Goal: Task Accomplishment & Management: Complete application form

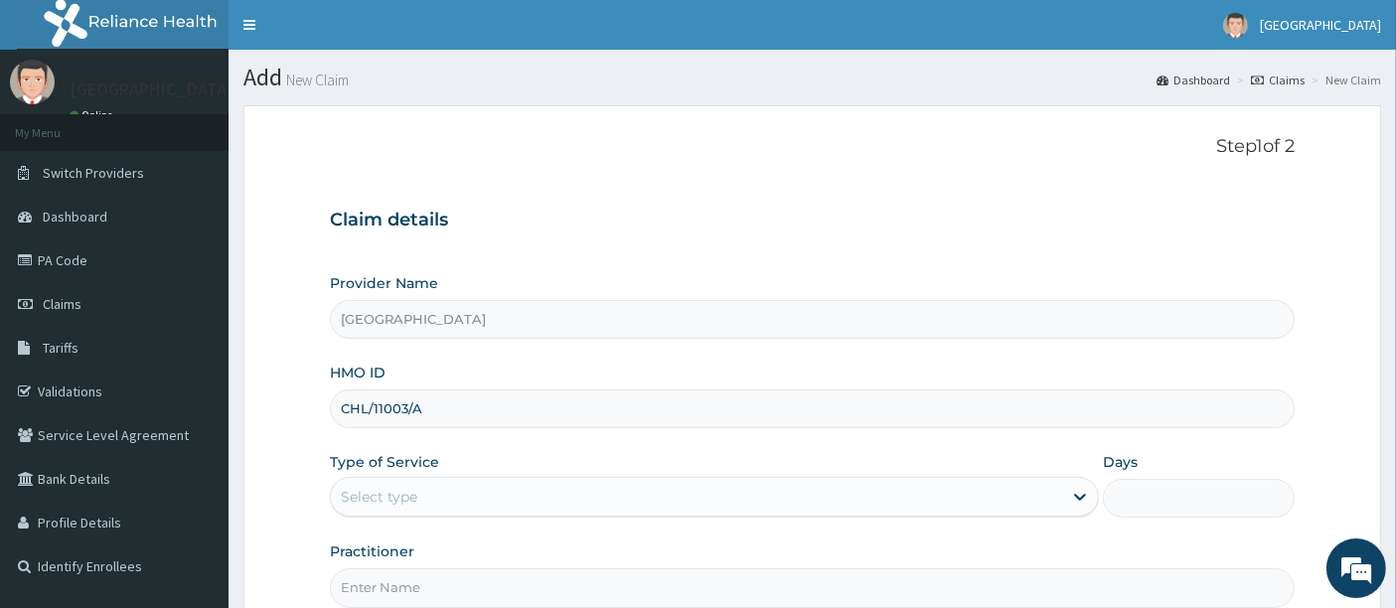
type input "CHL/11003/A"
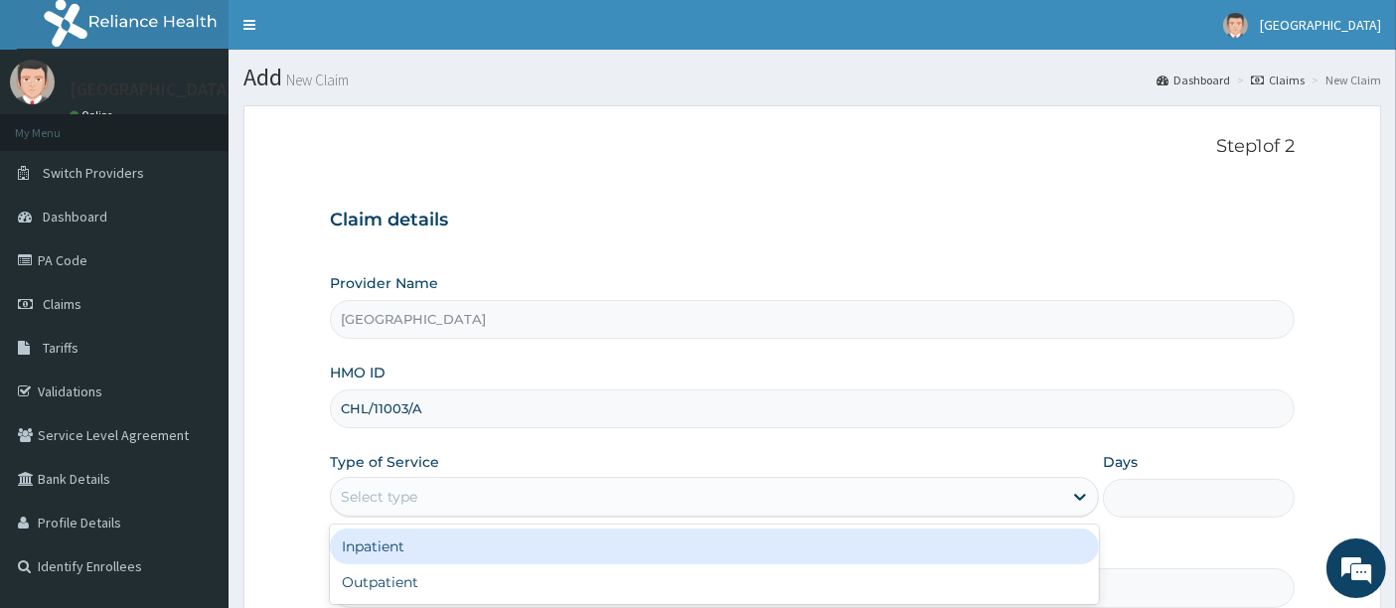
click at [395, 487] on div "Select type" at bounding box center [379, 497] width 77 height 20
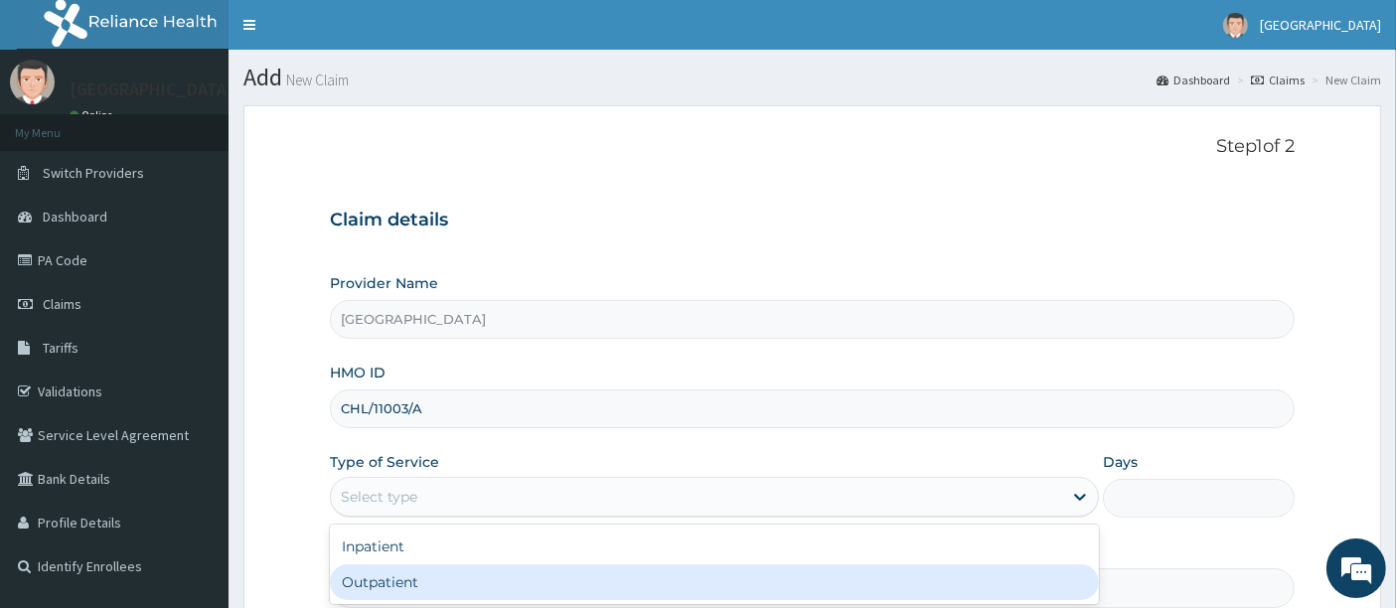
click at [378, 574] on div "Outpatient" at bounding box center [714, 582] width 769 height 36
type input "1"
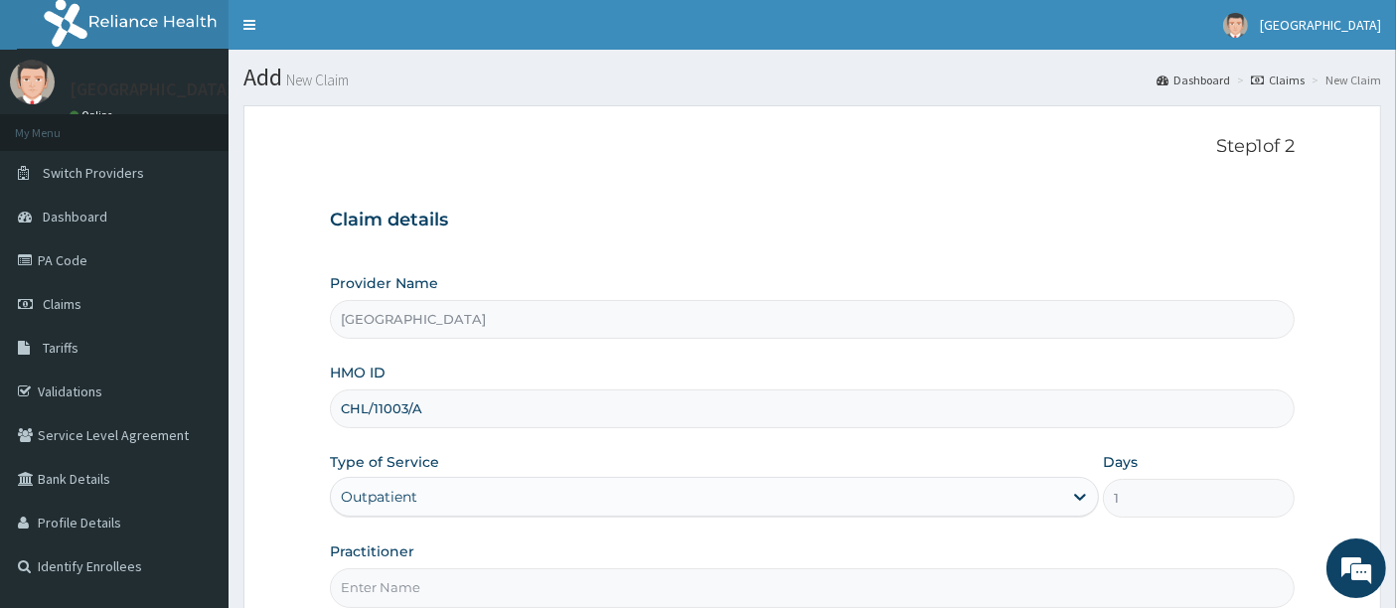
click at [268, 420] on form "Step 1 of 2 Claim details Provider Name Holyfill Hospital HMO ID CHL/11003/A Ty…" at bounding box center [812, 427] width 1138 height 645
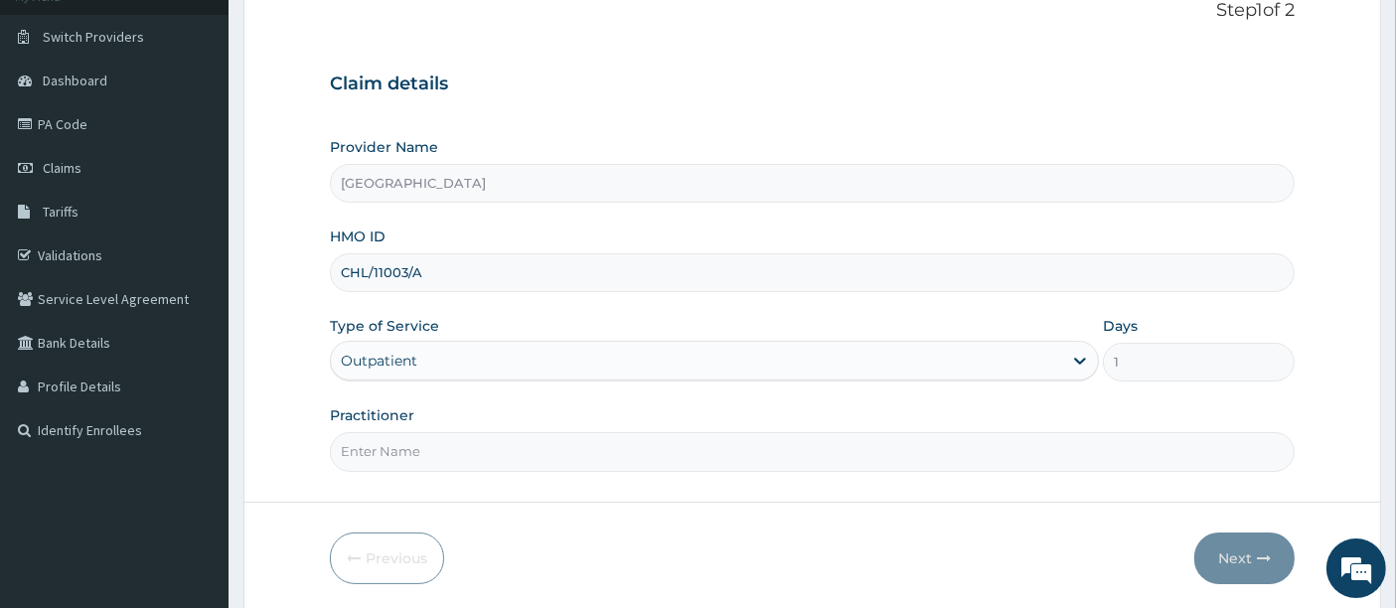
scroll to position [176, 0]
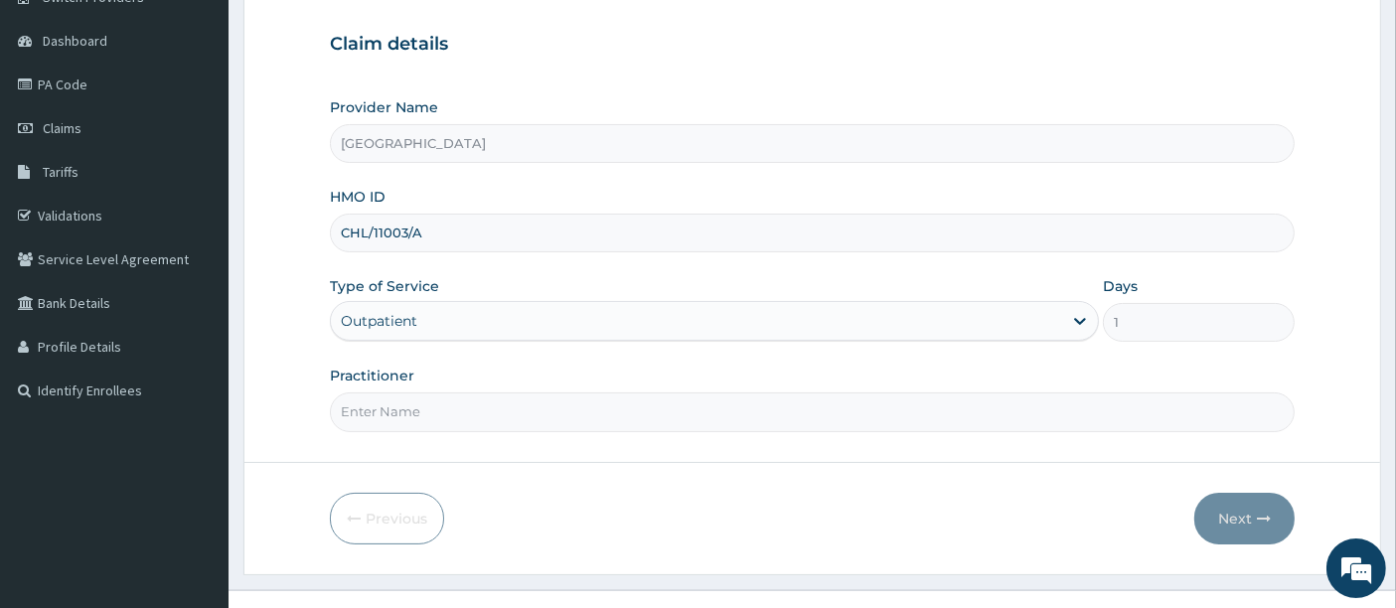
click at [402, 400] on input "Practitioner" at bounding box center [813, 412] width 966 height 39
type input "OMOLADE JOSEPH AYELAJE"
click at [1247, 514] on button "Next" at bounding box center [1244, 519] width 100 height 52
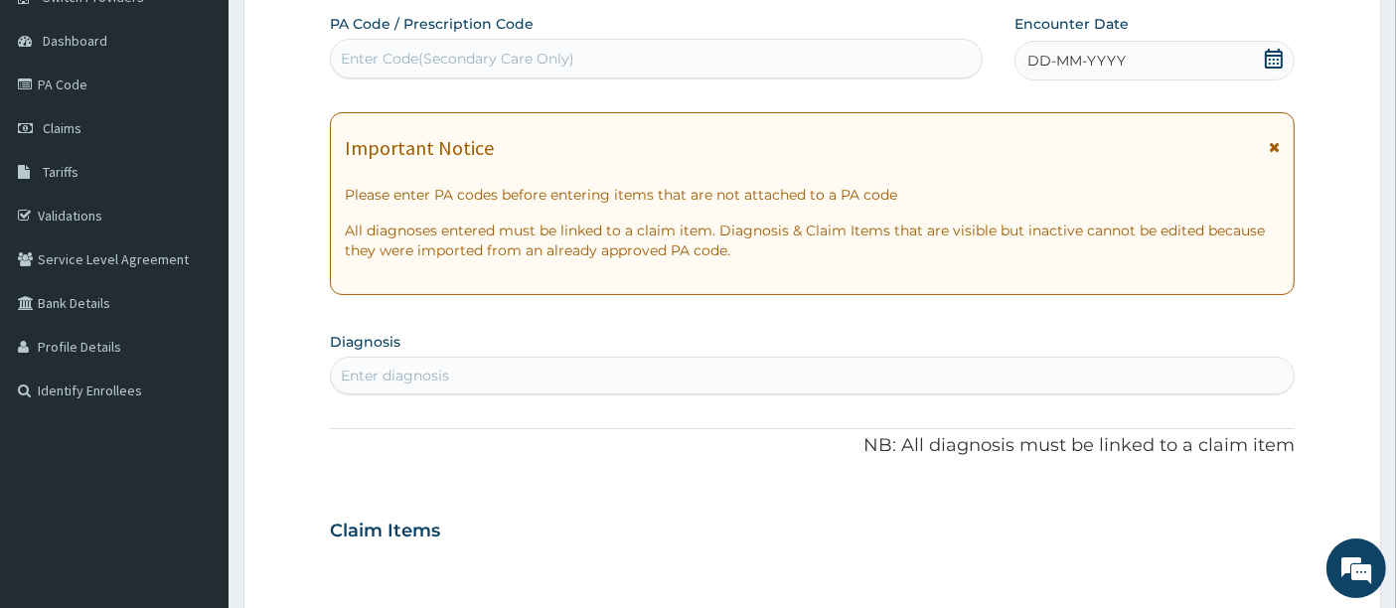
click at [1275, 61] on icon at bounding box center [1274, 59] width 18 height 20
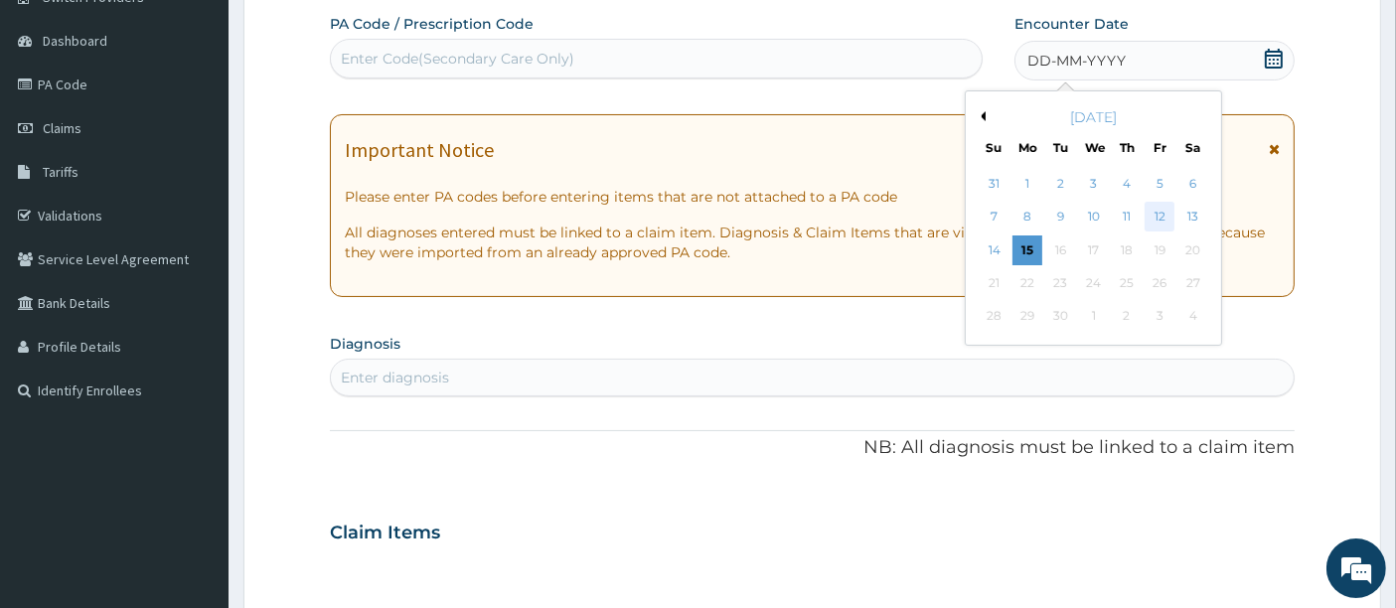
click at [1169, 204] on div "12" at bounding box center [1161, 218] width 30 height 30
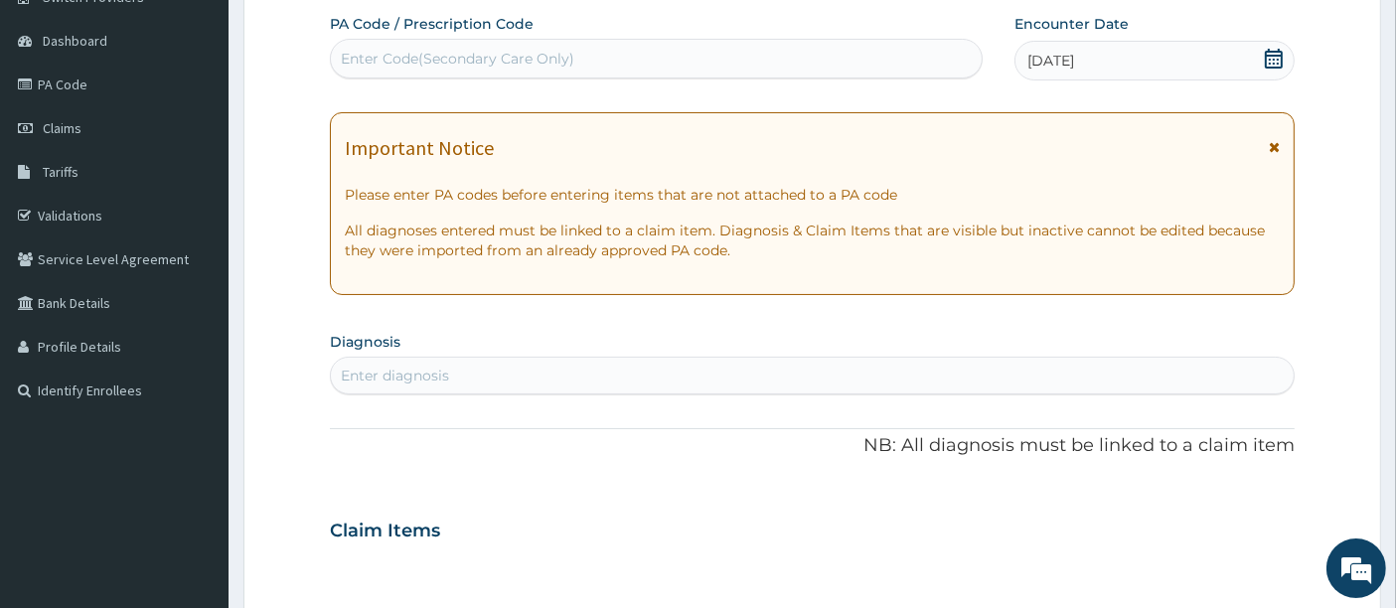
click at [500, 360] on div "Enter diagnosis" at bounding box center [813, 376] width 964 height 32
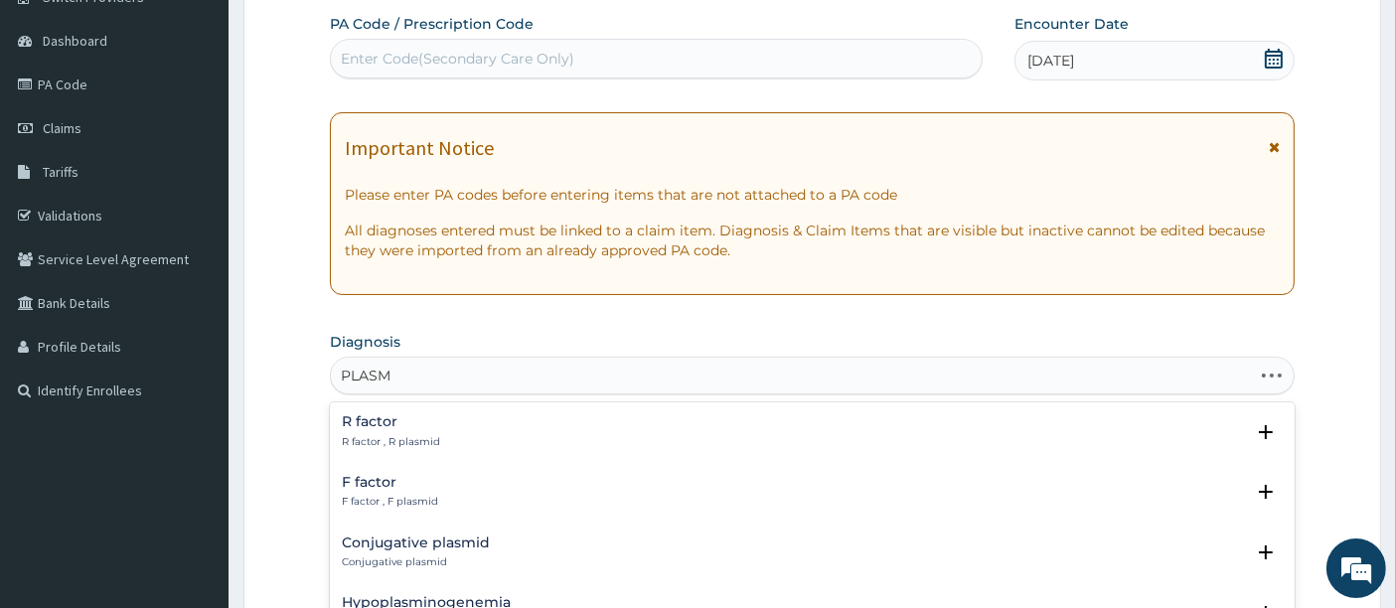
type input "PLASMO"
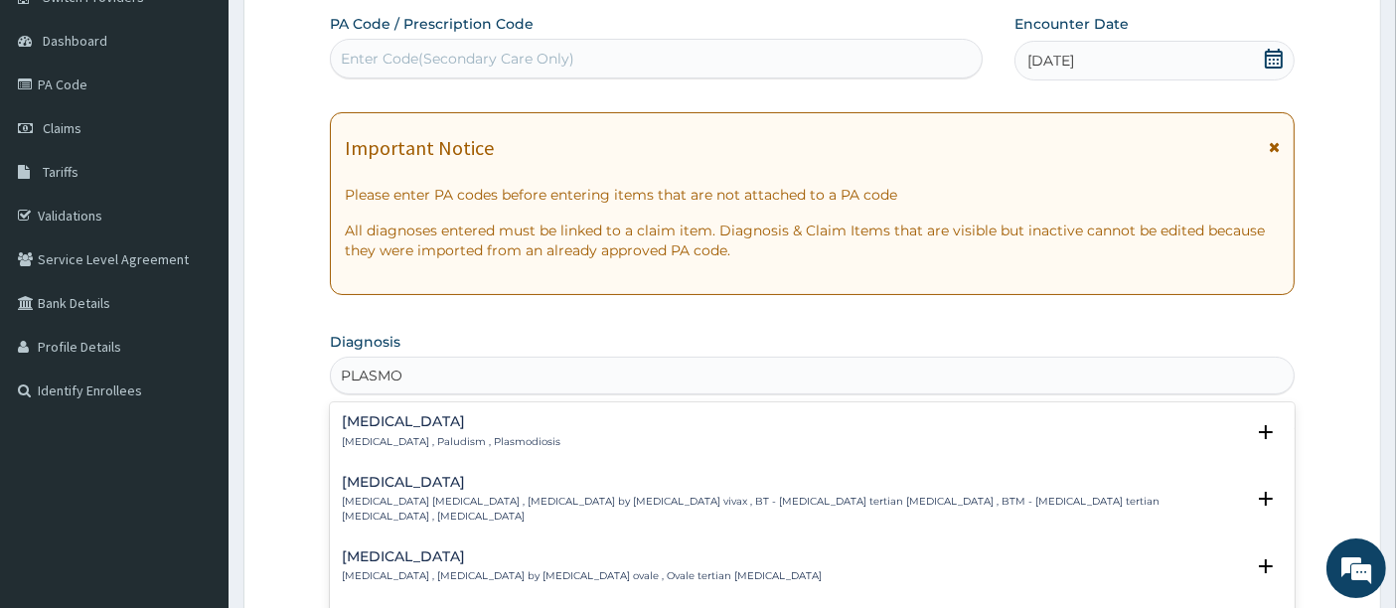
click at [376, 409] on div "Malaria Malaria , Paludism , Plasmodiosis Select Status Query Query covers susp…" at bounding box center [813, 436] width 966 height 61
click at [383, 430] on div "Malaria Malaria , Paludism , Plasmodiosis" at bounding box center [451, 431] width 219 height 35
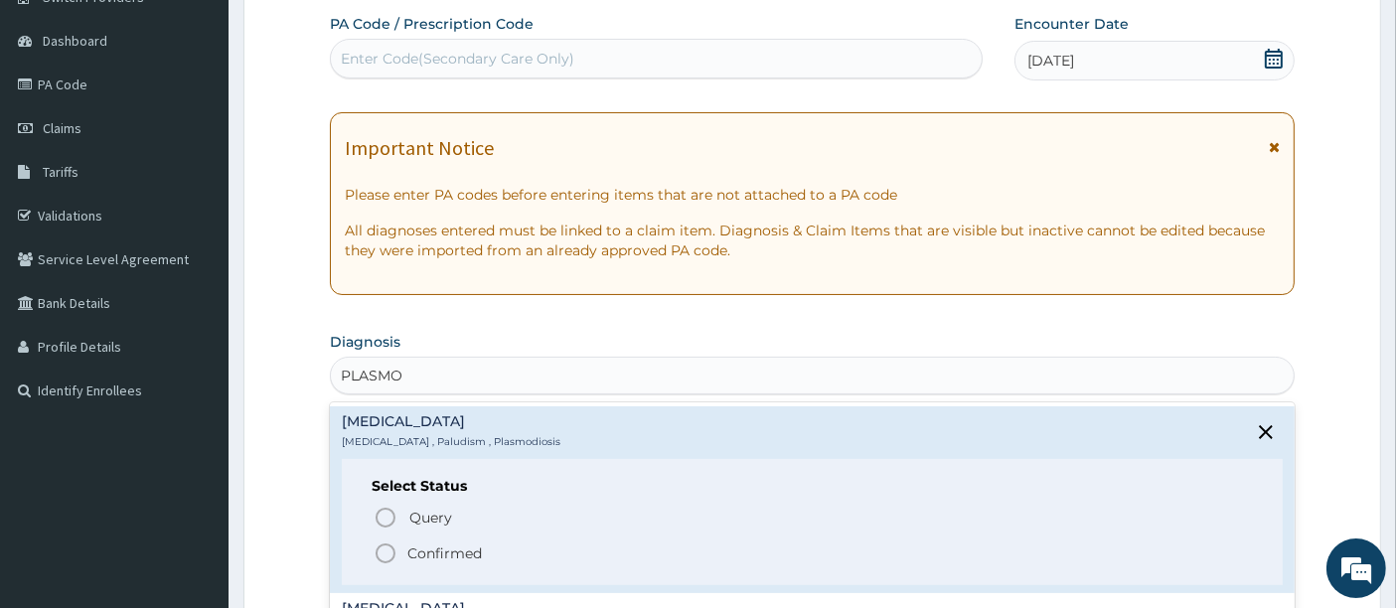
click at [389, 555] on icon "status option filled" at bounding box center [386, 554] width 24 height 24
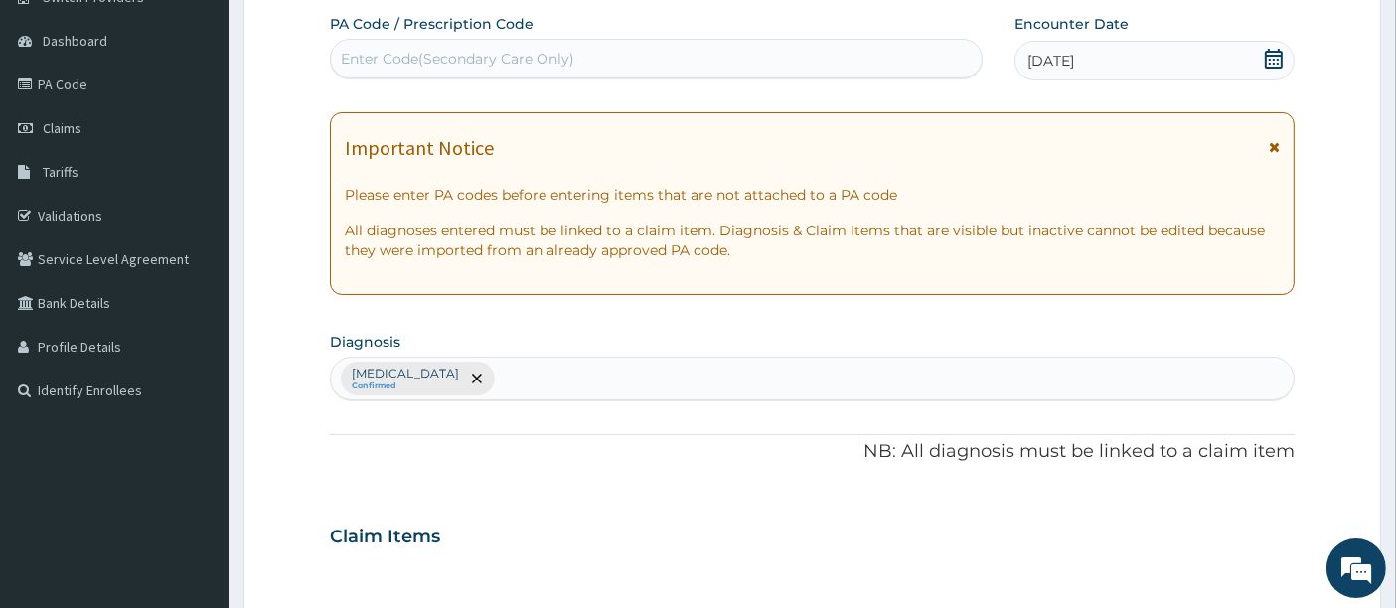
click at [452, 368] on div "Malaria Confirmed" at bounding box center [813, 379] width 964 height 42
type input "[MEDICAL_DATA]"
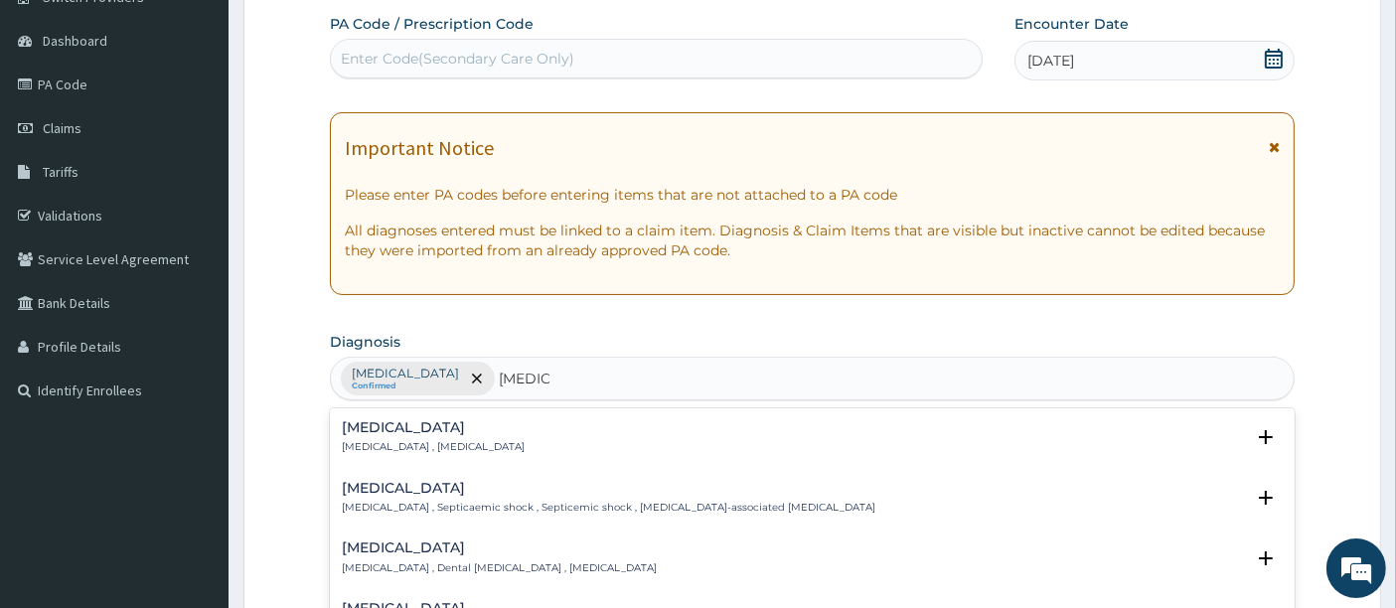
click at [371, 429] on h4 "[MEDICAL_DATA]" at bounding box center [433, 427] width 183 height 15
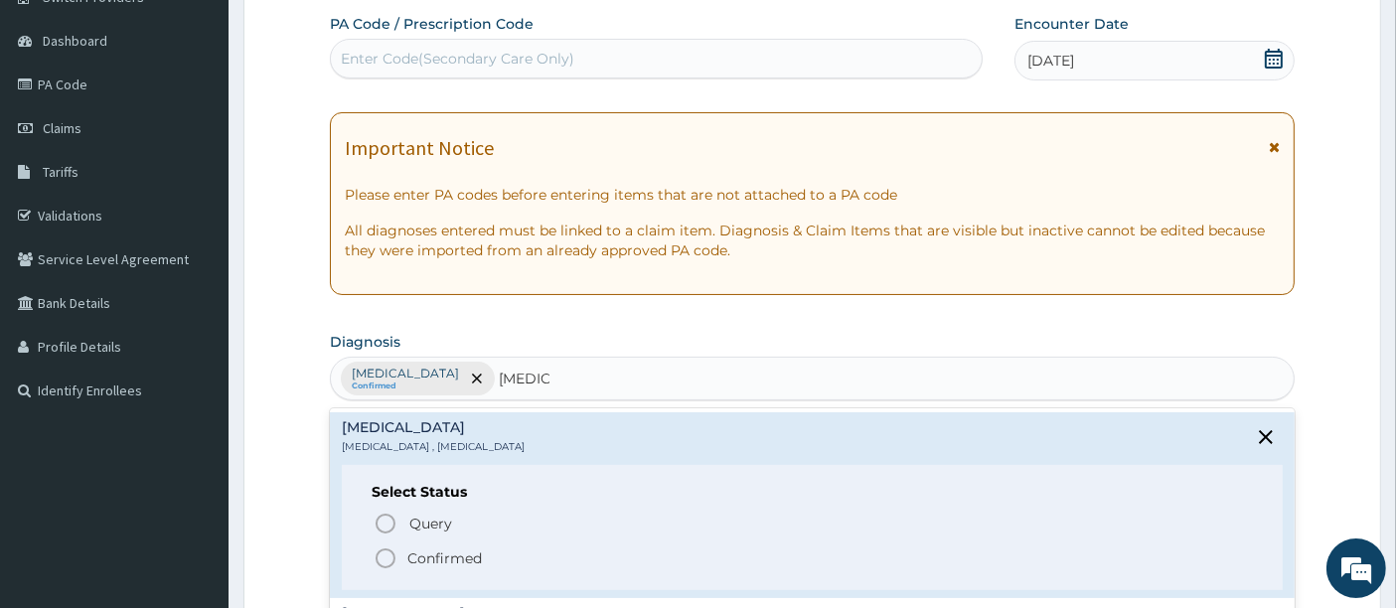
click at [388, 559] on icon "status option filled" at bounding box center [386, 559] width 24 height 24
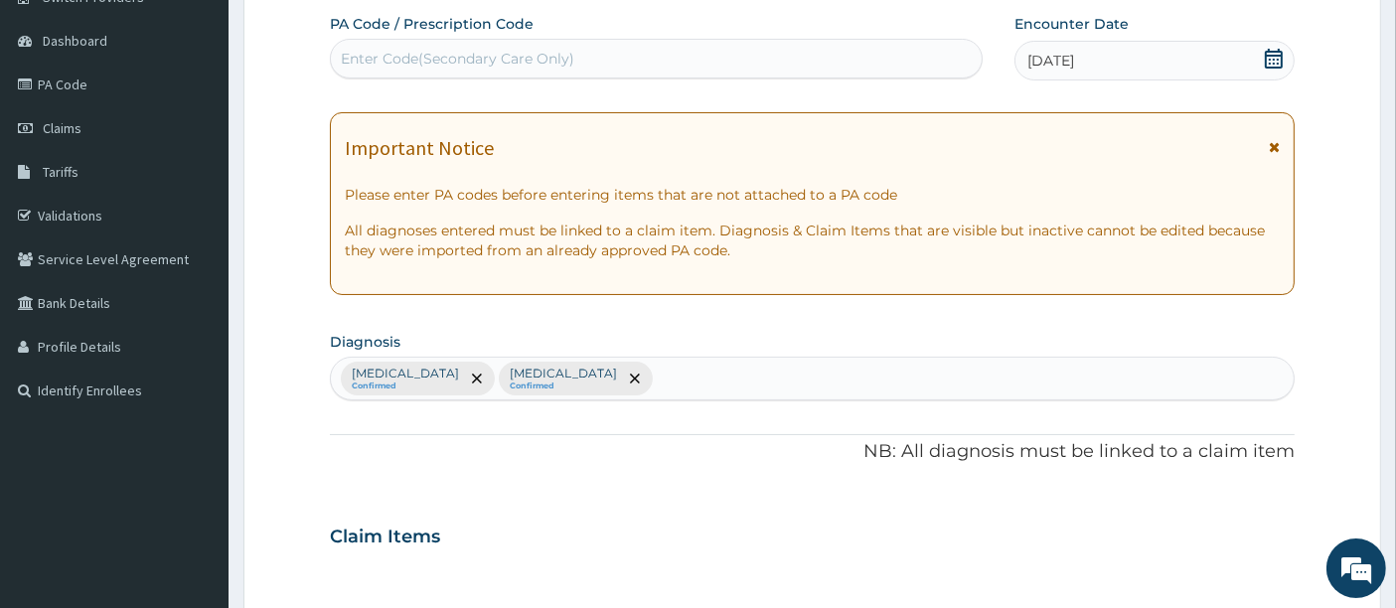
click at [508, 479] on div "PA Code / Prescription Code Enter Code(Secondary Care Only) Encounter Date 12-0…" at bounding box center [813, 531] width 966 height 1034
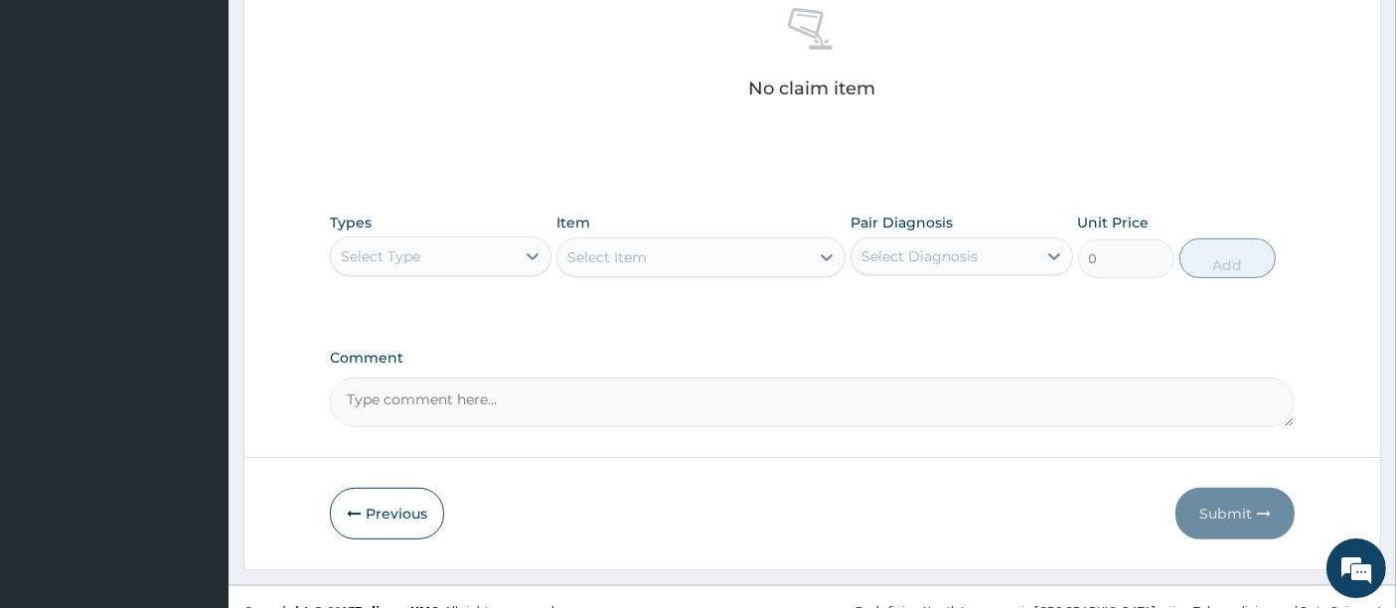
scroll to position [821, 0]
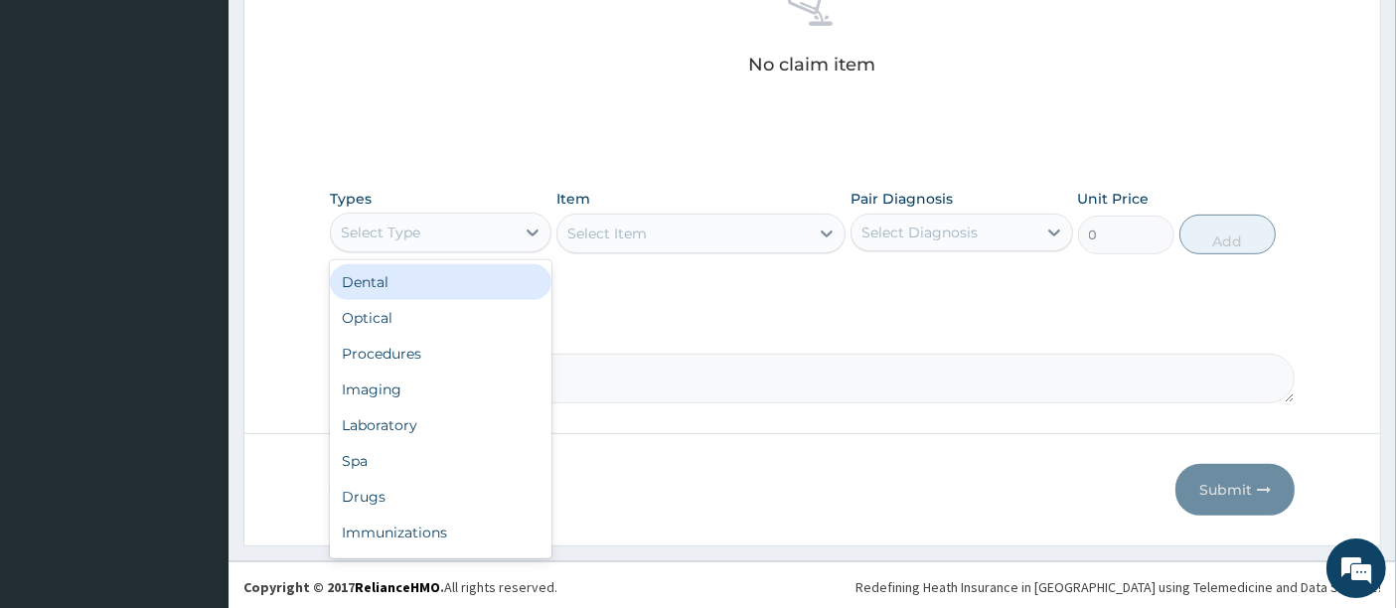
click at [468, 227] on div "Select Type" at bounding box center [423, 233] width 184 height 32
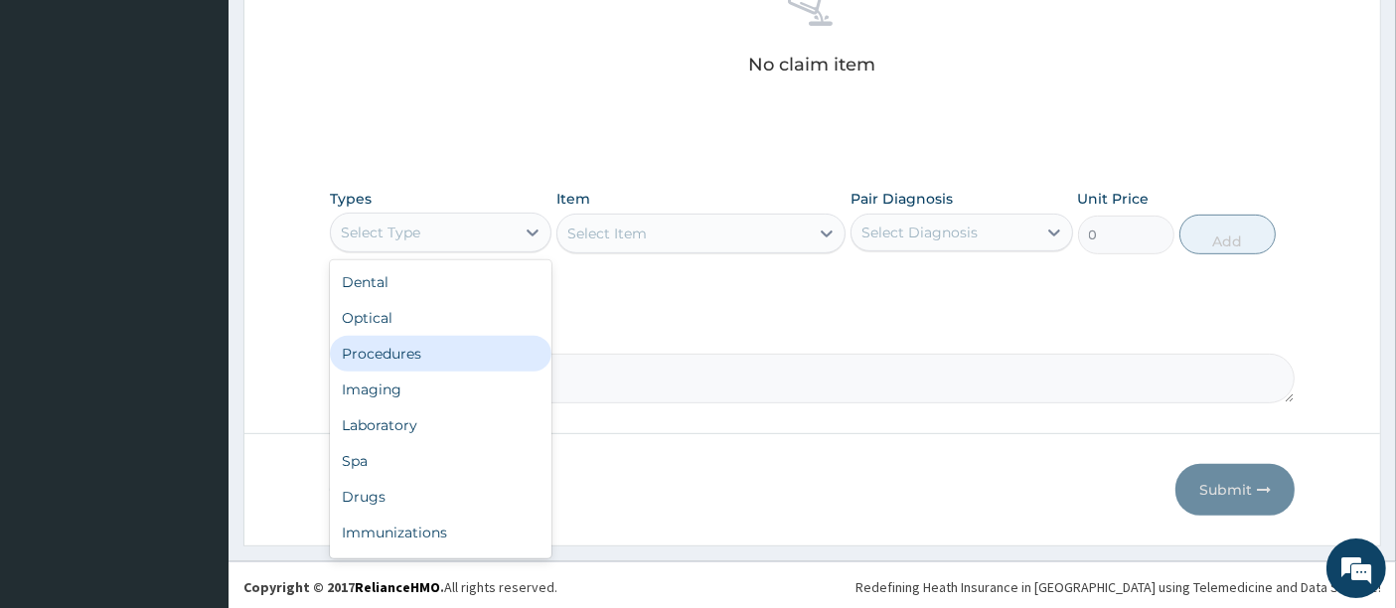
click at [397, 353] on div "Procedures" at bounding box center [441, 354] width 222 height 36
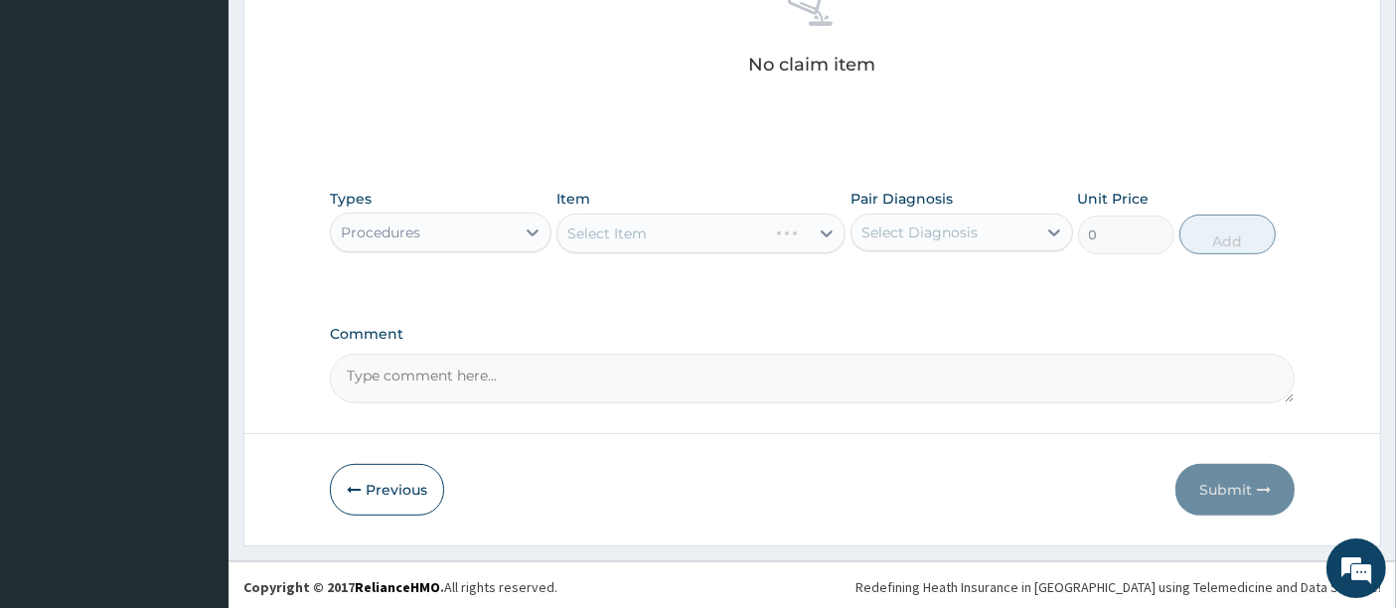
click at [664, 237] on div "Select Item" at bounding box center [700, 234] width 289 height 40
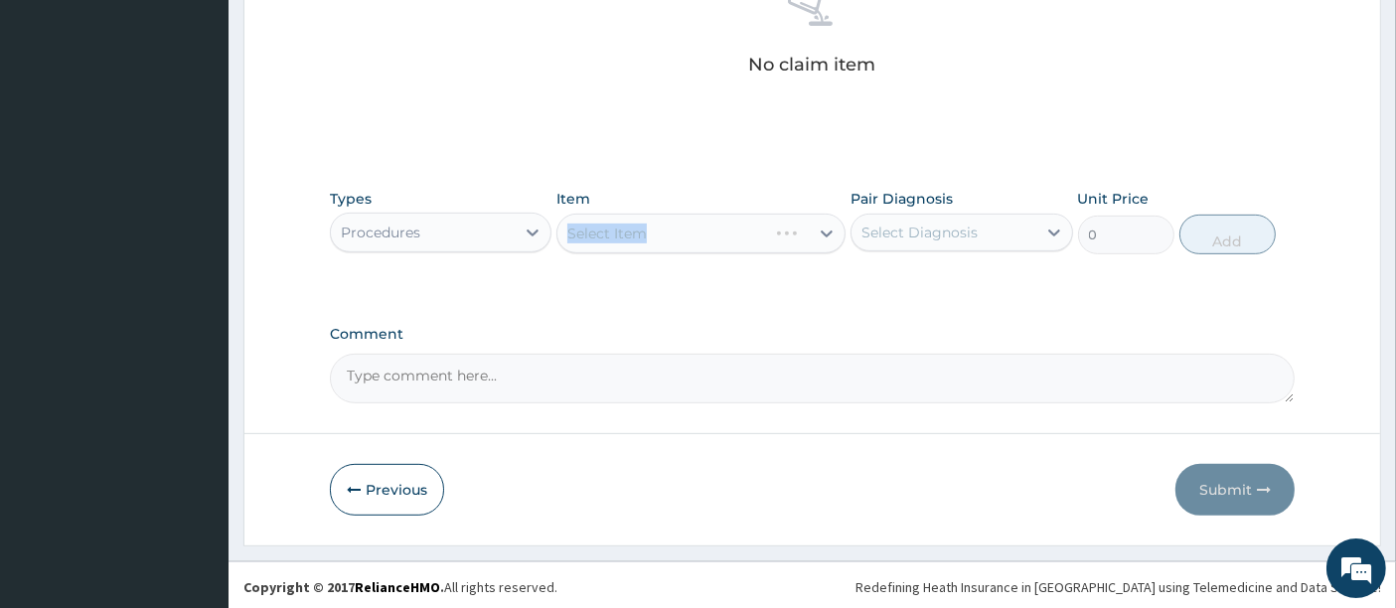
click at [664, 237] on div "Select Item" at bounding box center [700, 234] width 289 height 40
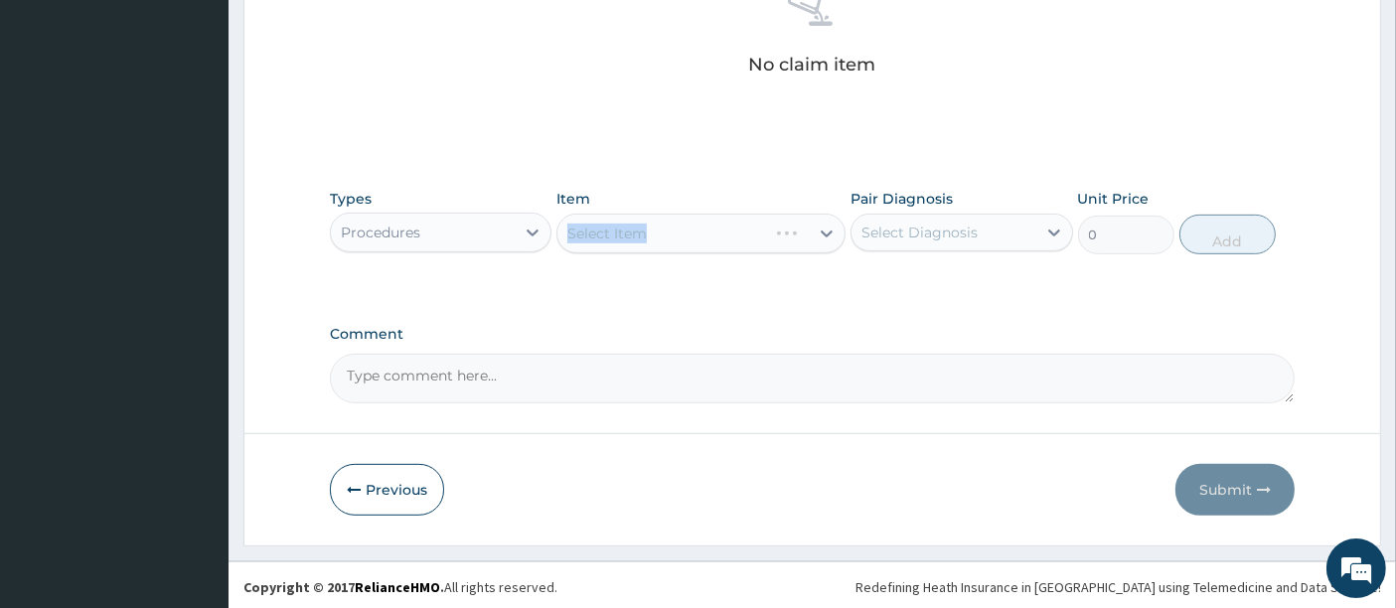
click at [664, 237] on div "Select Item" at bounding box center [700, 234] width 289 height 40
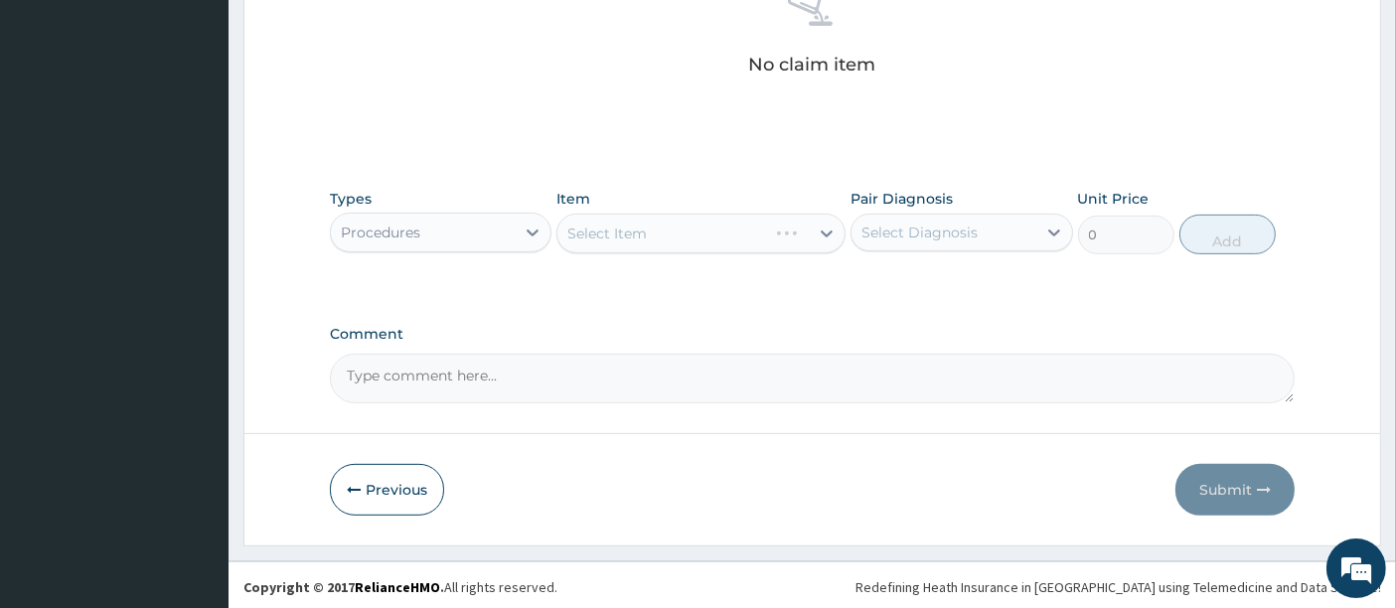
click at [664, 237] on div "Select Item" at bounding box center [700, 234] width 289 height 40
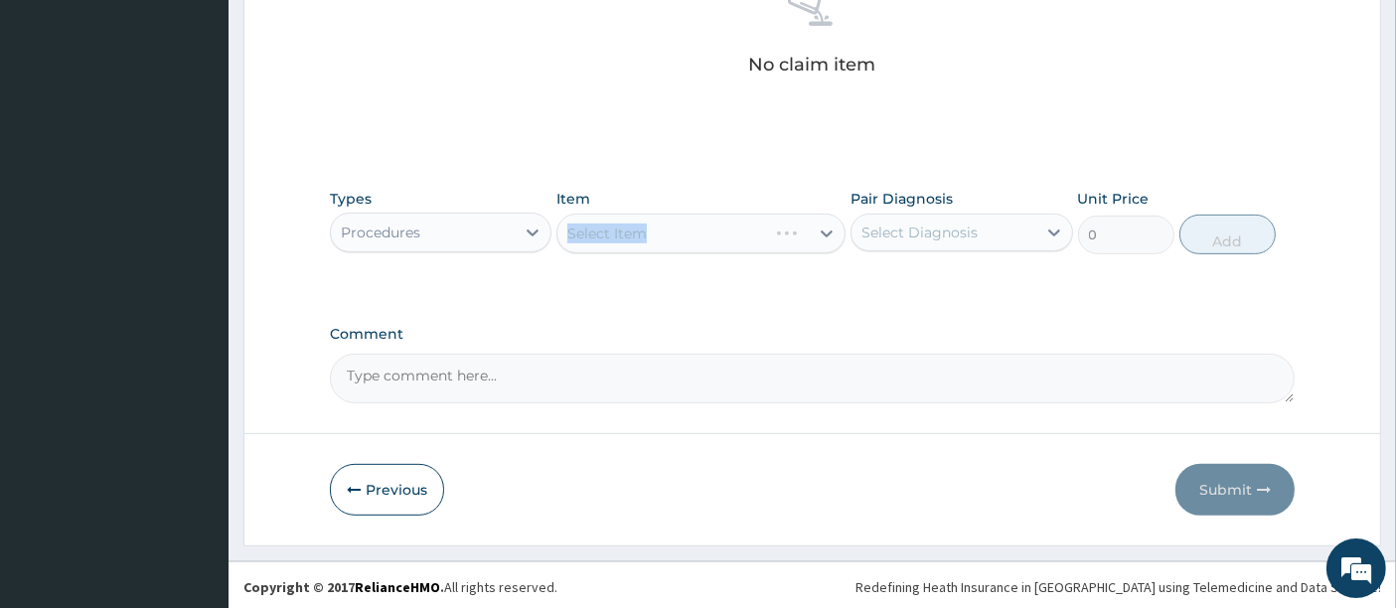
click at [664, 237] on div "Select Item" at bounding box center [700, 234] width 289 height 40
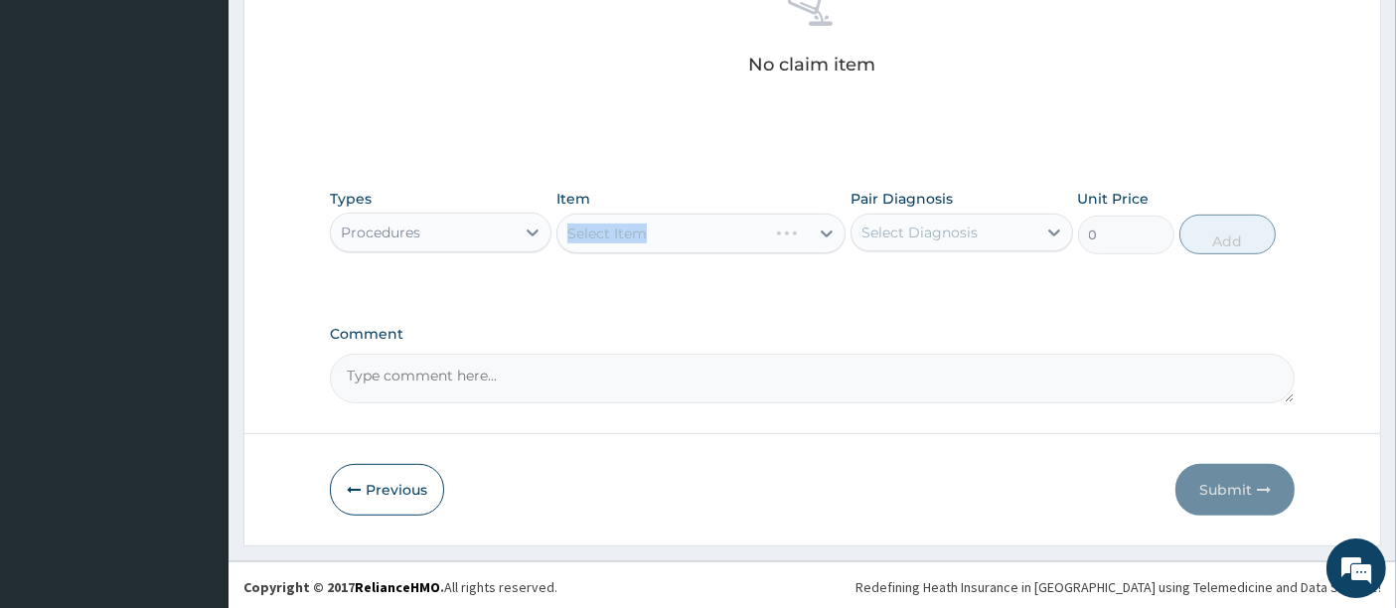
click at [664, 237] on div "Select Item" at bounding box center [700, 234] width 289 height 40
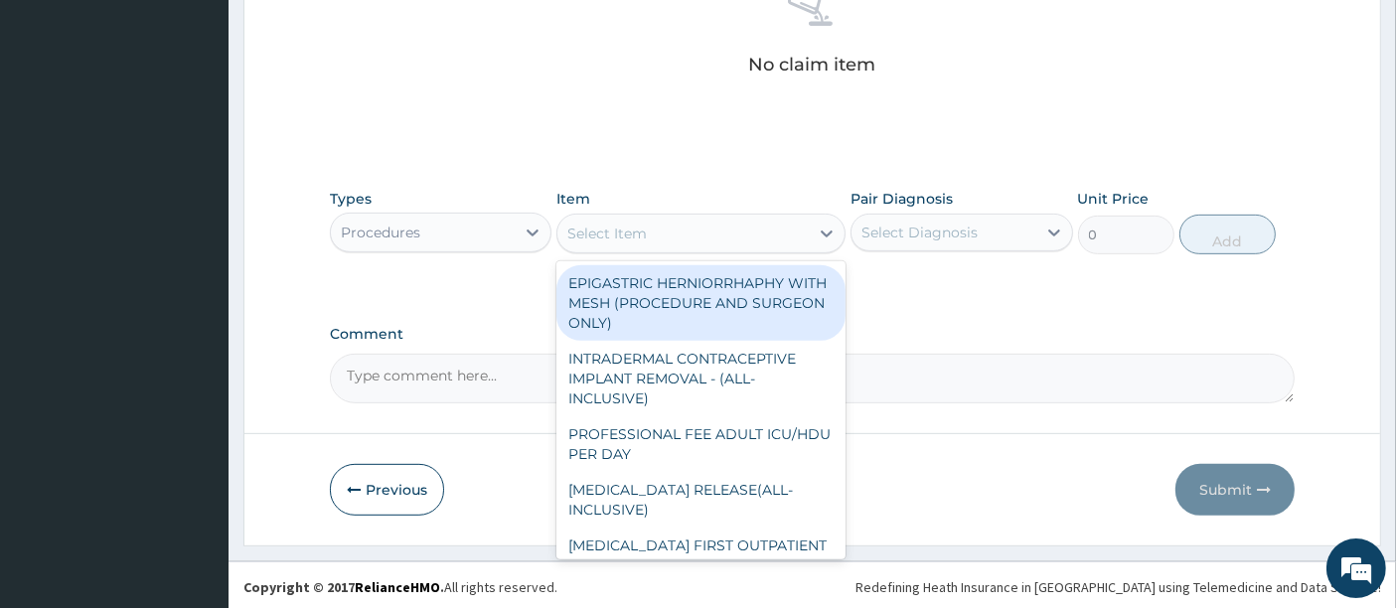
click at [664, 237] on div "Select Item" at bounding box center [682, 234] width 251 height 32
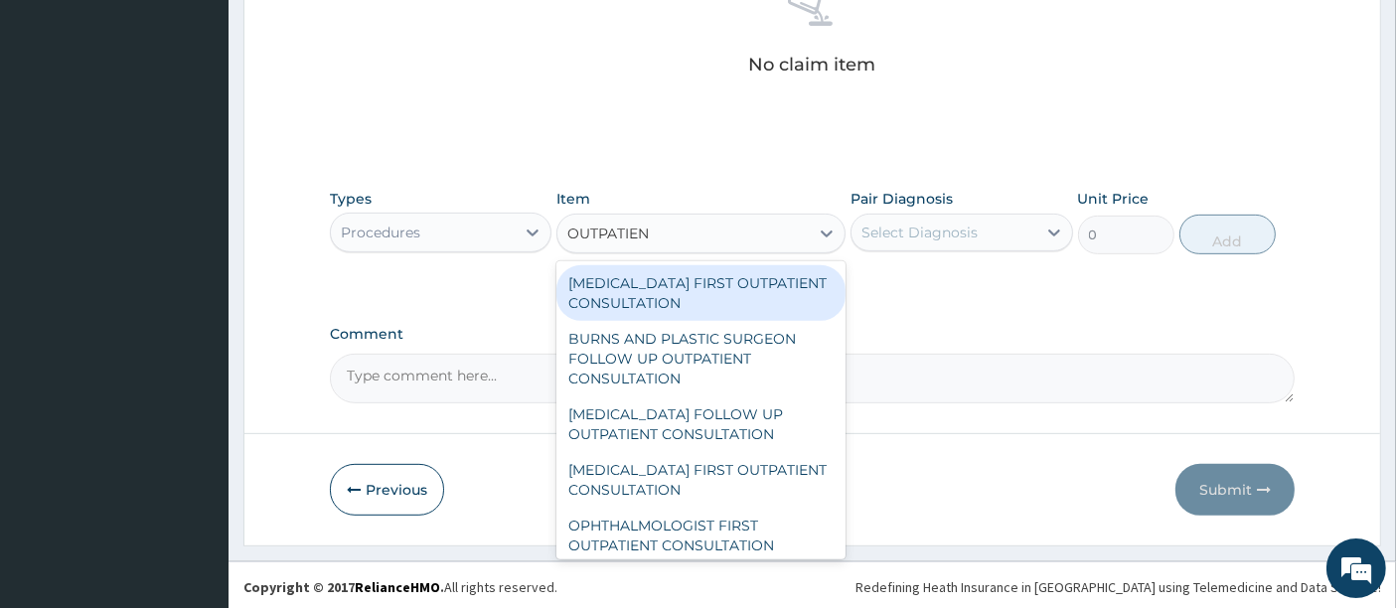
type input "OUTPATIENT"
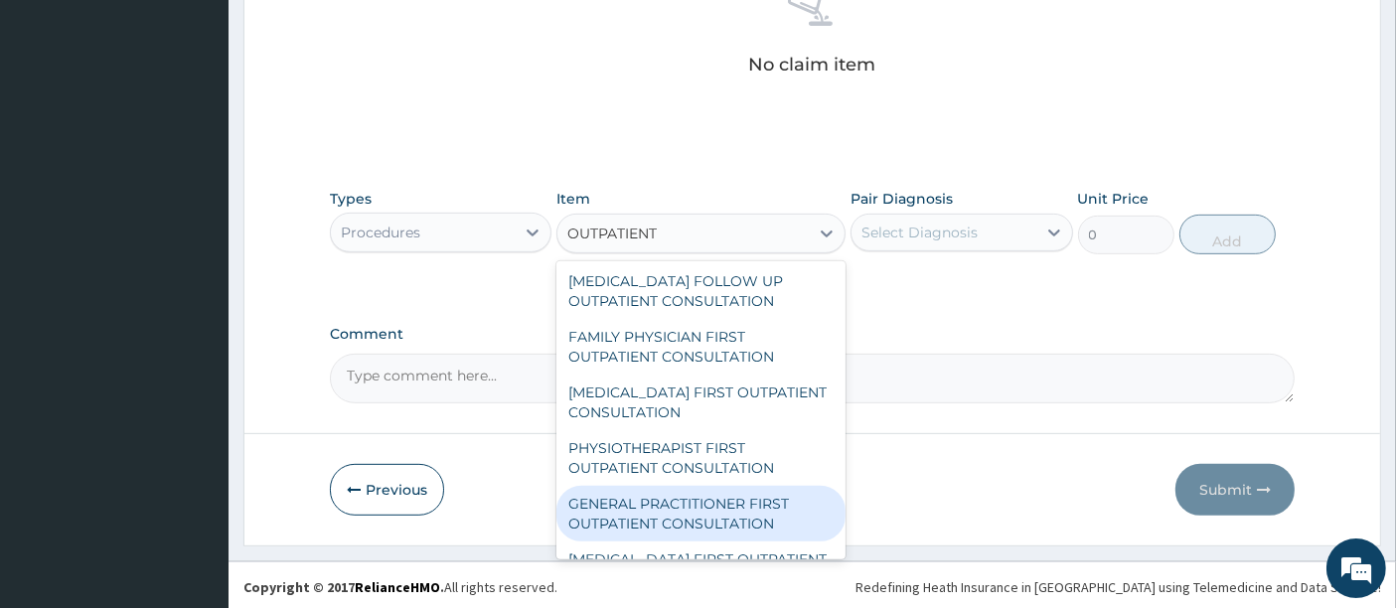
scroll to position [2733, 0]
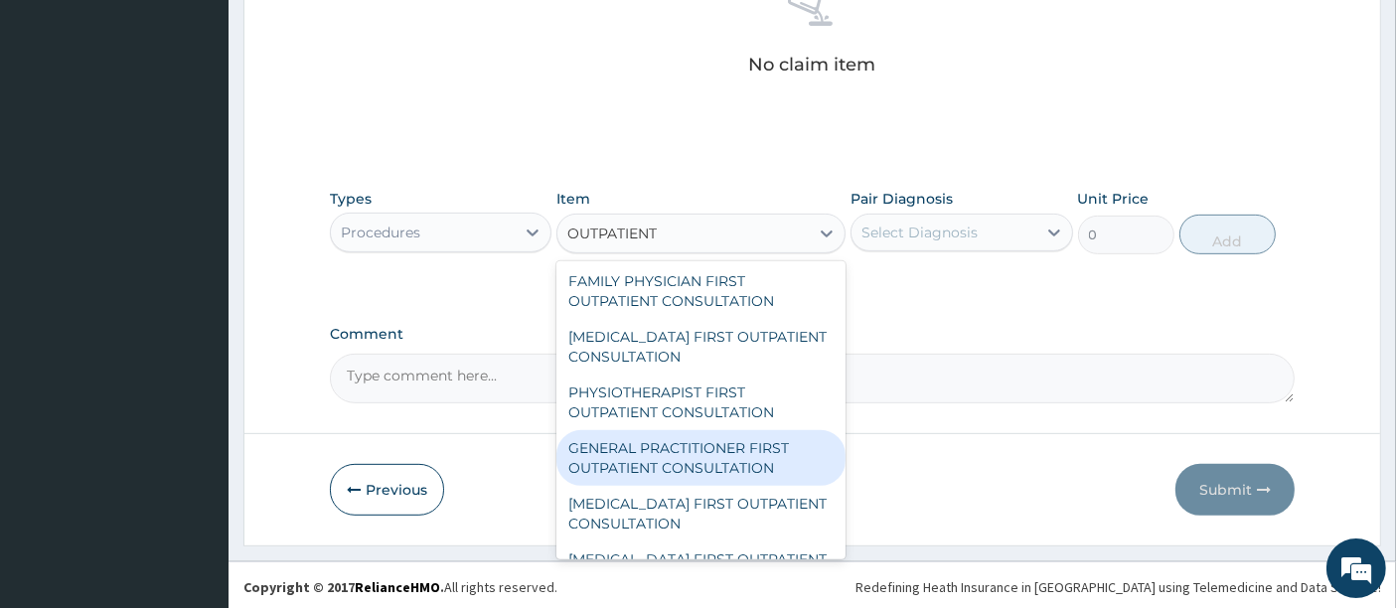
click at [690, 445] on div "GENERAL PRACTITIONER FIRST OUTPATIENT CONSULTATION" at bounding box center [700, 458] width 289 height 56
type input "5400"
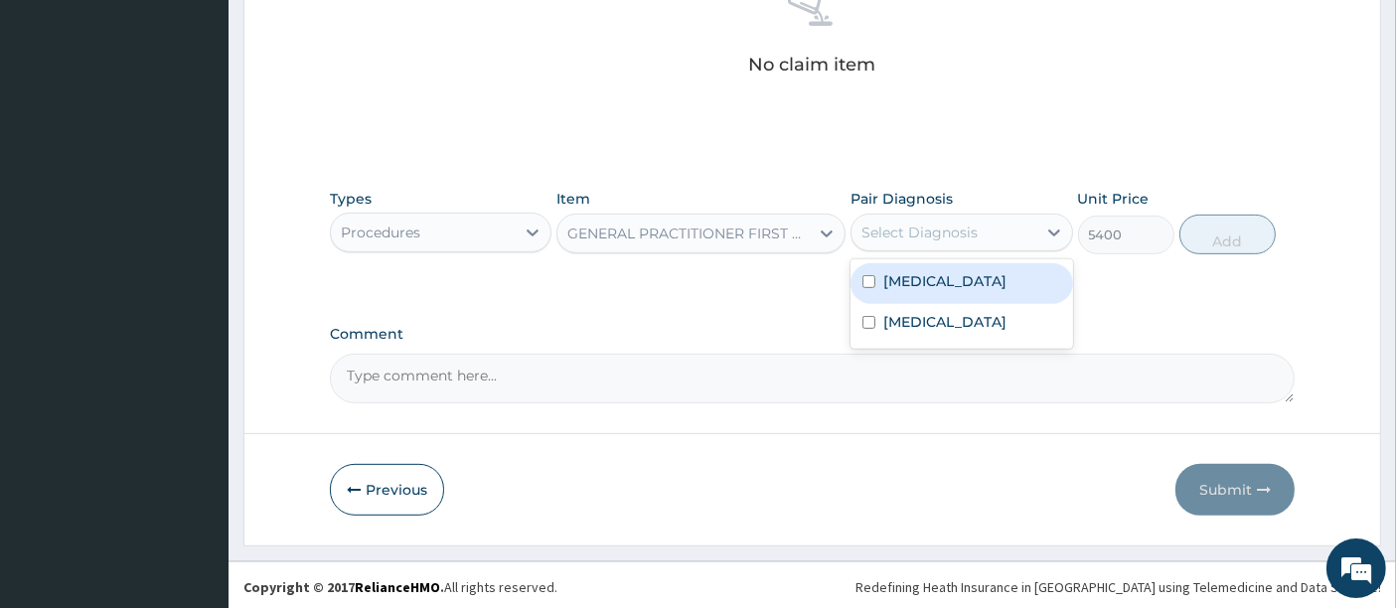
click at [939, 232] on div "Select Diagnosis" at bounding box center [920, 233] width 116 height 20
click at [892, 290] on div "Malaria" at bounding box center [962, 283] width 222 height 41
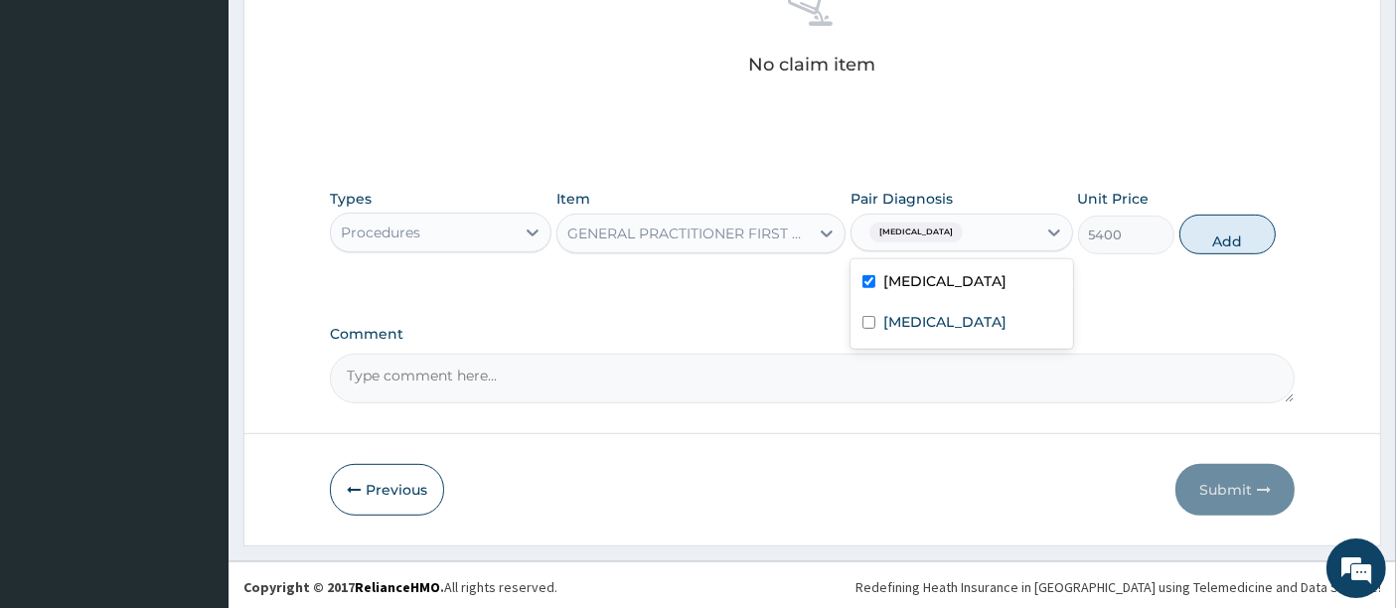
checkbox input "true"
click at [931, 334] on div "Sepsis" at bounding box center [962, 324] width 222 height 41
checkbox input "true"
click at [1214, 235] on button "Add" at bounding box center [1228, 235] width 96 height 40
type input "0"
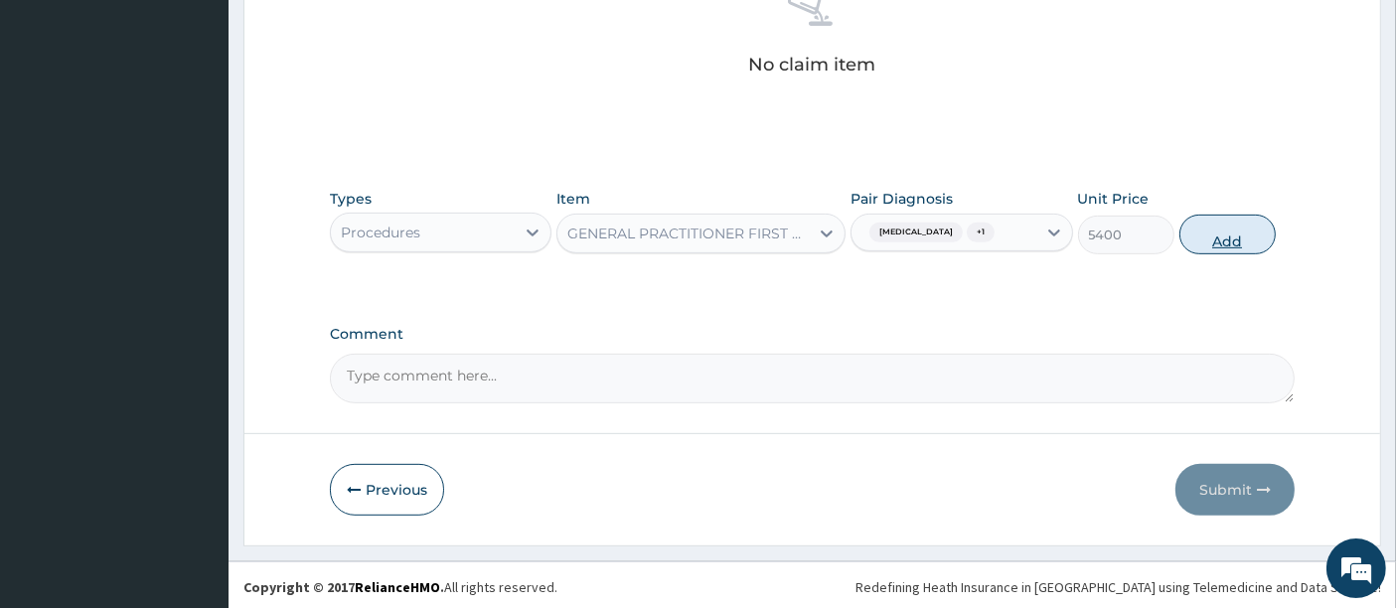
scroll to position [752, 0]
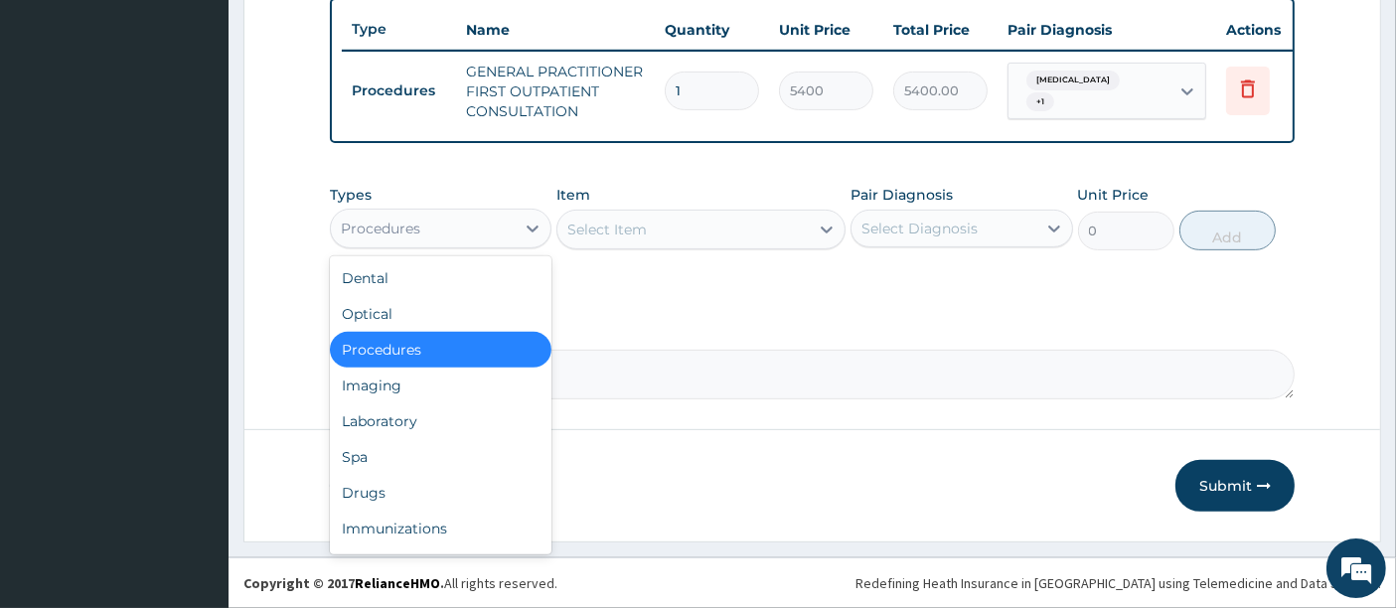
click at [475, 223] on div "Procedures" at bounding box center [423, 229] width 184 height 32
click at [370, 421] on div "Laboratory" at bounding box center [441, 421] width 222 height 36
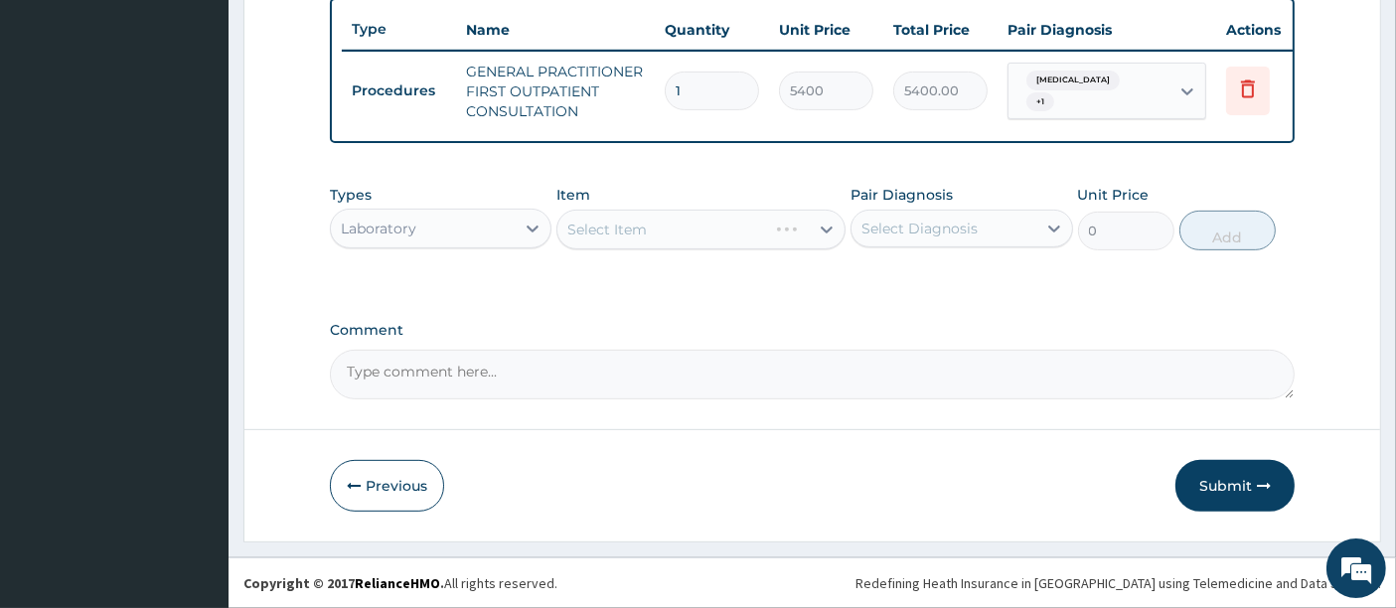
click at [606, 237] on div "Select Item" at bounding box center [700, 230] width 289 height 40
click at [710, 234] on div "Select Item" at bounding box center [700, 230] width 289 height 40
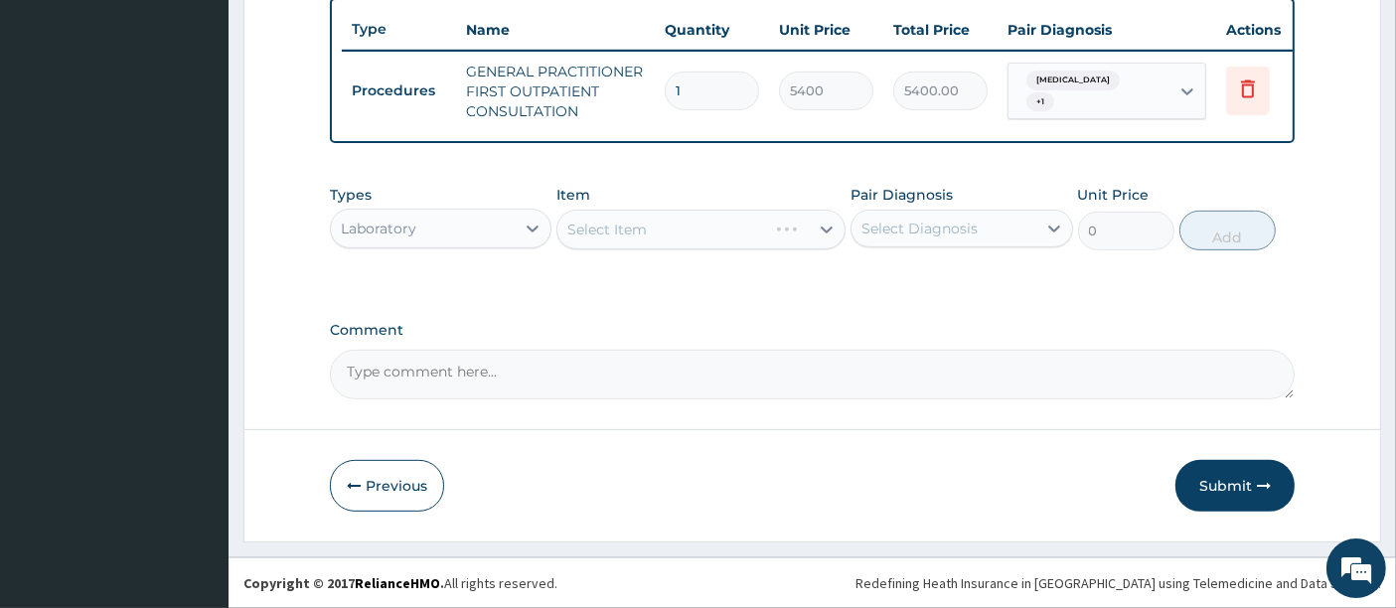
click at [710, 234] on div "Select Item" at bounding box center [700, 230] width 289 height 40
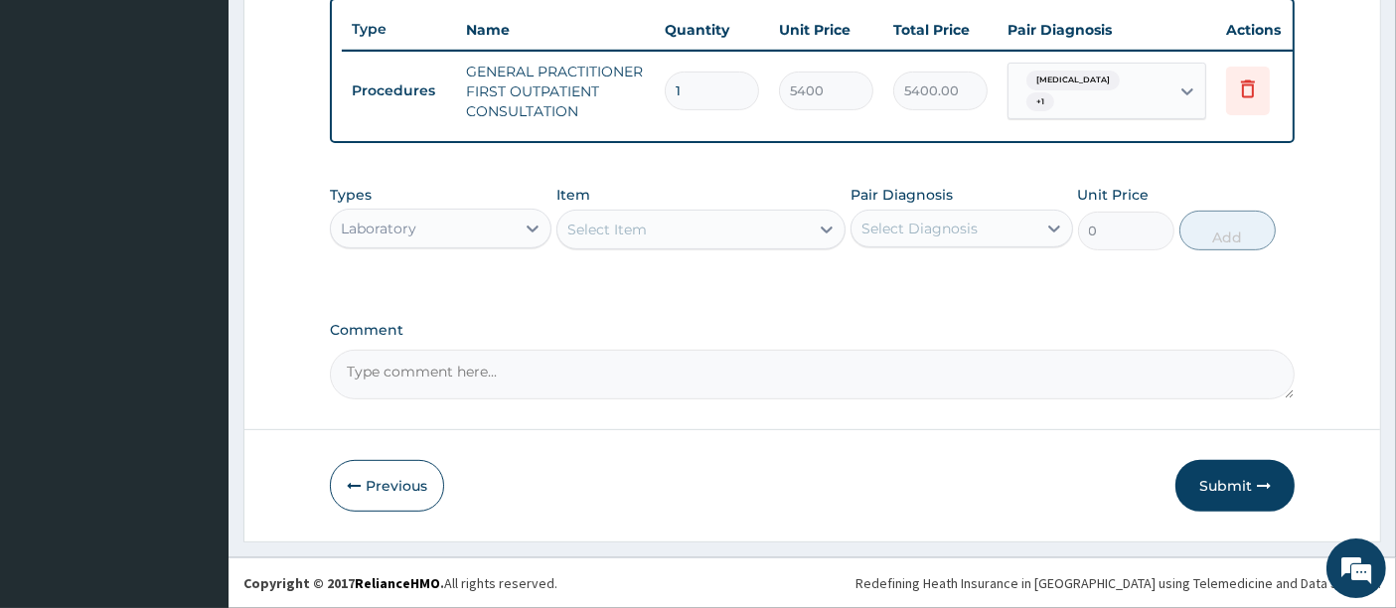
click at [710, 234] on div "Select Item" at bounding box center [682, 230] width 251 height 32
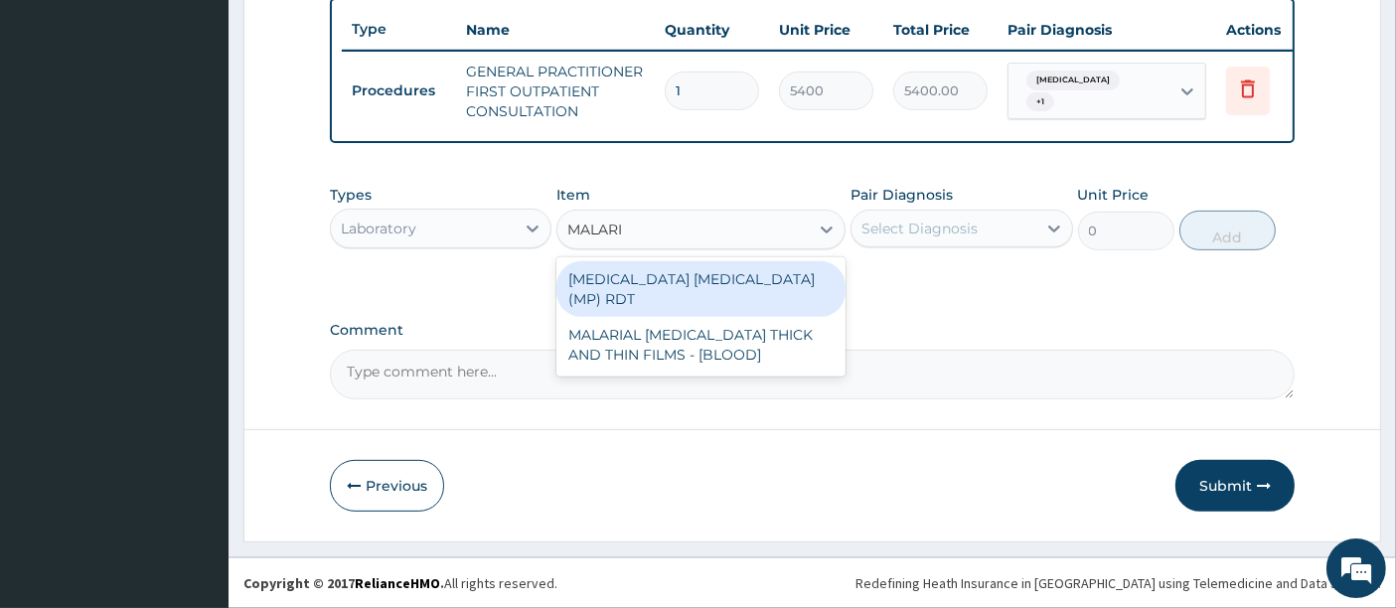
type input "MALARIA"
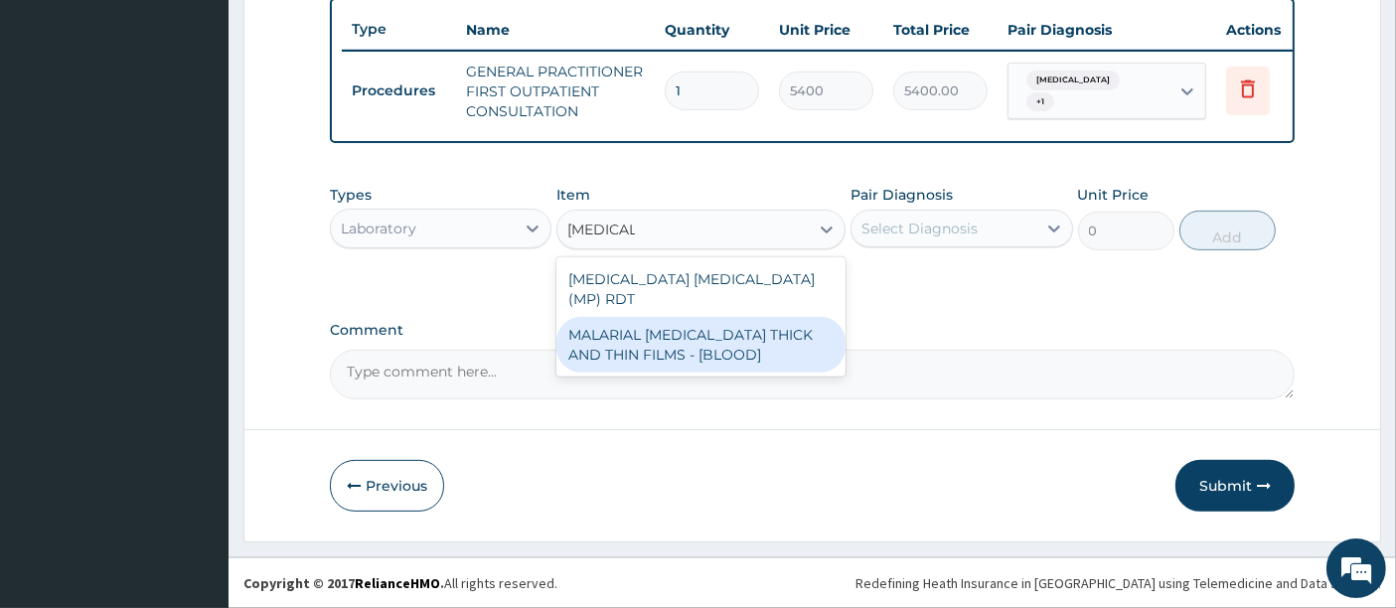
click at [676, 317] on div "MALARIAL PARASITE THICK AND THIN FILMS - [BLOOD]" at bounding box center [700, 345] width 289 height 56
type input "3150"
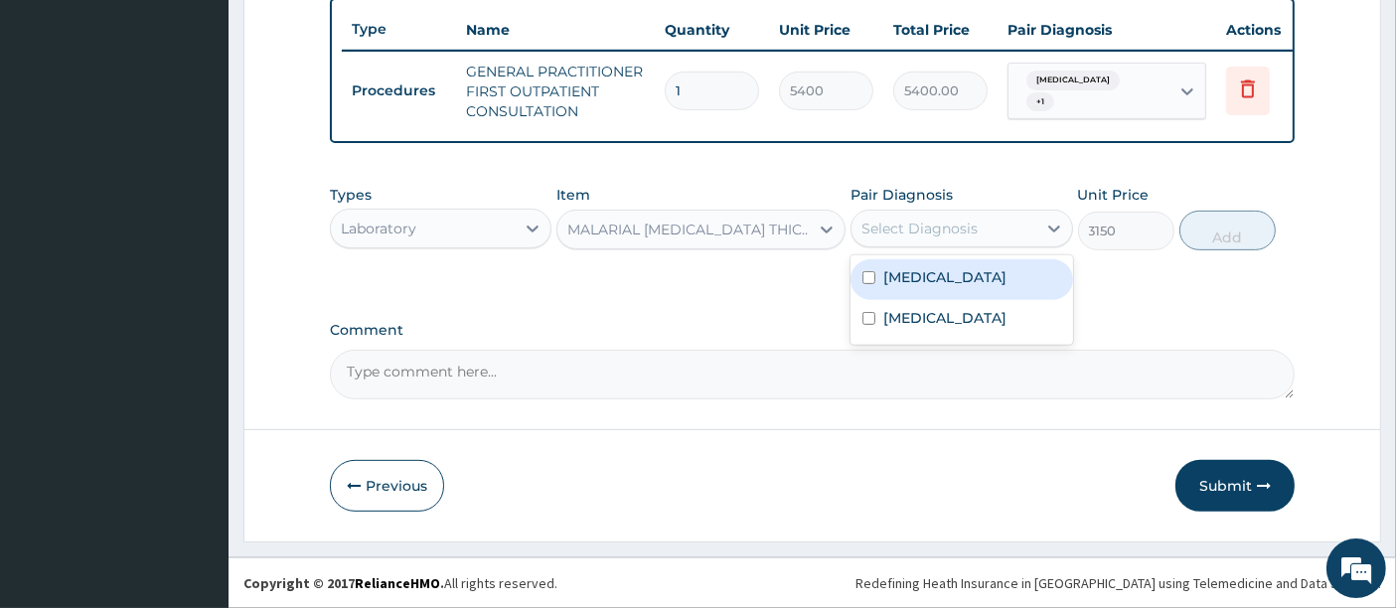
click at [928, 237] on div "Select Diagnosis" at bounding box center [920, 229] width 116 height 20
click at [908, 286] on label "Malaria" at bounding box center [944, 277] width 123 height 20
checkbox input "true"
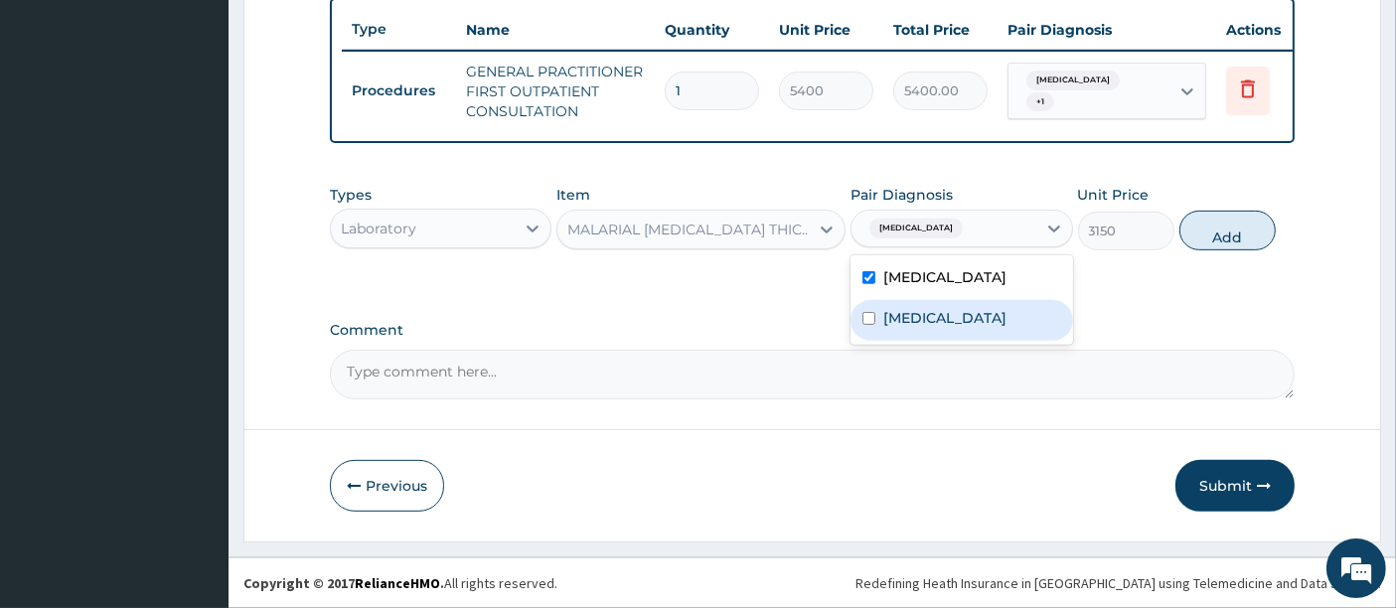
click at [900, 321] on label "Sepsis" at bounding box center [944, 318] width 123 height 20
checkbox input "true"
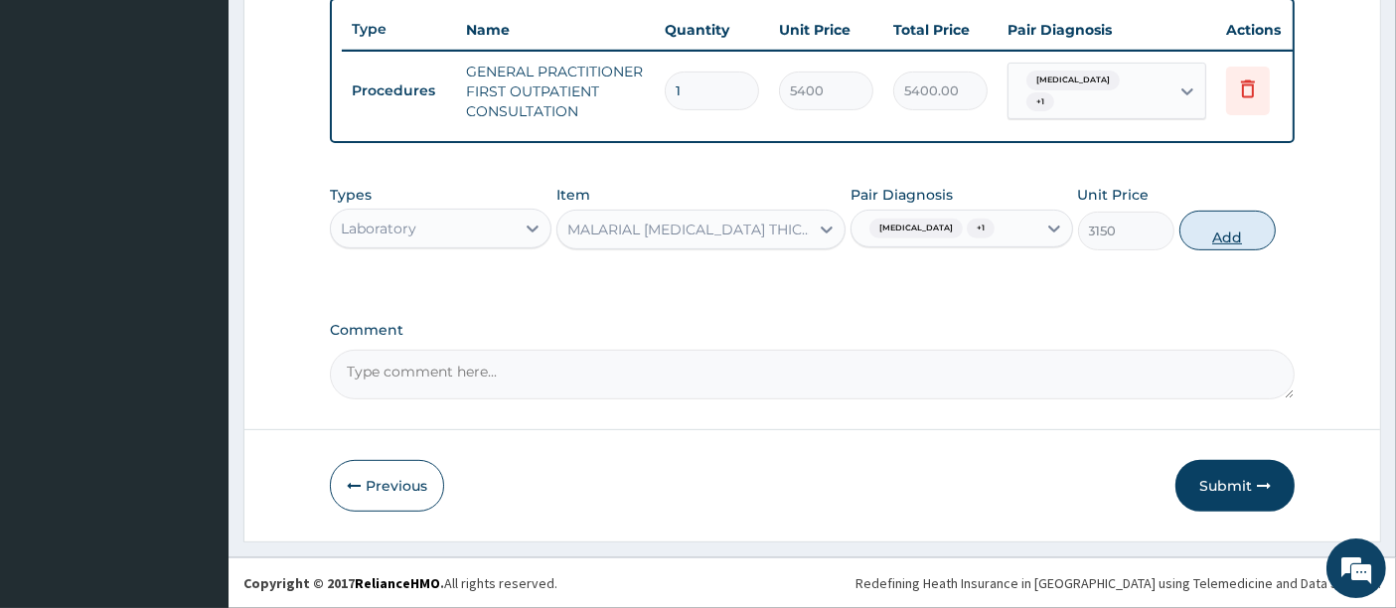
click at [1214, 235] on button "Add" at bounding box center [1228, 231] width 96 height 40
type input "0"
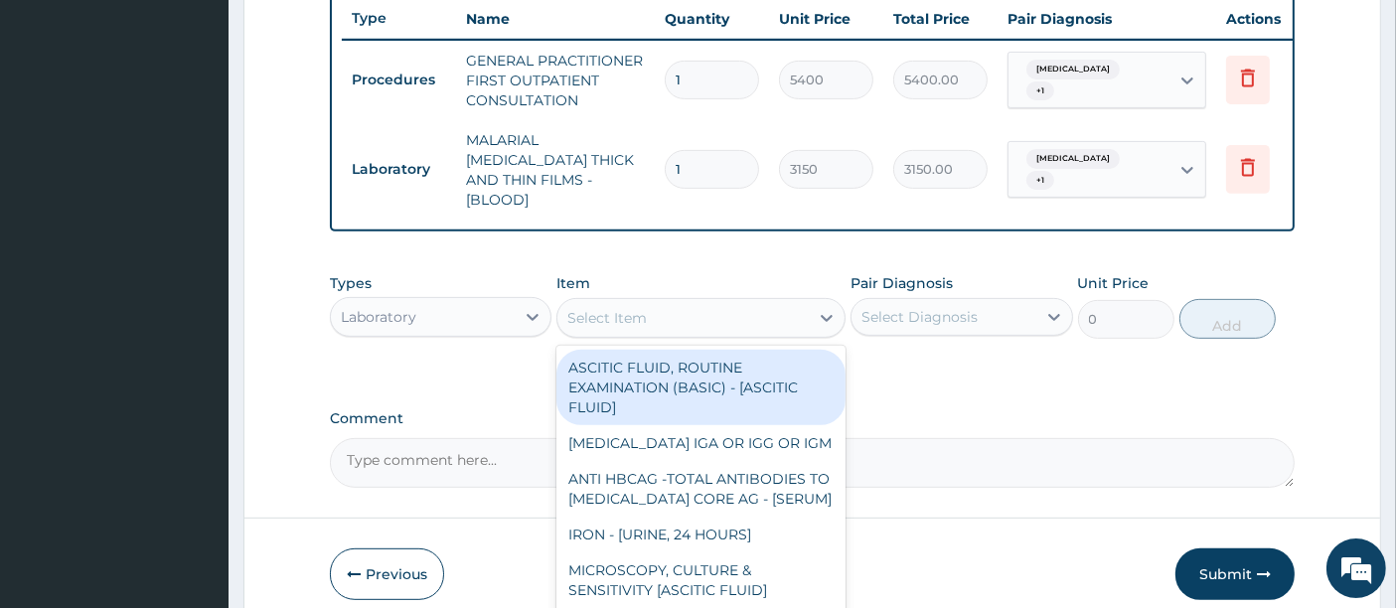
click at [626, 308] on div "Select Item" at bounding box center [606, 318] width 79 height 20
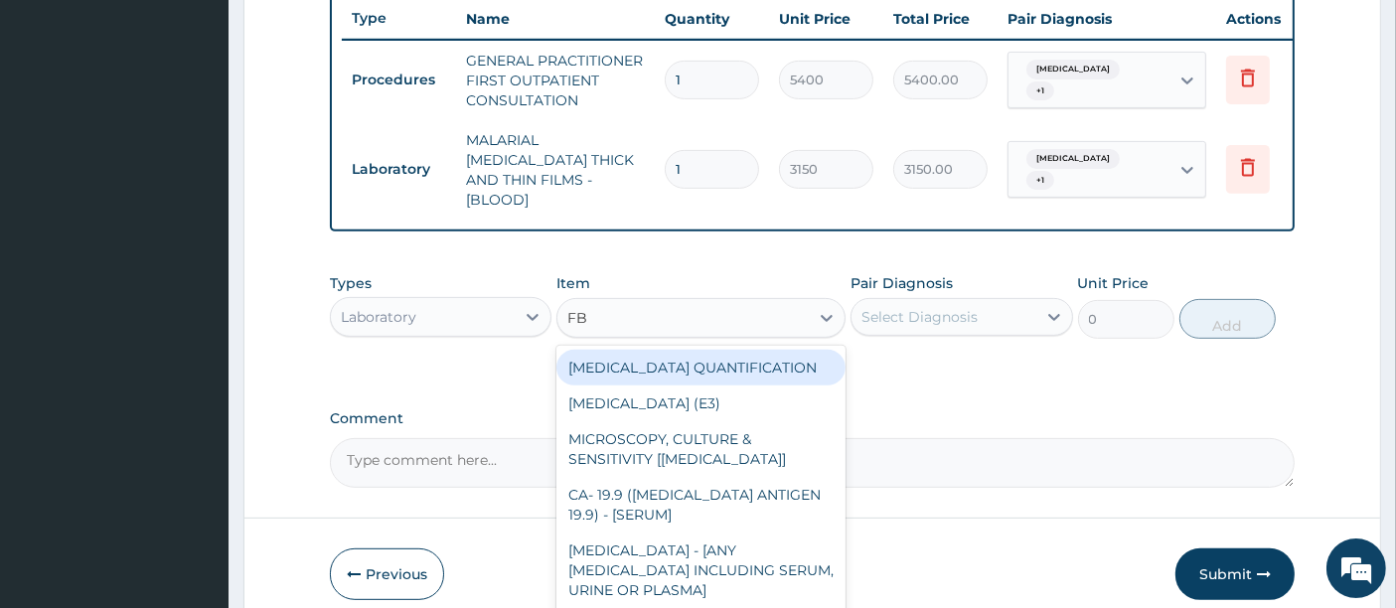
type input "FBC"
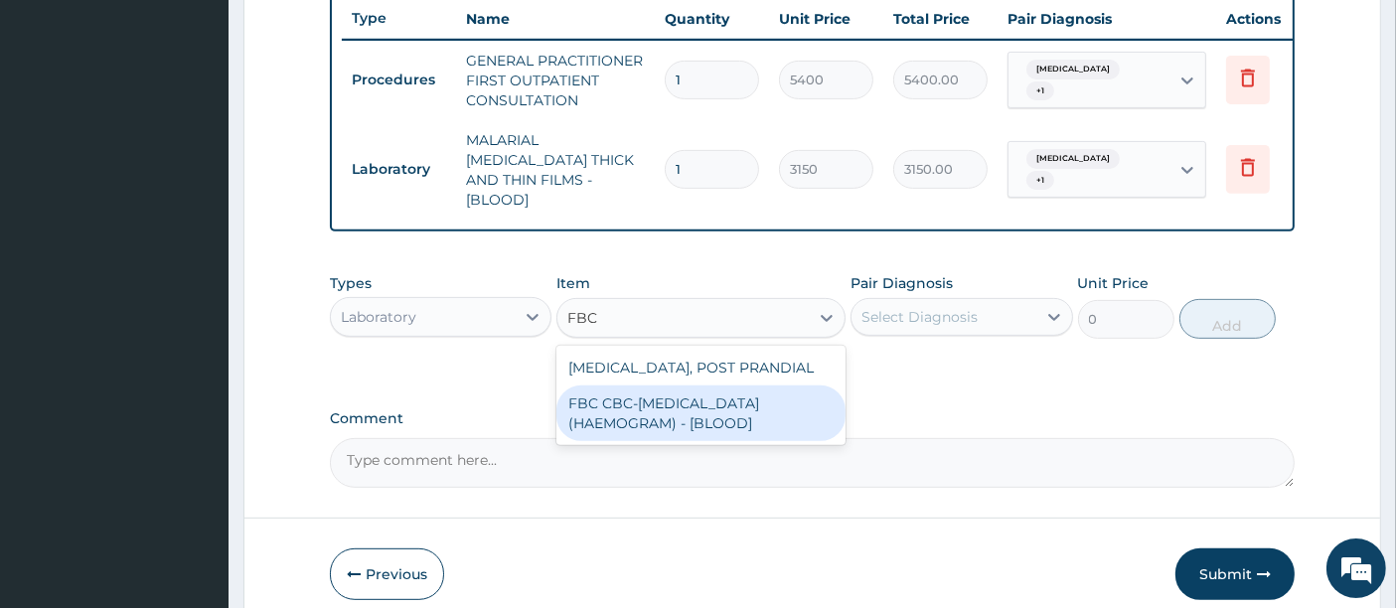
click at [621, 406] on div "FBC CBC-COMPLETE BLOOD COUNT (HAEMOGRAM) - [BLOOD]" at bounding box center [700, 414] width 289 height 56
type input "7200"
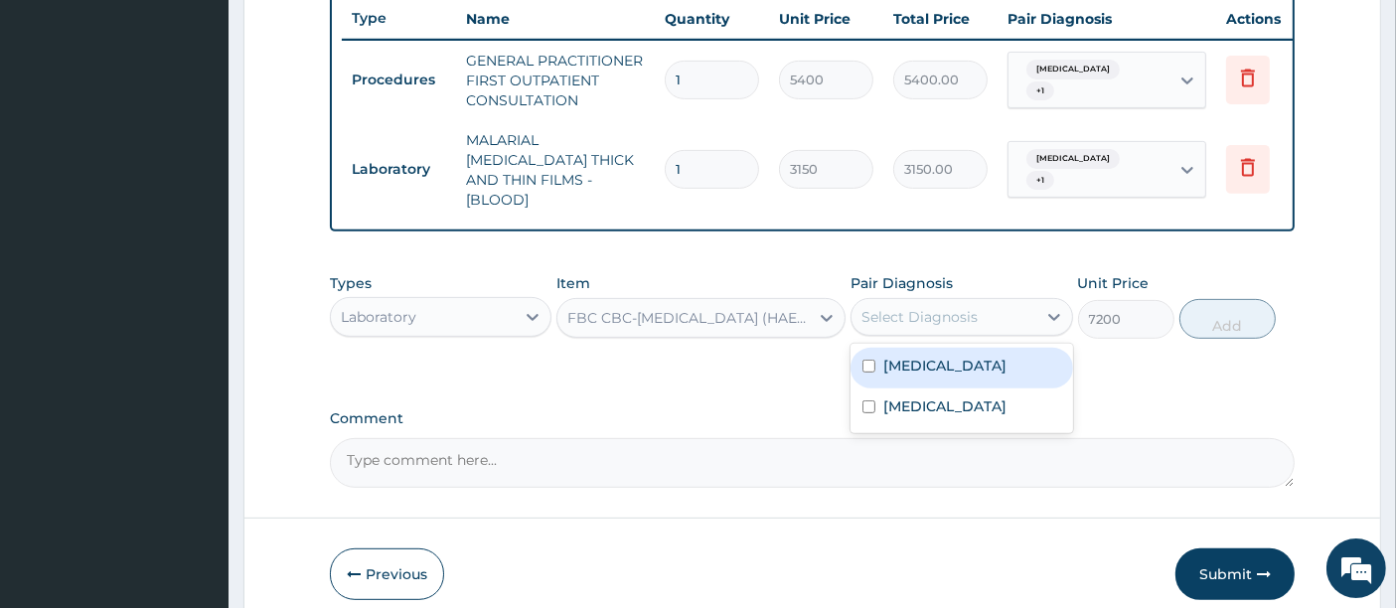
click at [928, 313] on div "Select Diagnosis" at bounding box center [920, 317] width 116 height 20
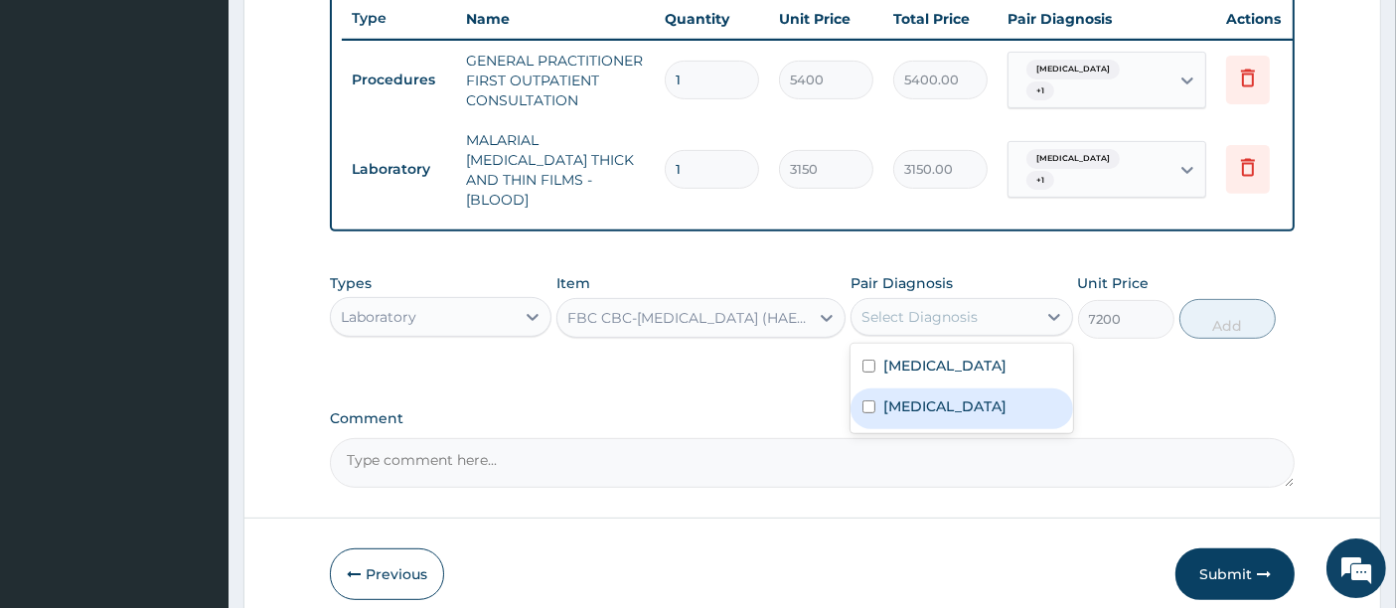
click at [871, 391] on div "Sepsis" at bounding box center [962, 409] width 222 height 41
checkbox input "true"
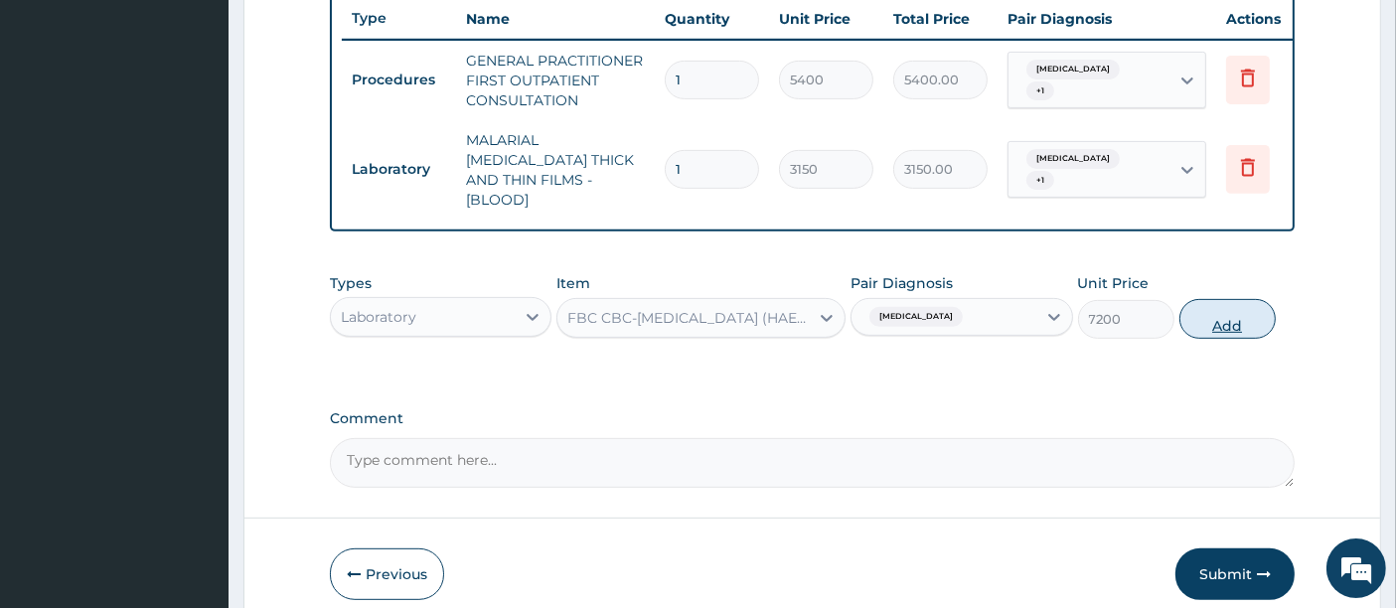
click at [1212, 311] on button "Add" at bounding box center [1228, 319] width 96 height 40
type input "0"
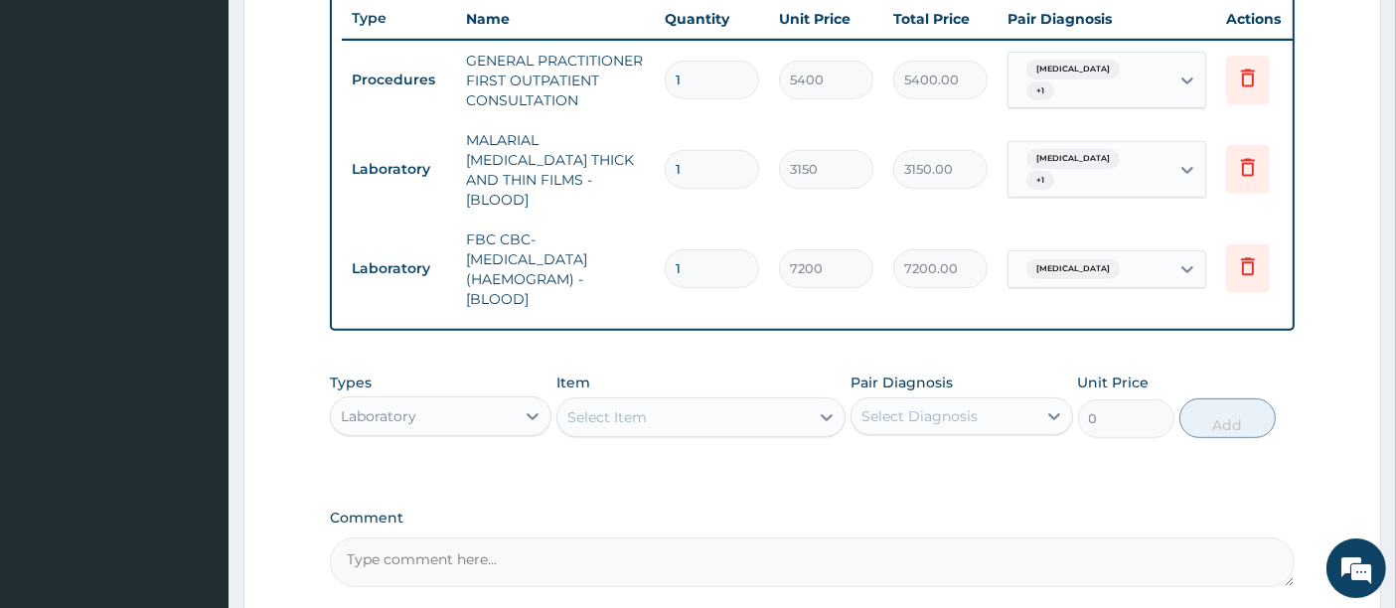
click at [757, 363] on div "Types Laboratory Item Select Item Pair Diagnosis Select Diagnosis Unit Price 0 …" at bounding box center [813, 405] width 966 height 85
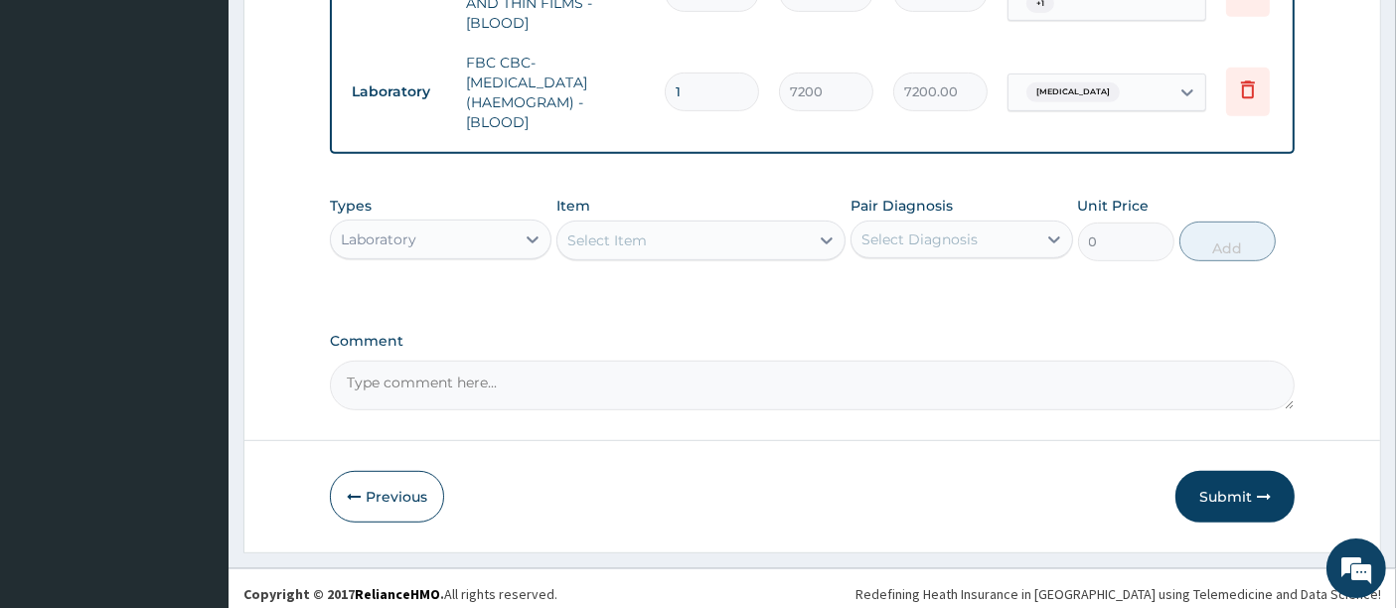
scroll to position [931, 0]
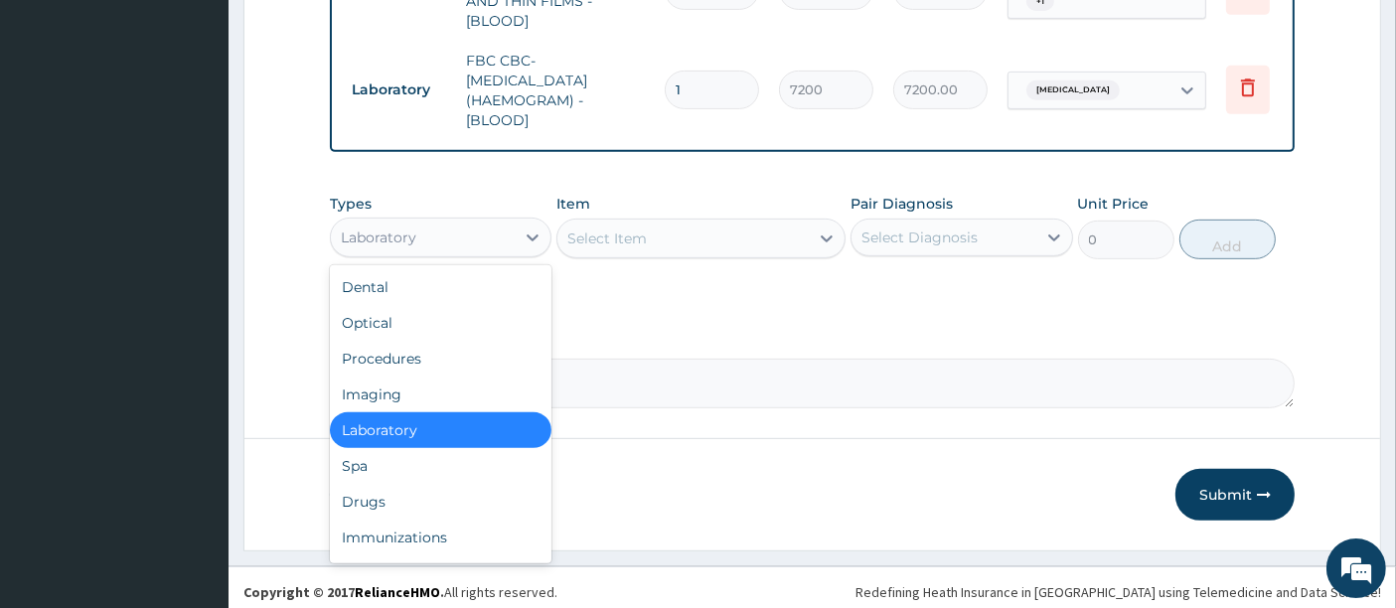
click at [474, 228] on div "Laboratory" at bounding box center [423, 238] width 184 height 32
click at [379, 484] on div "Drugs" at bounding box center [441, 502] width 222 height 36
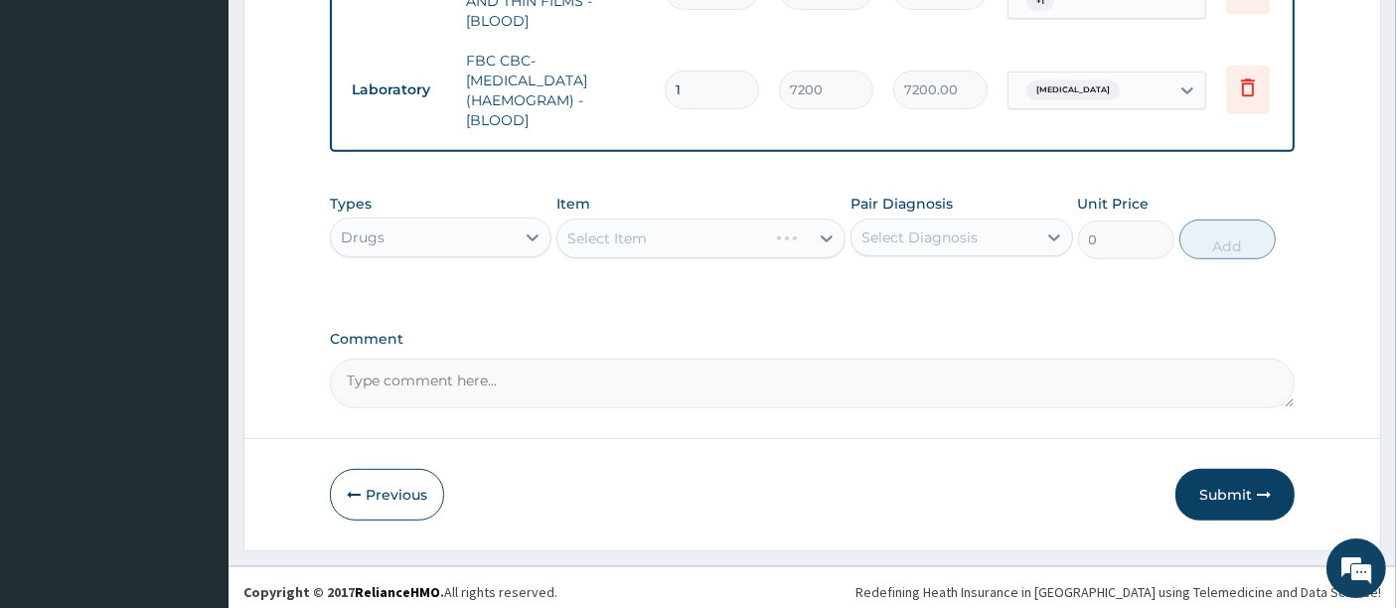
click at [594, 237] on div "Select Item" at bounding box center [700, 239] width 289 height 40
click at [692, 220] on div "Select Item" at bounding box center [700, 239] width 289 height 40
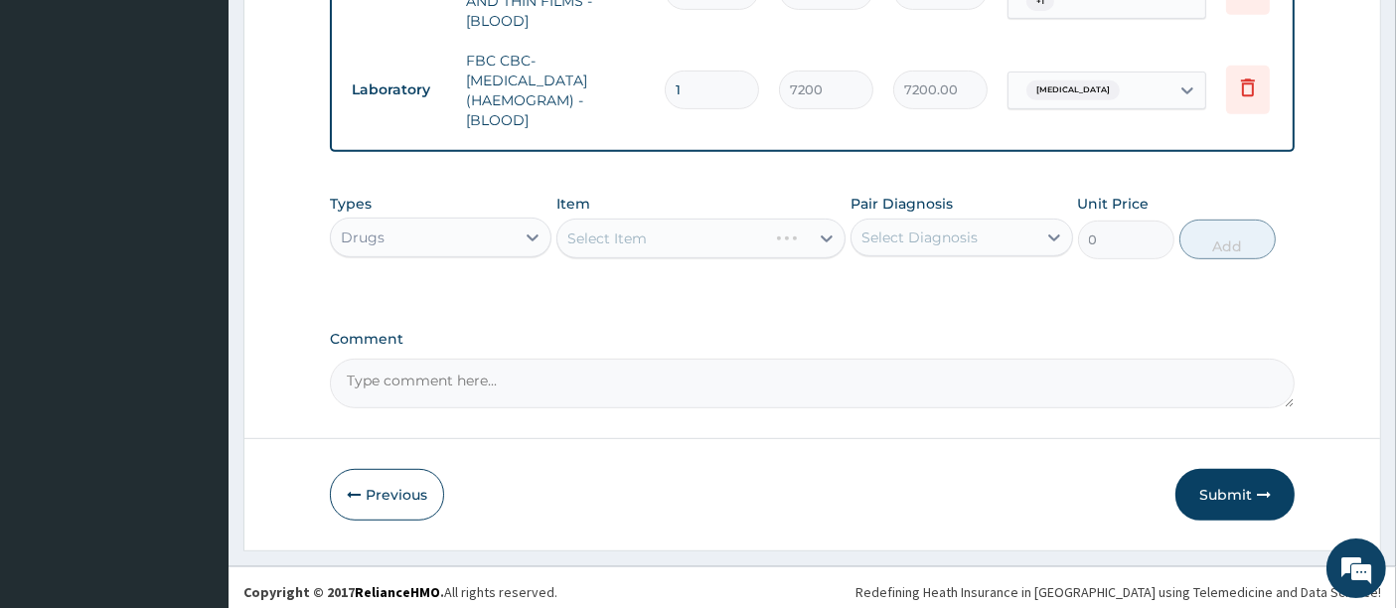
click at [692, 220] on div "Select Item" at bounding box center [700, 239] width 289 height 40
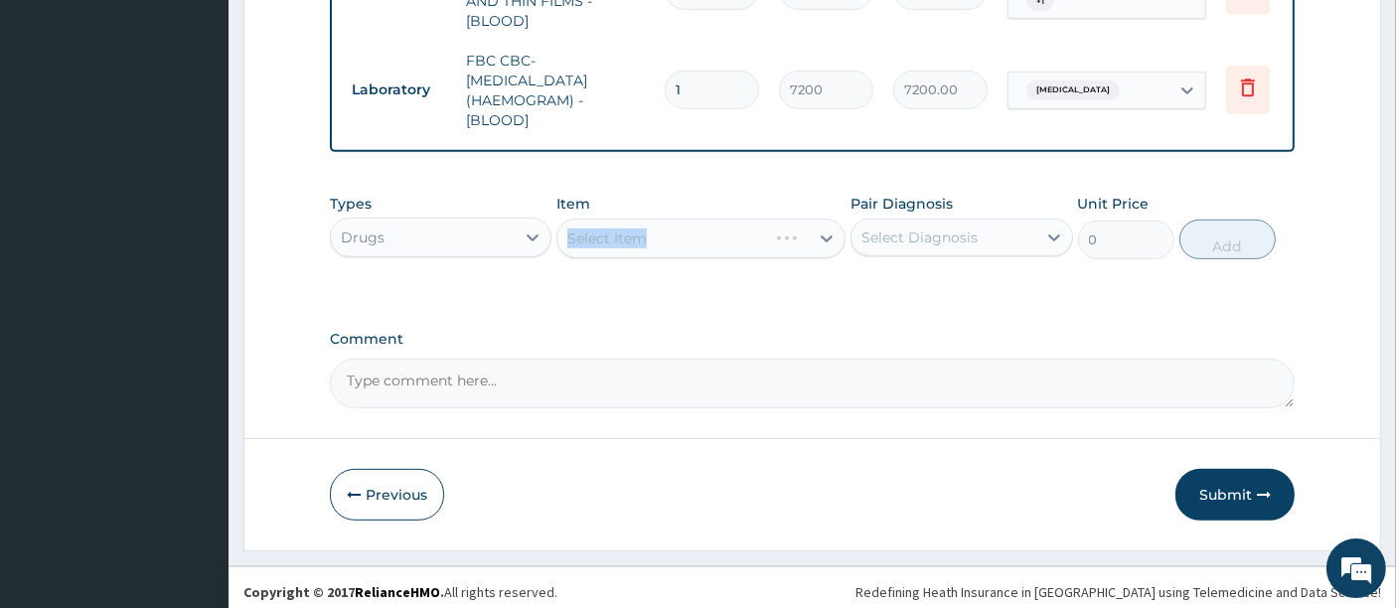
click at [692, 220] on div "Select Item" at bounding box center [700, 239] width 289 height 40
click at [678, 242] on div "Select Item" at bounding box center [700, 239] width 289 height 40
click at [687, 219] on div "Select Item" at bounding box center [700, 239] width 289 height 40
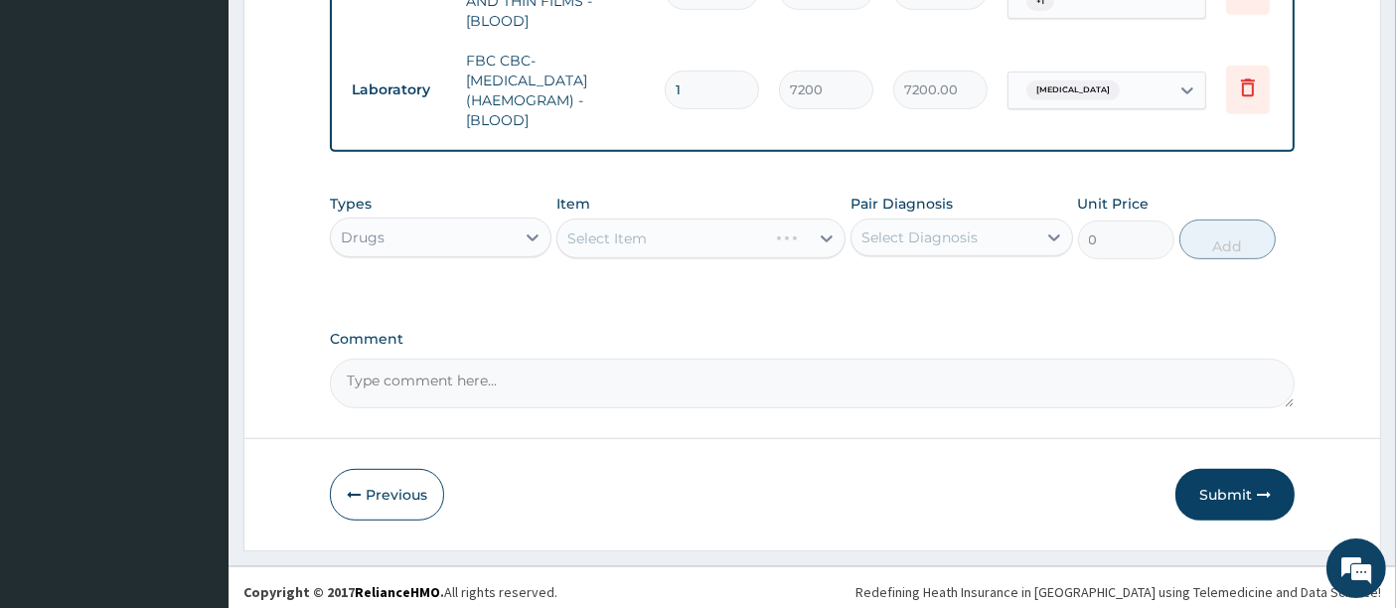
click at [669, 231] on div "Select Item" at bounding box center [700, 239] width 289 height 40
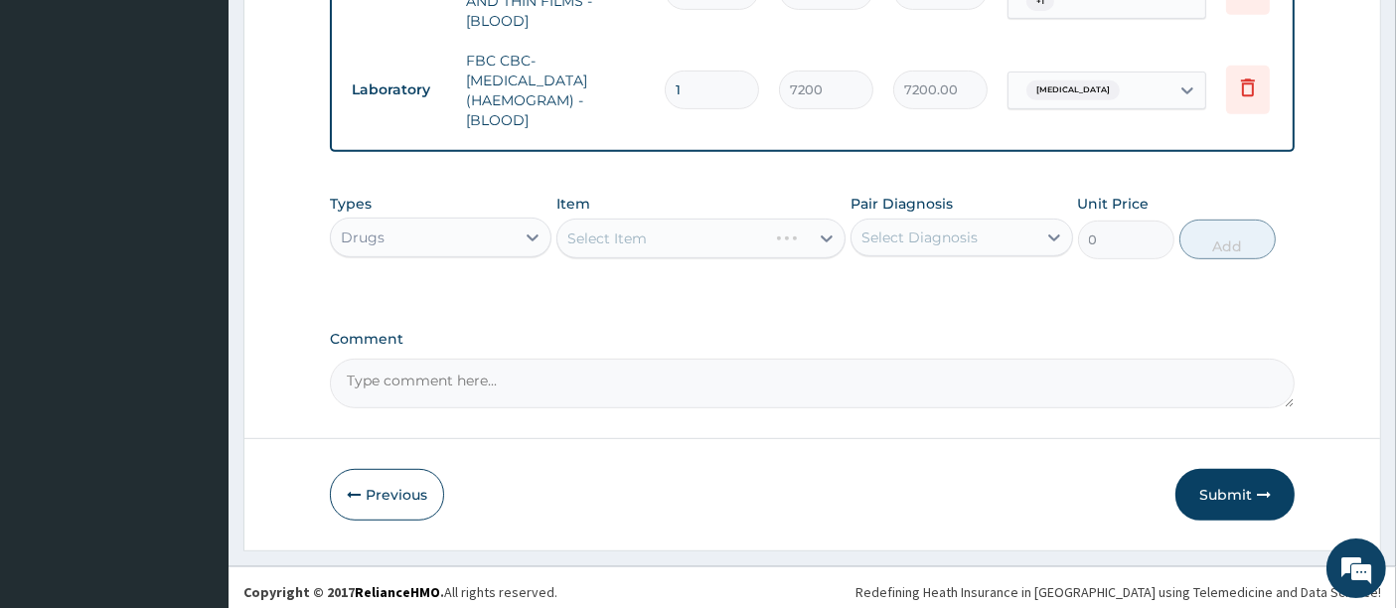
click at [669, 231] on div "Select Item" at bounding box center [700, 239] width 289 height 40
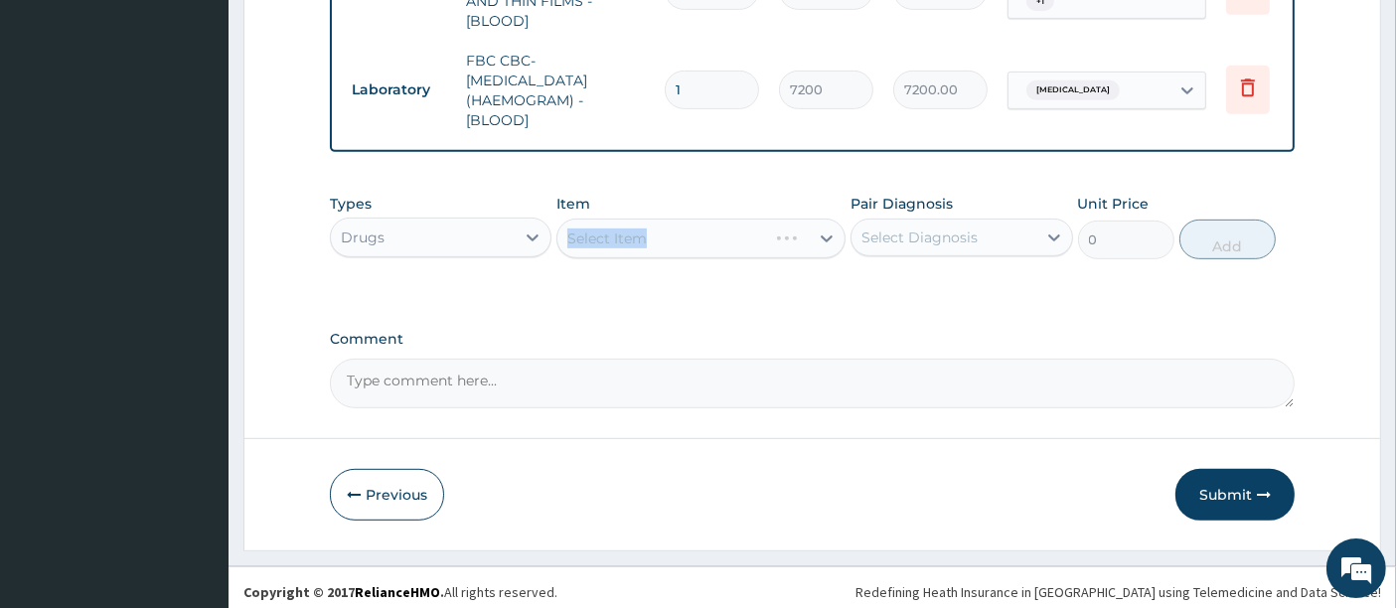
click at [669, 231] on div "Select Item" at bounding box center [700, 239] width 289 height 40
click at [678, 229] on div "Select Item" at bounding box center [700, 239] width 289 height 40
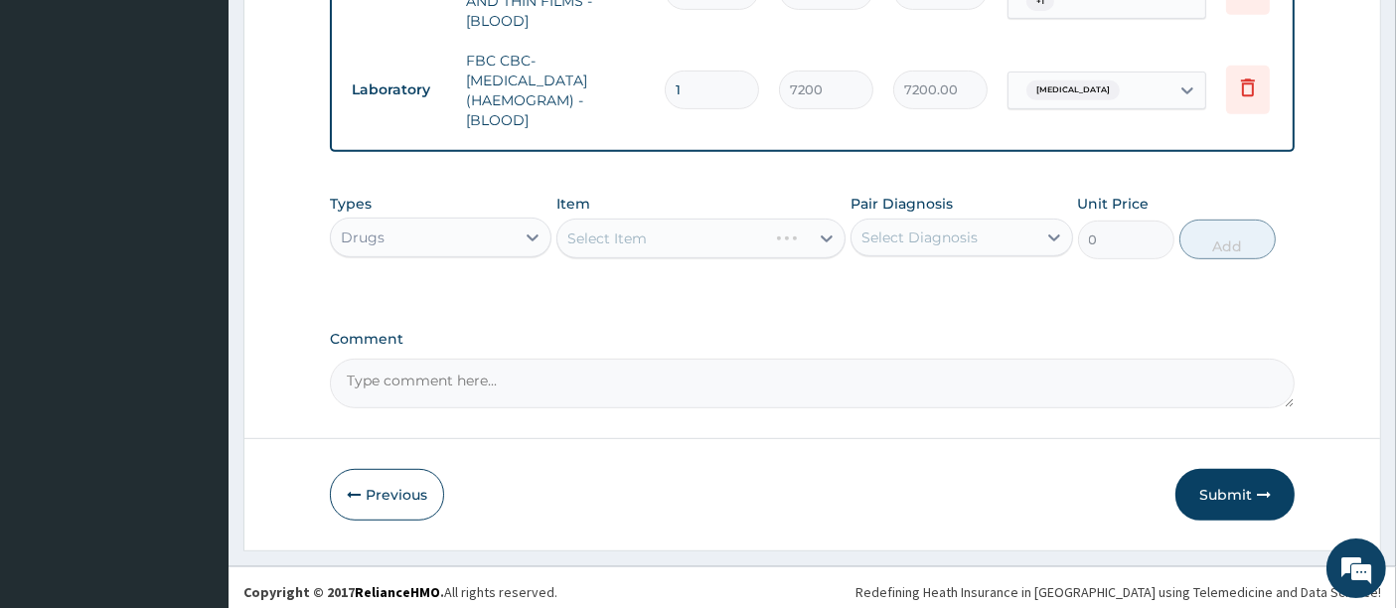
click at [678, 229] on div "Select Item" at bounding box center [700, 239] width 289 height 40
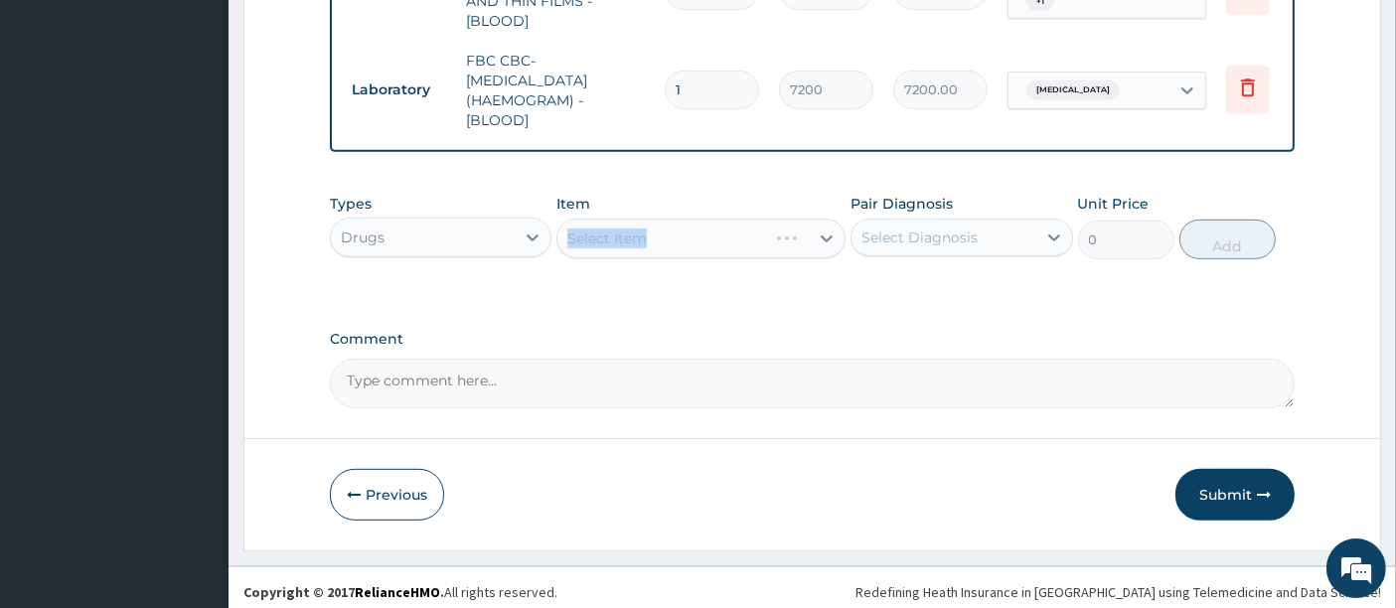
click at [678, 229] on div "Select Item" at bounding box center [700, 239] width 289 height 40
click at [645, 239] on div "Select Item" at bounding box center [700, 239] width 289 height 40
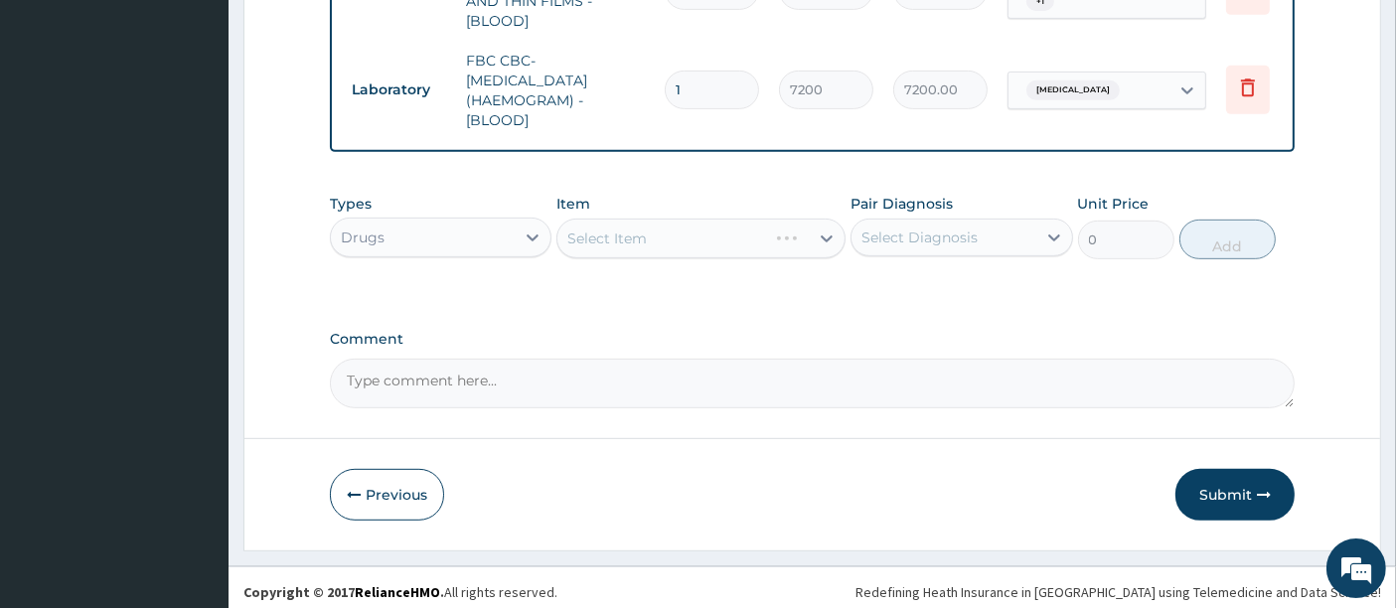
click at [683, 229] on div "Select Item" at bounding box center [700, 239] width 289 height 40
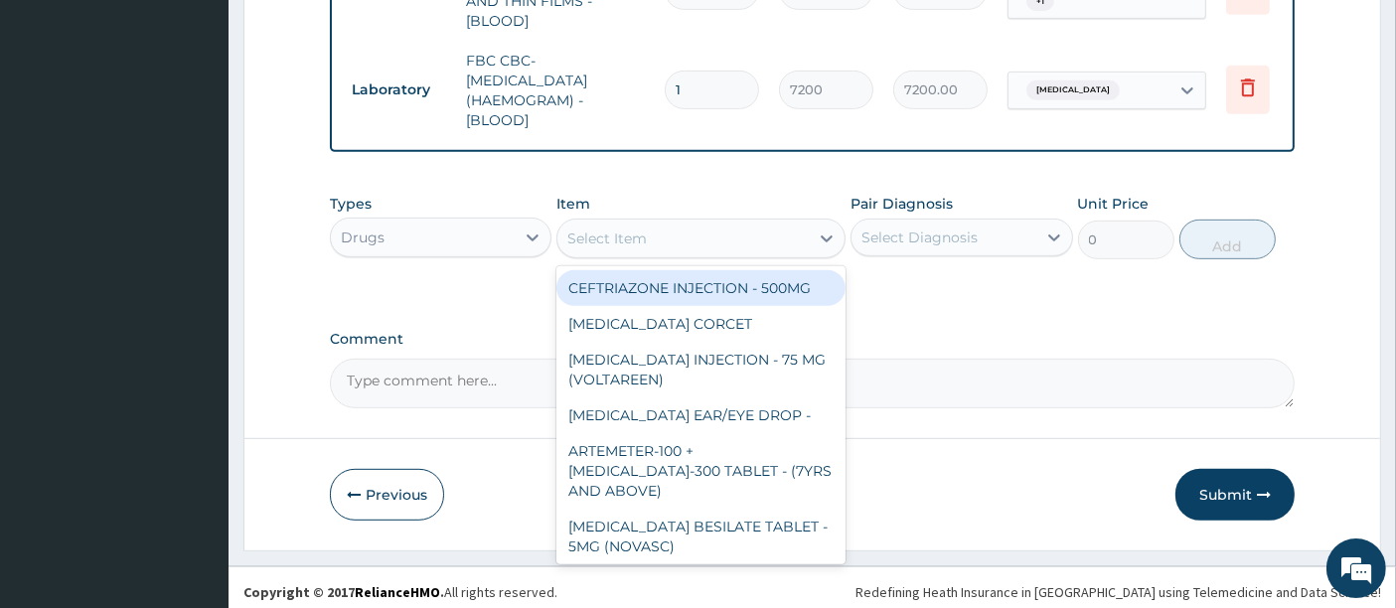
click at [683, 229] on div "Select Item" at bounding box center [682, 239] width 251 height 32
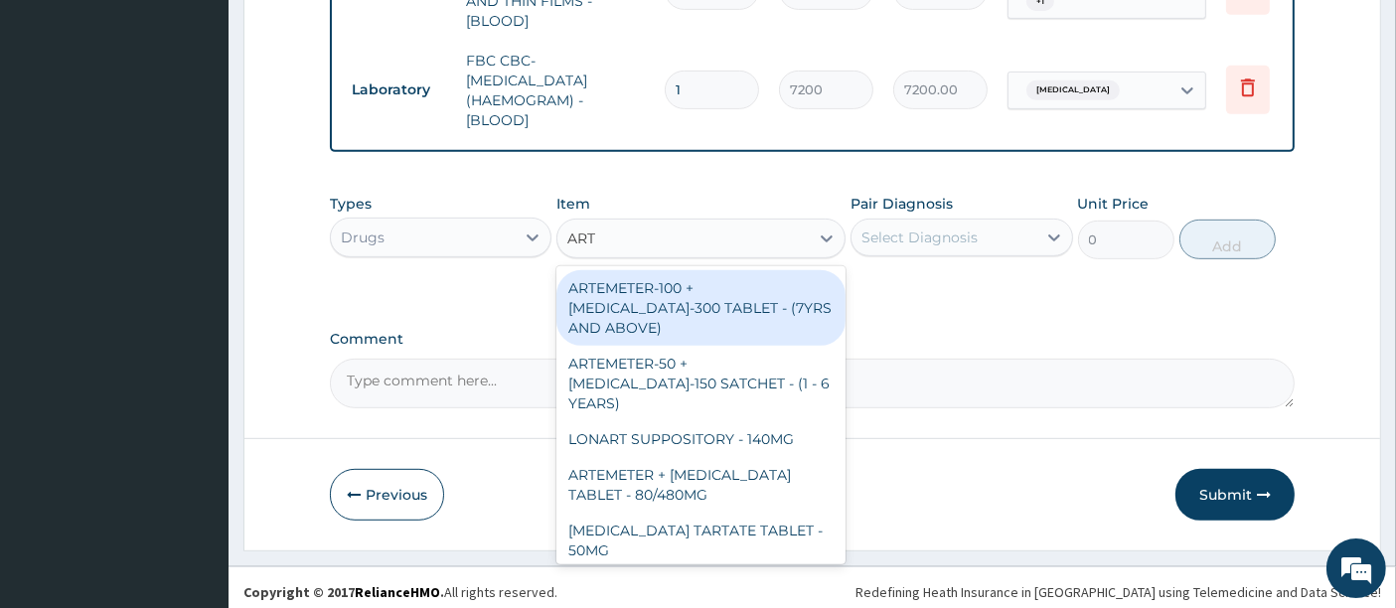
type input "ARTE"
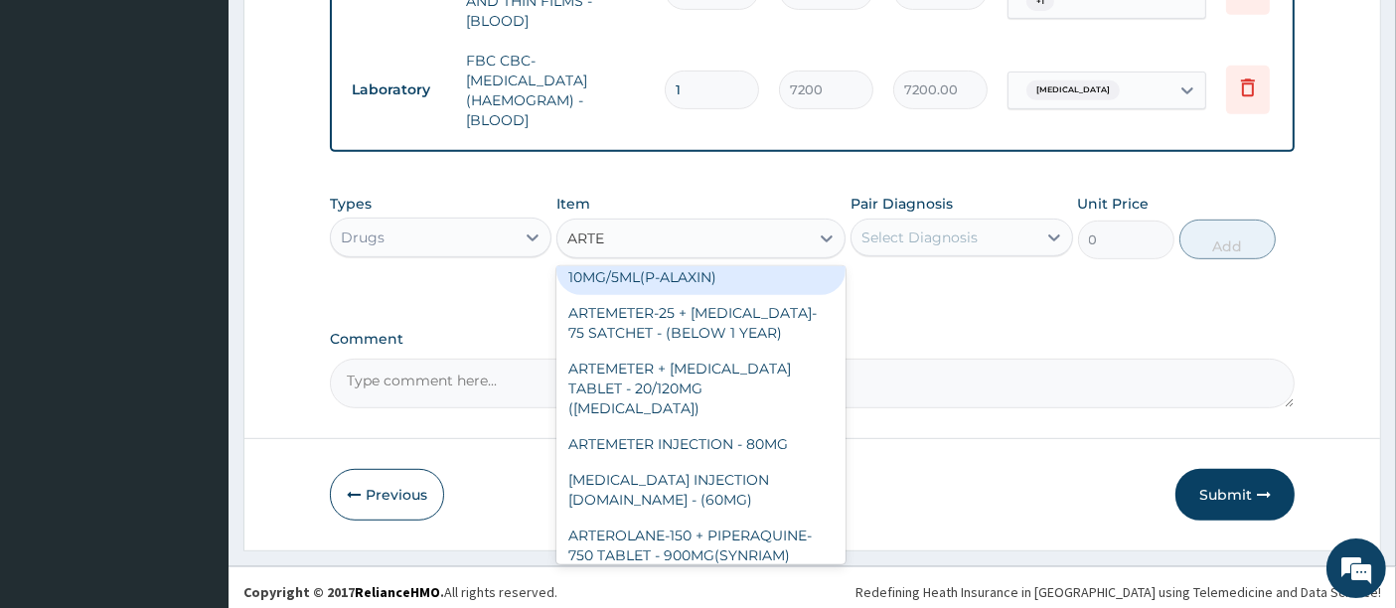
scroll to position [353, 0]
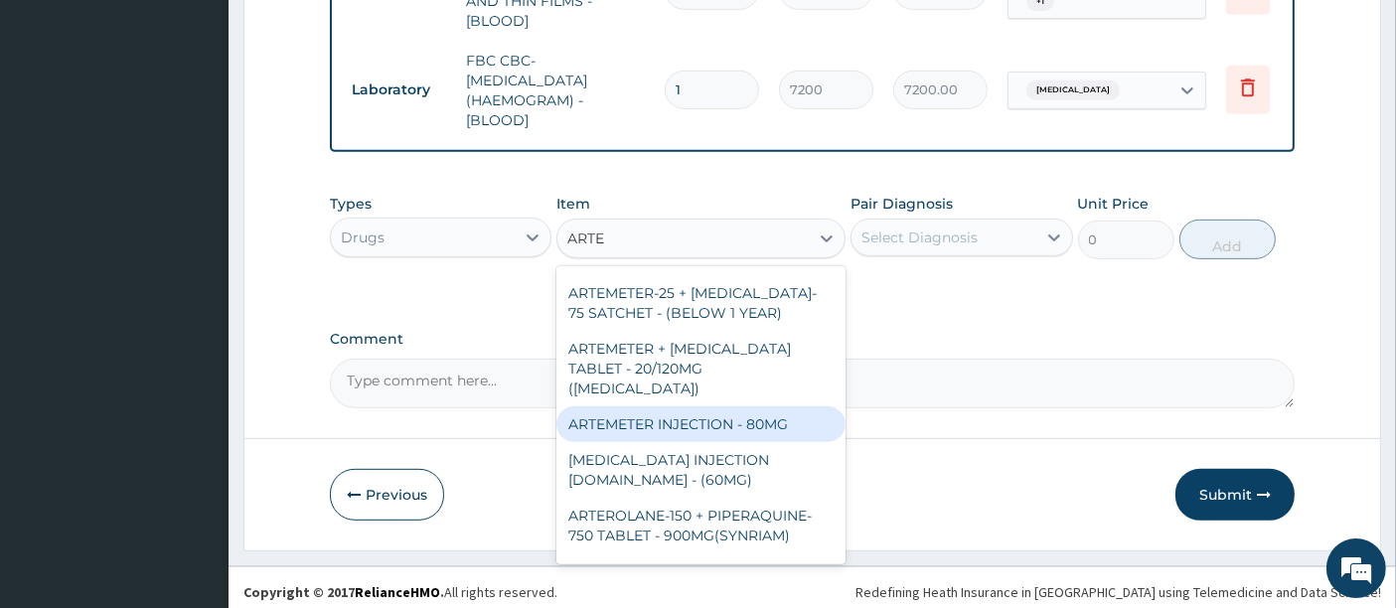
click at [690, 406] on div "ARTEMETER INJECTION - 80MG" at bounding box center [700, 424] width 289 height 36
type input "646"
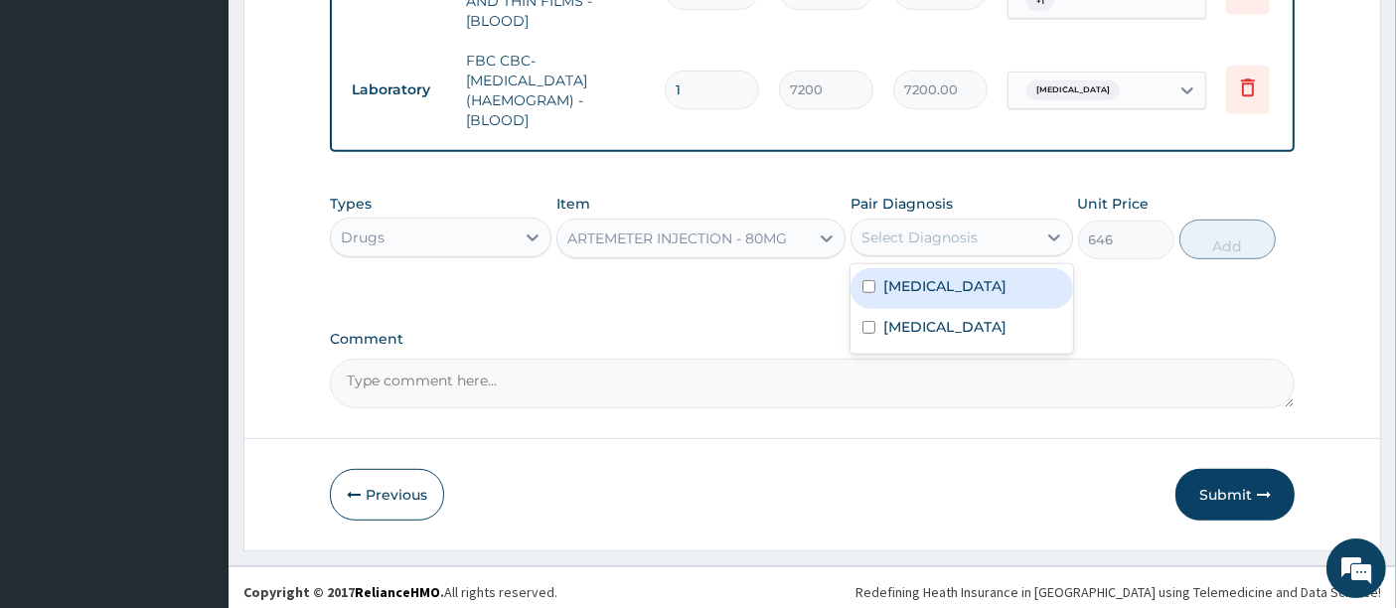
click at [916, 234] on div "Select Diagnosis" at bounding box center [920, 238] width 116 height 20
click at [899, 286] on label "Malaria" at bounding box center [944, 286] width 123 height 20
checkbox input "true"
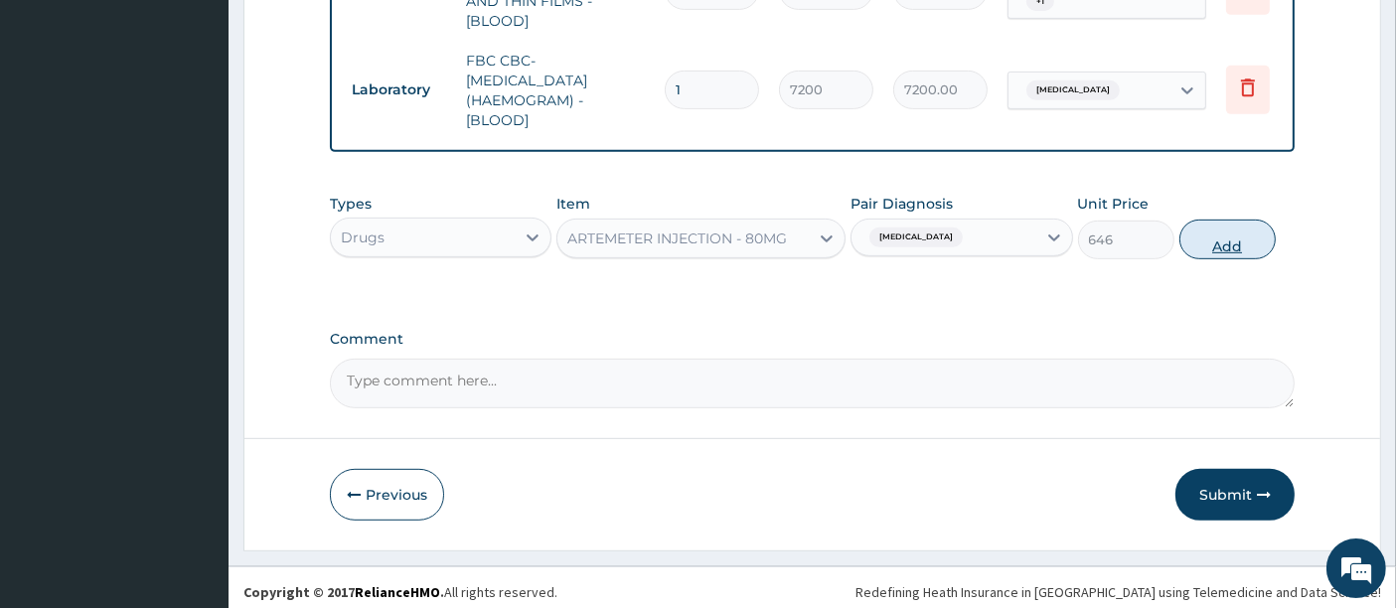
click at [1217, 243] on button "Add" at bounding box center [1228, 240] width 96 height 40
type input "0"
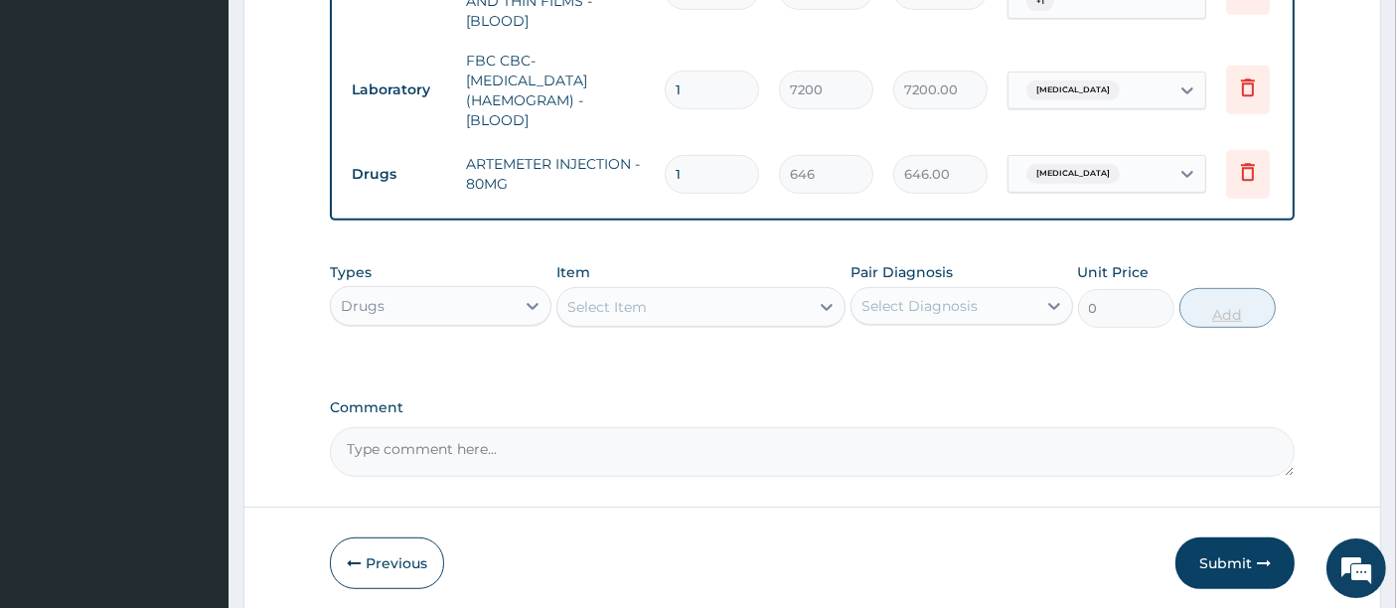
type input "0.00"
type input "6"
type input "3876.00"
type input "6"
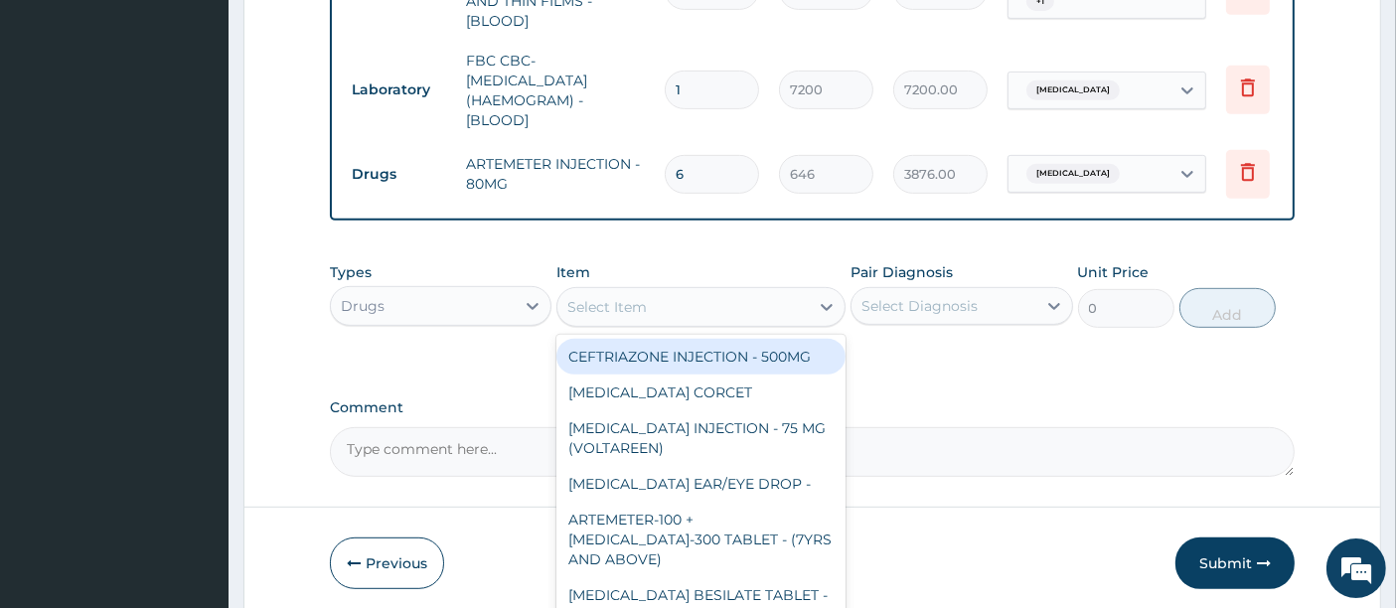
click at [726, 291] on div "Select Item" at bounding box center [682, 307] width 251 height 32
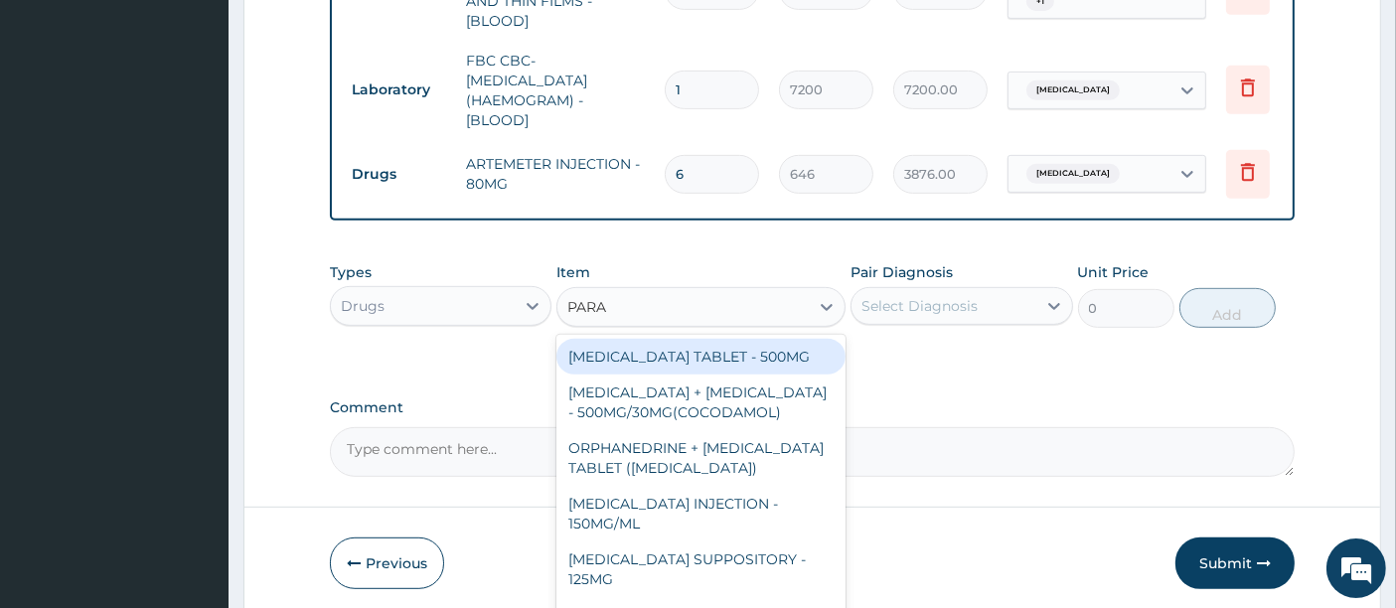
type input "PARAC"
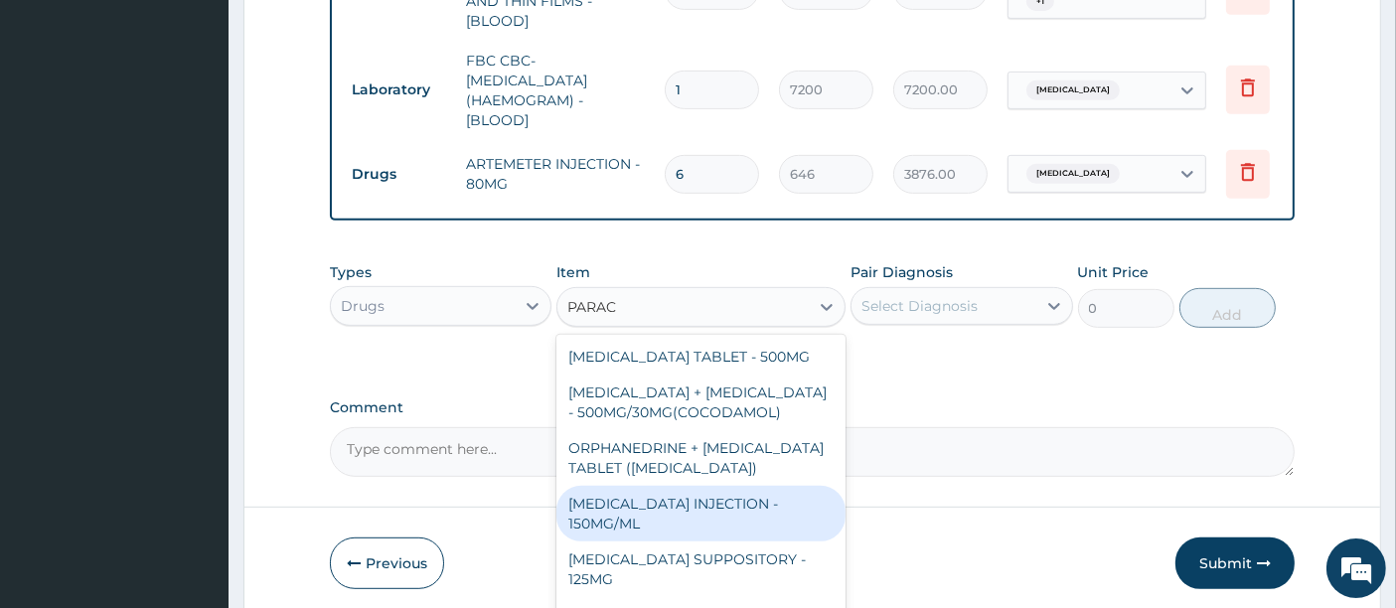
click at [690, 492] on div "PARACETAMOL INJECTION - 150MG/ML" at bounding box center [700, 514] width 289 height 56
type input "760"
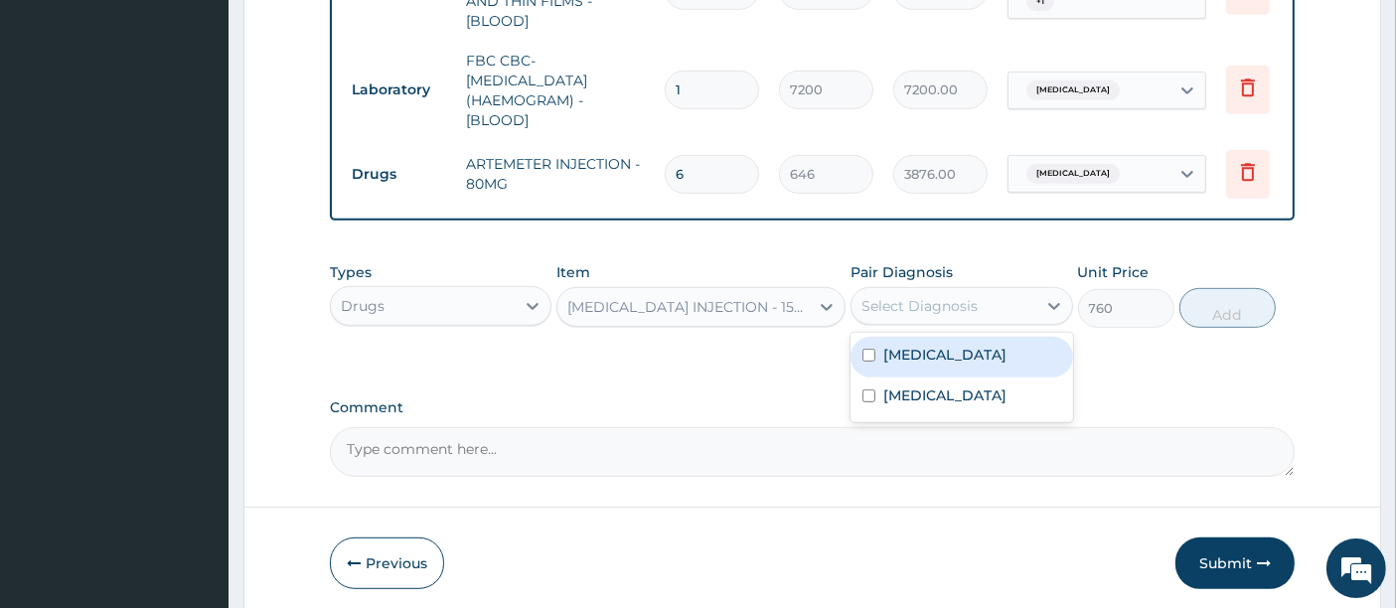
click at [930, 306] on div "Select Diagnosis" at bounding box center [920, 306] width 116 height 20
click at [903, 350] on label "Malaria" at bounding box center [944, 355] width 123 height 20
checkbox input "true"
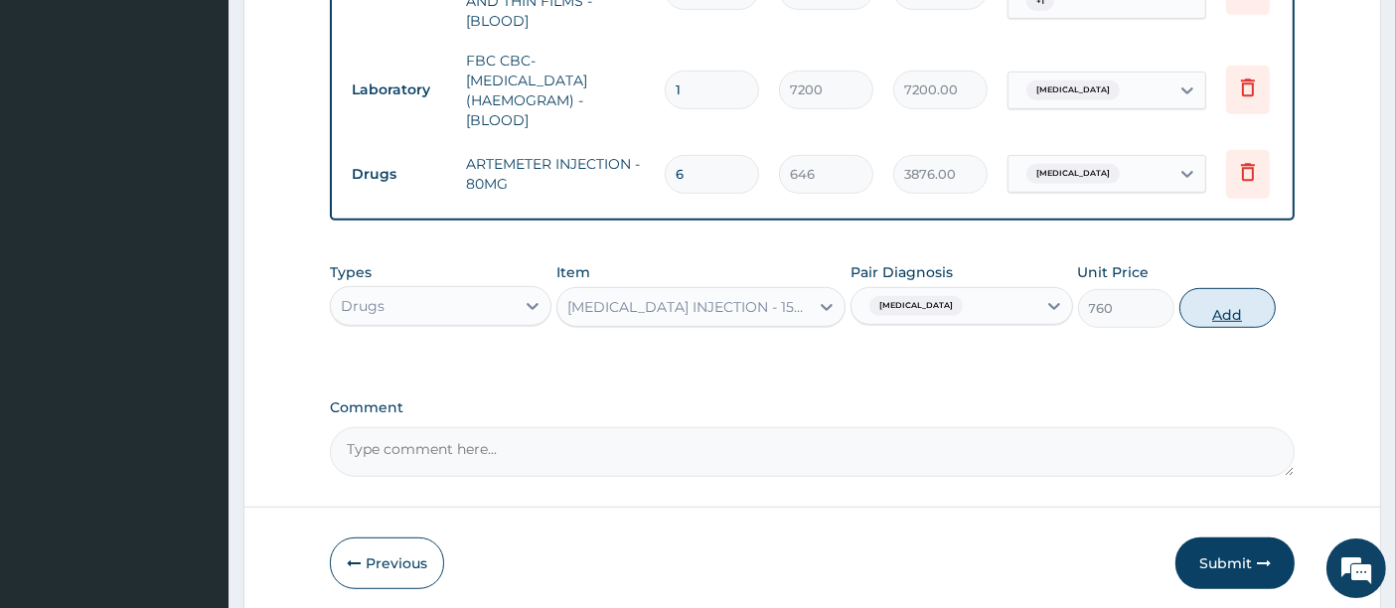
click at [1219, 306] on button "Add" at bounding box center [1228, 308] width 96 height 40
type input "0"
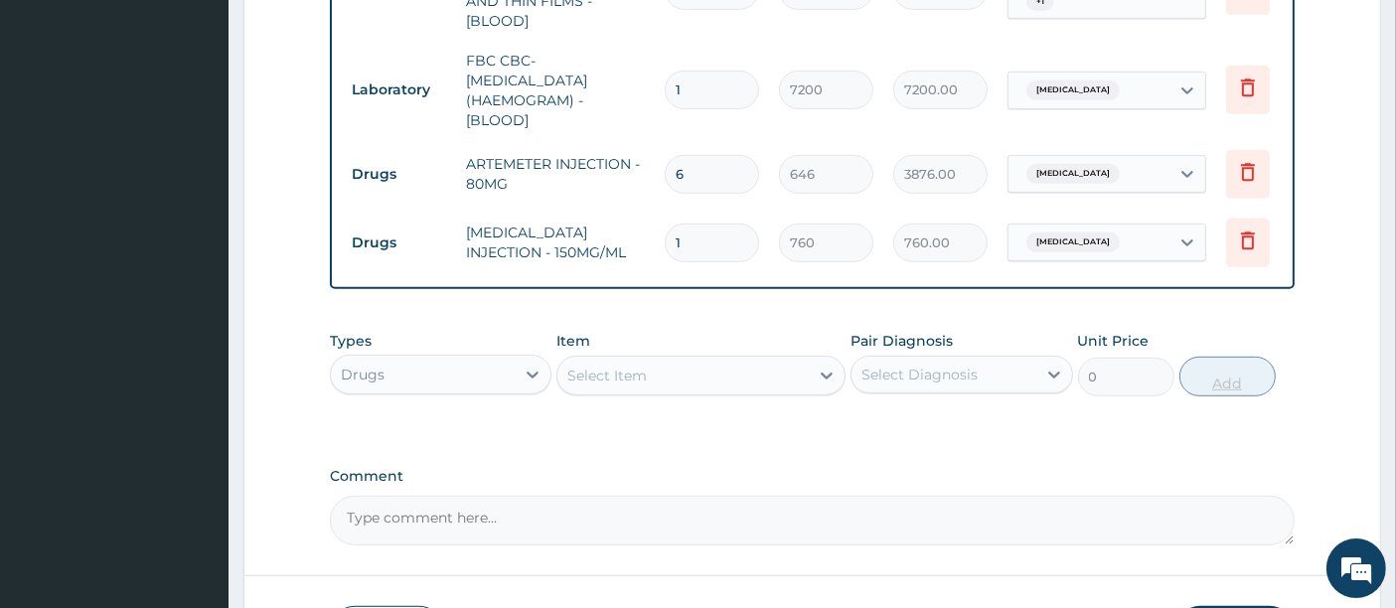
type input "0.00"
type input "6"
type input "4560.00"
type input "6"
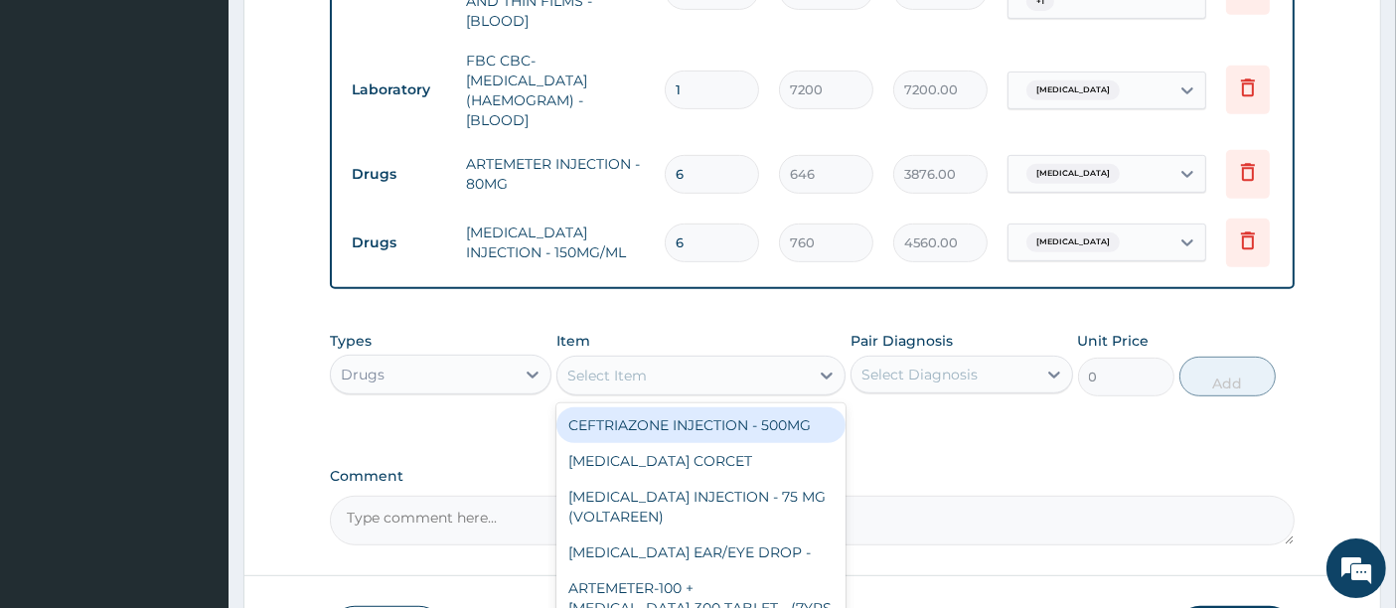
click at [749, 365] on div "Select Item" at bounding box center [682, 376] width 251 height 32
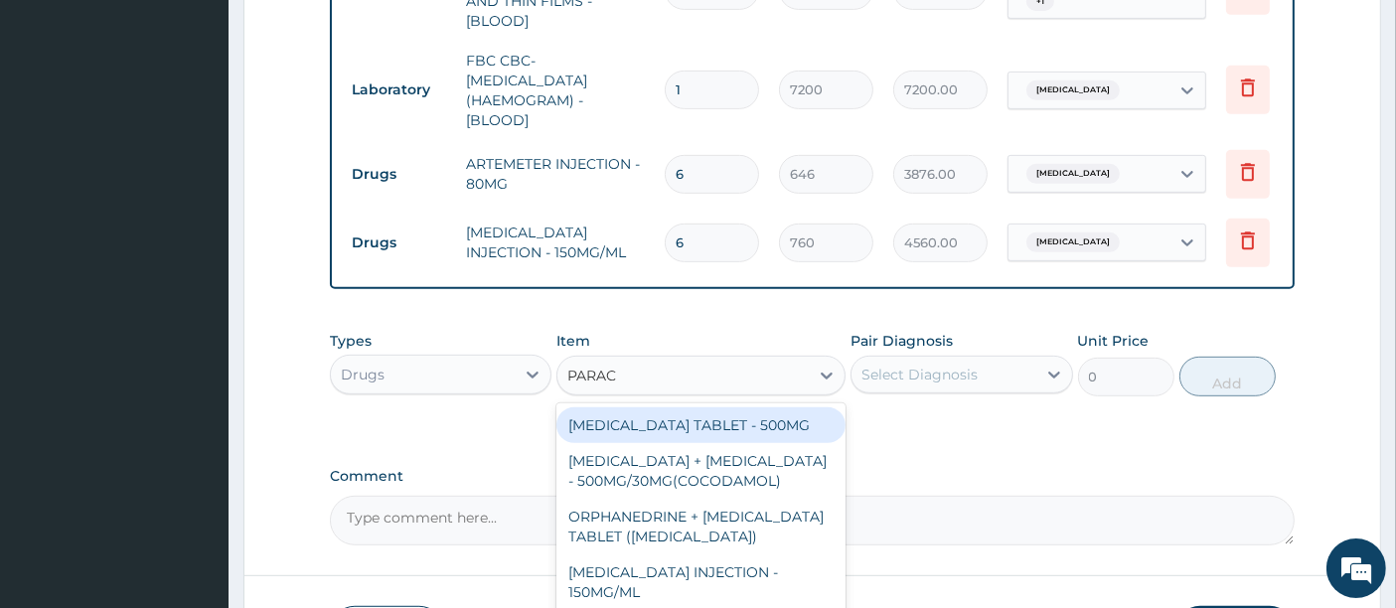
type input "PARACE"
click at [713, 407] on div "PARACETAMOL TABLET - 500MG" at bounding box center [700, 425] width 289 height 36
type input "45.599999999999994"
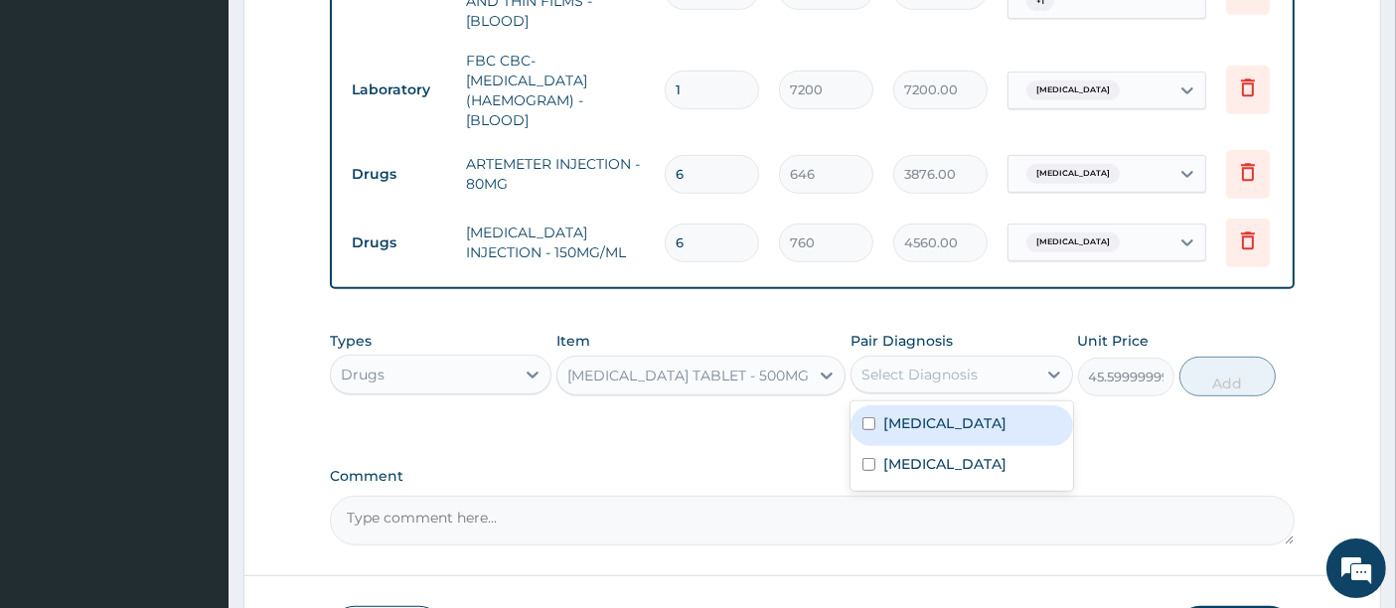
click at [902, 368] on div "Select Diagnosis" at bounding box center [920, 375] width 116 height 20
click at [886, 413] on label "Malaria" at bounding box center [944, 423] width 123 height 20
checkbox input "true"
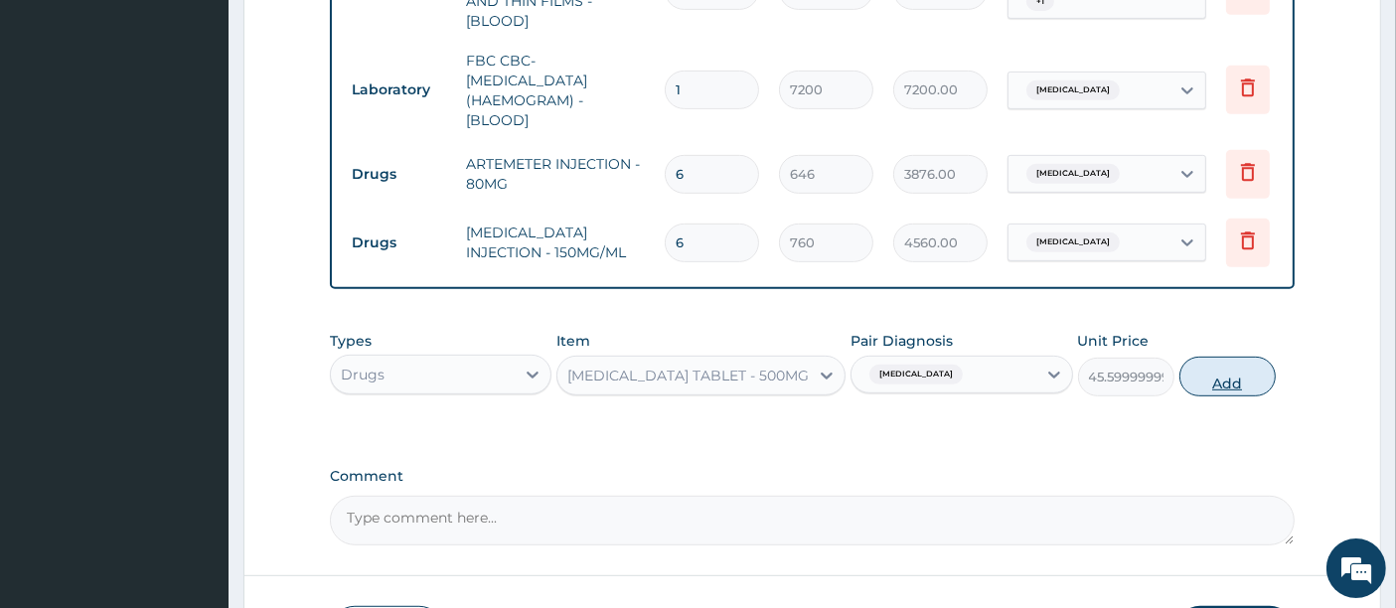
click at [1225, 377] on button "Add" at bounding box center [1228, 377] width 96 height 40
type input "0"
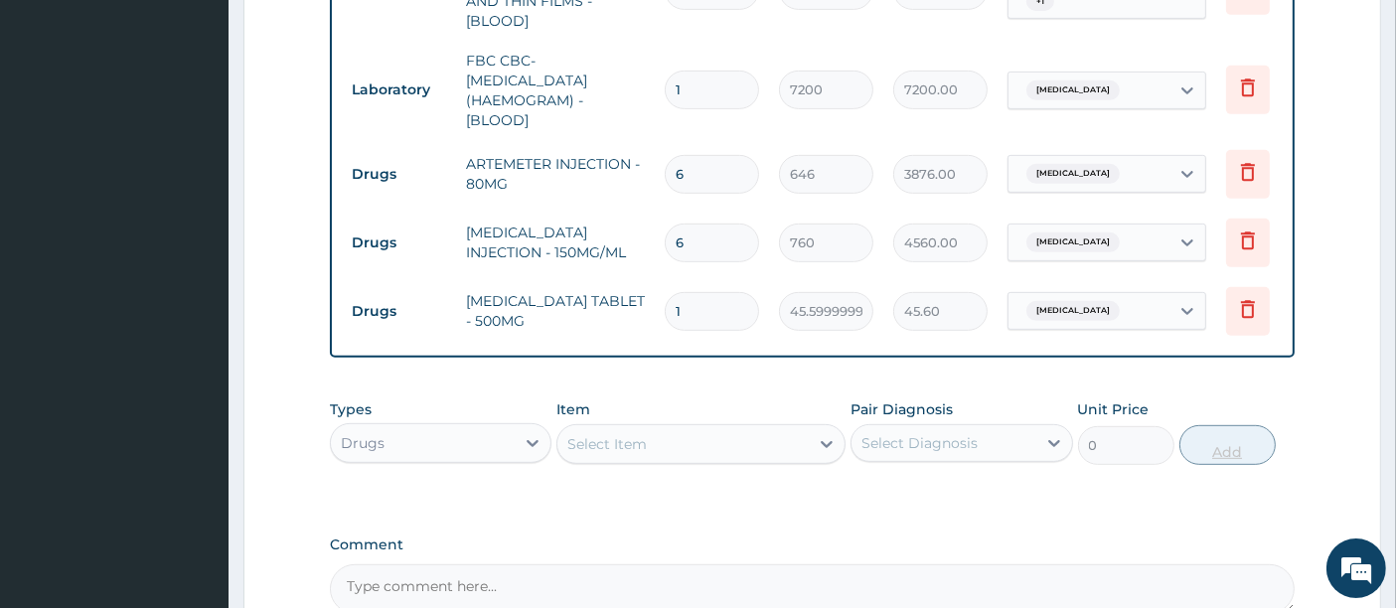
type input "18"
type input "820.80"
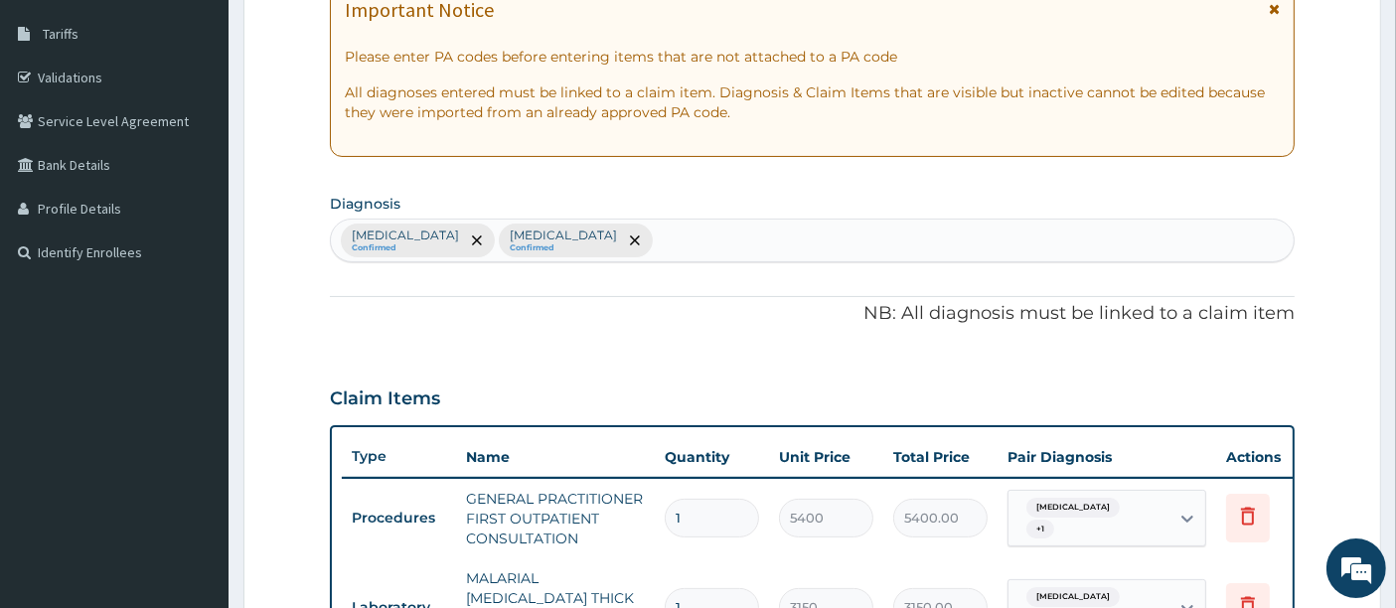
scroll to position [309, 0]
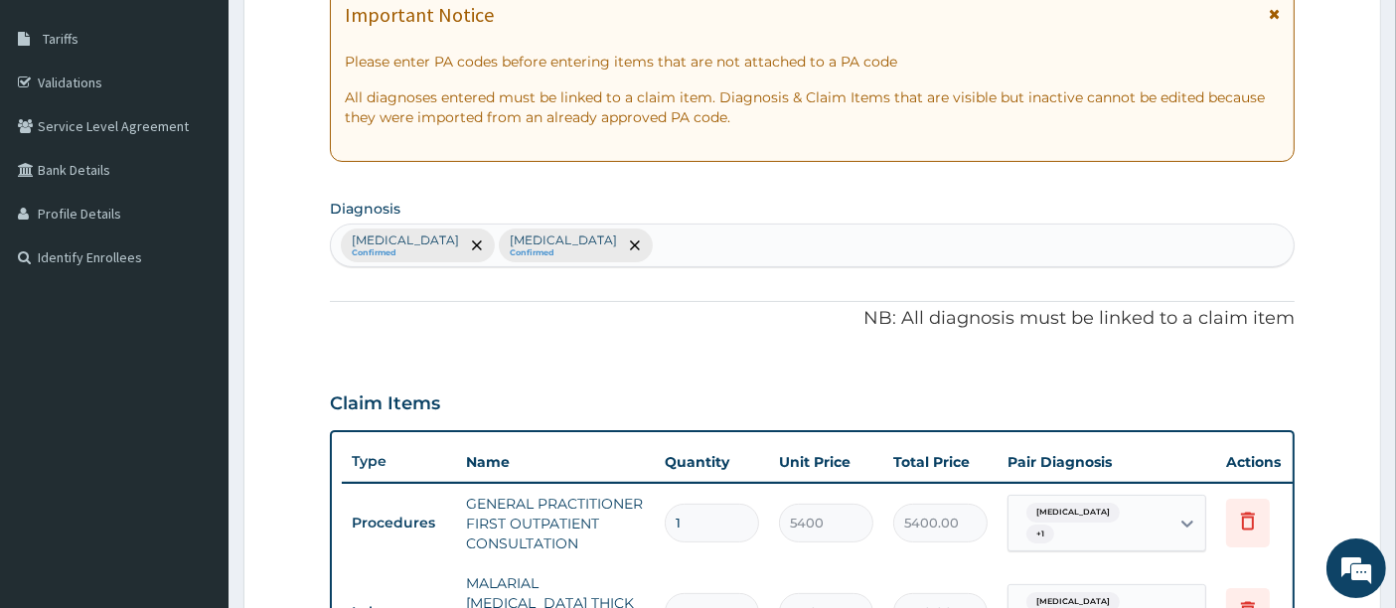
type input "18"
click at [570, 238] on div "Malaria Confirmed Sepsis Confirmed" at bounding box center [813, 246] width 964 height 42
type input "INSOM"
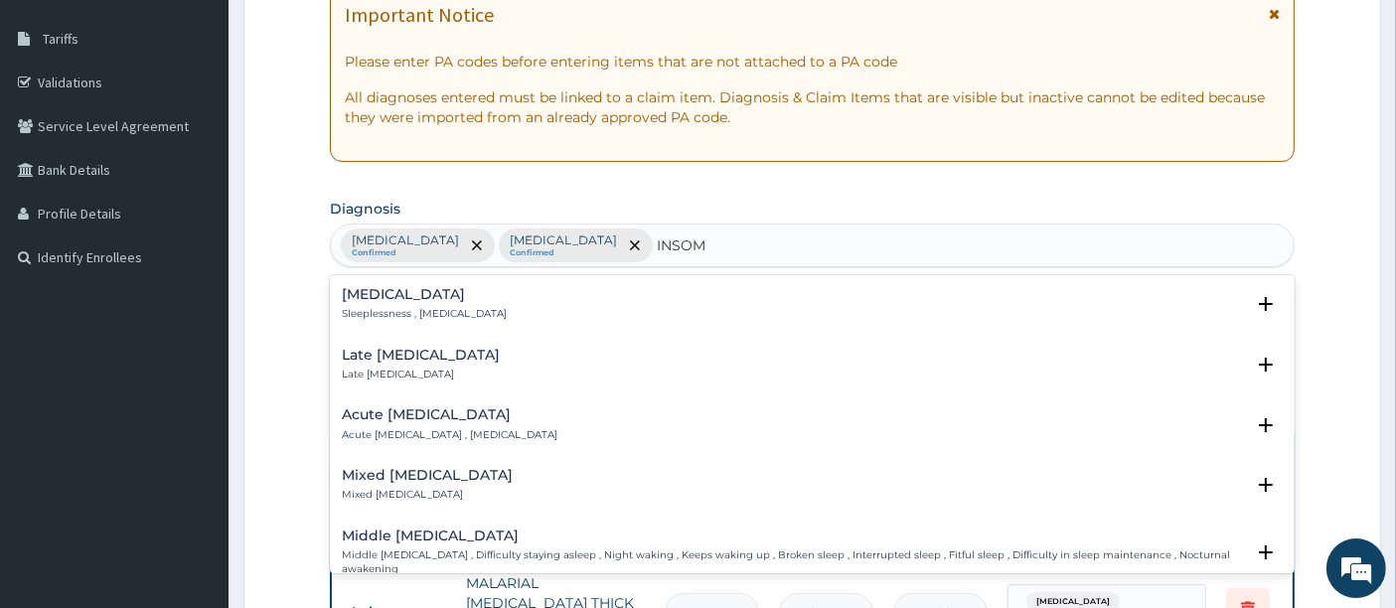
click at [364, 308] on p "Sleeplessness , Insomnia" at bounding box center [424, 314] width 165 height 14
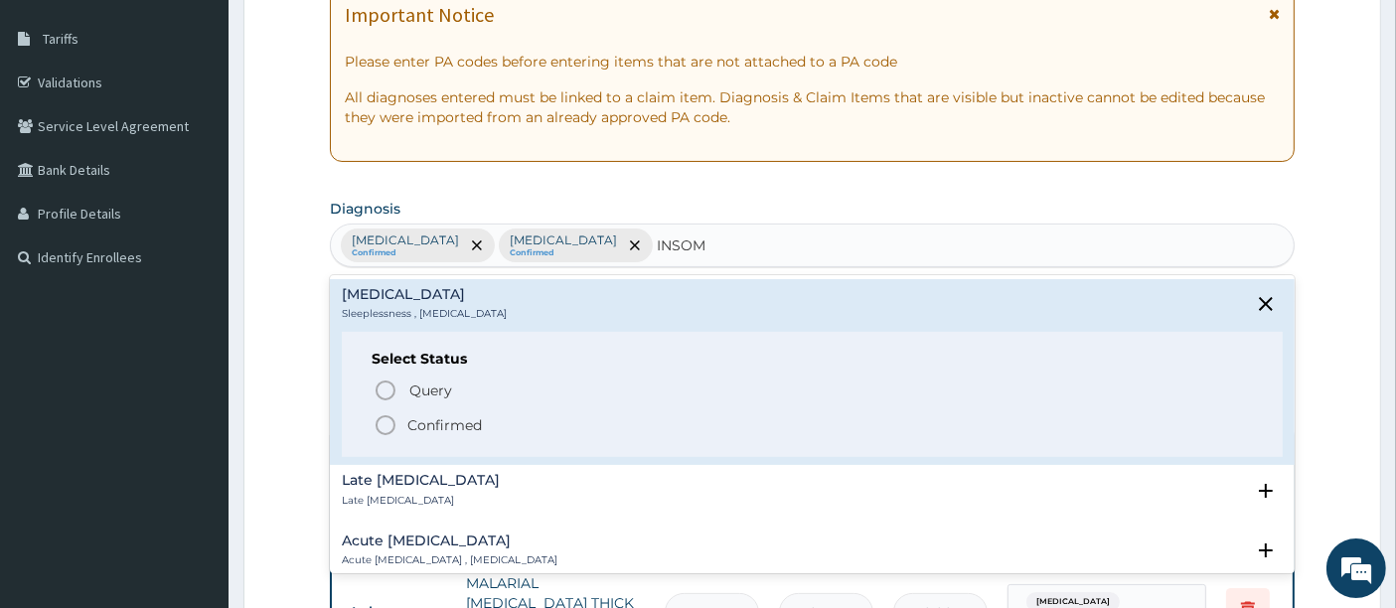
click at [385, 415] on icon "status option filled" at bounding box center [386, 425] width 24 height 24
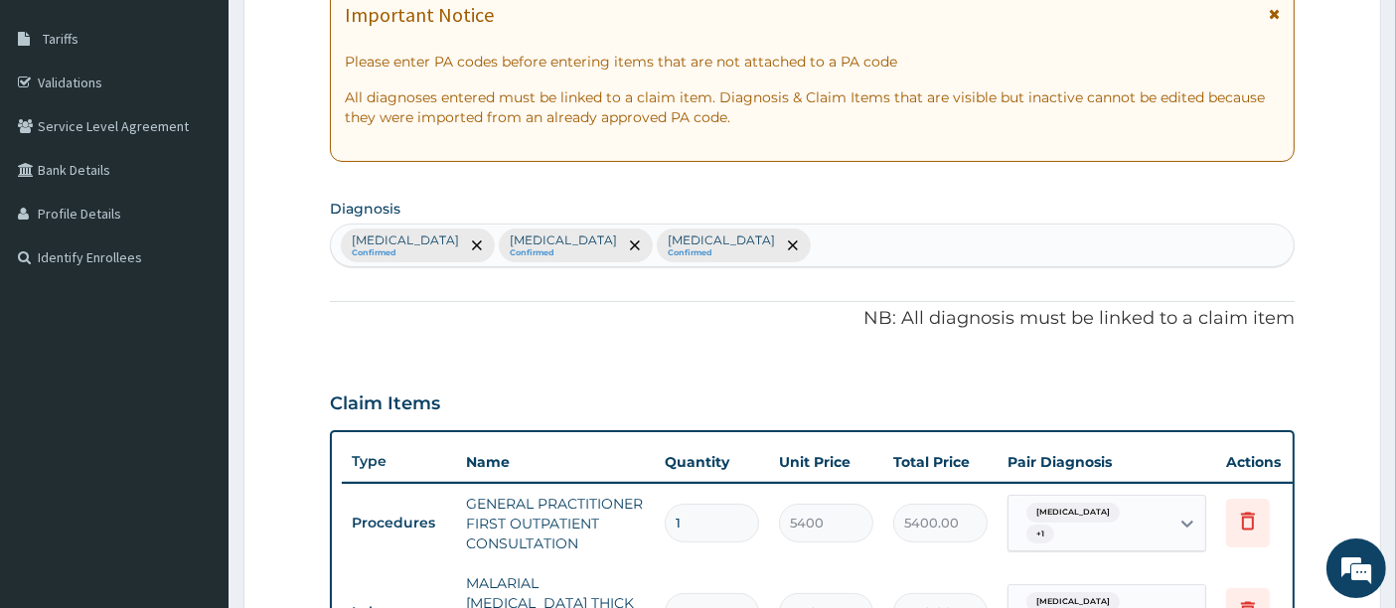
click at [567, 362] on div "PA Code / Prescription Code Enter Code(Secondary Care Only) Encounter Date 12-0…" at bounding box center [813, 558] width 966 height 1355
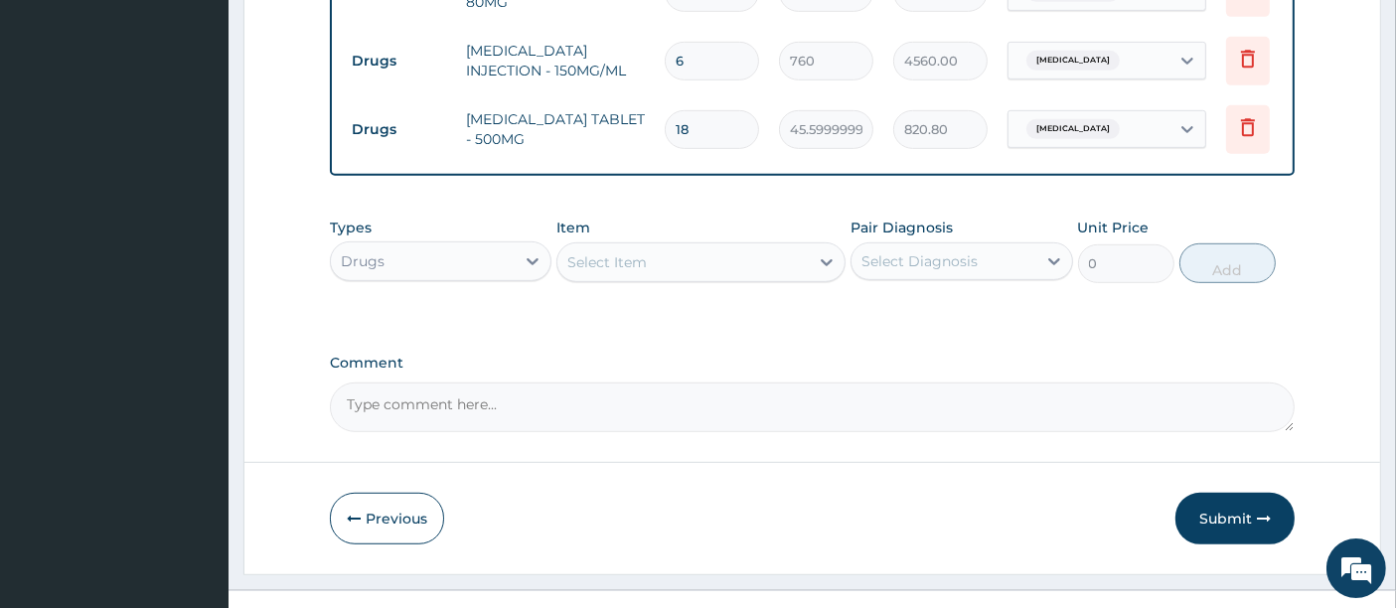
scroll to position [1138, 0]
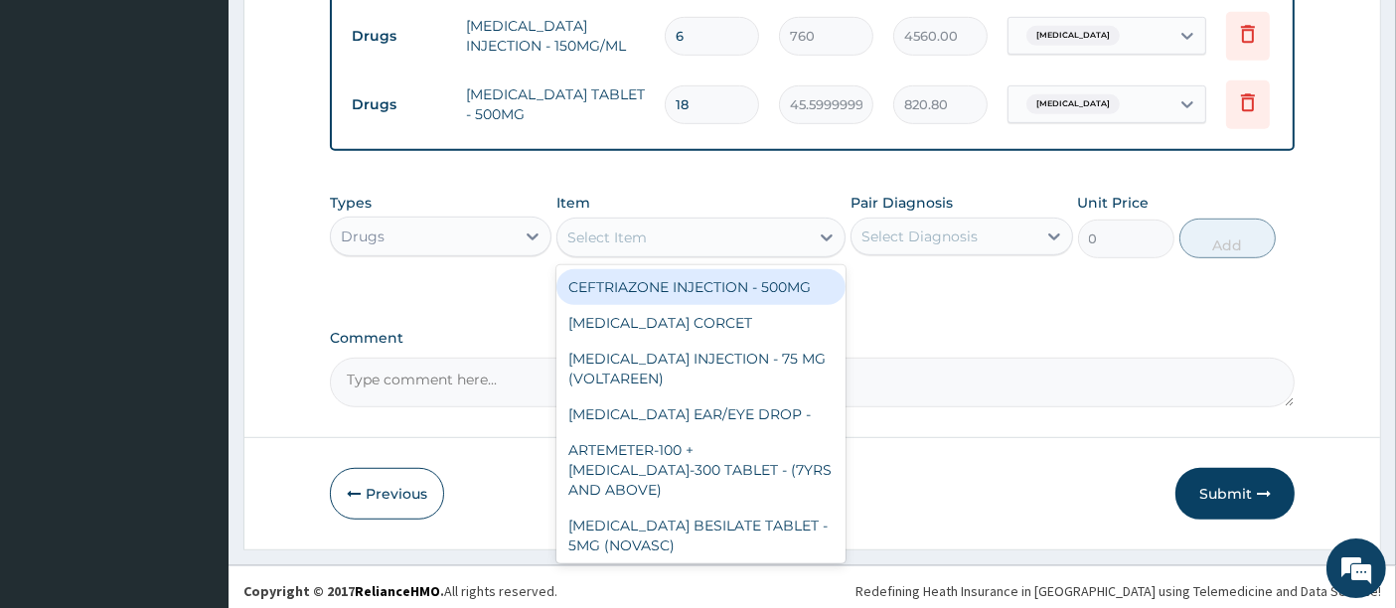
click at [634, 230] on div "Select Item" at bounding box center [606, 238] width 79 height 20
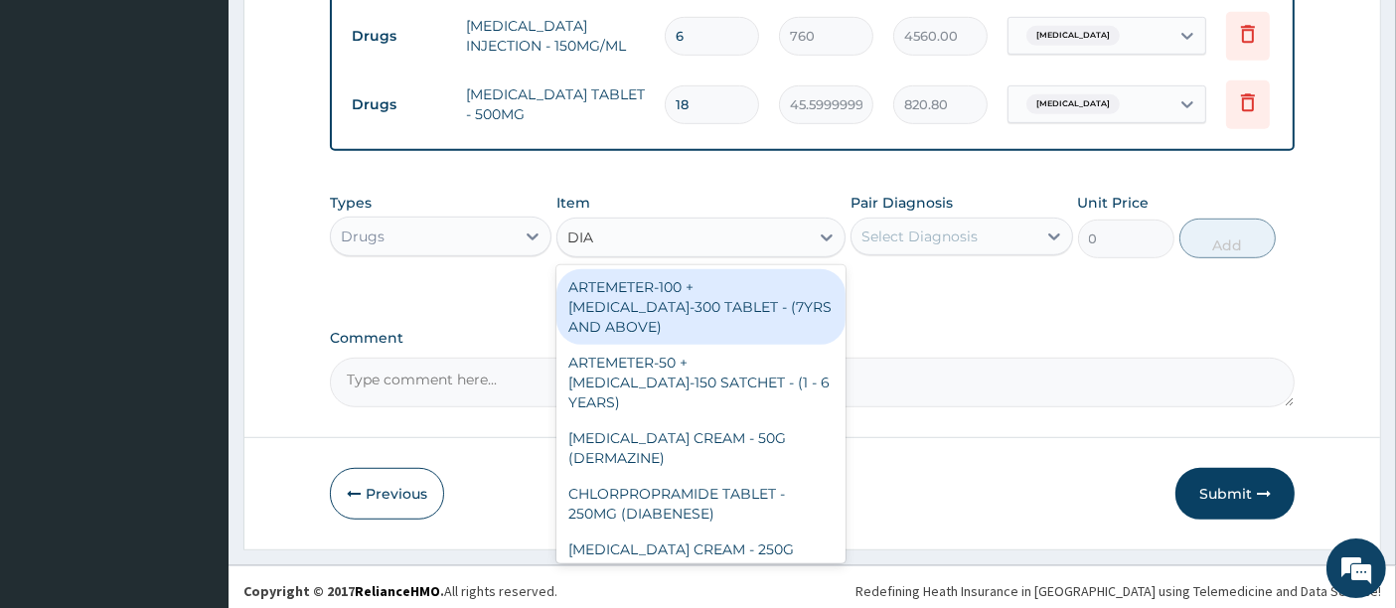
type input "DIAZ"
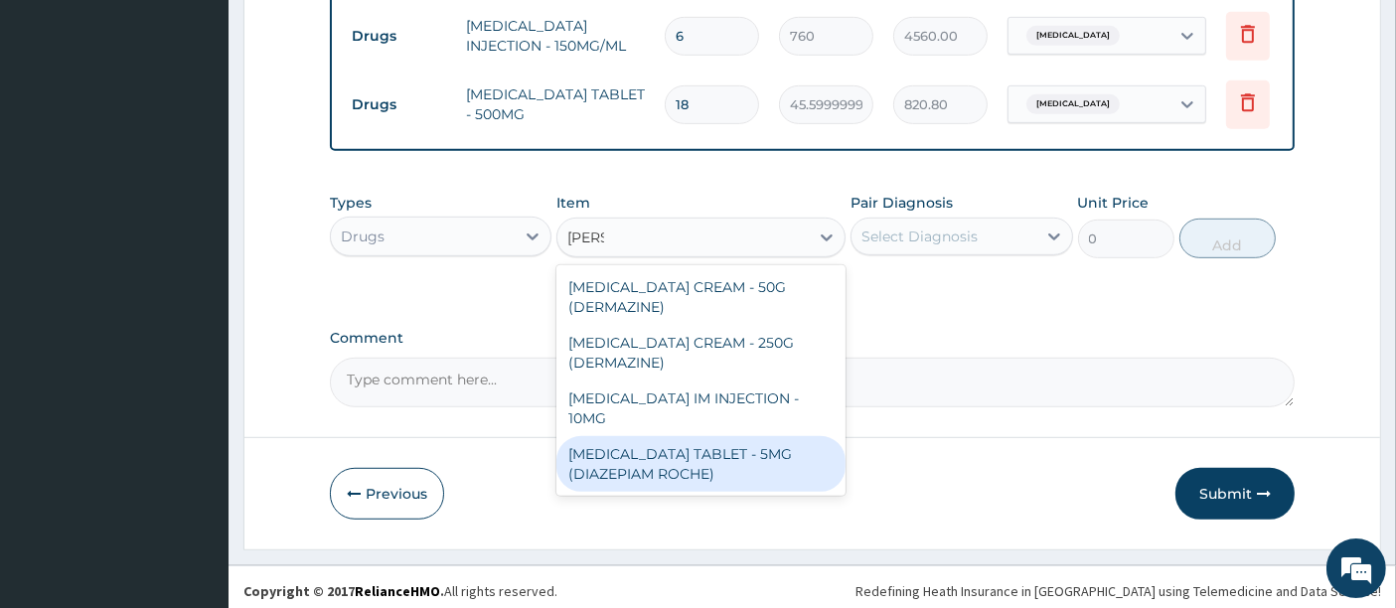
click at [722, 437] on div "DIAZEPAM TABLET - 5MG (DIAZEPIAM ROCHE)" at bounding box center [700, 464] width 289 height 56
type input "380"
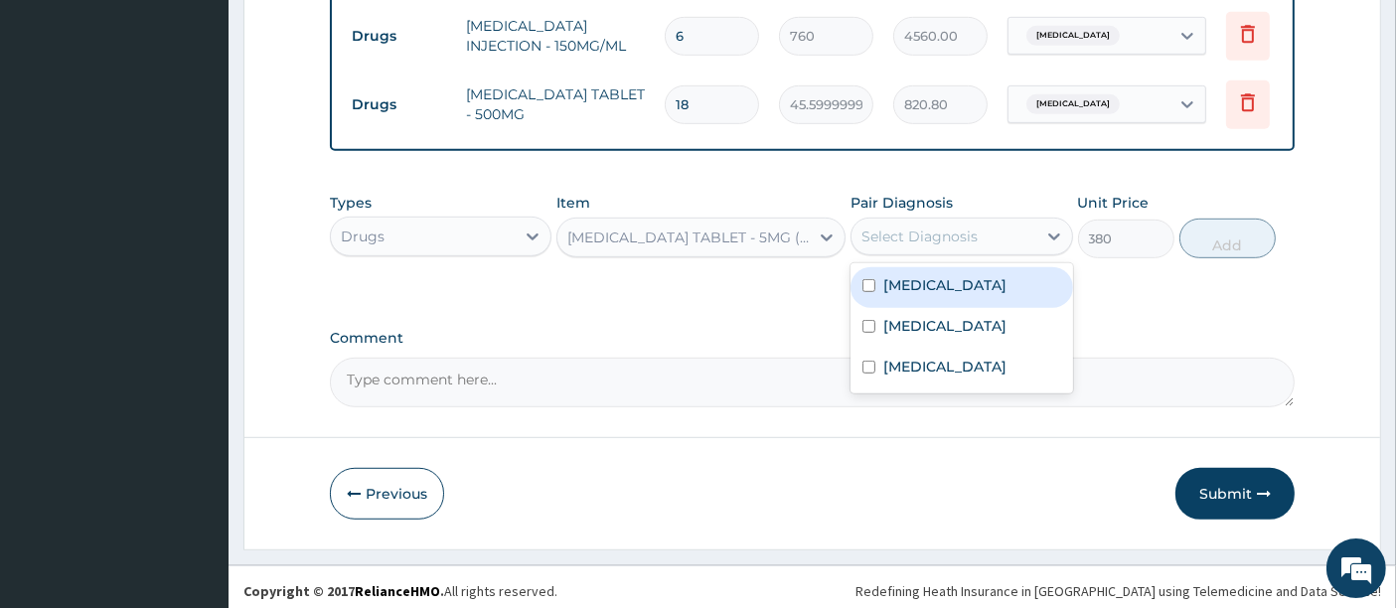
click at [968, 237] on div "Select Diagnosis" at bounding box center [920, 237] width 116 height 20
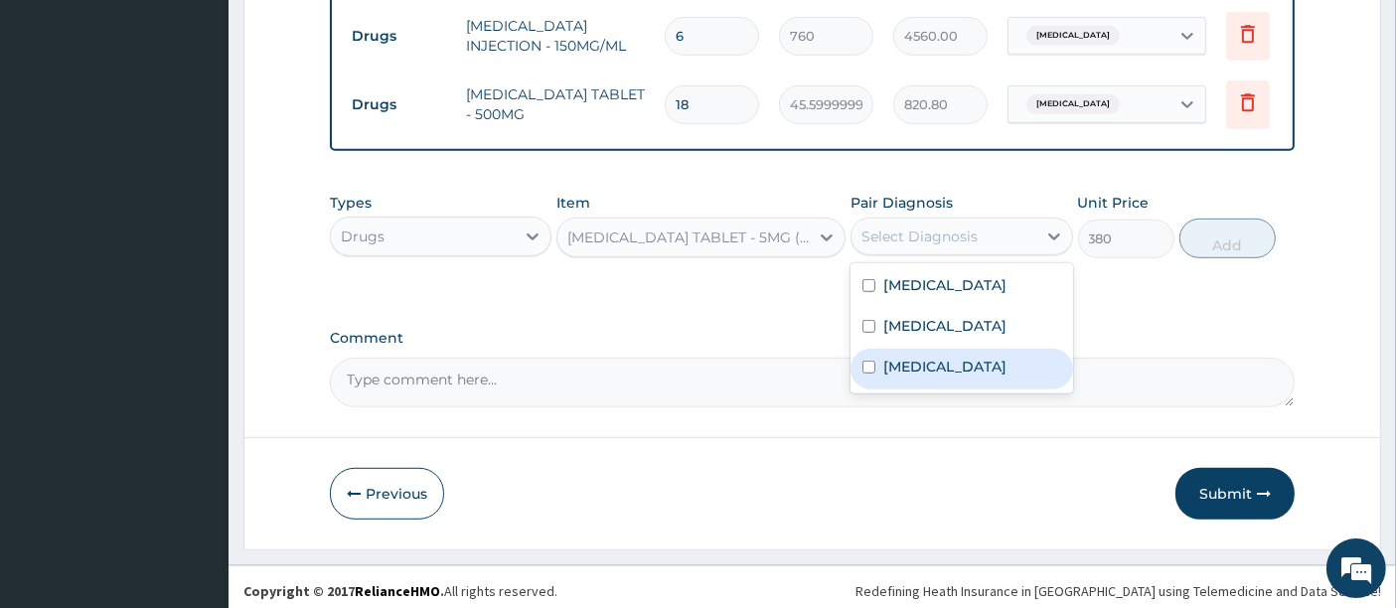
click at [935, 357] on label "Insomnia" at bounding box center [944, 367] width 123 height 20
checkbox input "true"
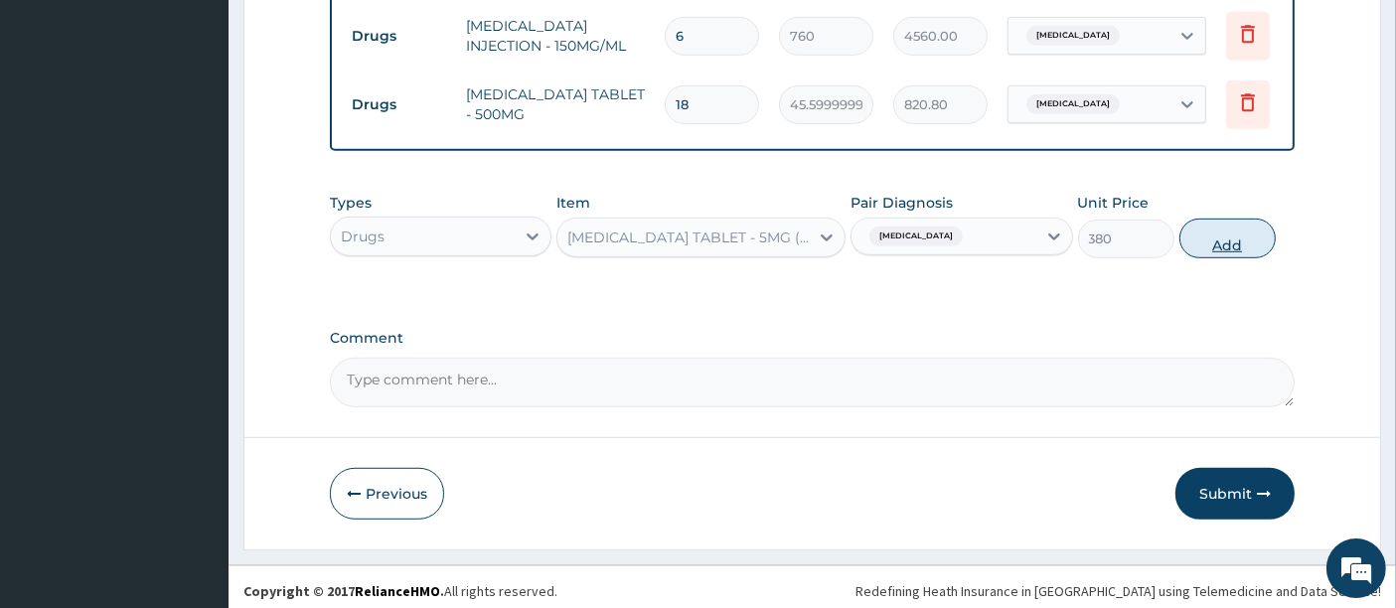
click at [1226, 241] on button "Add" at bounding box center [1228, 239] width 96 height 40
type input "0"
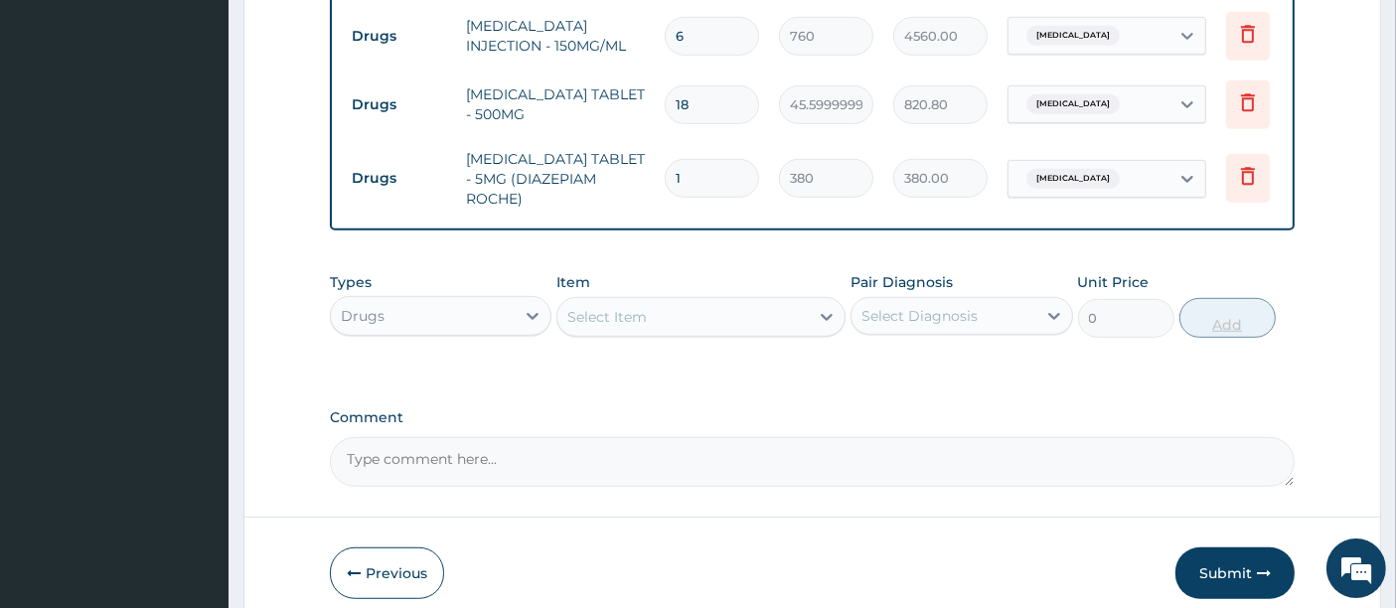
type input "0.00"
type input "5"
type input "1900.00"
type input "5"
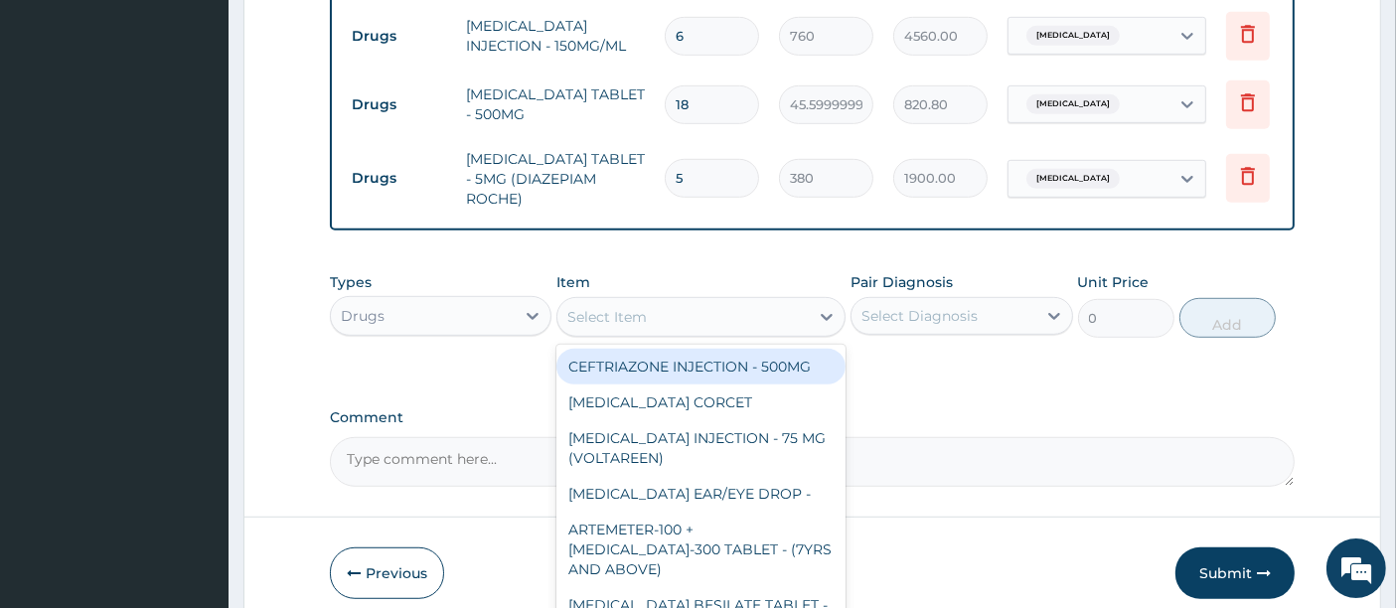
click at [699, 301] on div "Select Item" at bounding box center [682, 317] width 251 height 32
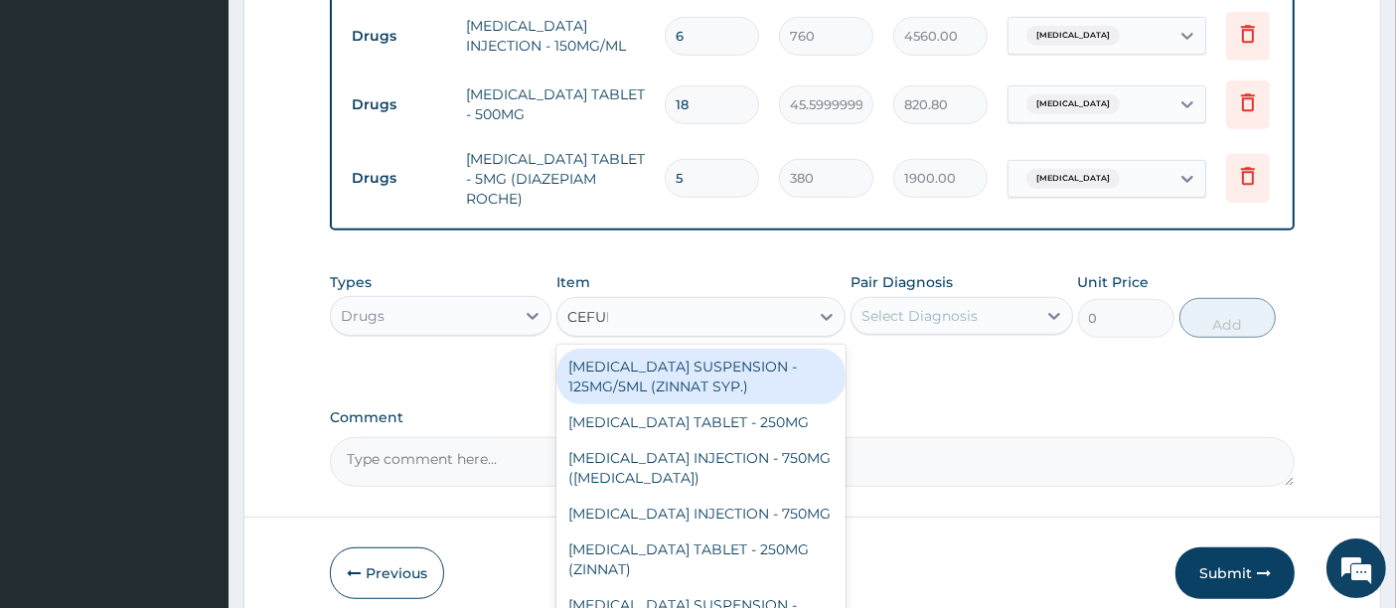
type input "CEFURO"
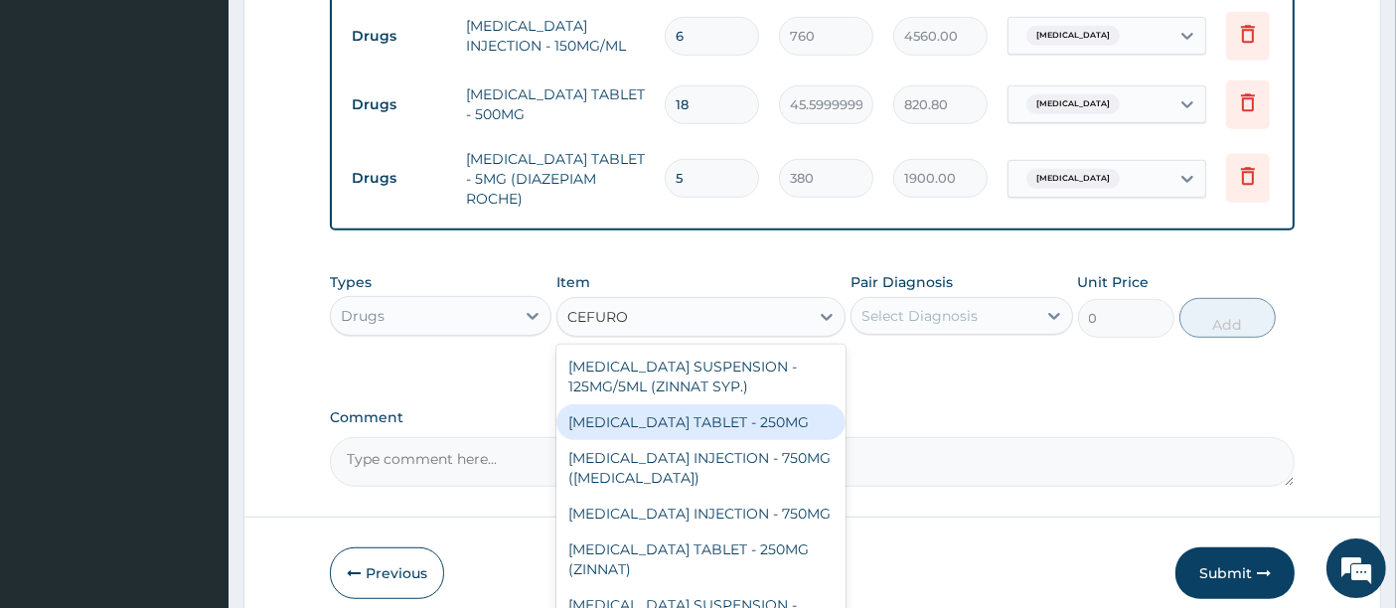
click at [708, 409] on div "CEFUROXIME TABLET - 250MG" at bounding box center [700, 422] width 289 height 36
type input "570"
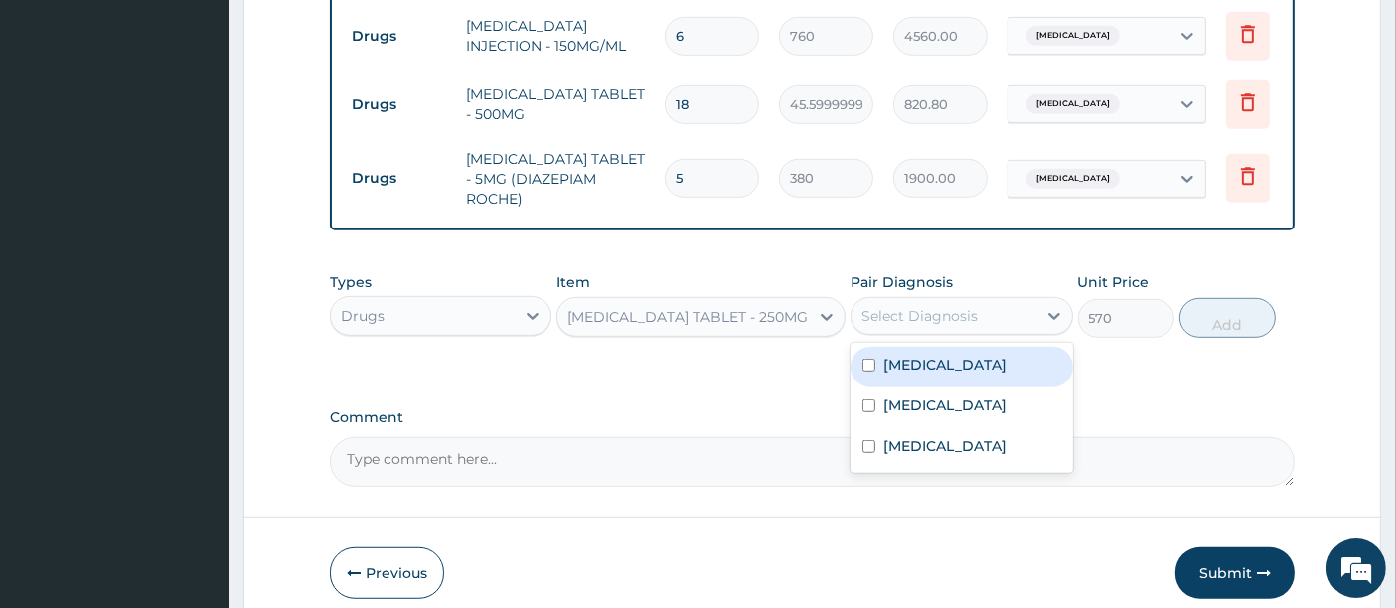
click at [915, 307] on div "Select Diagnosis" at bounding box center [920, 316] width 116 height 20
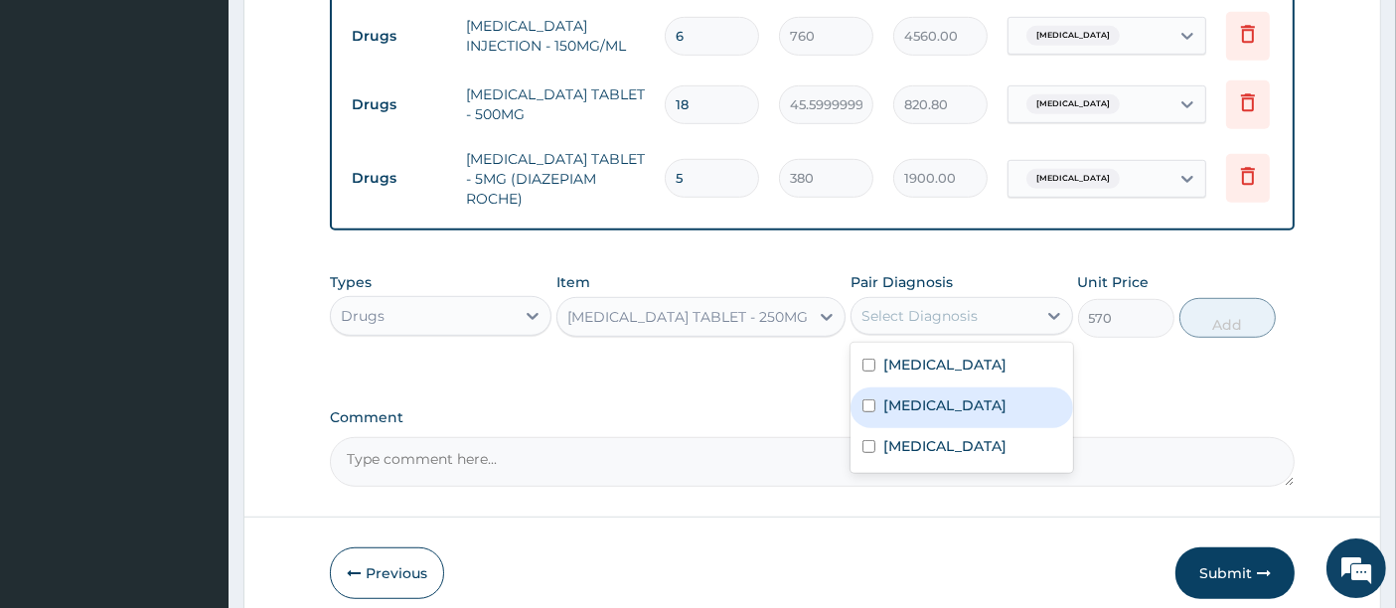
click at [885, 396] on label "Sepsis" at bounding box center [944, 406] width 123 height 20
checkbox input "true"
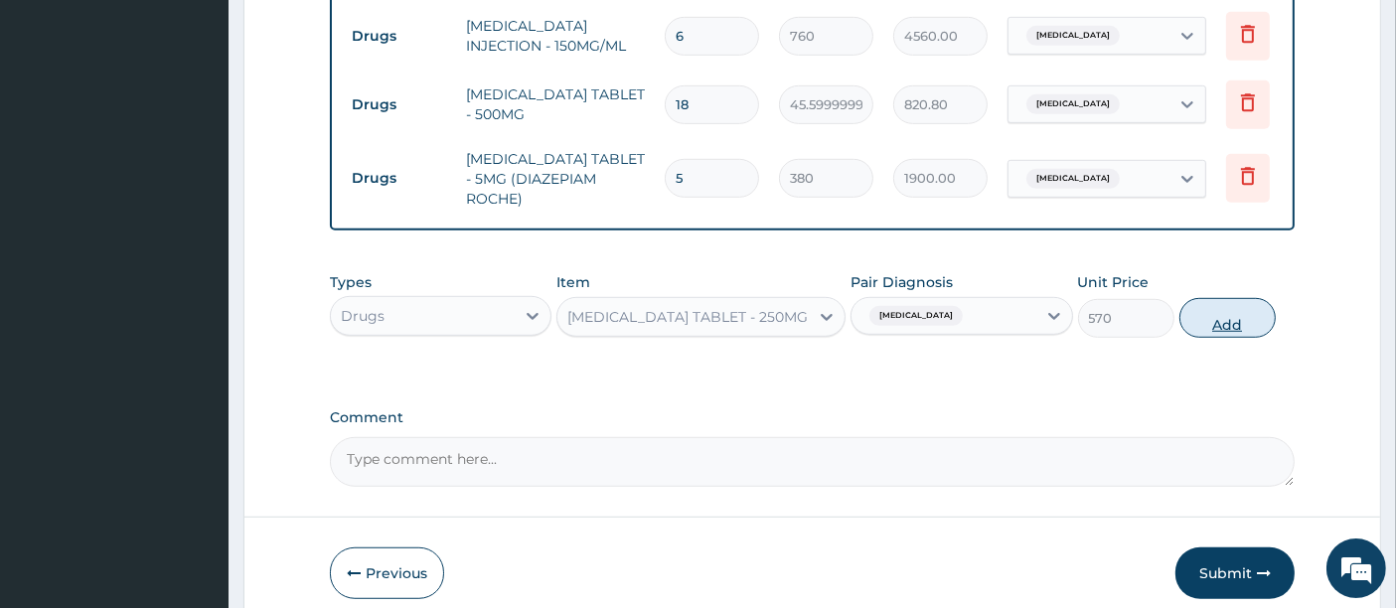
click at [1236, 305] on button "Add" at bounding box center [1228, 318] width 96 height 40
type input "0"
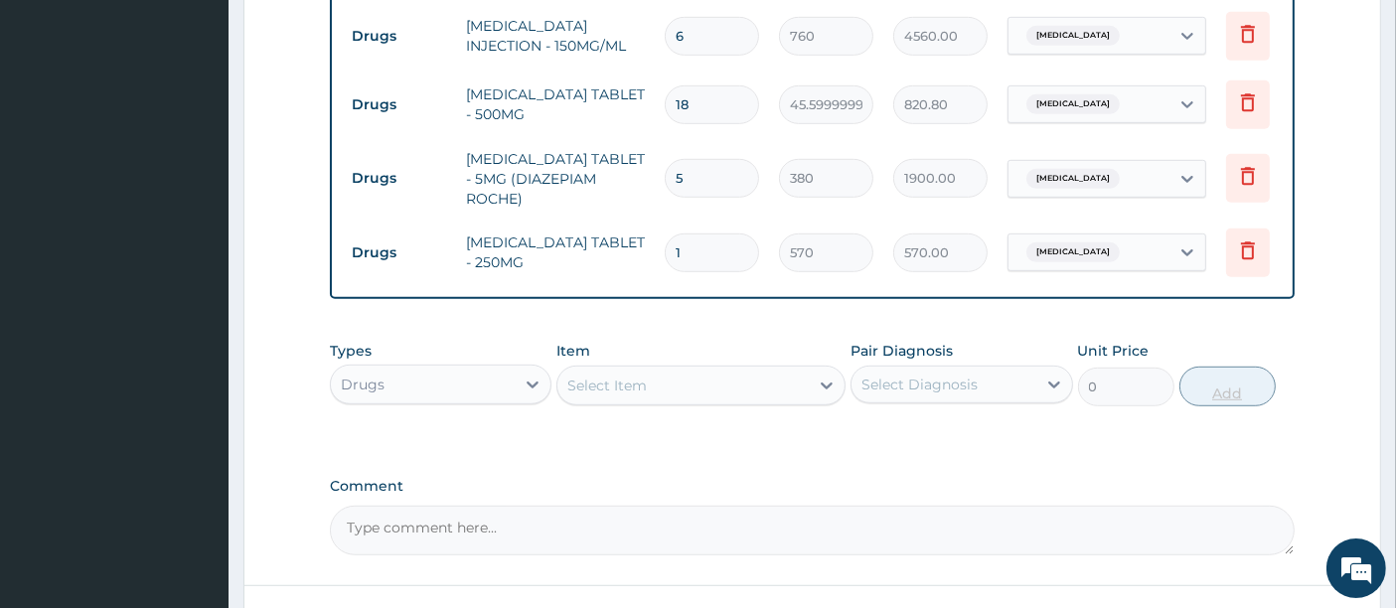
type input "10"
type input "5700.00"
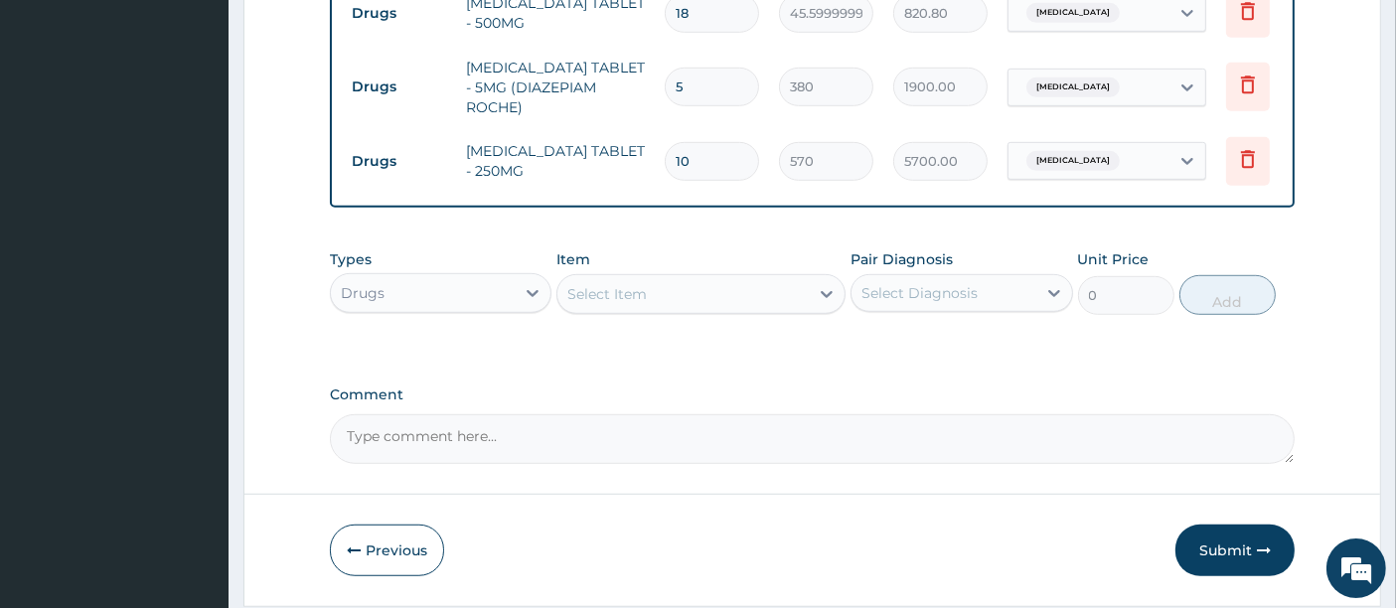
scroll to position [1270, 0]
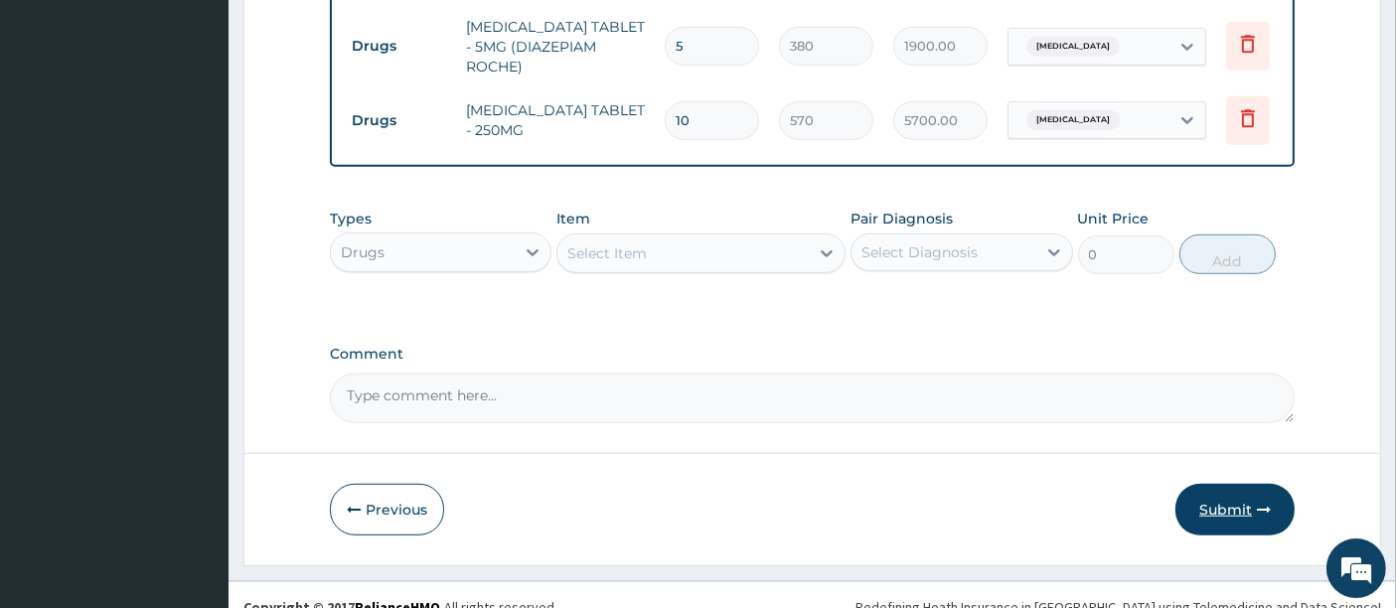
type input "10"
click at [1217, 484] on button "Submit" at bounding box center [1235, 510] width 119 height 52
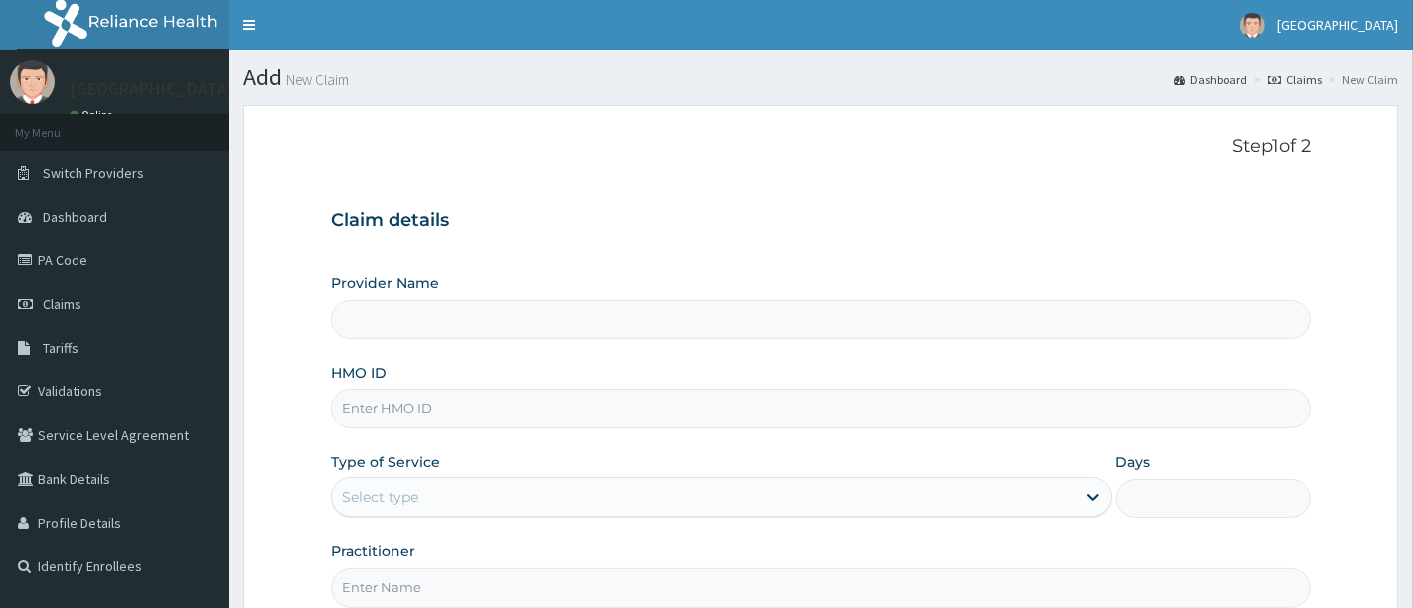
click at [769, 393] on input "HMO ID" at bounding box center [821, 409] width 980 height 39
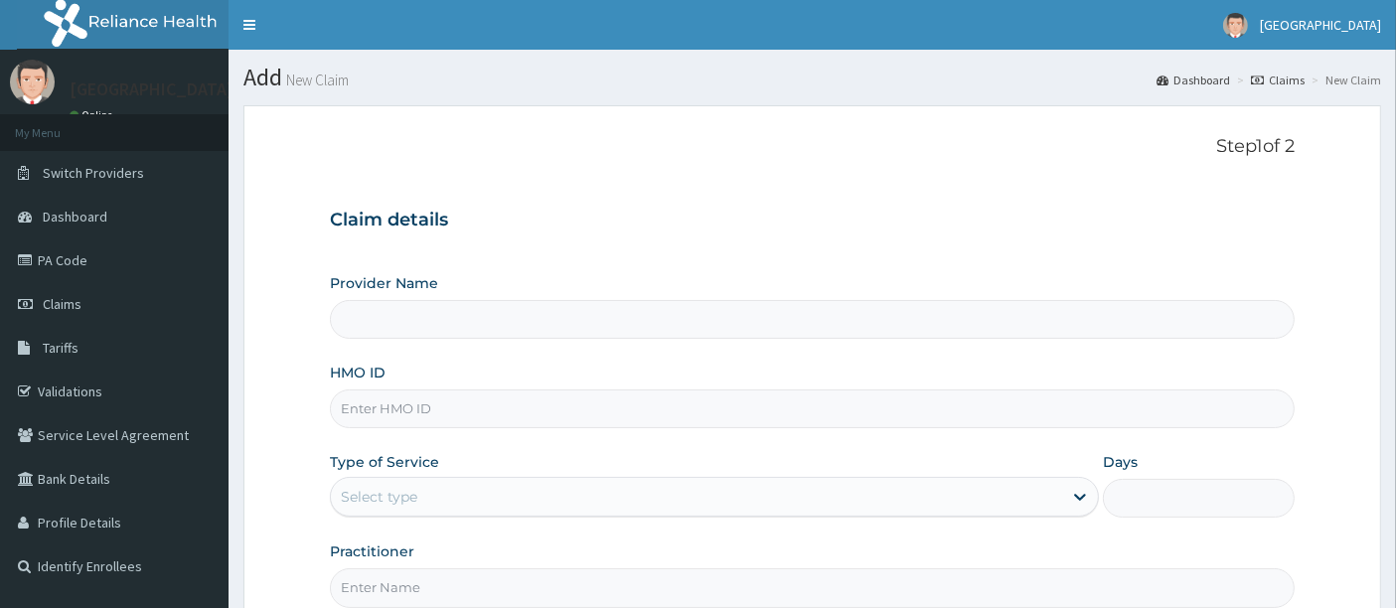
type input "V"
type input "BBBVNNBBBBBB"
type input "[GEOGRAPHIC_DATA]"
drag, startPoint x: 515, startPoint y: 393, endPoint x: 507, endPoint y: 404, distance: 14.3
click at [507, 404] on input "BBBVNNBBBBBB" at bounding box center [813, 409] width 966 height 39
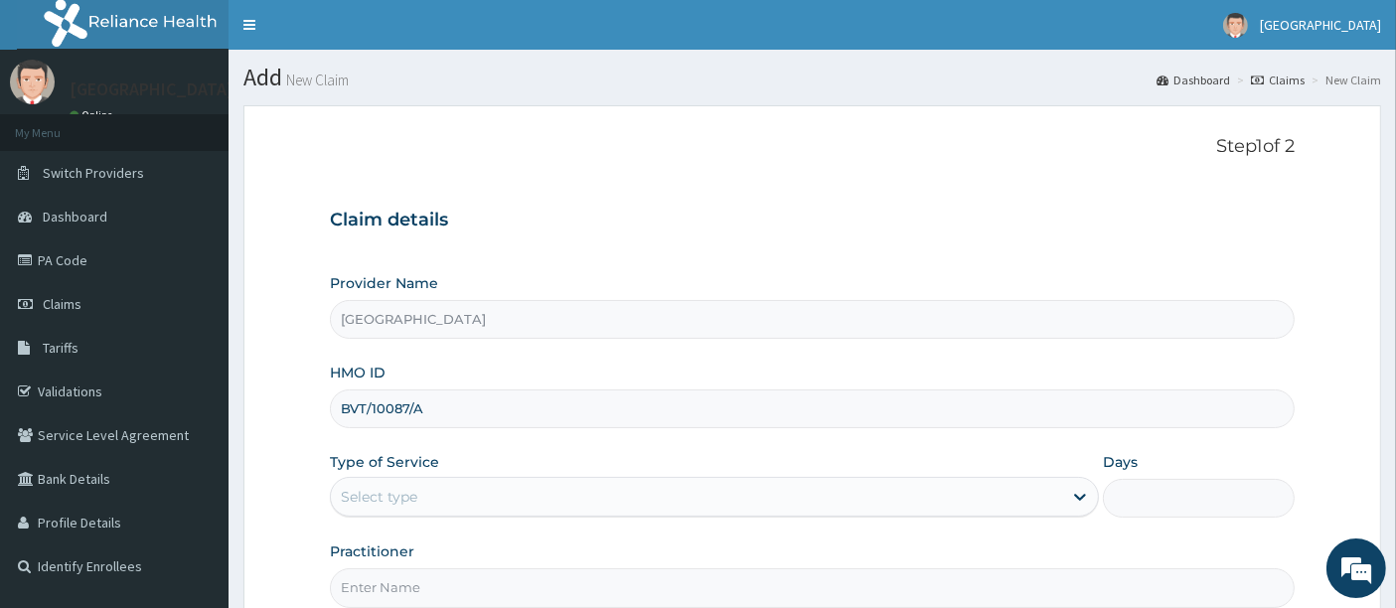
type input "BVT/10087/A"
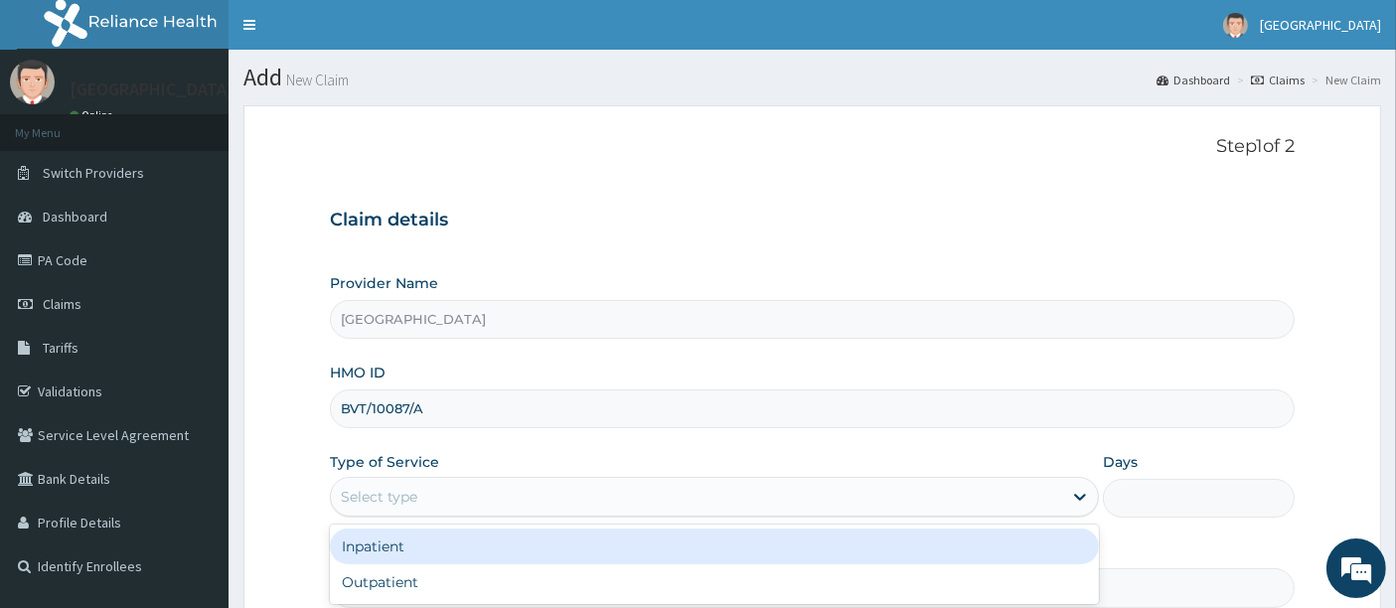
click at [509, 510] on div "Select type" at bounding box center [696, 497] width 731 height 32
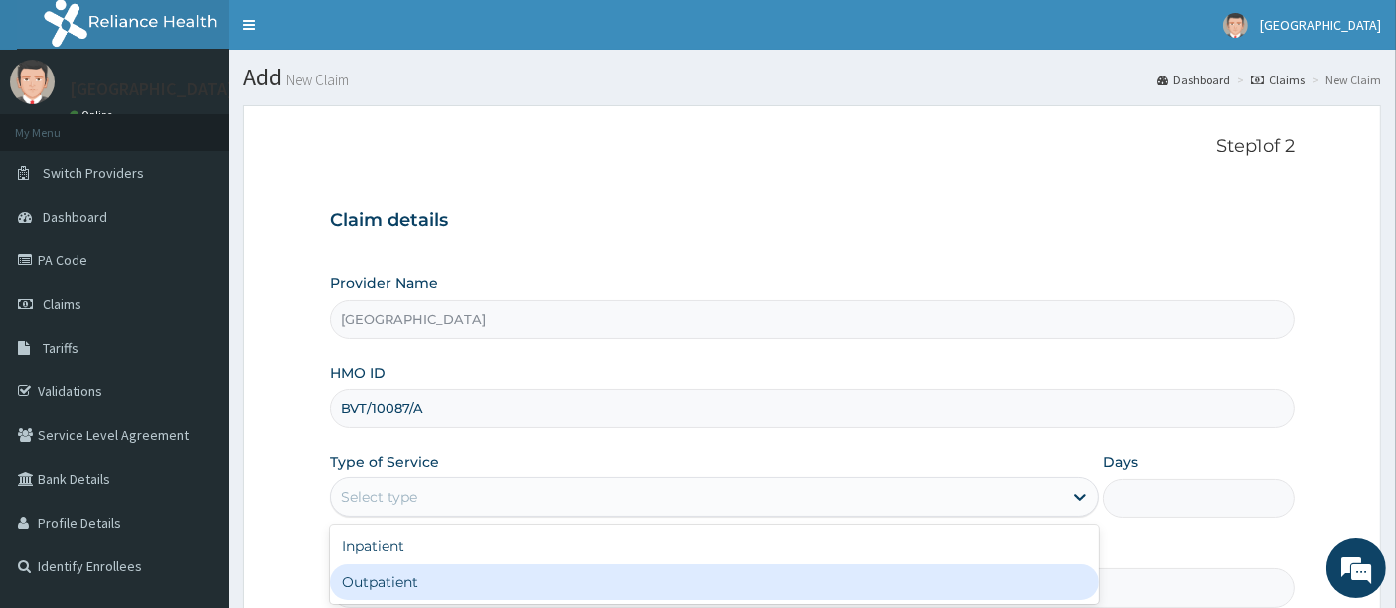
click at [453, 572] on div "Outpatient" at bounding box center [714, 582] width 769 height 36
type input "1"
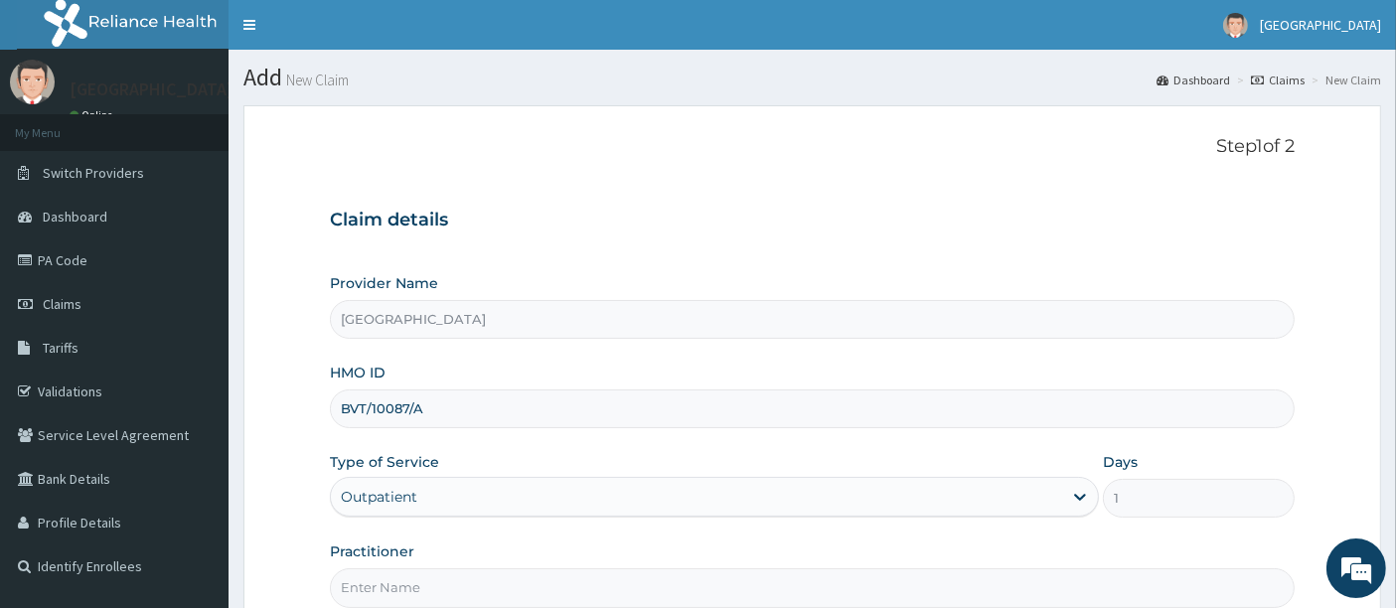
click at [275, 428] on form "Step 1 of 2 Claim details Provider Name Holyfill Hospital HMO ID BVT/10087/A Ty…" at bounding box center [812, 427] width 1138 height 645
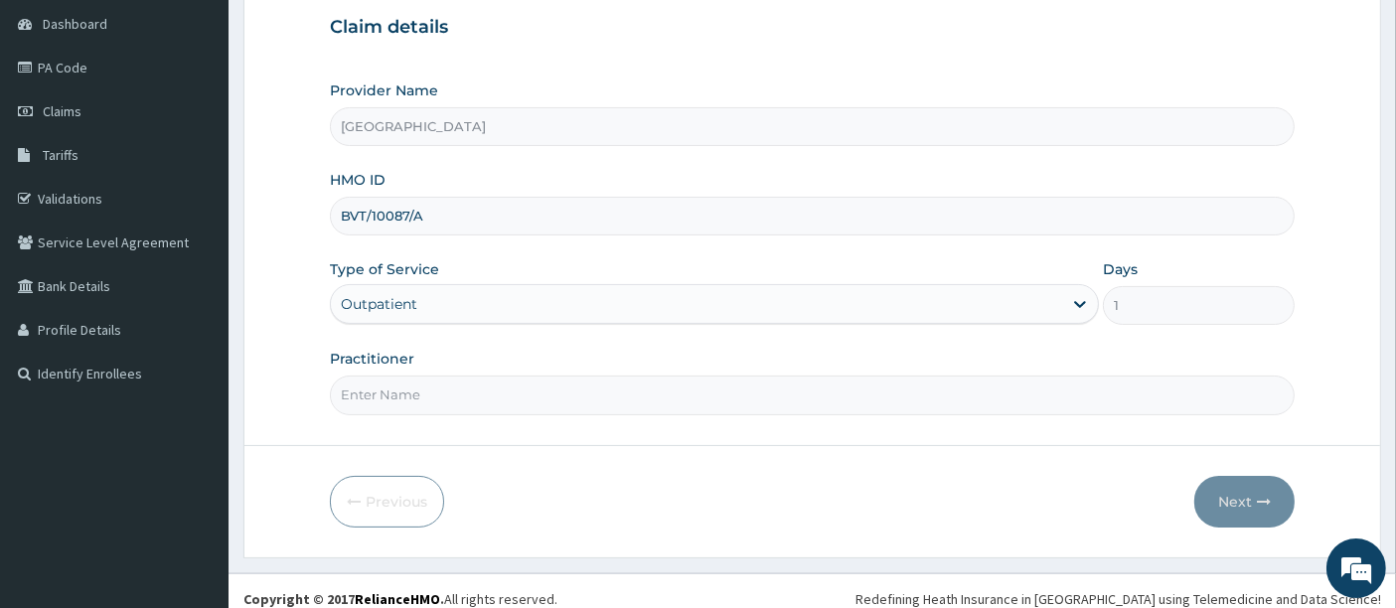
scroll to position [204, 0]
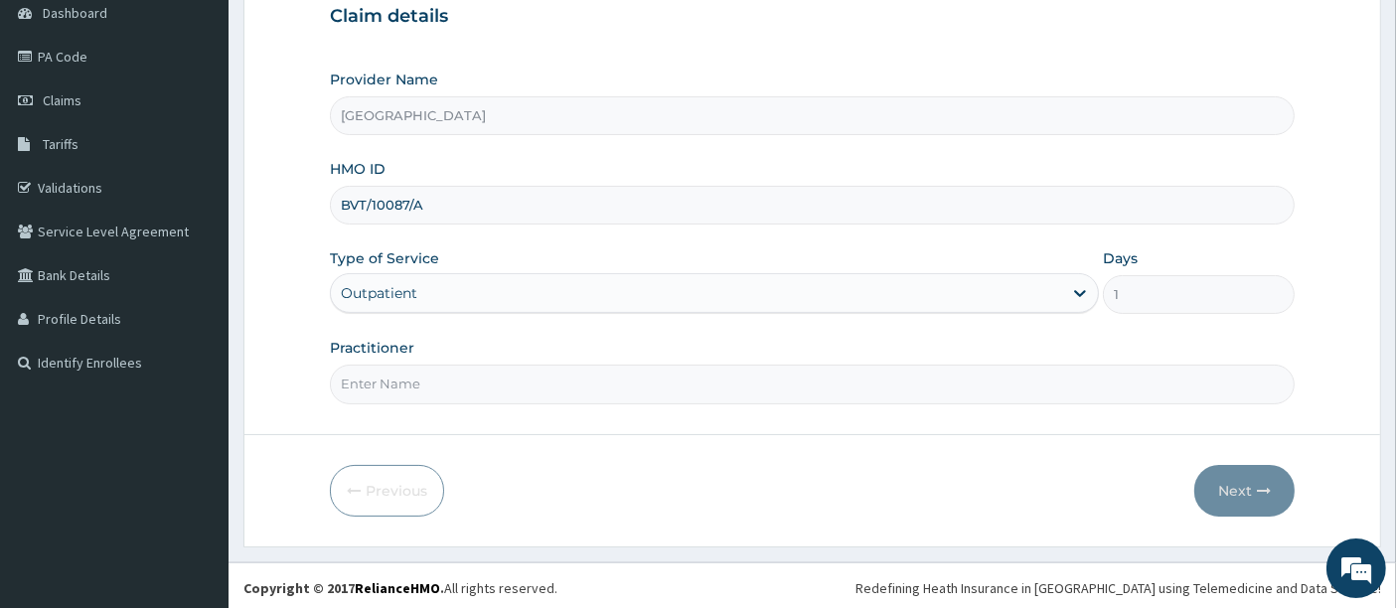
click at [398, 370] on input "Practitioner" at bounding box center [813, 384] width 966 height 39
type input "OMOLADE JOSEPH AYELAJE"
click at [1232, 482] on button "Next" at bounding box center [1244, 491] width 100 height 52
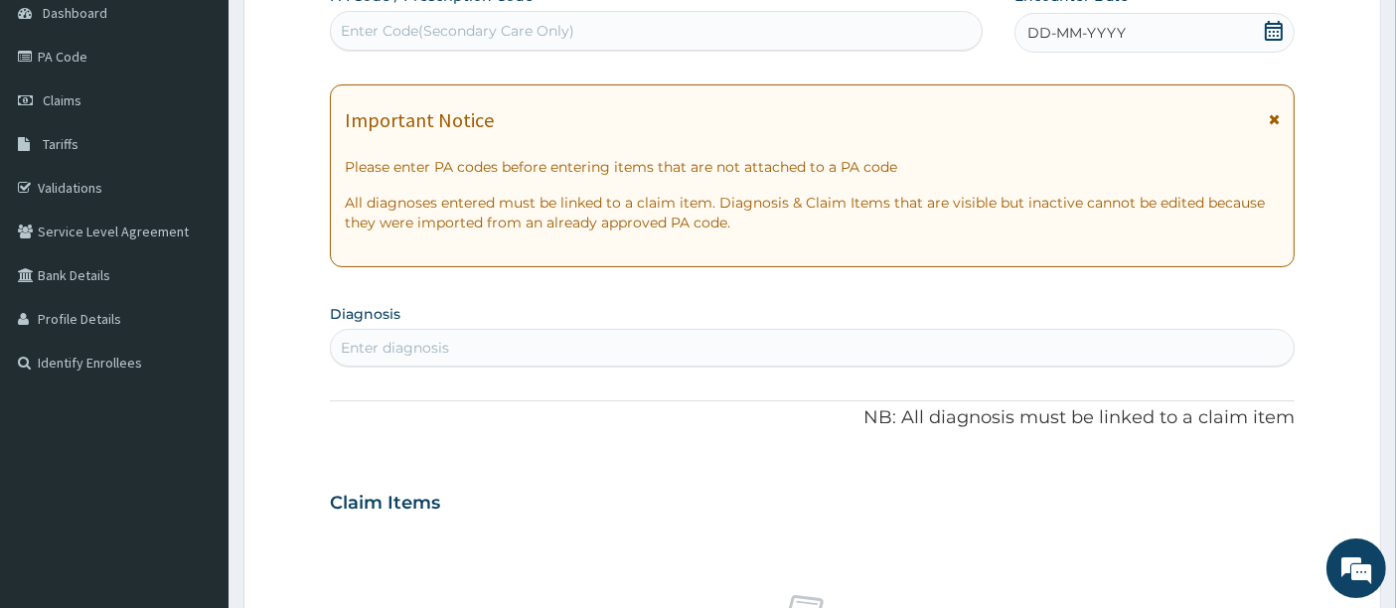
click at [1283, 21] on icon at bounding box center [1274, 31] width 20 height 20
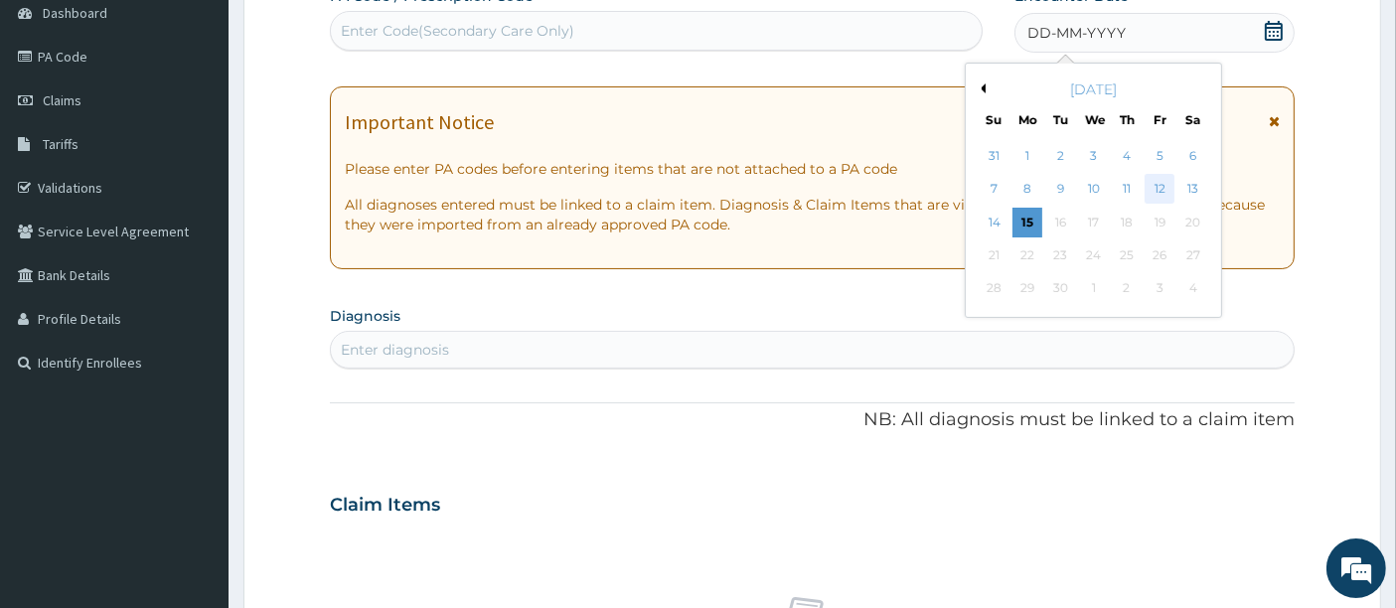
click at [1163, 181] on div "12" at bounding box center [1161, 190] width 30 height 30
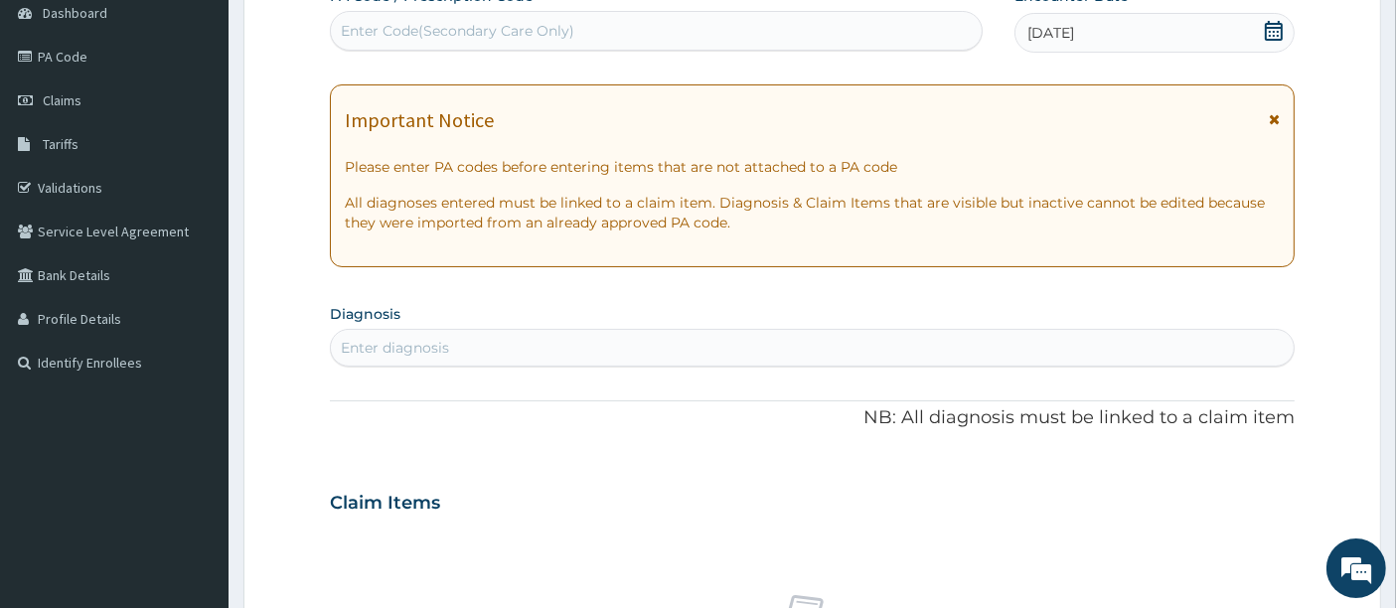
click at [679, 322] on section "Diagnosis Enter diagnosis" at bounding box center [813, 333] width 966 height 68
click at [624, 355] on div "Enter diagnosis" at bounding box center [813, 348] width 964 height 32
type input "P"
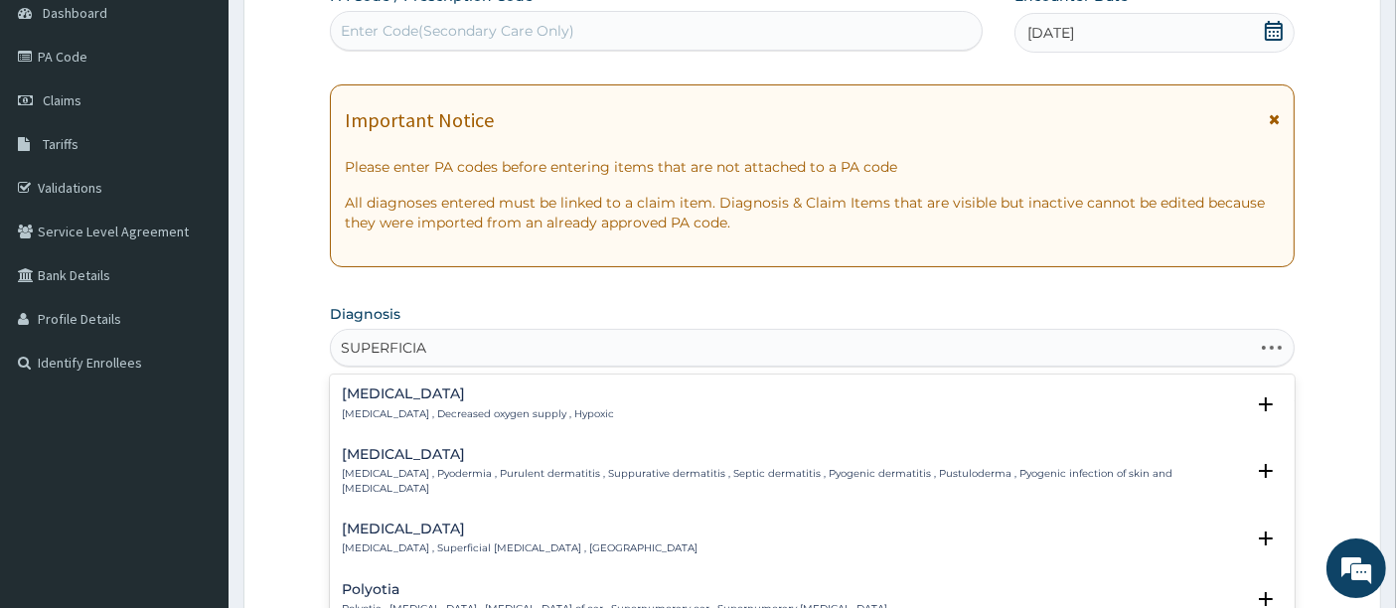
type input "SUPERFICIAL"
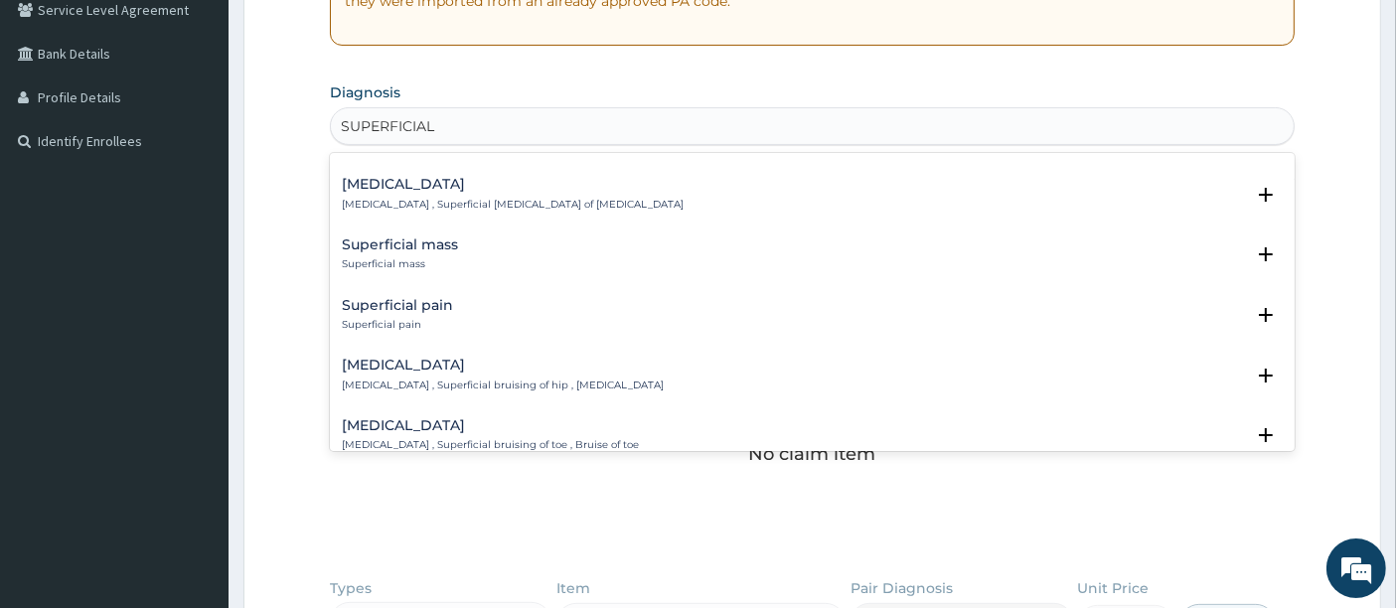
scroll to position [176, 0]
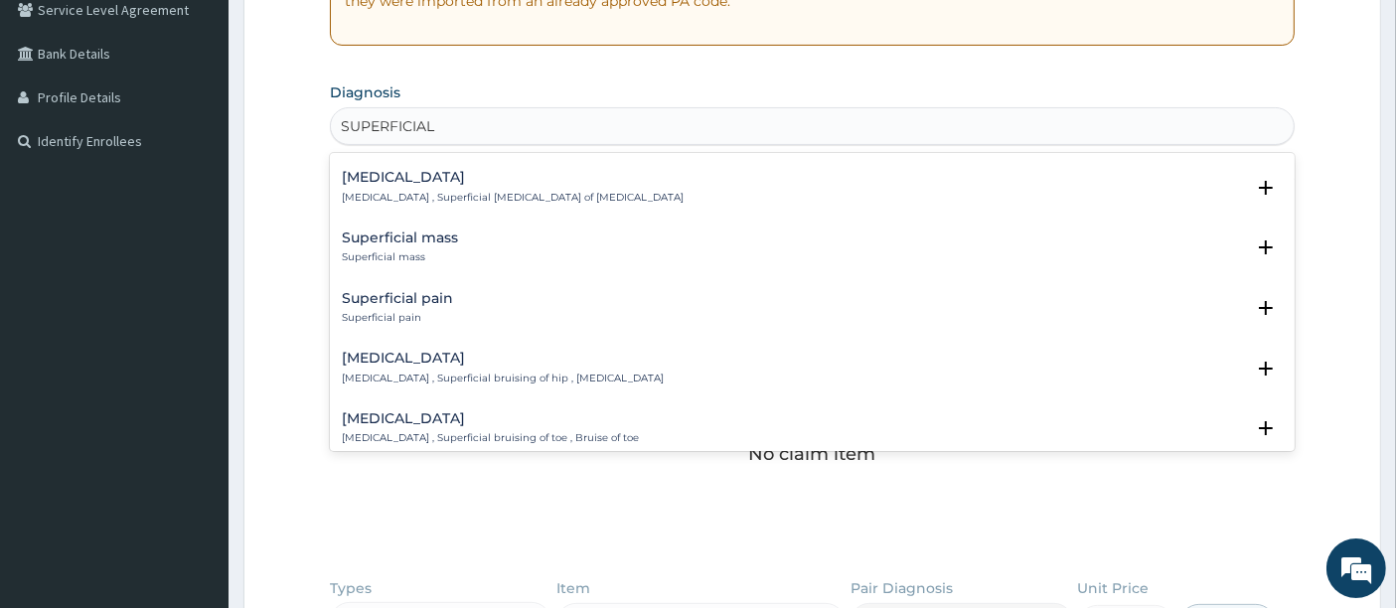
click at [428, 242] on h4 "Superficial mass" at bounding box center [400, 238] width 116 height 15
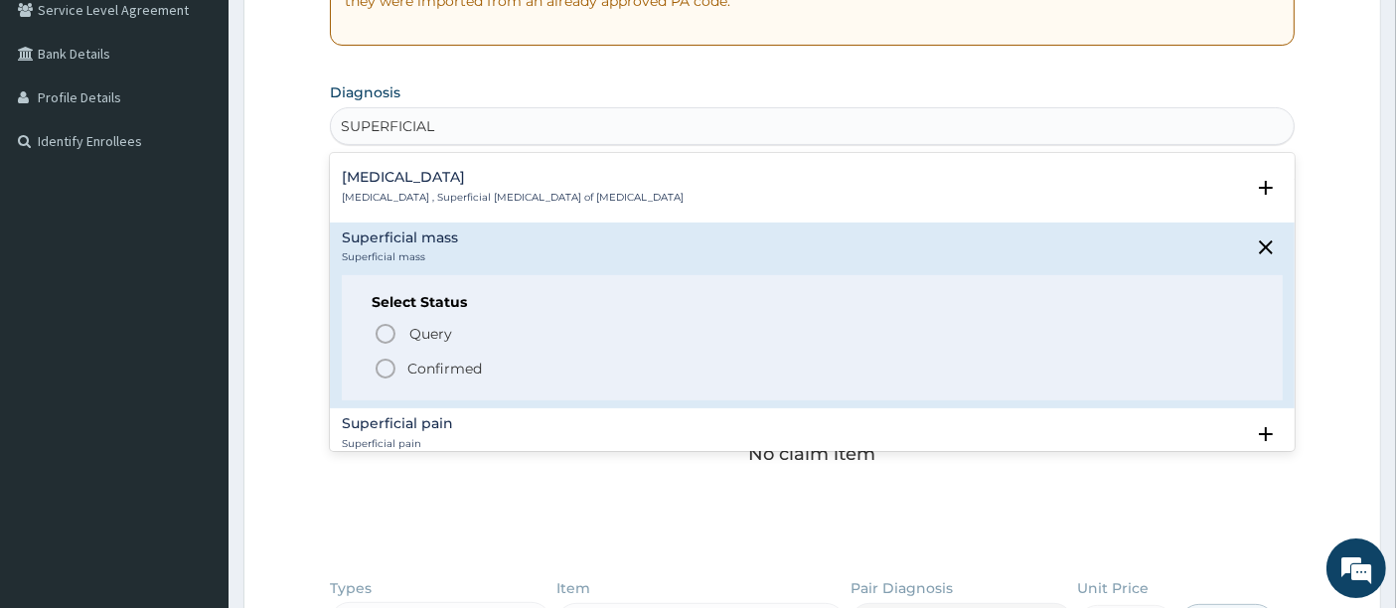
click at [380, 363] on icon "status option filled" at bounding box center [386, 369] width 24 height 24
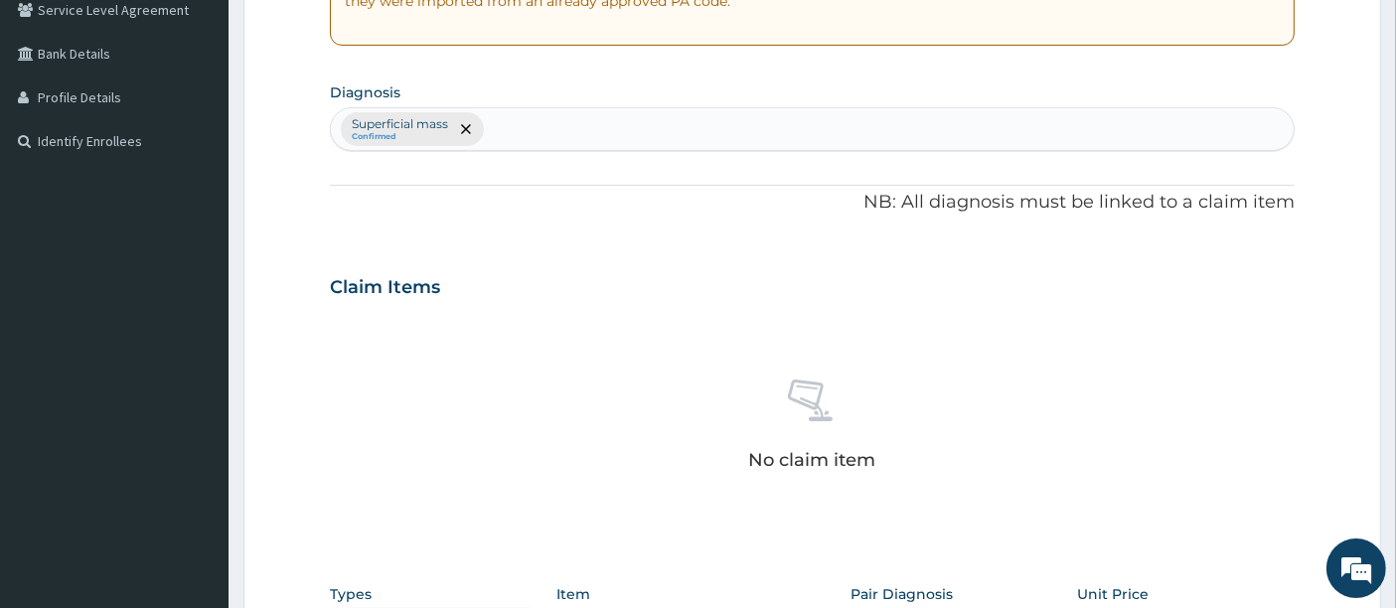
click at [504, 146] on div "Superficial mass Confirmed" at bounding box center [813, 129] width 964 height 42
click at [510, 131] on div "Superficial mass Confirmed" at bounding box center [813, 129] width 964 height 42
type input "BURN"
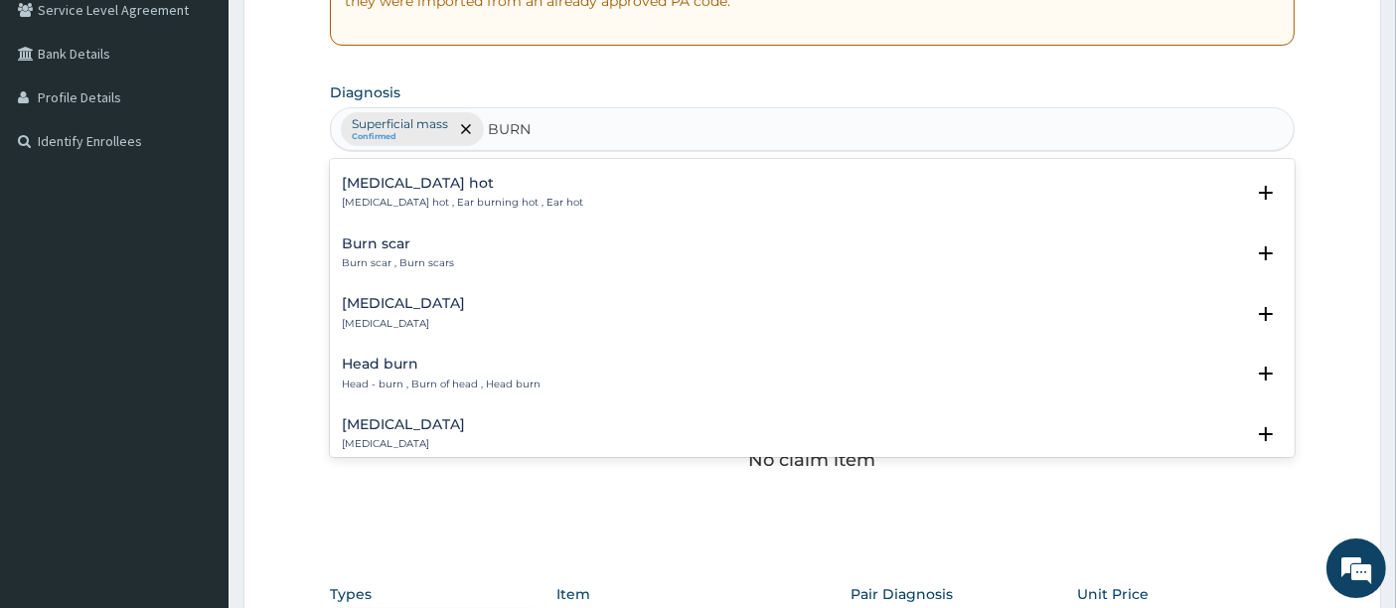
click at [363, 250] on div "Burn scar Burn scar , Burn scars" at bounding box center [398, 254] width 112 height 35
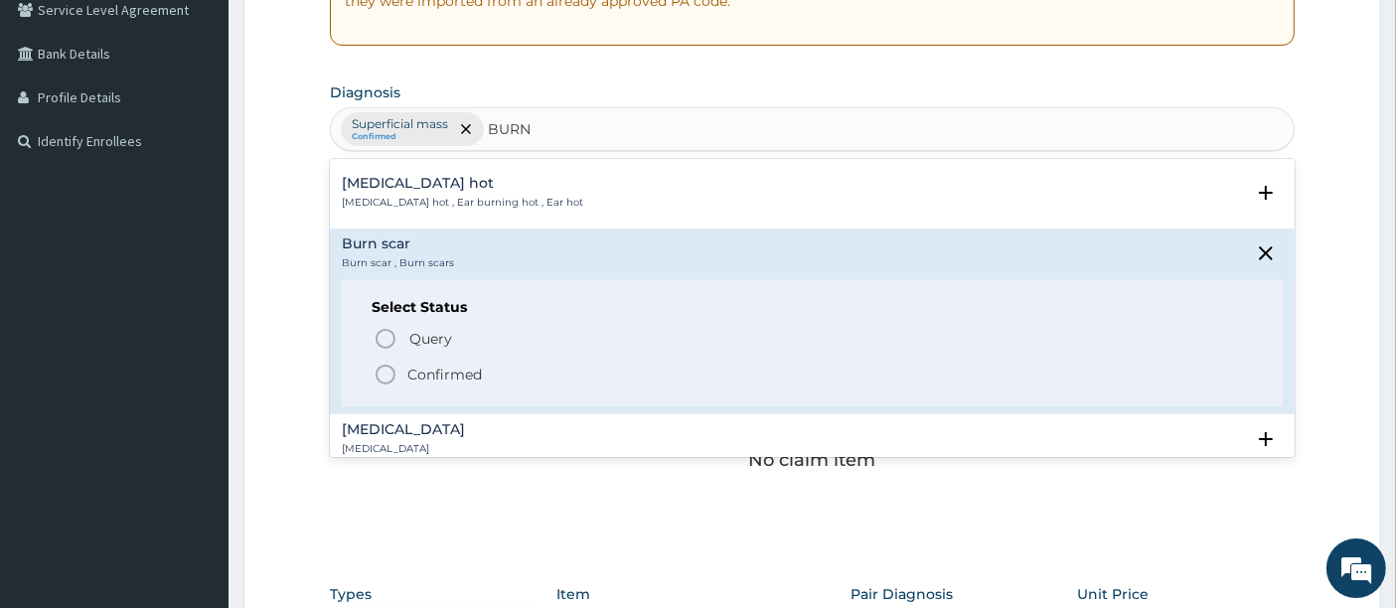
click at [385, 373] on icon "status option filled" at bounding box center [386, 375] width 24 height 24
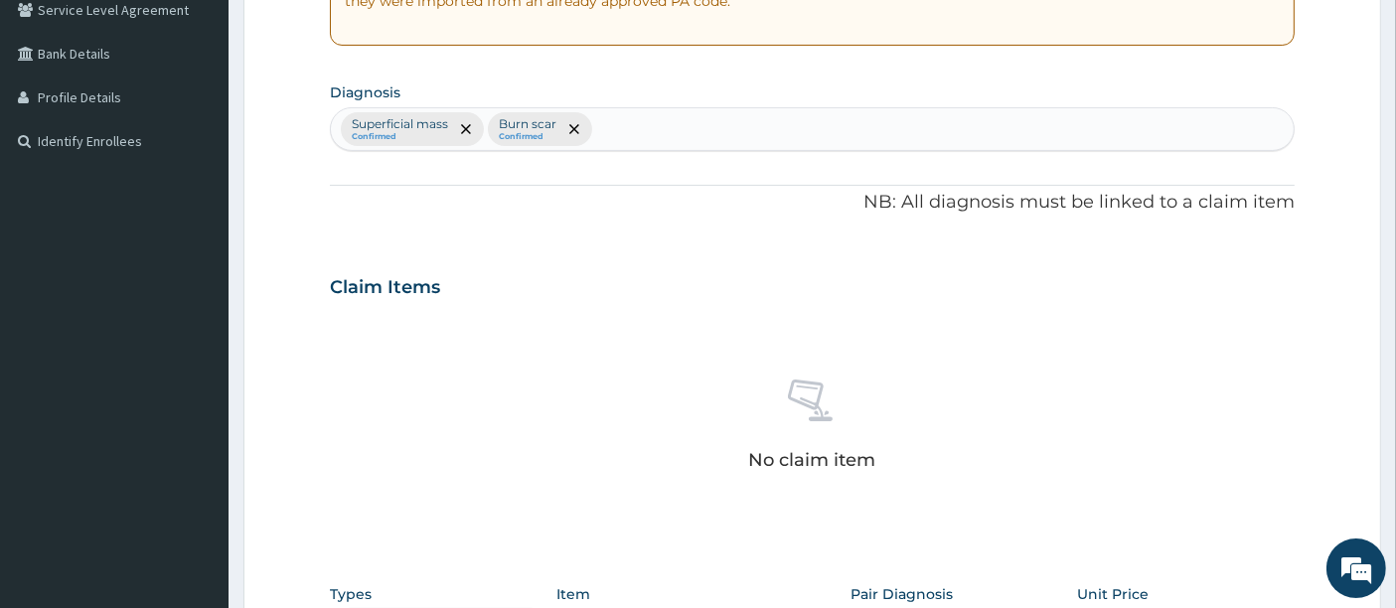
click at [508, 332] on div "No claim item" at bounding box center [813, 428] width 966 height 229
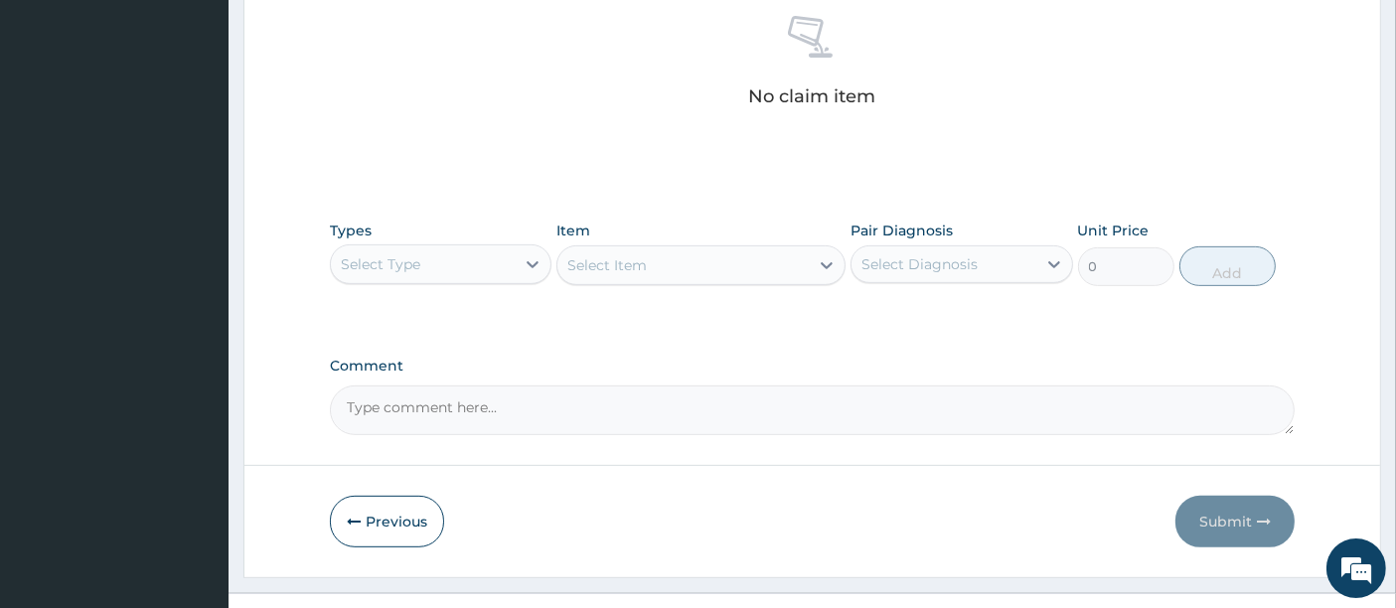
scroll to position [821, 0]
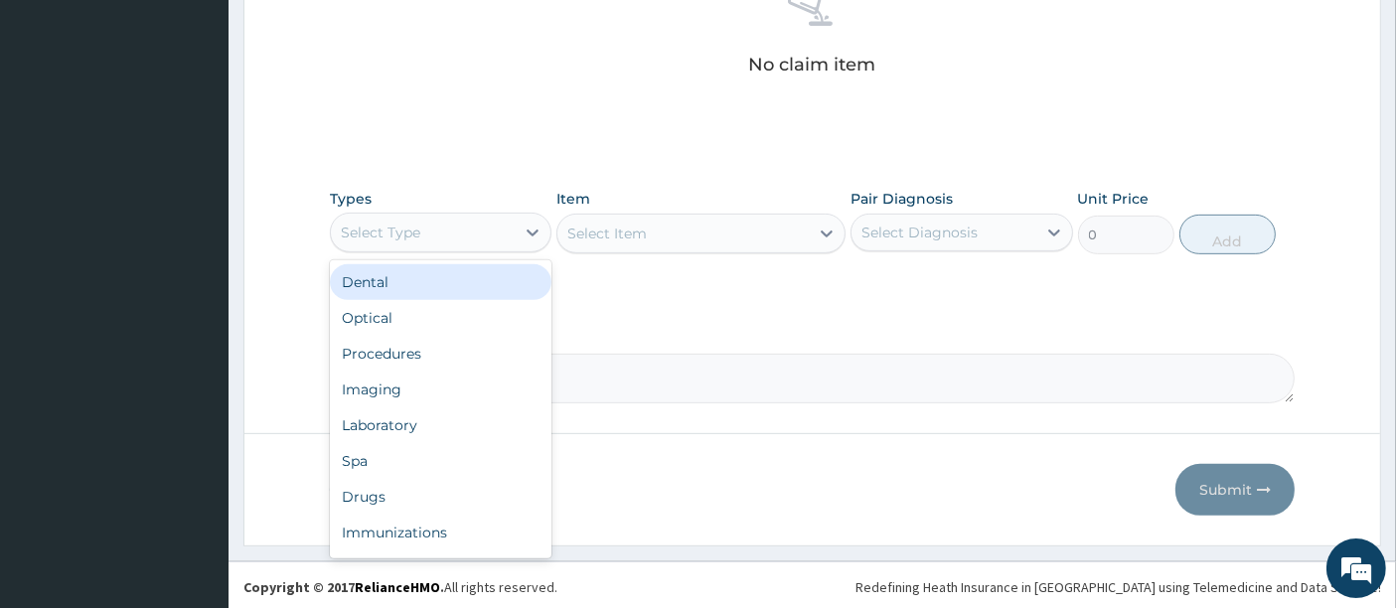
click at [477, 237] on div "Select Type" at bounding box center [423, 233] width 184 height 32
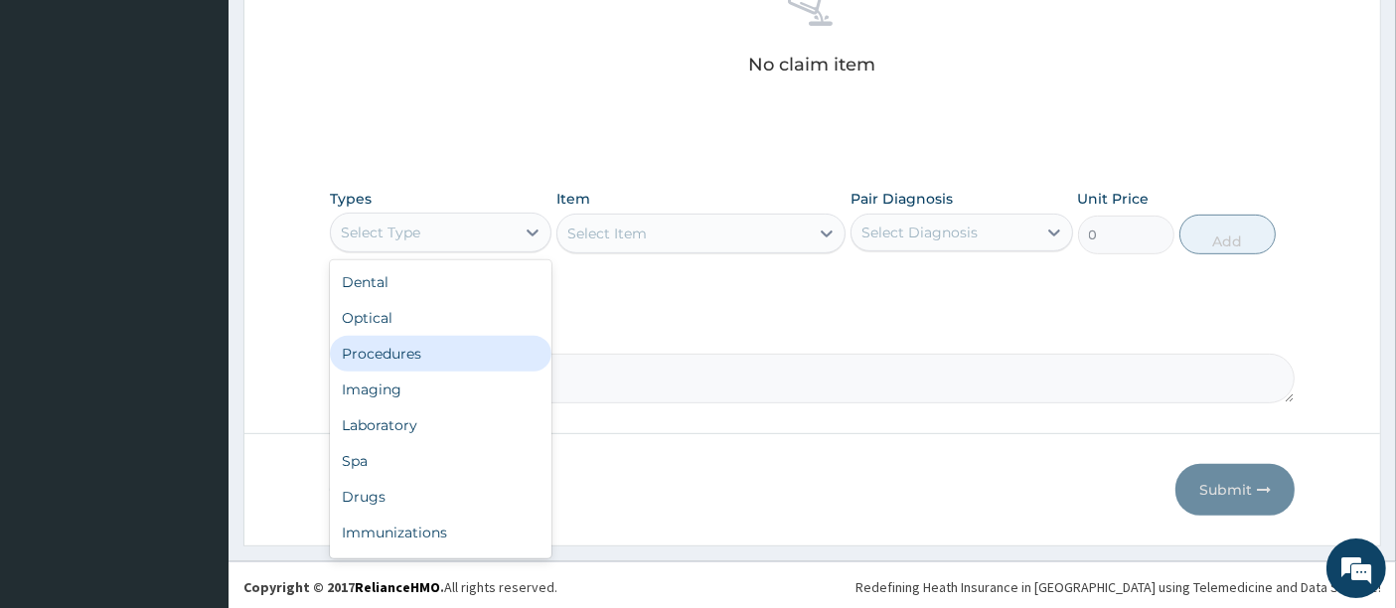
click at [405, 348] on div "Procedures" at bounding box center [441, 354] width 222 height 36
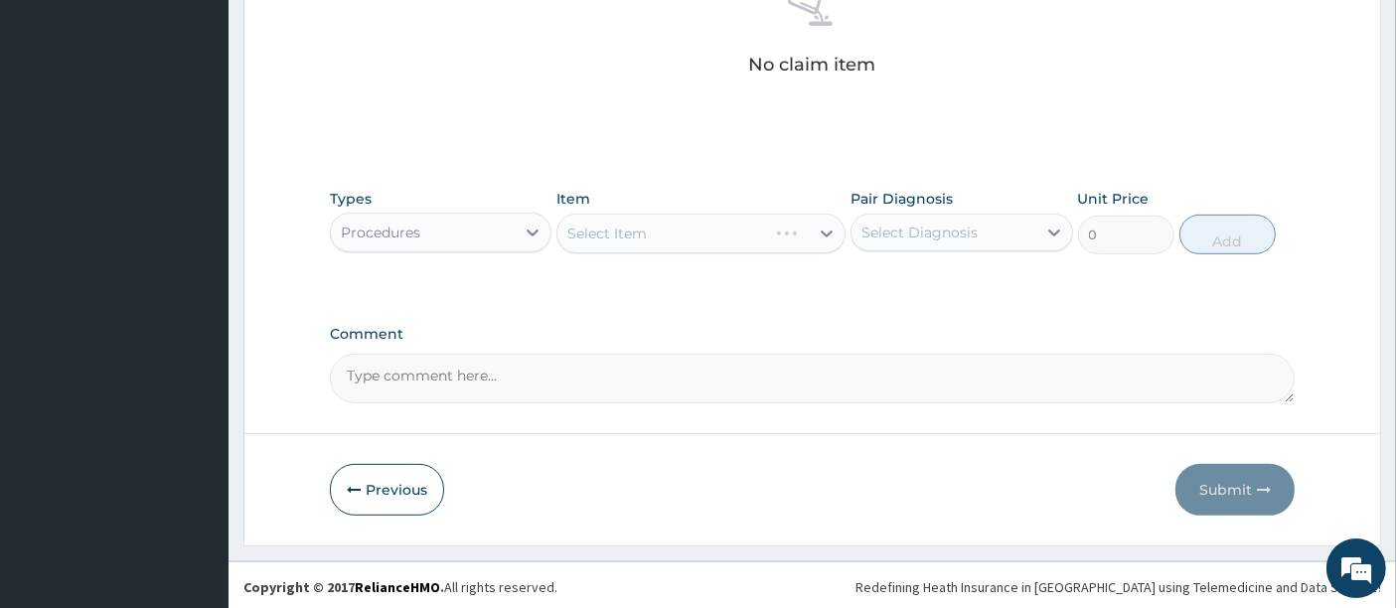
click at [653, 229] on div "Select Item" at bounding box center [700, 234] width 289 height 40
click at [653, 229] on div "Select Item" at bounding box center [682, 234] width 251 height 32
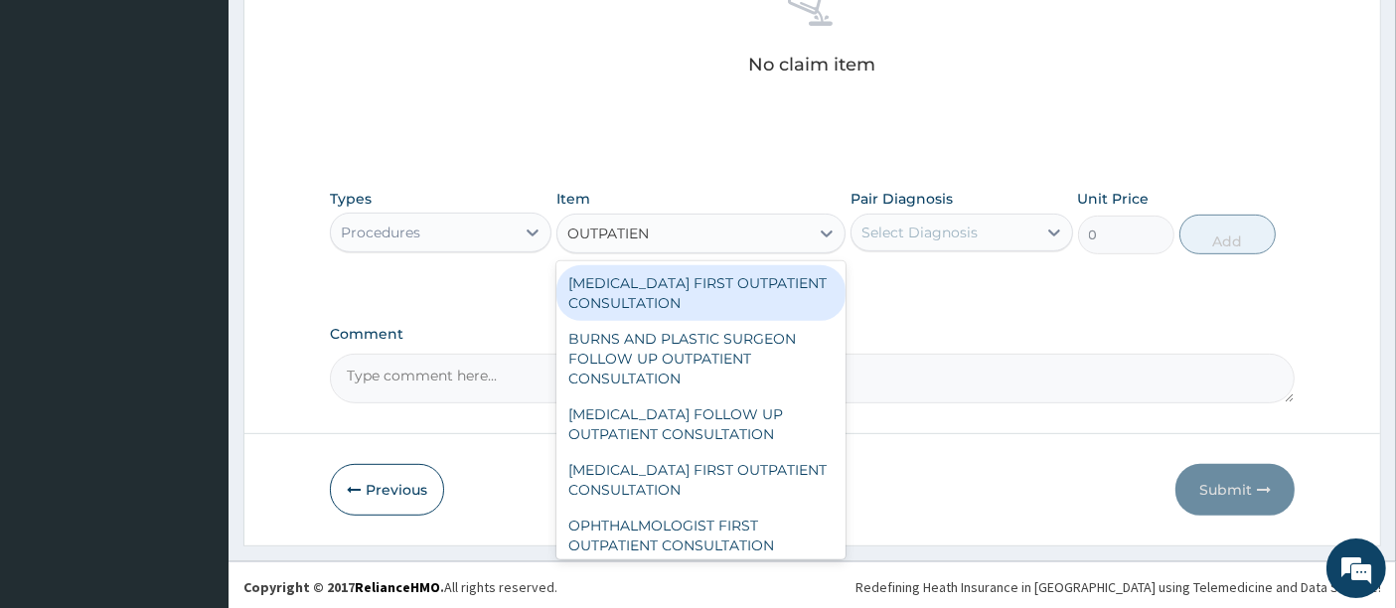
type input "OUTPATIENT"
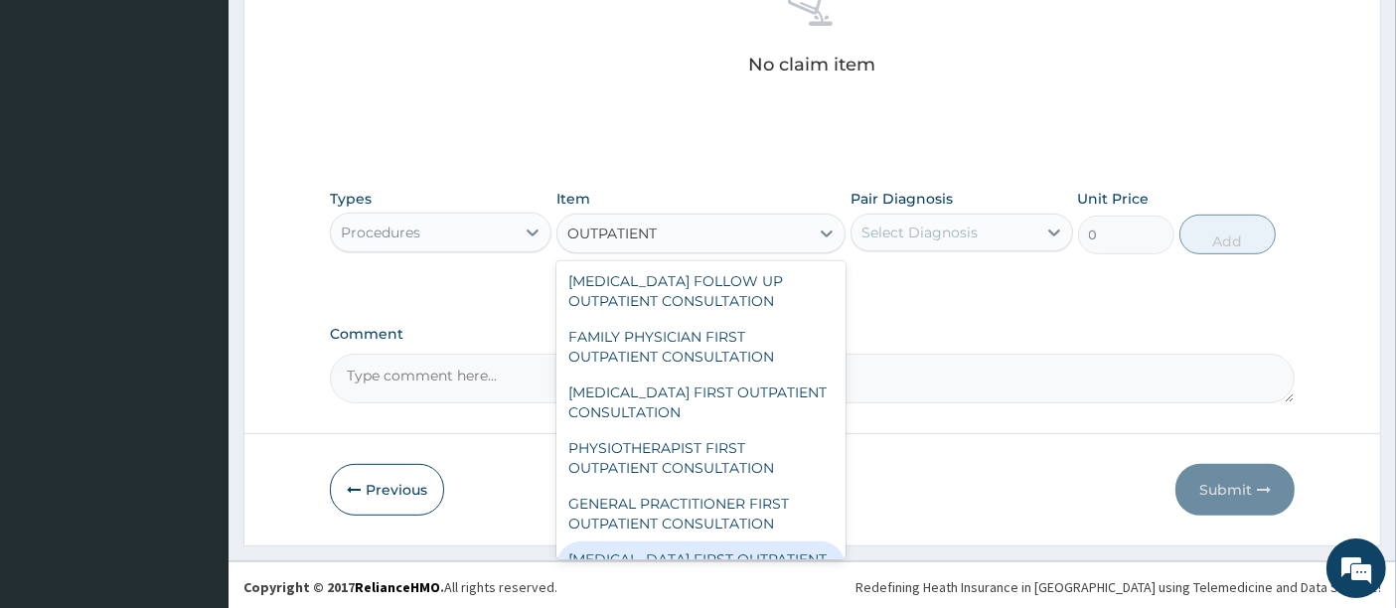
scroll to position [2733, 0]
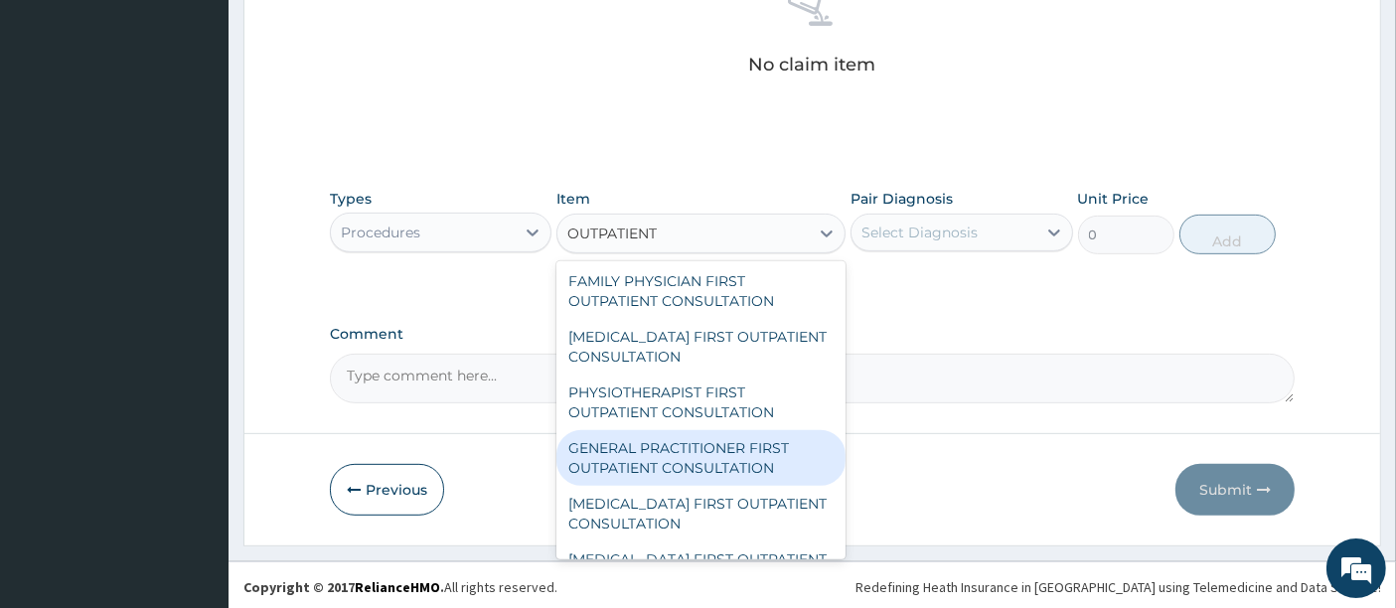
click at [638, 441] on div "GENERAL PRACTITIONER FIRST OUTPATIENT CONSULTATION" at bounding box center [700, 458] width 289 height 56
type input "5400"
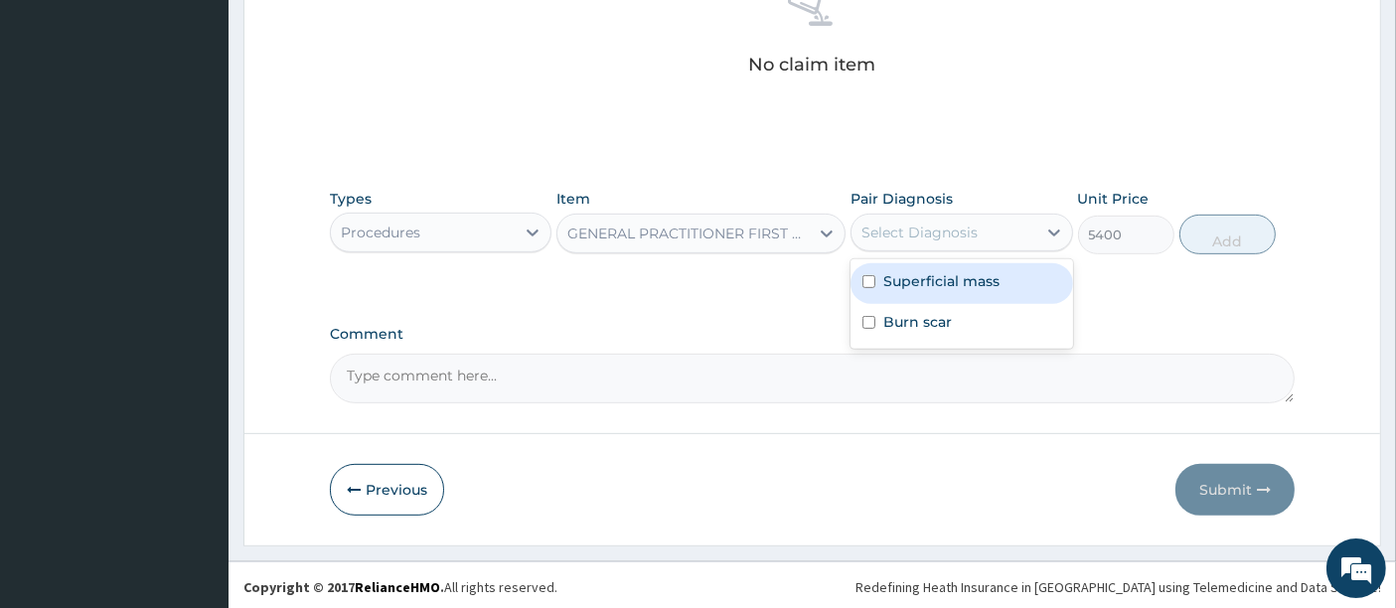
click at [928, 234] on div "Select Diagnosis" at bounding box center [920, 233] width 116 height 20
click at [897, 283] on label "Superficial mass" at bounding box center [941, 281] width 116 height 20
checkbox input "true"
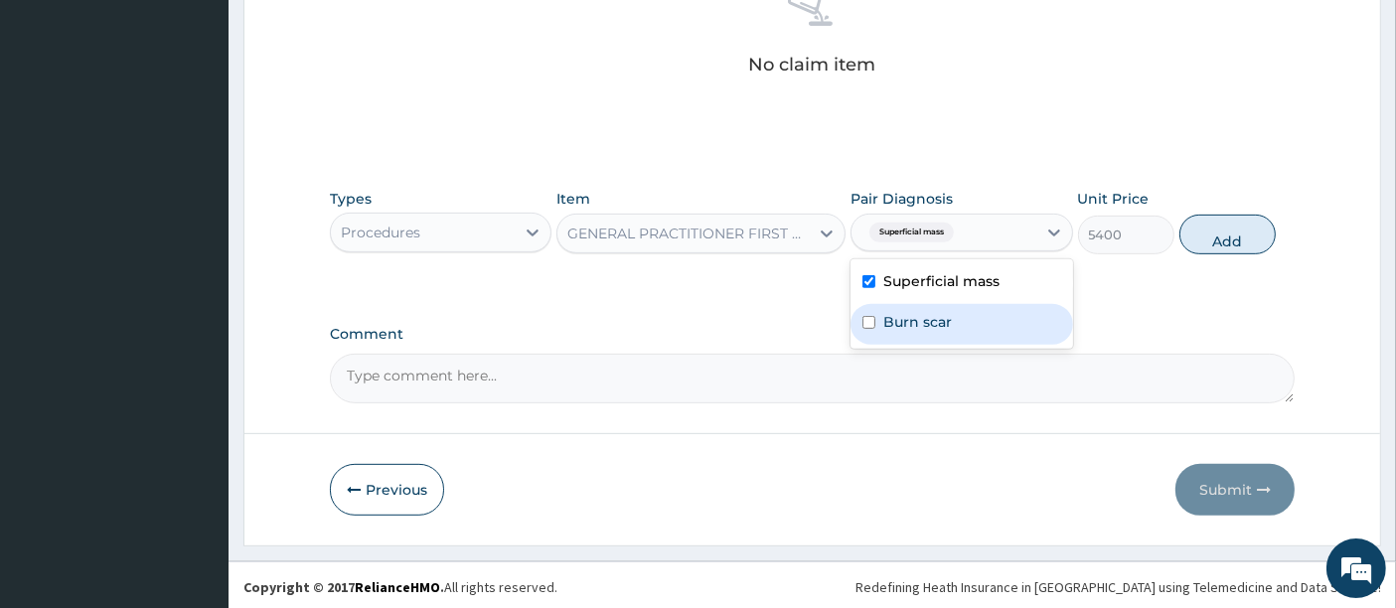
click at [892, 304] on div "Burn scar" at bounding box center [962, 324] width 222 height 41
checkbox input "true"
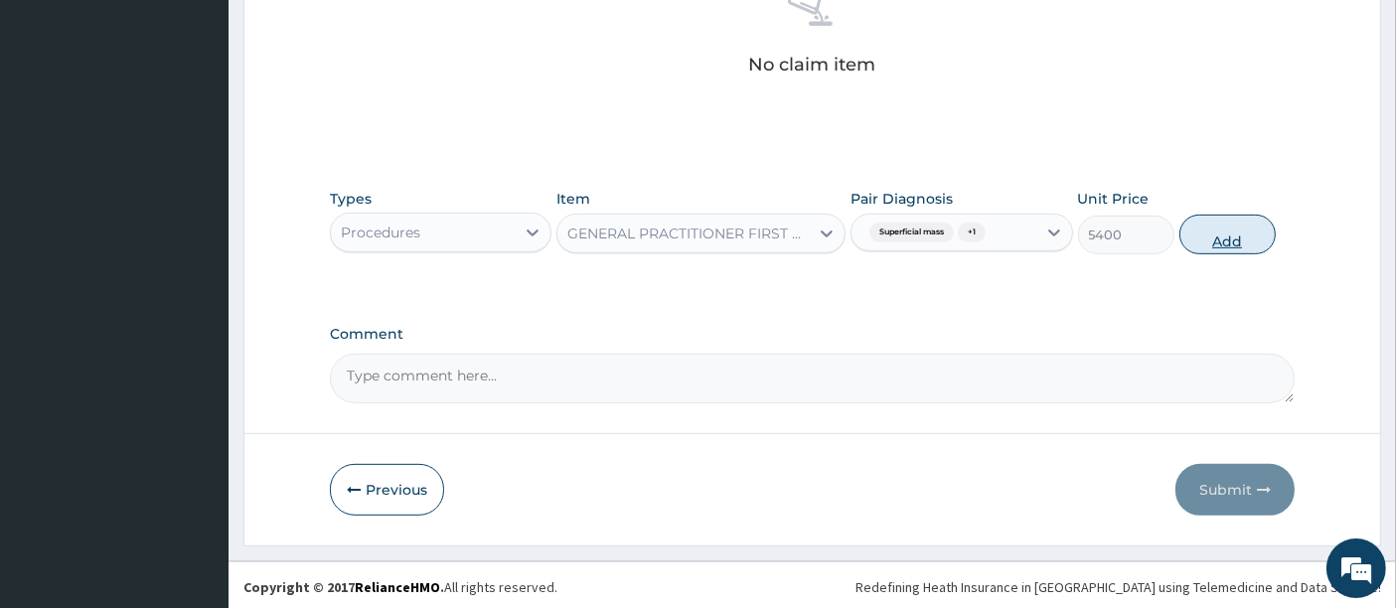
click at [1218, 232] on button "Add" at bounding box center [1228, 235] width 96 height 40
type input "0"
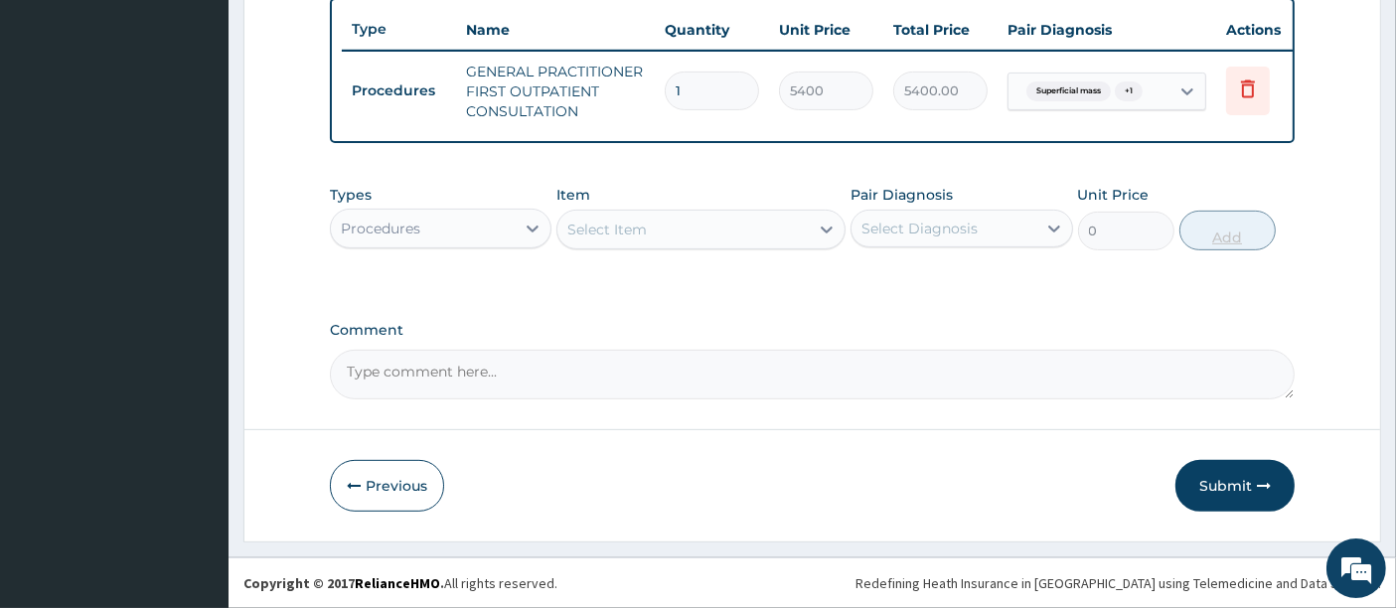
scroll to position [752, 0]
click at [483, 242] on div "Procedures" at bounding box center [423, 229] width 184 height 32
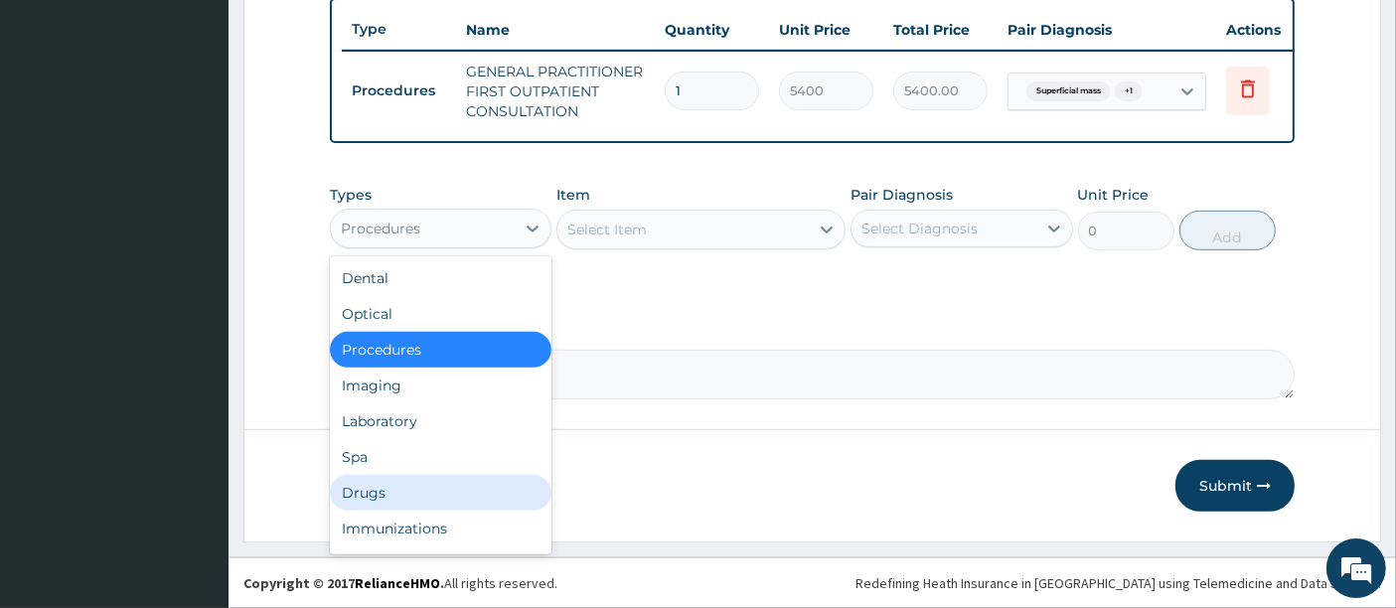
click at [370, 492] on div "Drugs" at bounding box center [441, 493] width 222 height 36
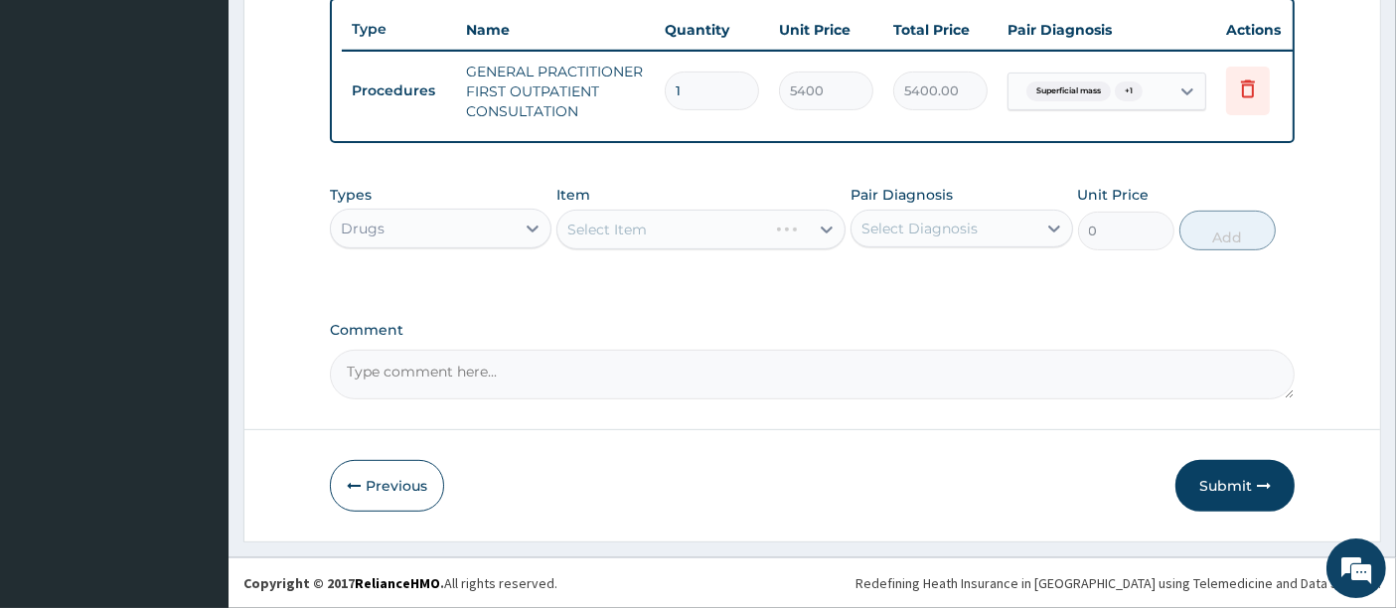
click at [678, 230] on div "Select Item" at bounding box center [700, 230] width 289 height 40
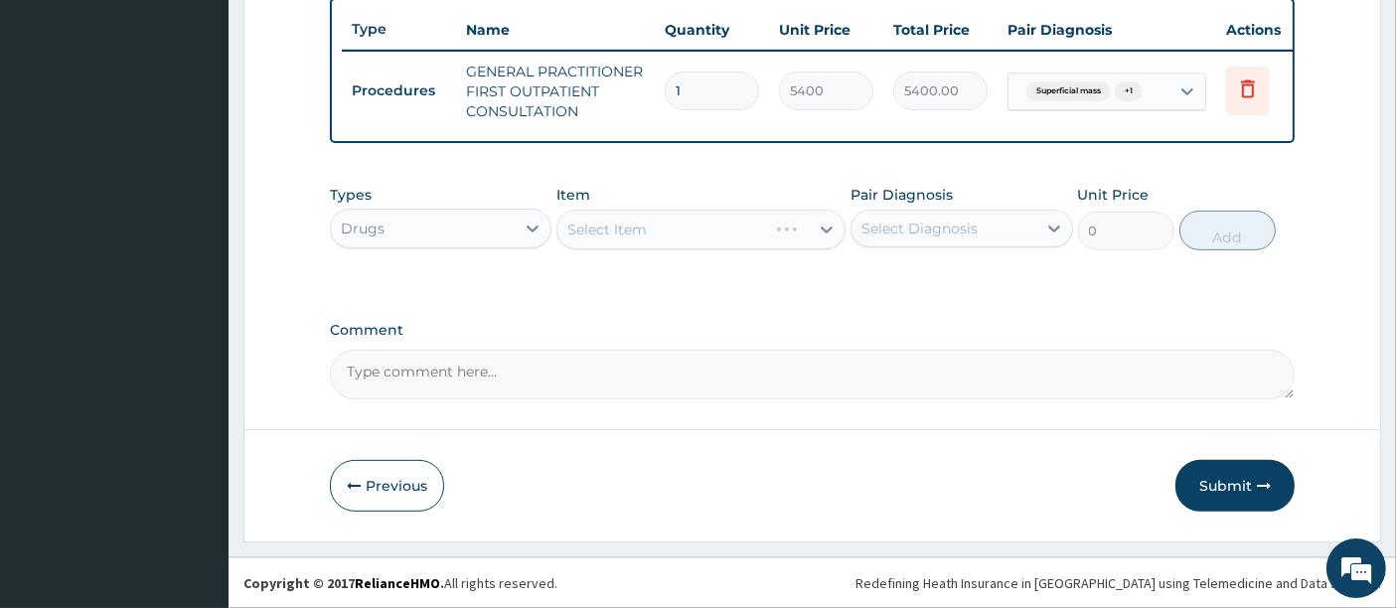
click at [678, 230] on div "Select Item" at bounding box center [700, 230] width 289 height 40
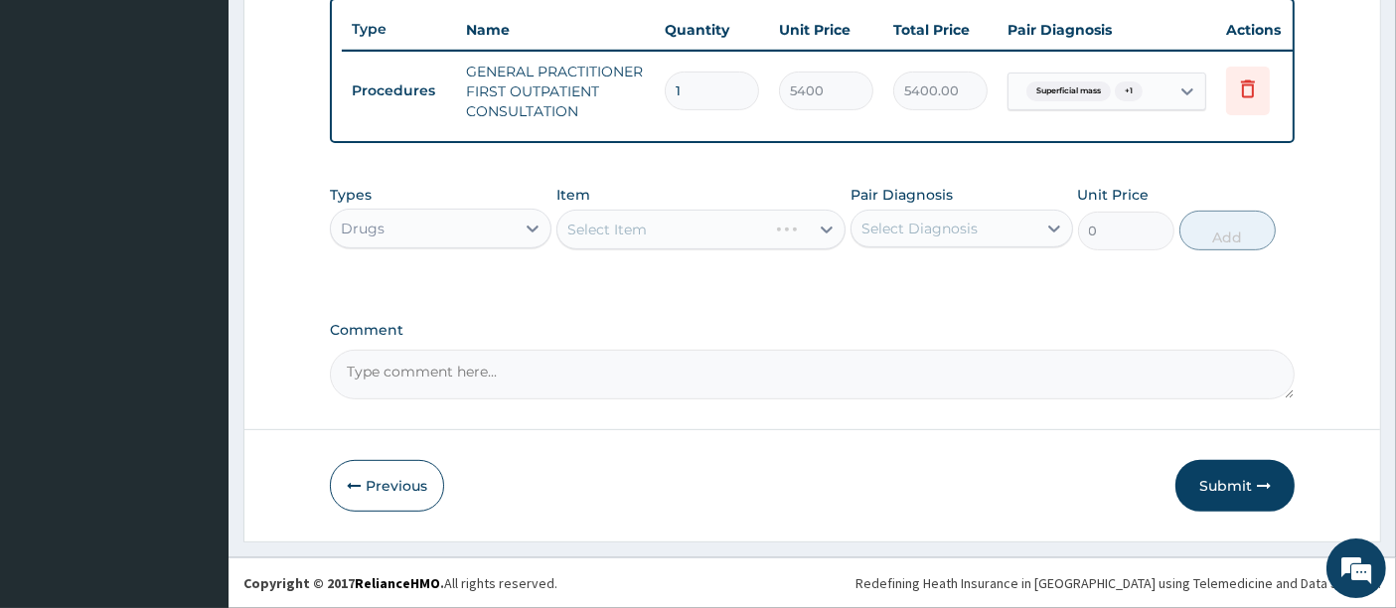
click at [678, 230] on div "Select Item" at bounding box center [700, 230] width 289 height 40
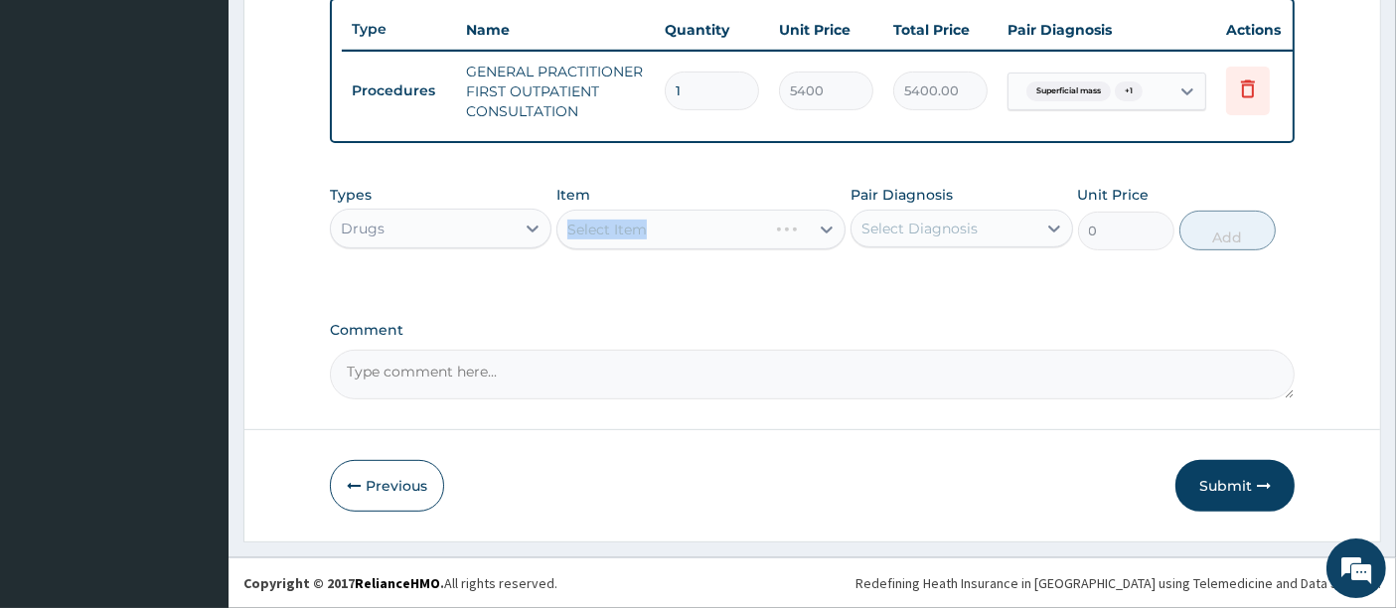
click at [678, 230] on div "Select Item" at bounding box center [700, 230] width 289 height 40
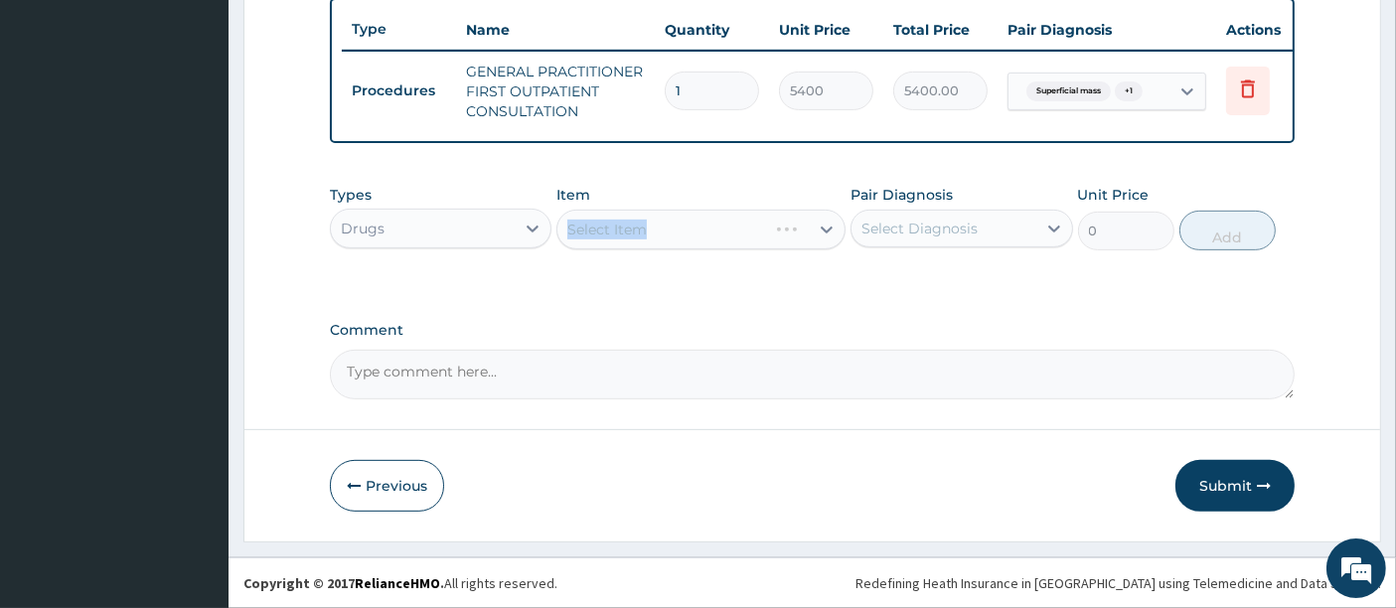
click at [678, 230] on div "Select Item" at bounding box center [700, 230] width 289 height 40
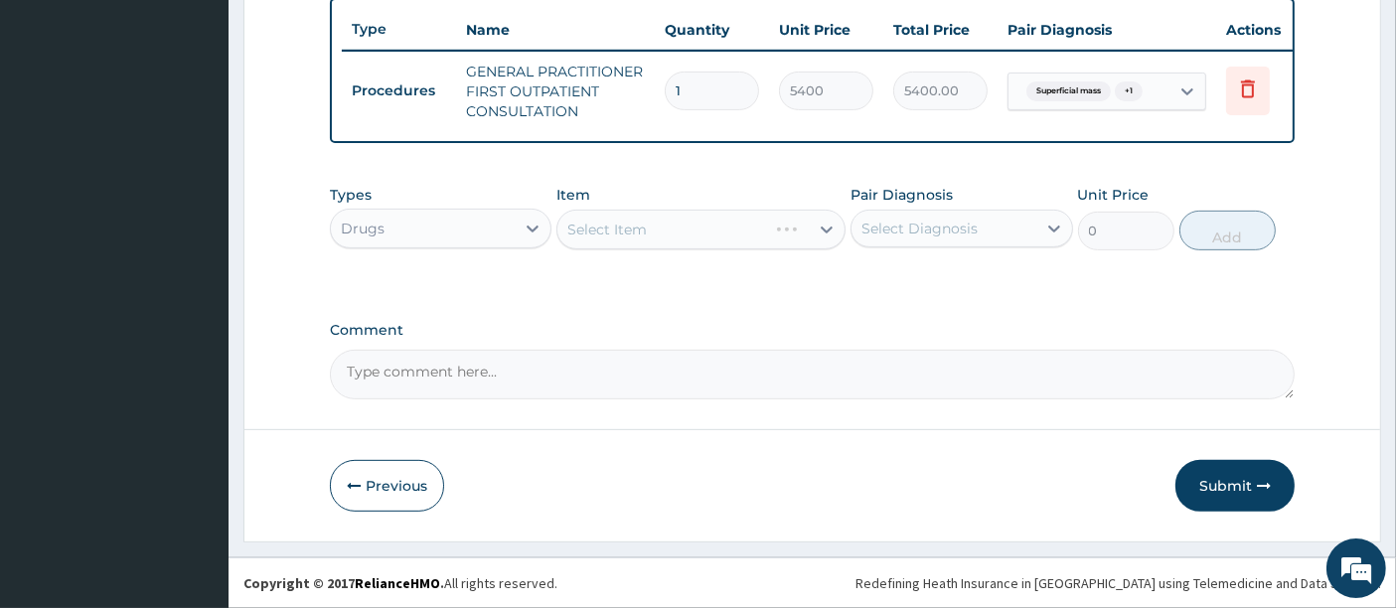
click at [678, 230] on div "Select Item" at bounding box center [700, 230] width 289 height 40
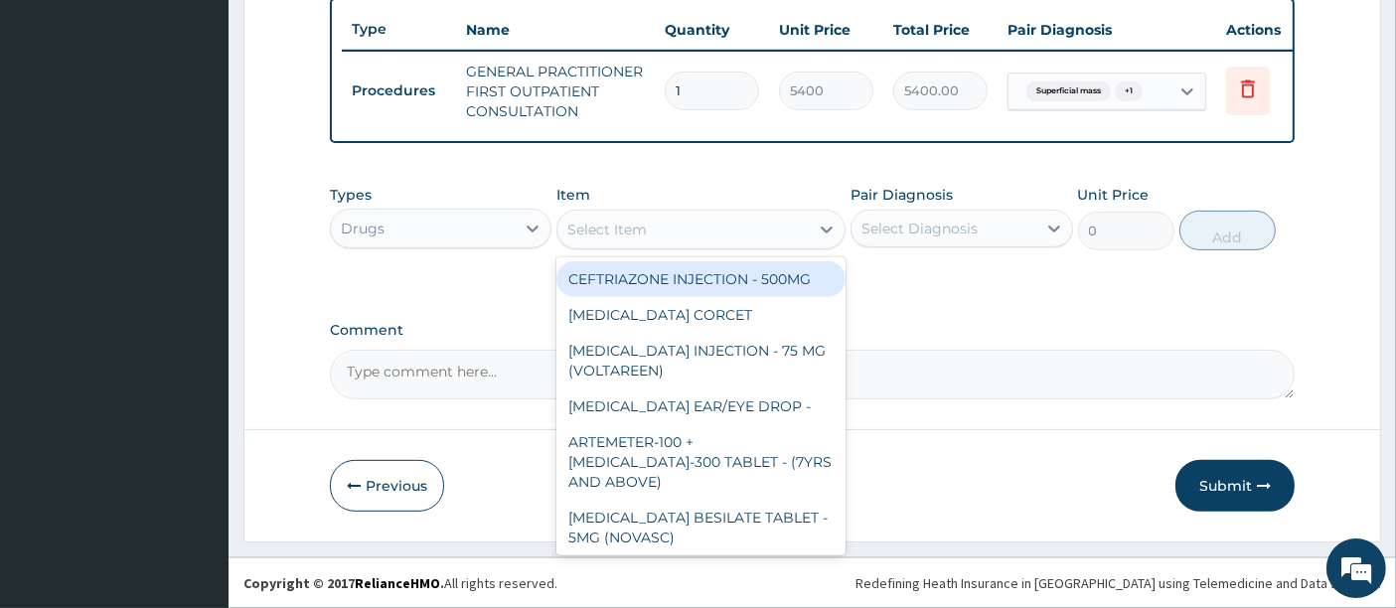
click at [678, 230] on div "Select Item" at bounding box center [682, 230] width 251 height 32
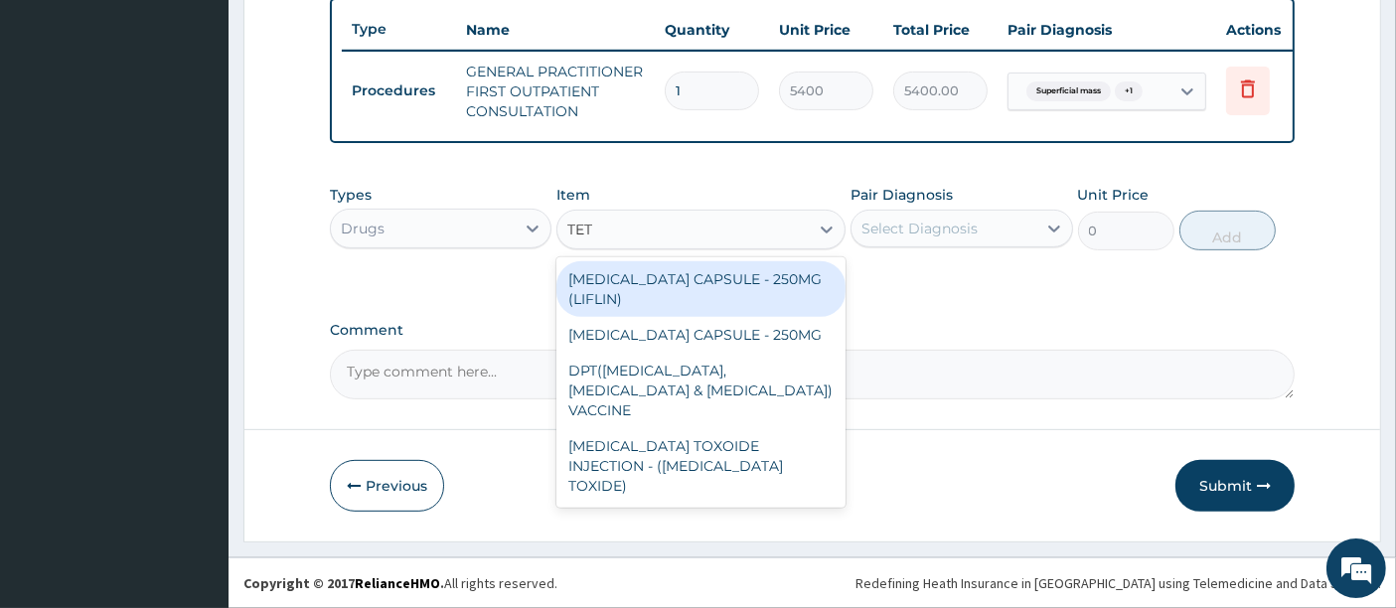
type input "TETA"
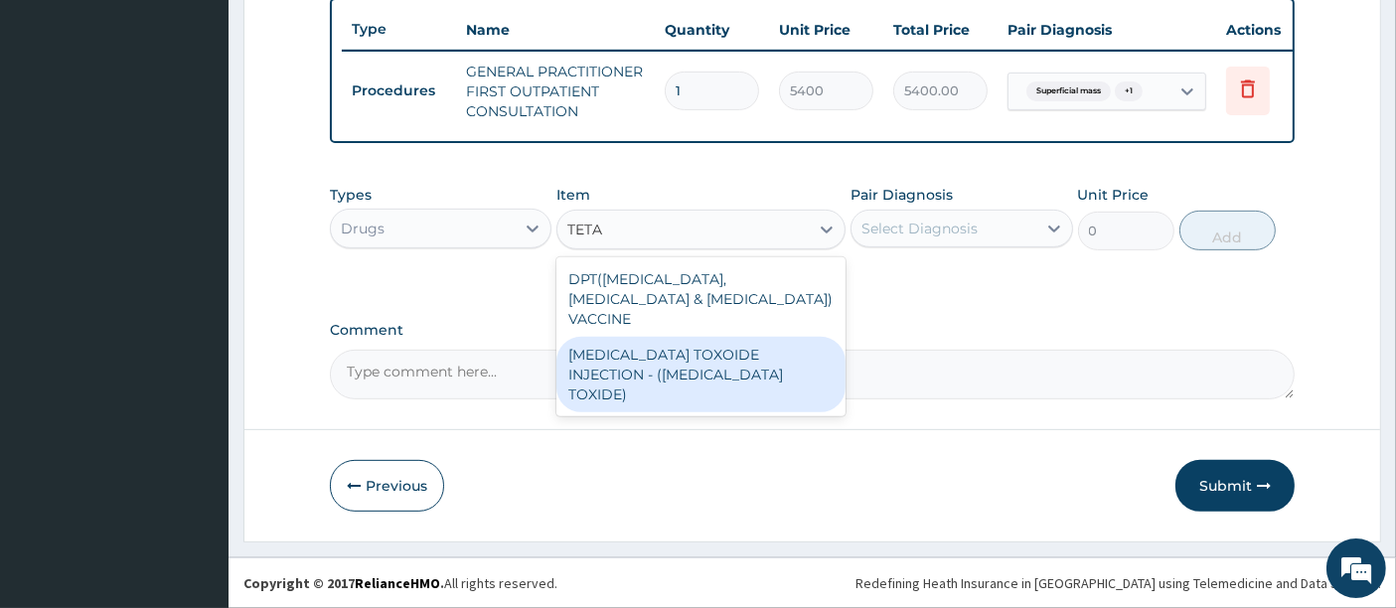
click at [639, 340] on div "TETANUS TOXOIDE INJECTION - (TETANUS TOXIDE)" at bounding box center [700, 375] width 289 height 76
type input "1140"
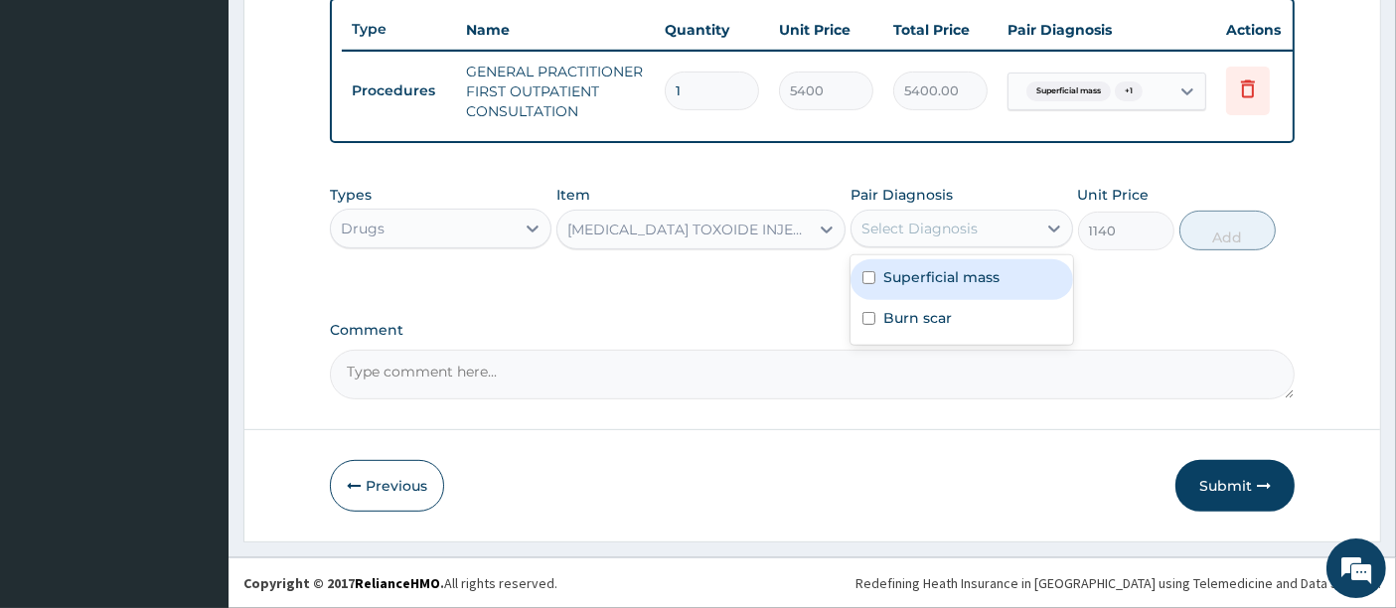
click at [945, 217] on div "Select Diagnosis" at bounding box center [944, 229] width 184 height 32
click at [921, 293] on div "Superficial mass" at bounding box center [962, 279] width 222 height 41
checkbox input "true"
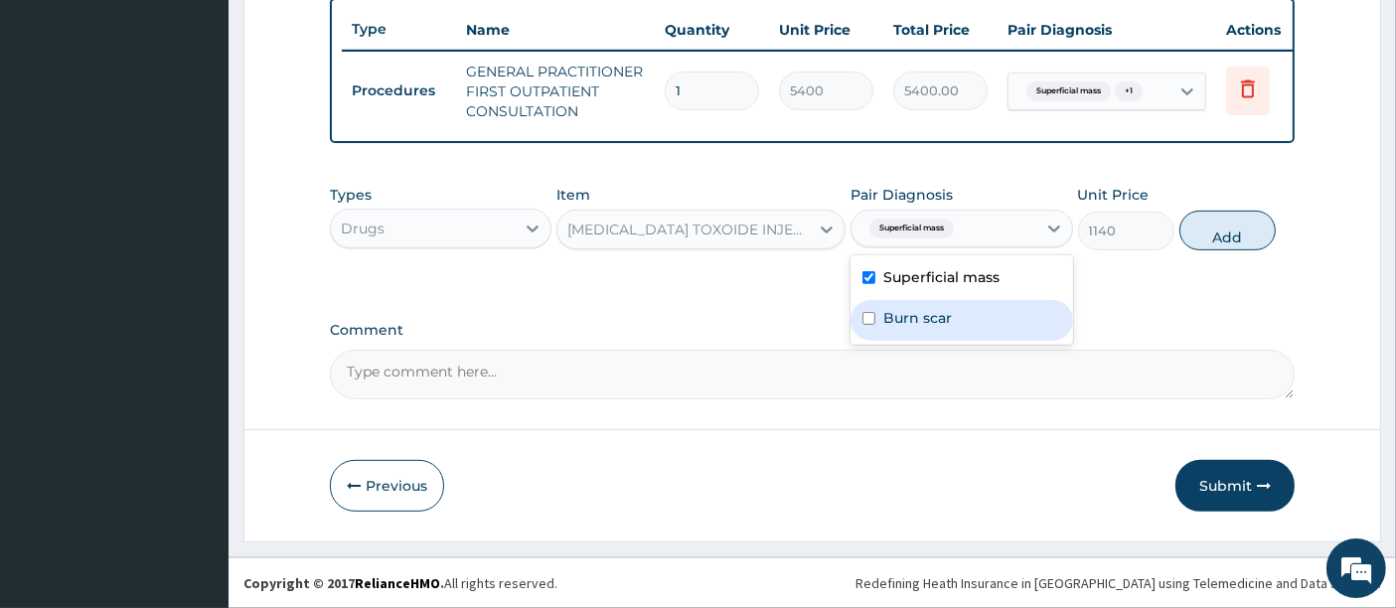
click at [920, 328] on label "Burn scar" at bounding box center [917, 318] width 69 height 20
checkbox input "true"
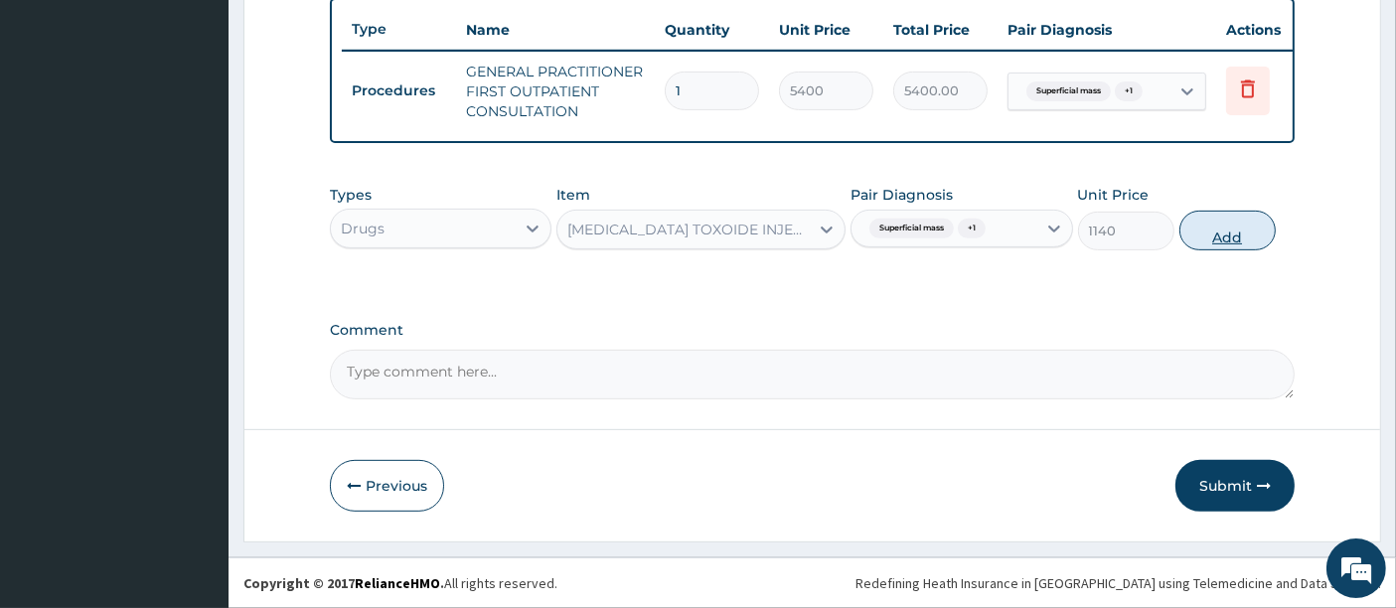
click at [1232, 224] on button "Add" at bounding box center [1228, 231] width 96 height 40
type input "0"
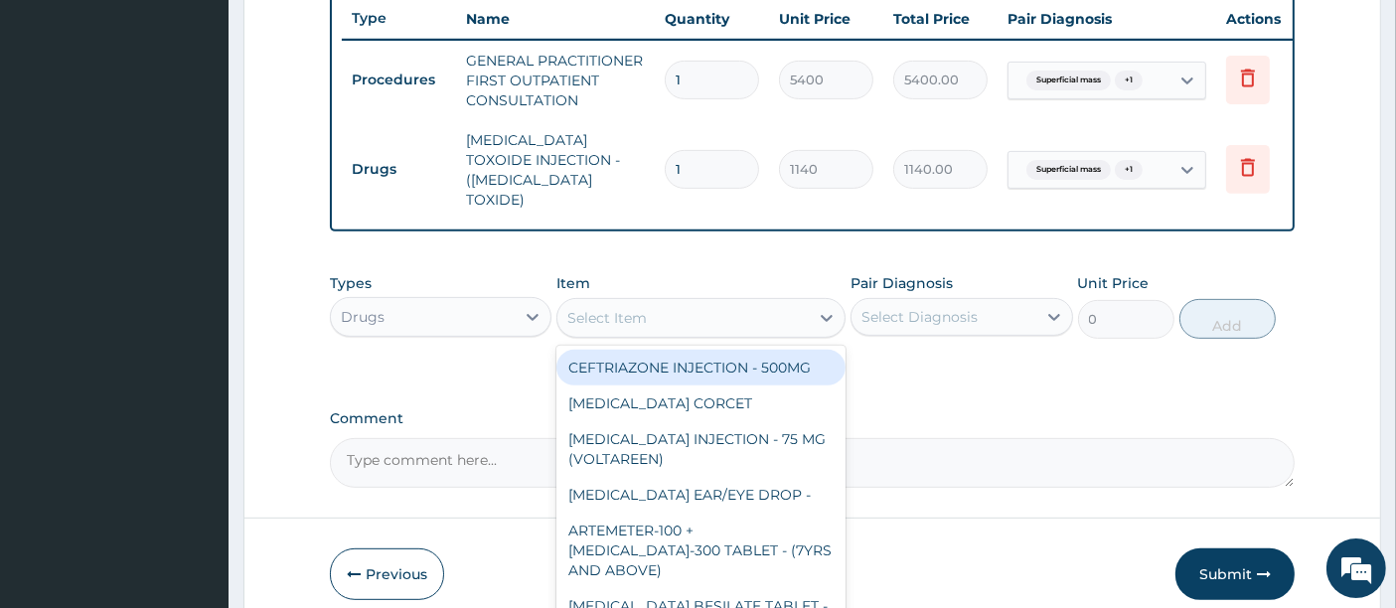
click at [653, 320] on div "Select Item" at bounding box center [682, 318] width 251 height 32
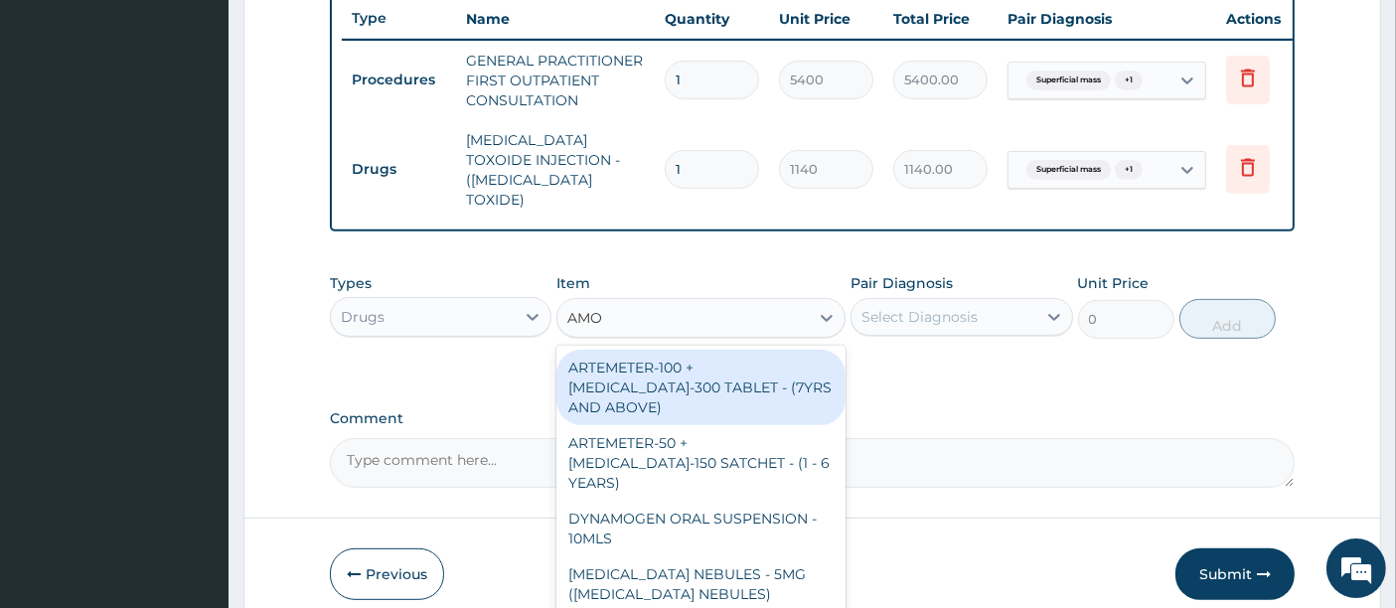
type input "AMOX"
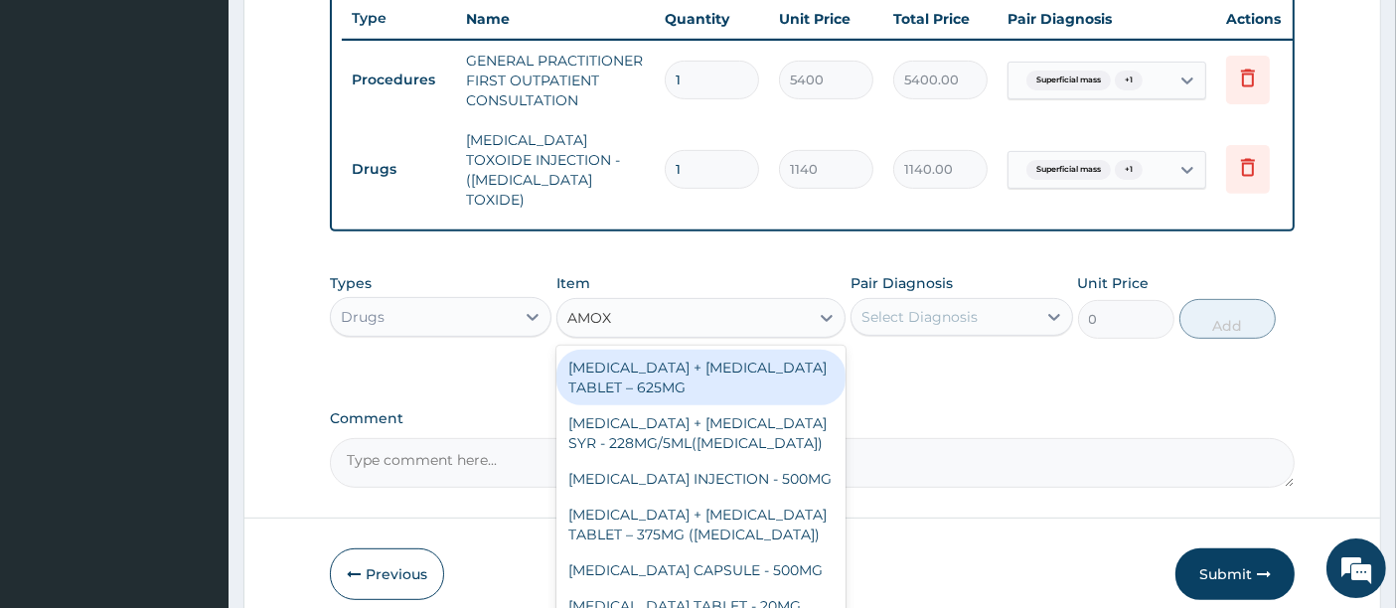
click at [652, 368] on div "AMOXICILLIN + CLAVULANIC ACID TABLET – 625MG" at bounding box center [700, 378] width 289 height 56
type input "570"
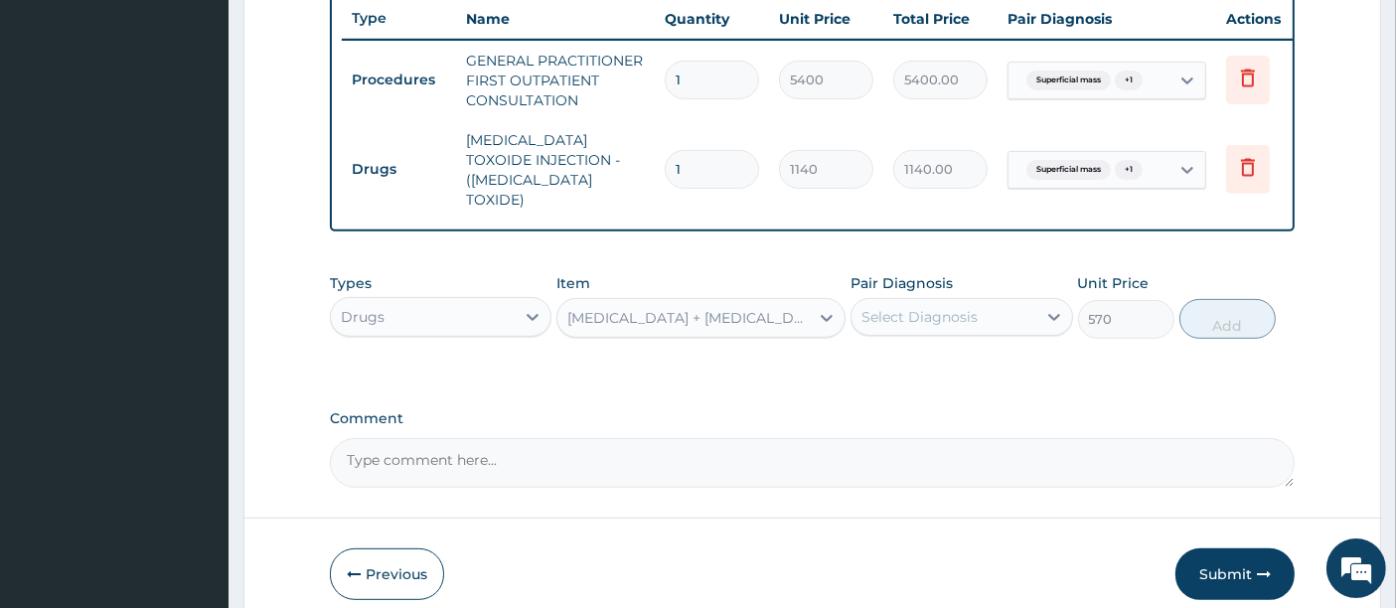
click at [906, 317] on div "Select Diagnosis" at bounding box center [920, 317] width 116 height 20
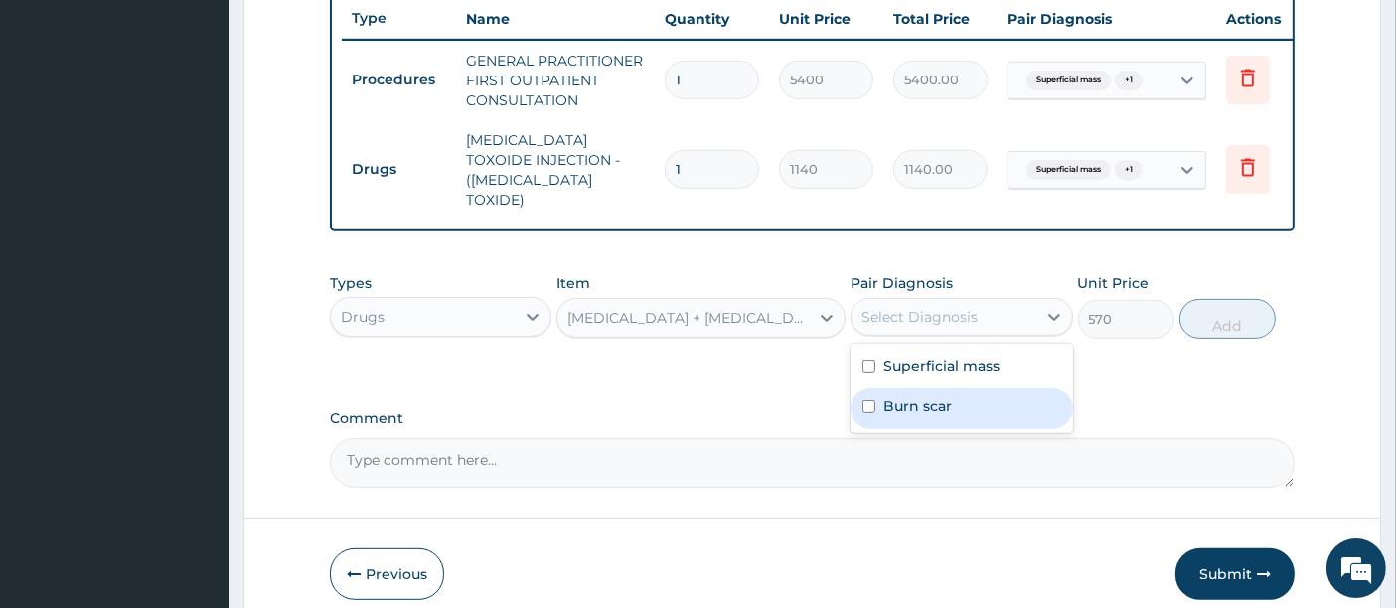
drag, startPoint x: 880, startPoint y: 358, endPoint x: 879, endPoint y: 402, distance: 44.7
click at [879, 402] on div "Superficial mass Burn scar" at bounding box center [962, 388] width 222 height 89
click at [879, 402] on div "Burn scar" at bounding box center [962, 409] width 222 height 41
checkbox input "true"
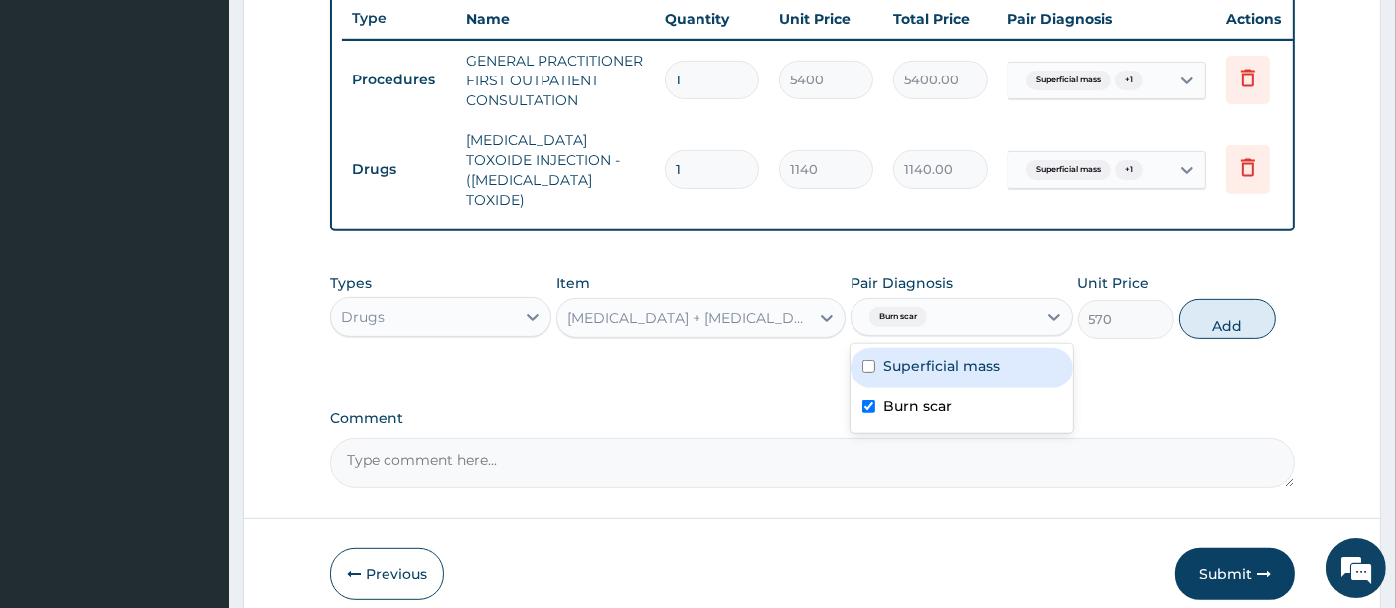
click at [897, 361] on label "Superficial mass" at bounding box center [941, 366] width 116 height 20
checkbox input "true"
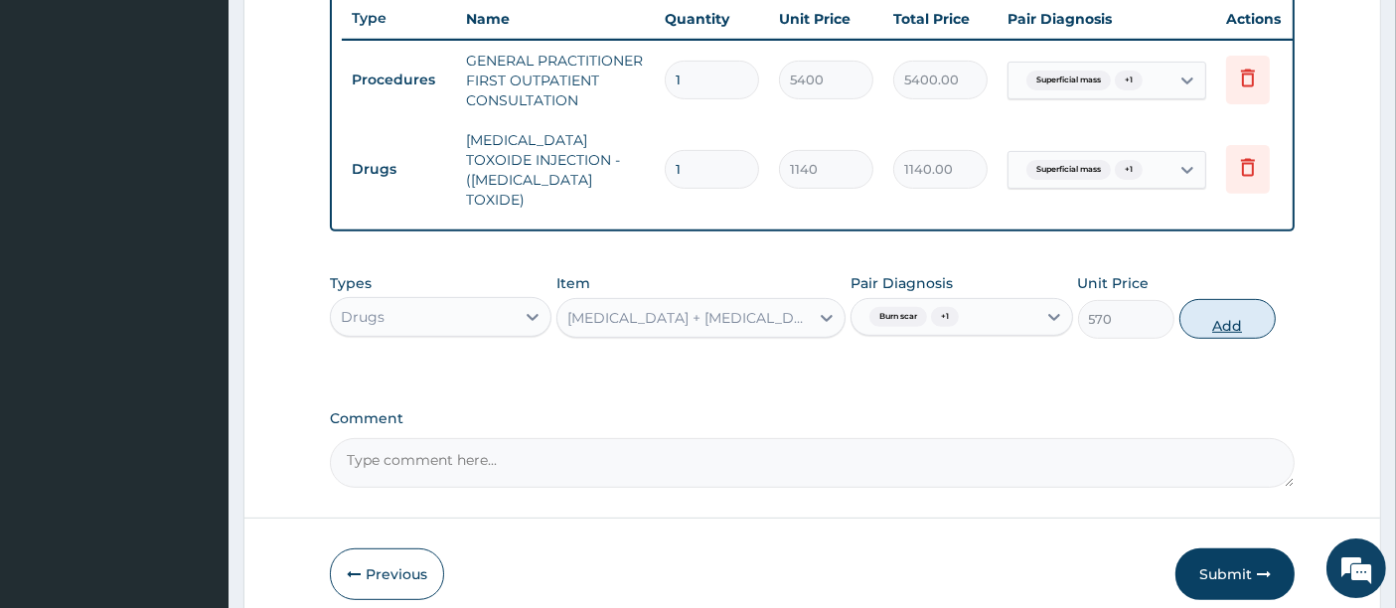
click at [1223, 315] on button "Add" at bounding box center [1228, 319] width 96 height 40
type input "0"
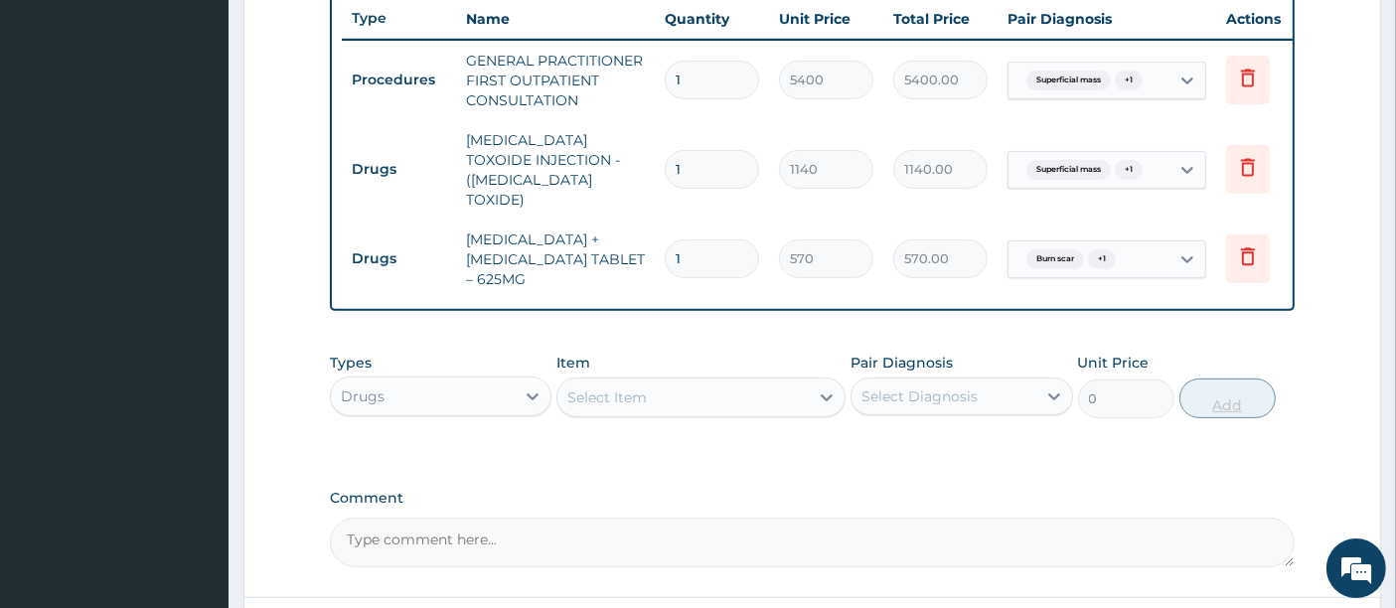
type input "10"
type input "5700.00"
type input "10"
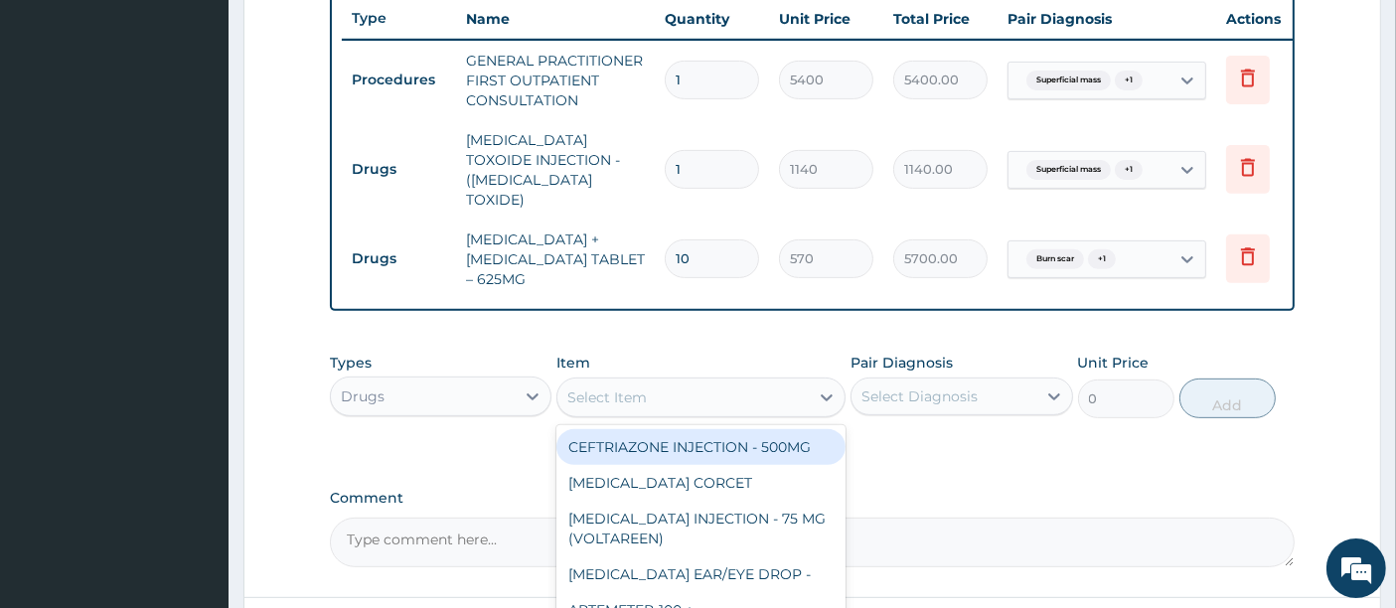
click at [676, 393] on div "Select Item" at bounding box center [682, 398] width 251 height 32
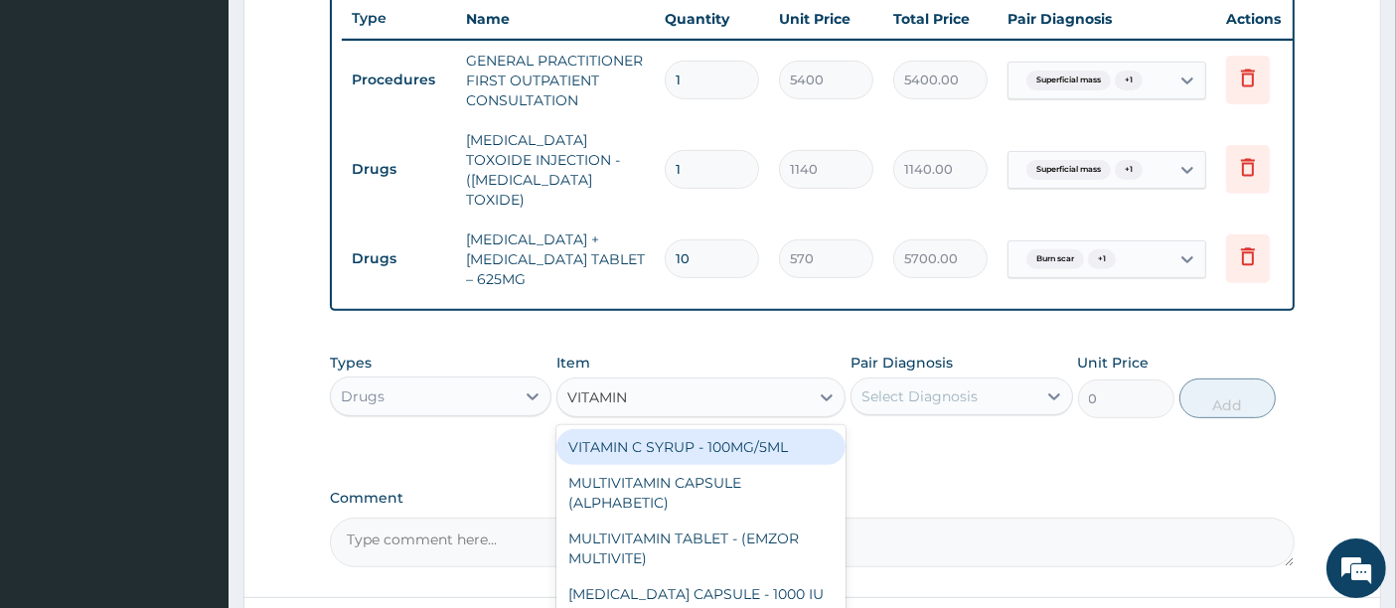
type input "VITAMIN C"
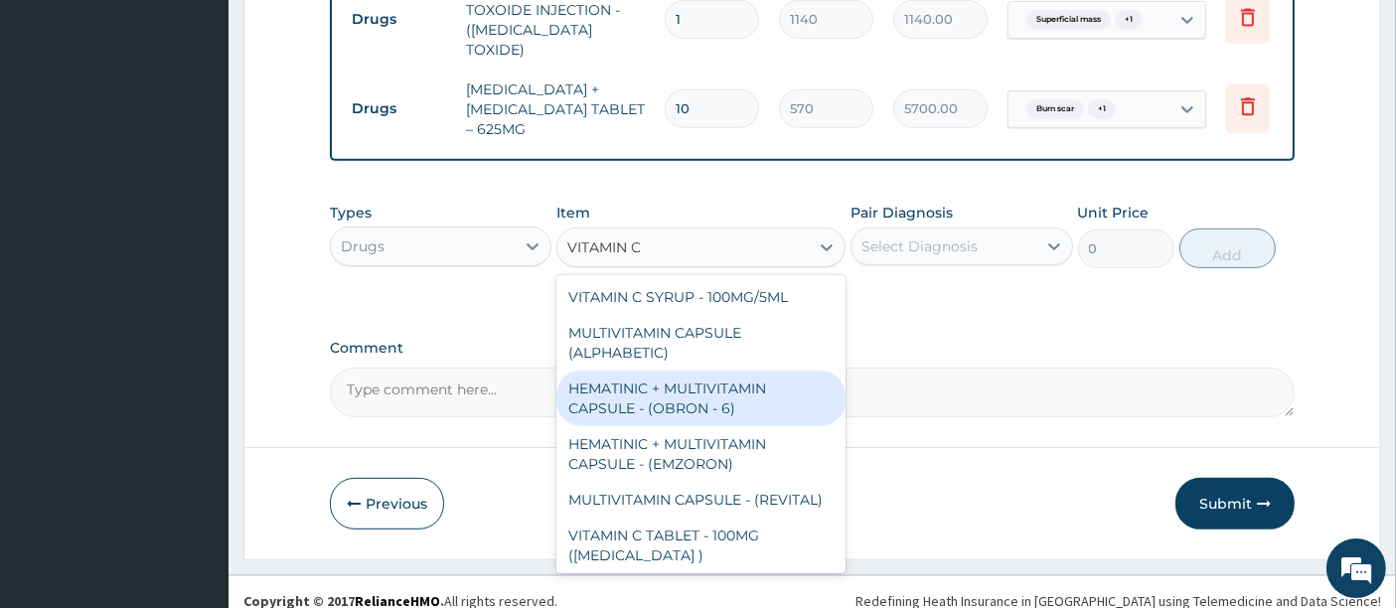
scroll to position [911, 0]
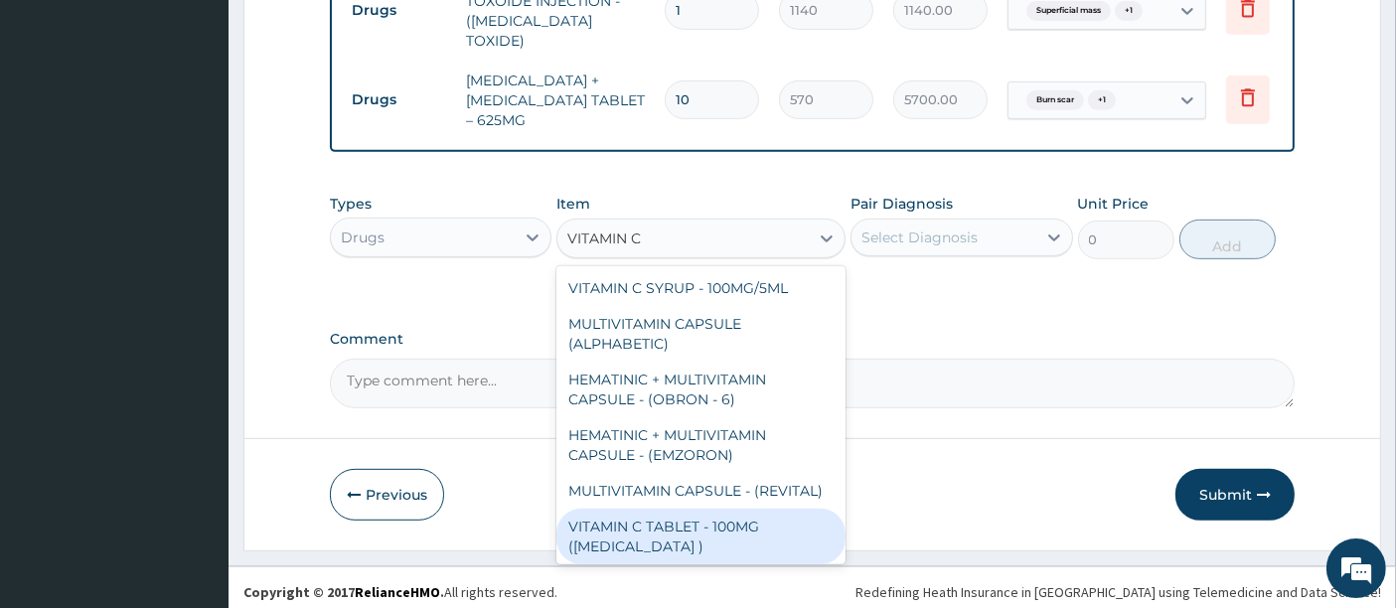
click at [780, 540] on div "VITAMIN C TABLET - 100MG (ASCORBIC ACID )" at bounding box center [700, 537] width 289 height 56
type input "22.799999999999997"
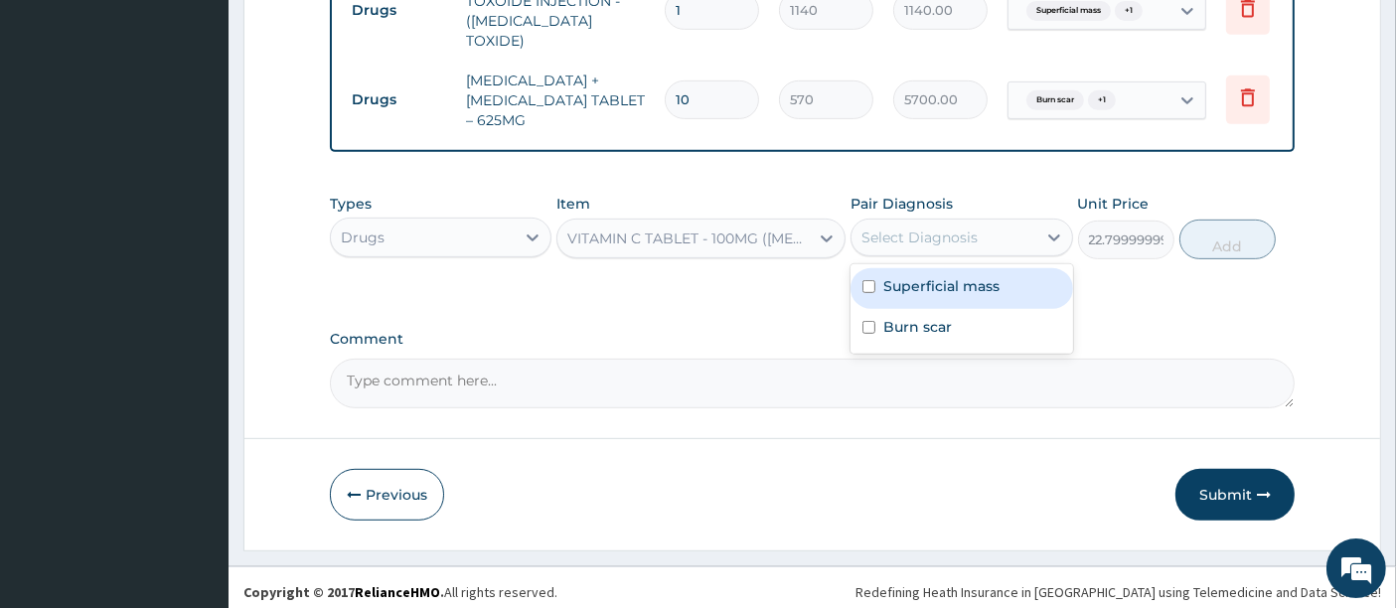
click at [965, 232] on div "Select Diagnosis" at bounding box center [920, 238] width 116 height 20
click at [925, 278] on label "Superficial mass" at bounding box center [941, 286] width 116 height 20
checkbox input "true"
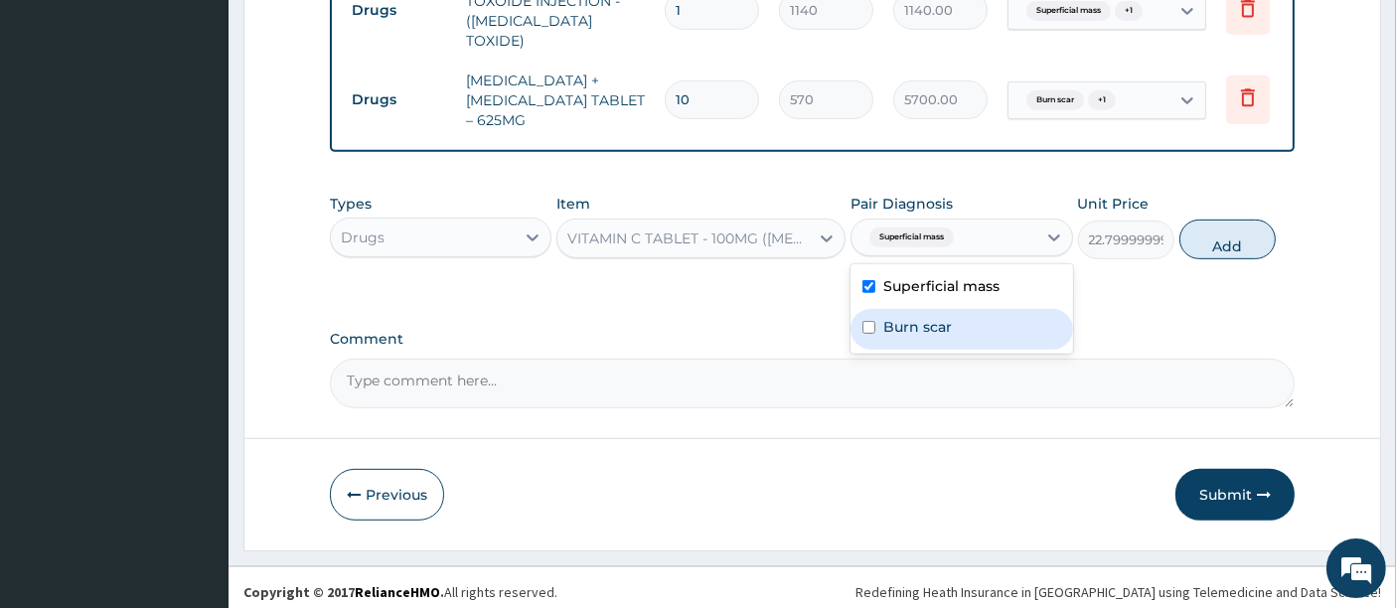
click at [916, 309] on div "Burn scar" at bounding box center [962, 329] width 222 height 41
checkbox input "true"
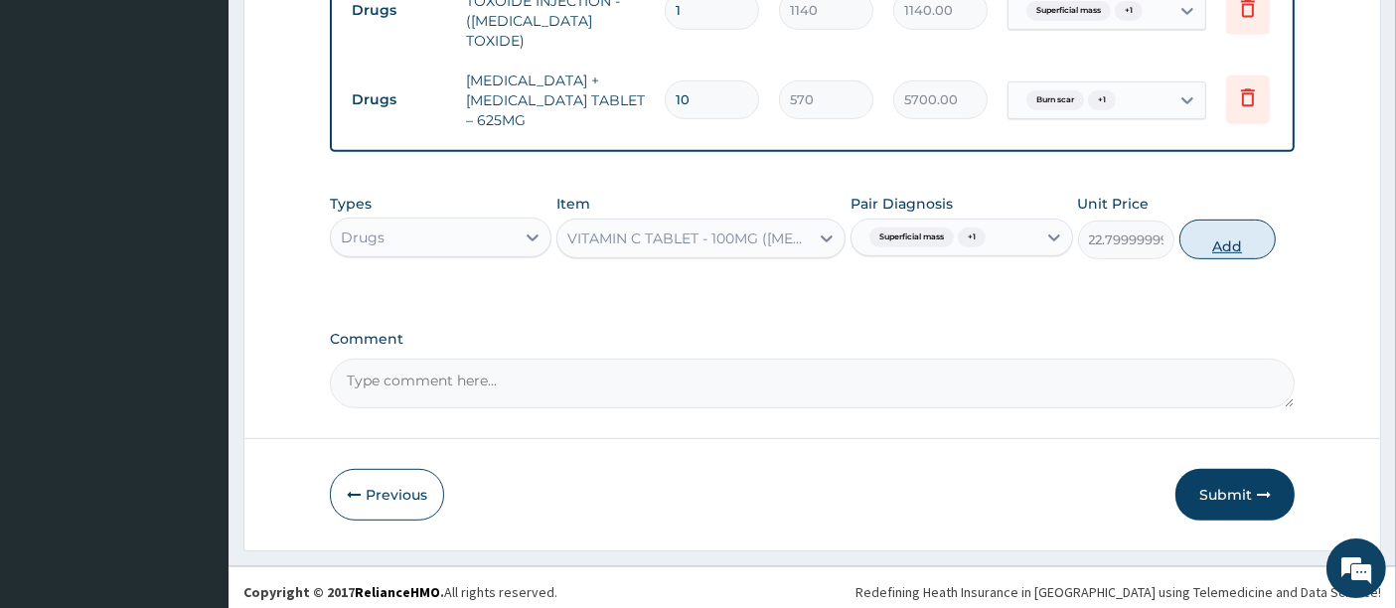
click at [1200, 233] on button "Add" at bounding box center [1228, 240] width 96 height 40
type input "0"
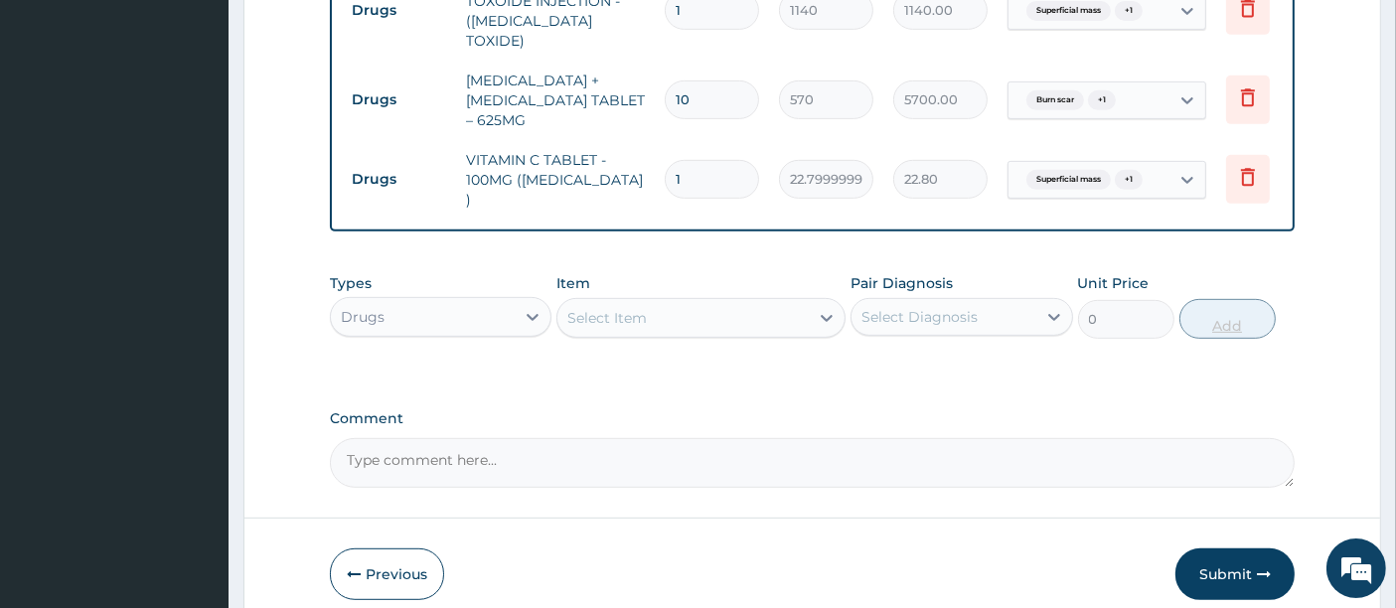
type input "0.00"
type input "4"
type input "91.20"
type input "42"
type input "957.60"
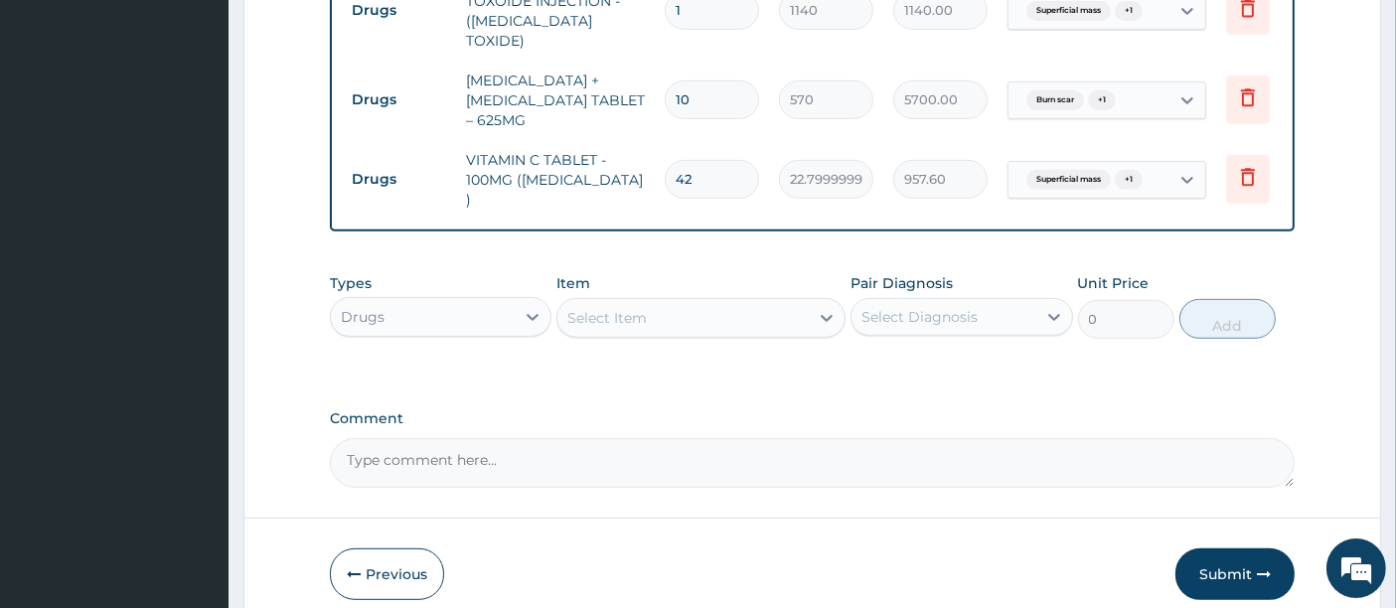
type input "42"
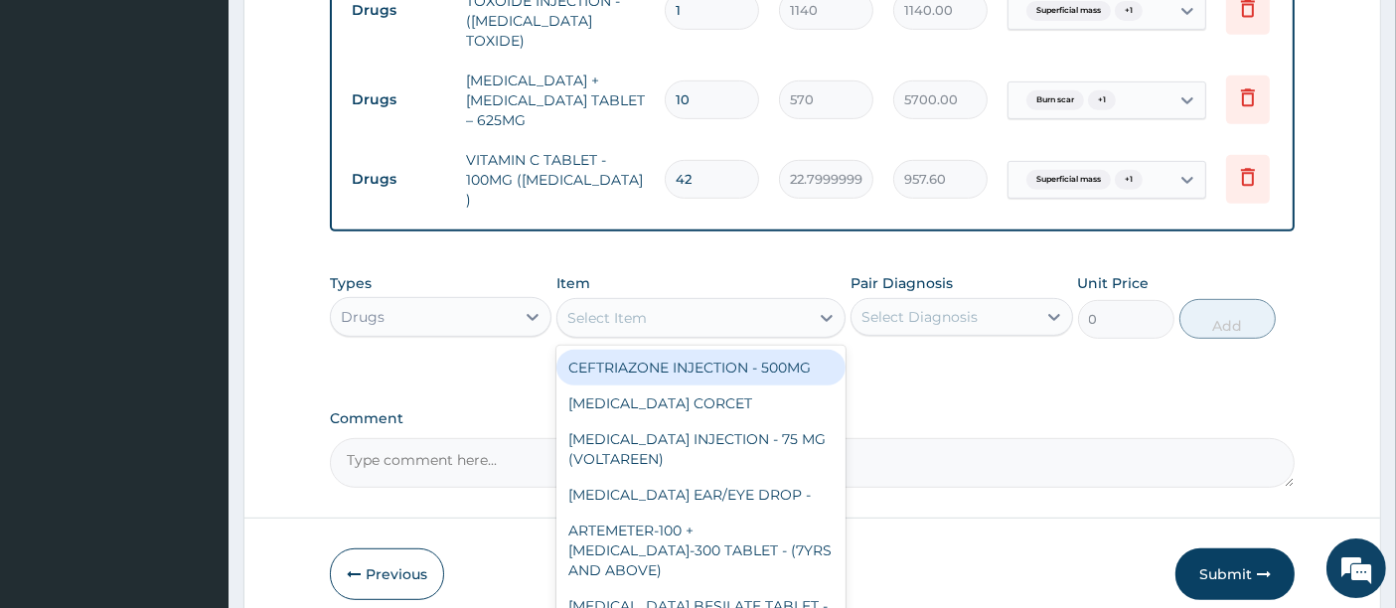
click at [667, 302] on div "Select Item" at bounding box center [682, 318] width 251 height 32
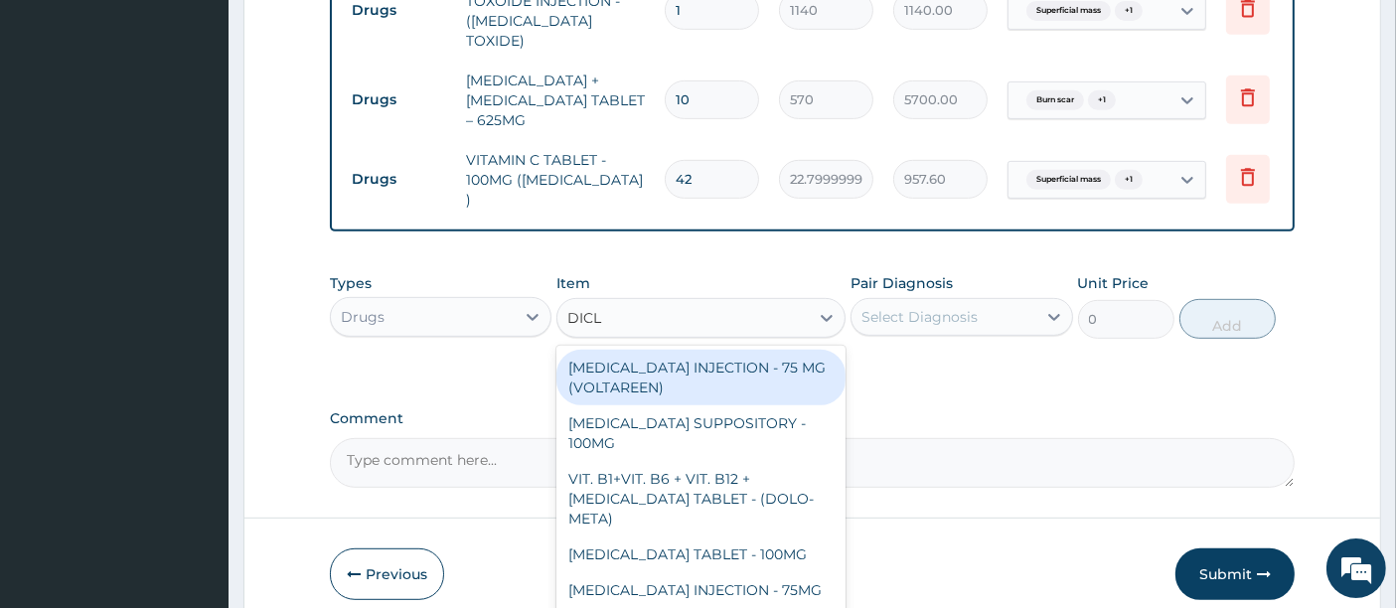
type input "DICLO"
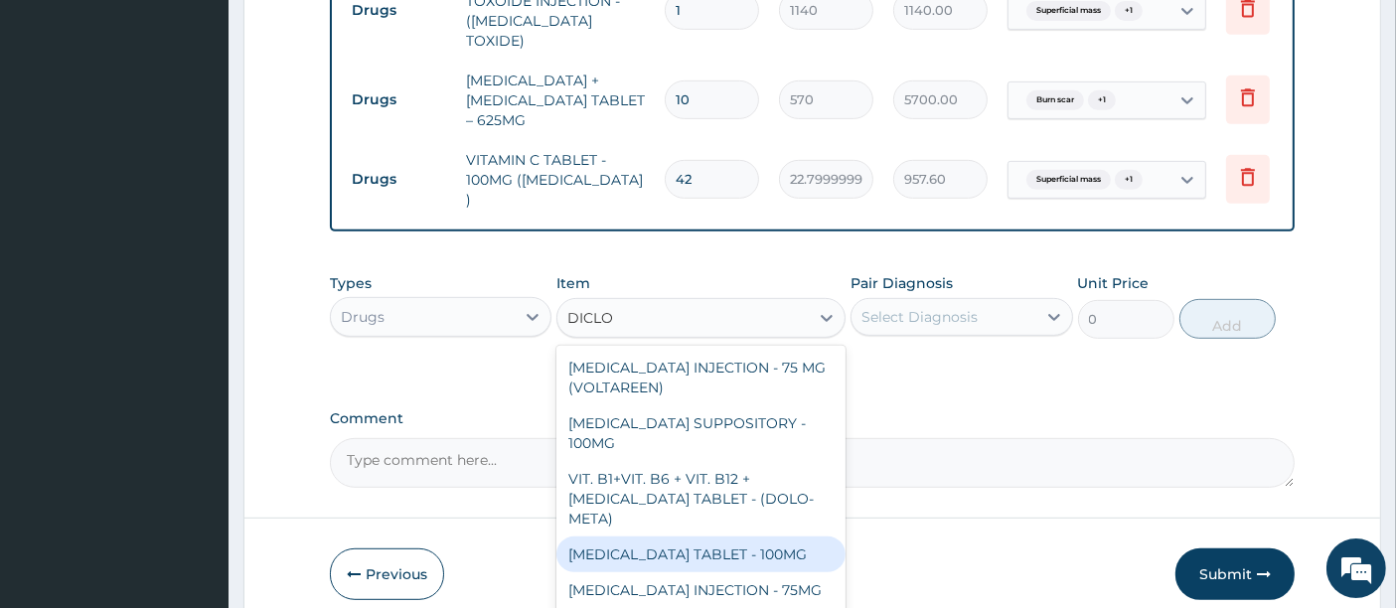
click at [747, 537] on div "DICLOFENAC TABLET - 100MG" at bounding box center [700, 555] width 289 height 36
type input "152"
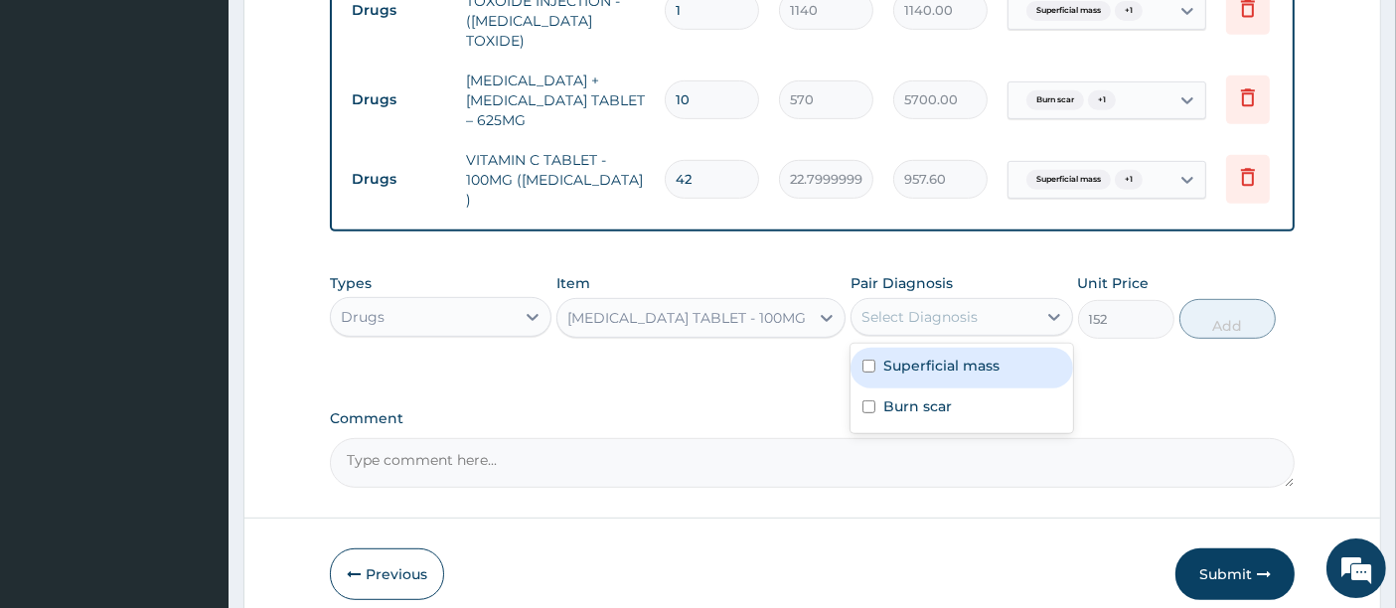
click at [907, 307] on div "Select Diagnosis" at bounding box center [920, 317] width 116 height 20
click at [885, 356] on label "Superficial mass" at bounding box center [941, 366] width 116 height 20
checkbox input "true"
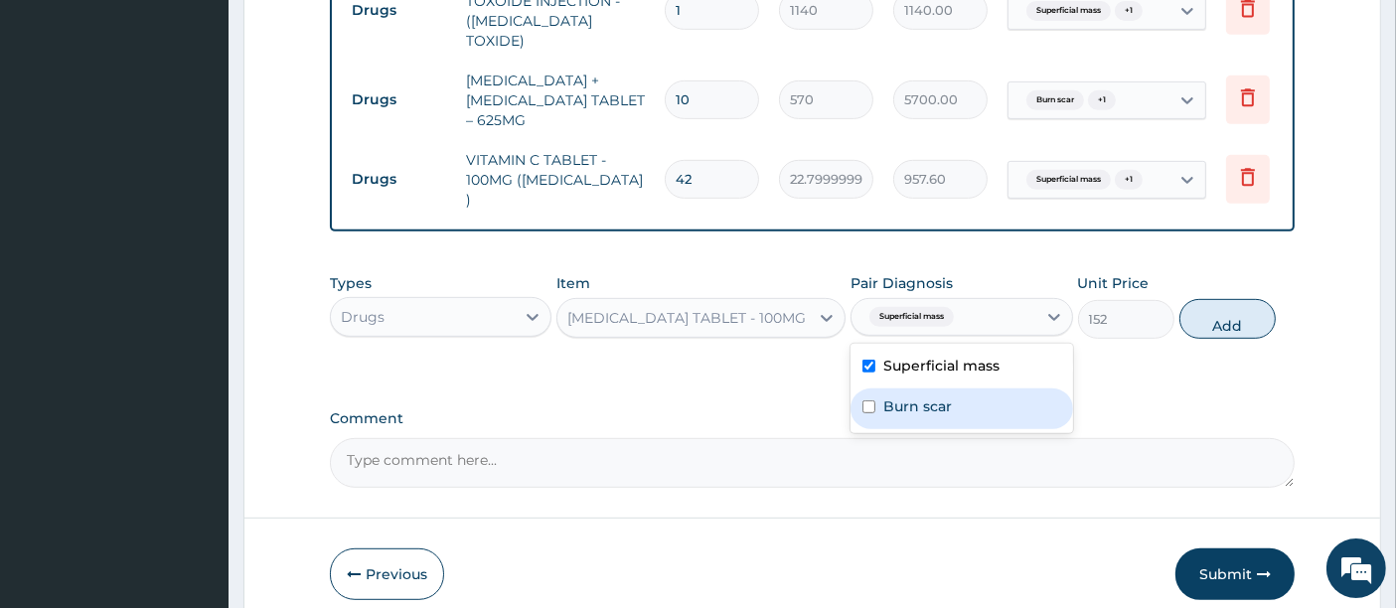
click at [884, 396] on label "Burn scar" at bounding box center [917, 406] width 69 height 20
checkbox input "true"
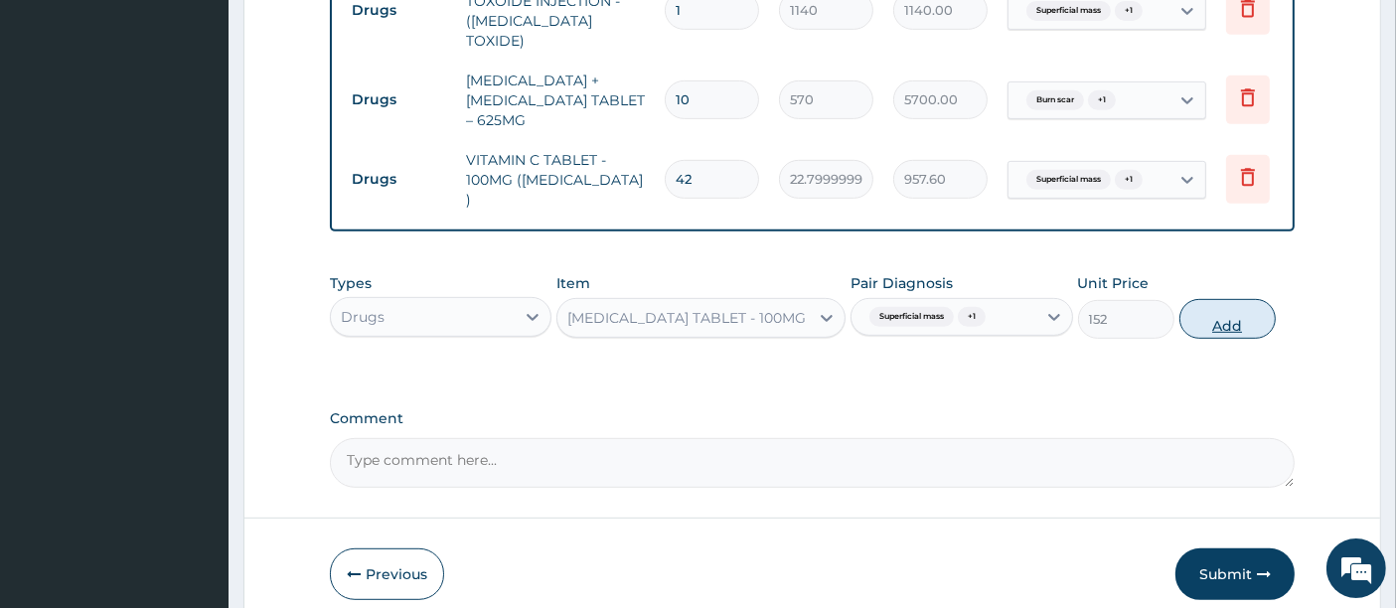
click at [1208, 302] on button "Add" at bounding box center [1228, 319] width 96 height 40
type input "0"
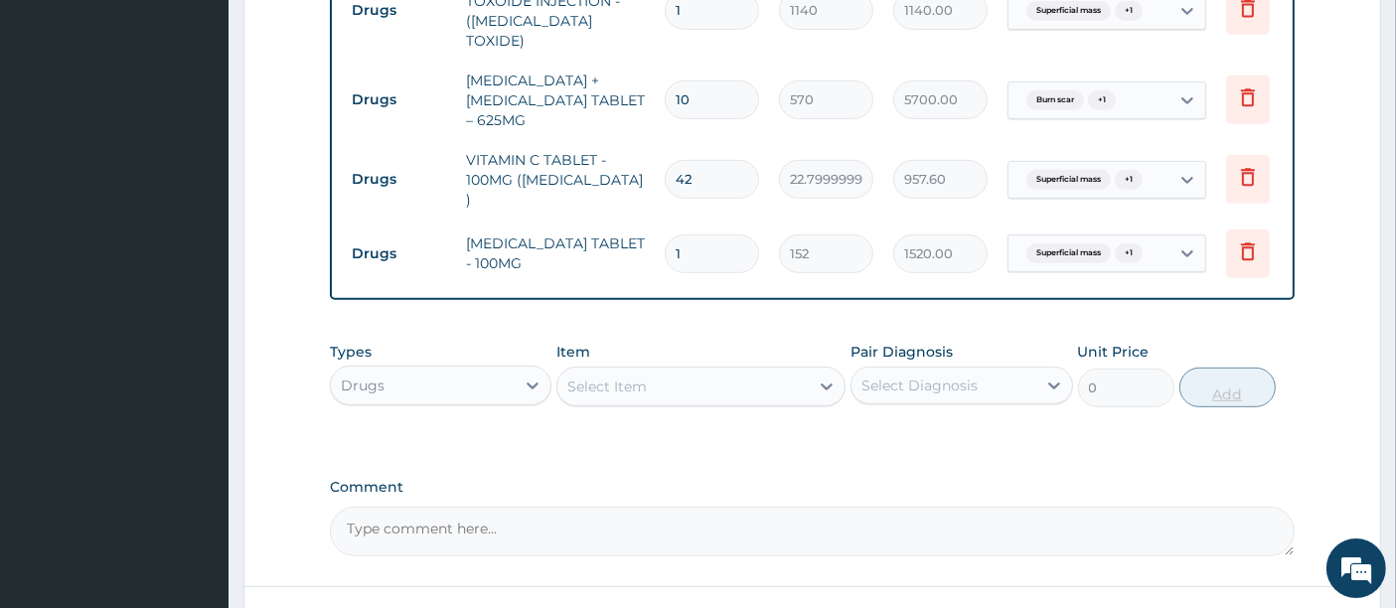
type input "10"
type input "1520.00"
type input "10"
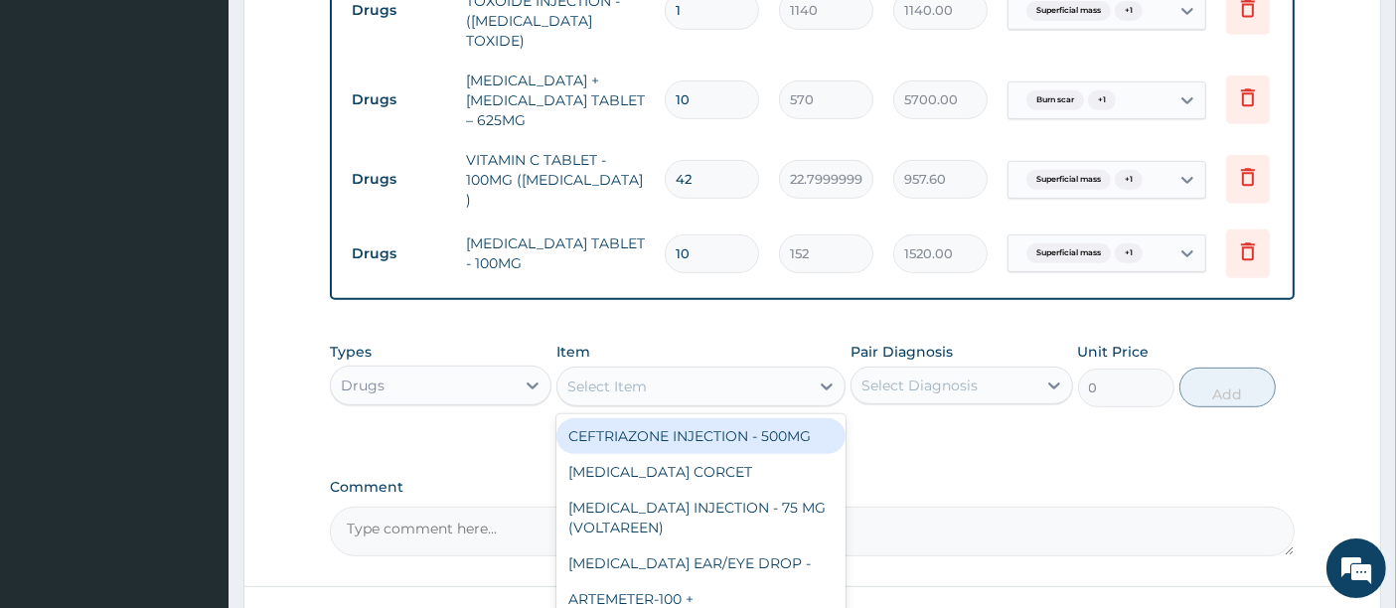
click at [719, 372] on div "Select Item" at bounding box center [682, 387] width 251 height 32
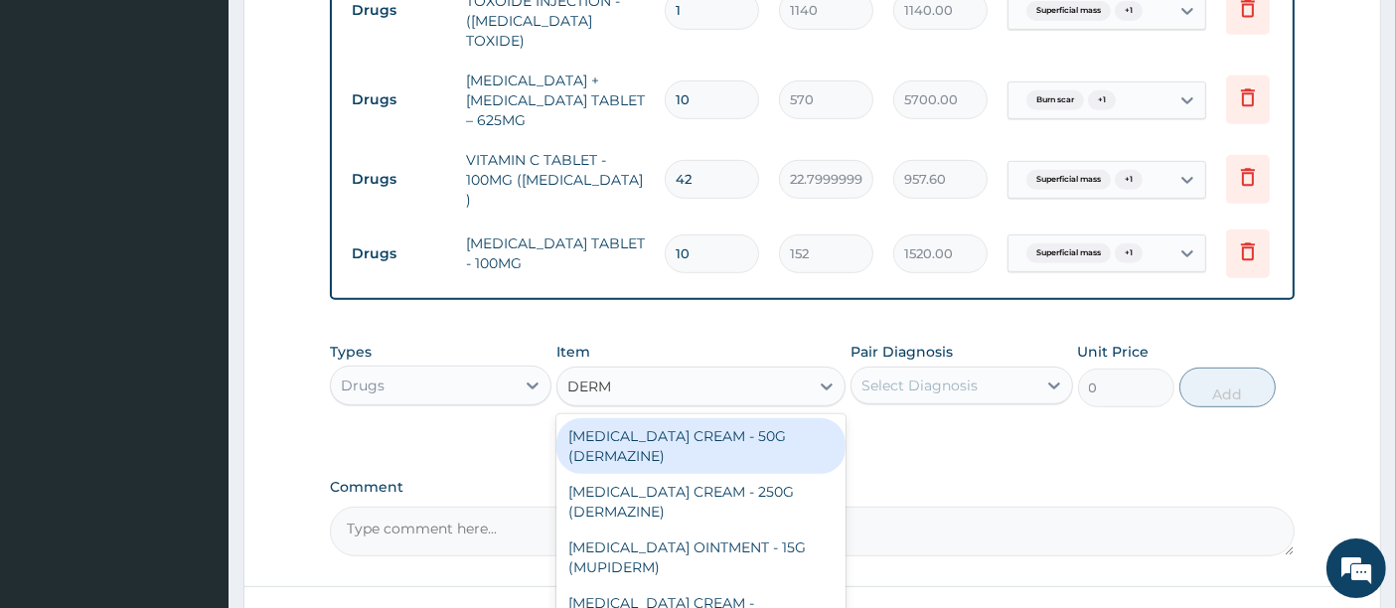
type input "DERMA"
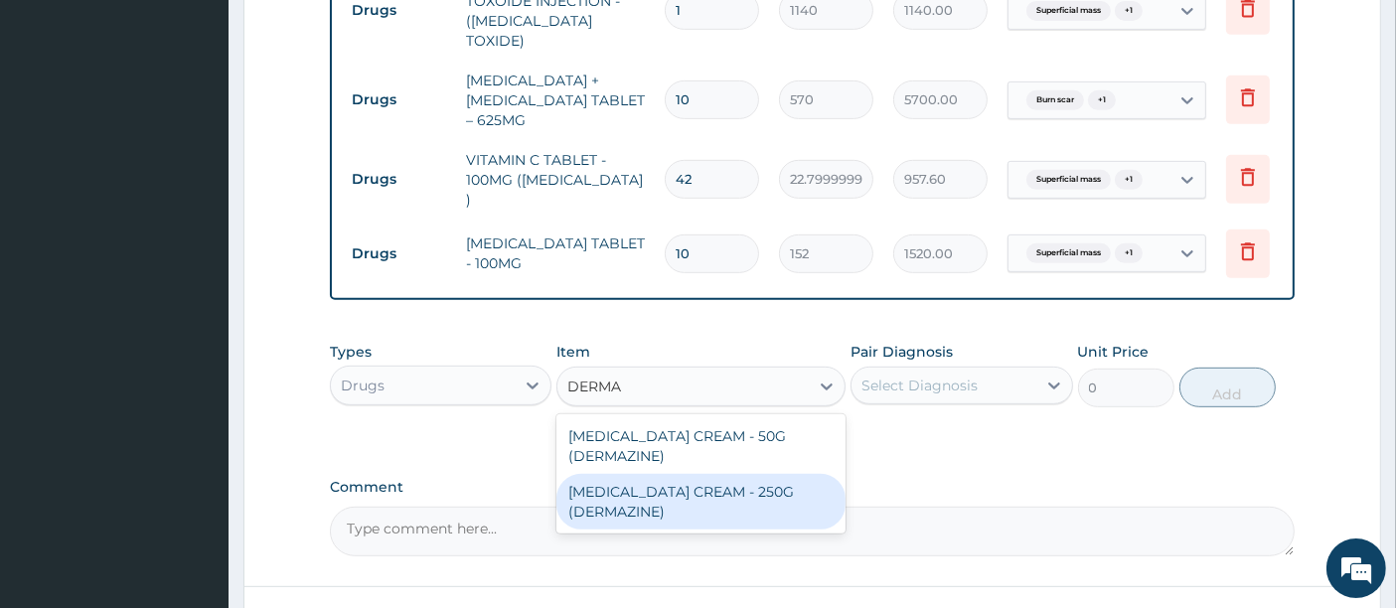
click at [678, 486] on div "SILVER SULFADIAZINE CREAM - 250G (DERMAZINE)" at bounding box center [700, 502] width 289 height 56
type input "7220"
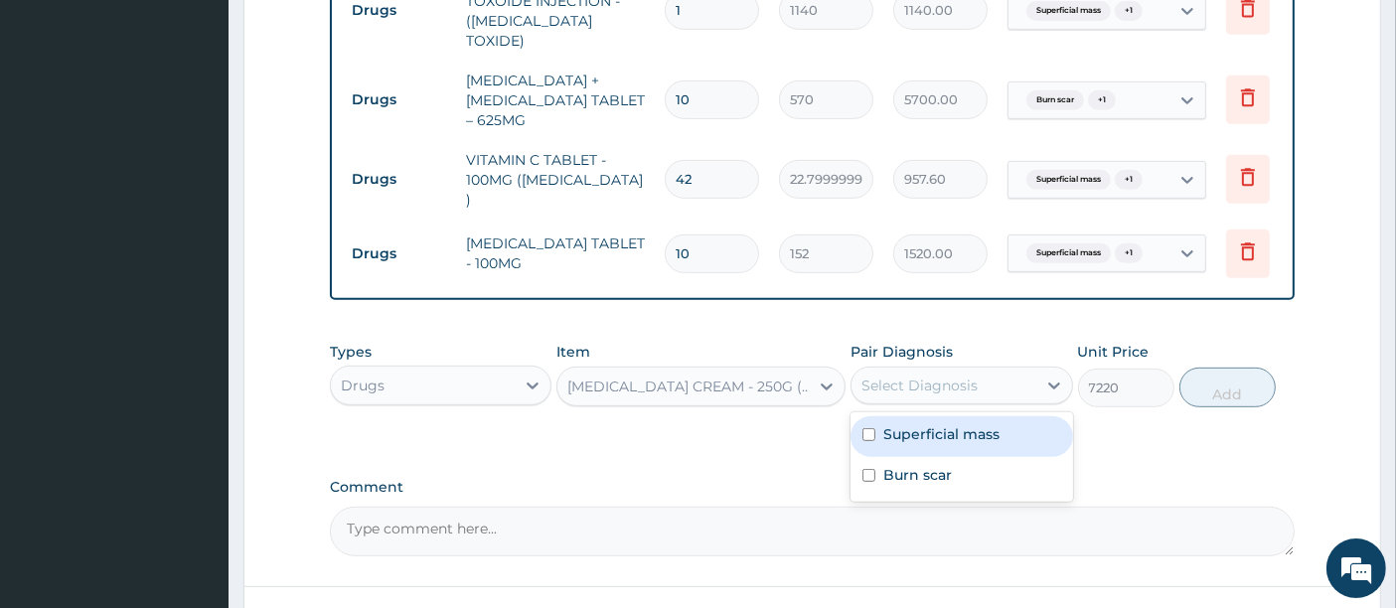
click at [908, 376] on div "Select Diagnosis" at bounding box center [920, 386] width 116 height 20
click at [879, 416] on div "Superficial mass" at bounding box center [962, 436] width 222 height 41
checkbox input "true"
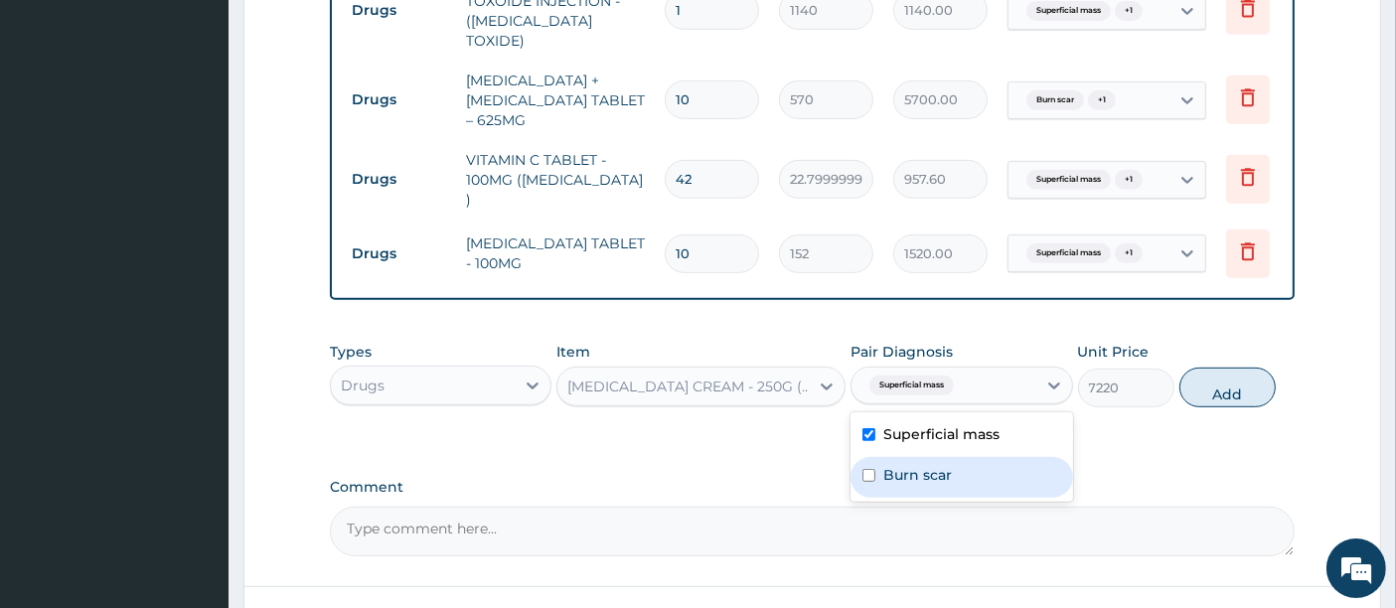
click at [879, 458] on div "Burn scar" at bounding box center [962, 477] width 222 height 41
checkbox input "true"
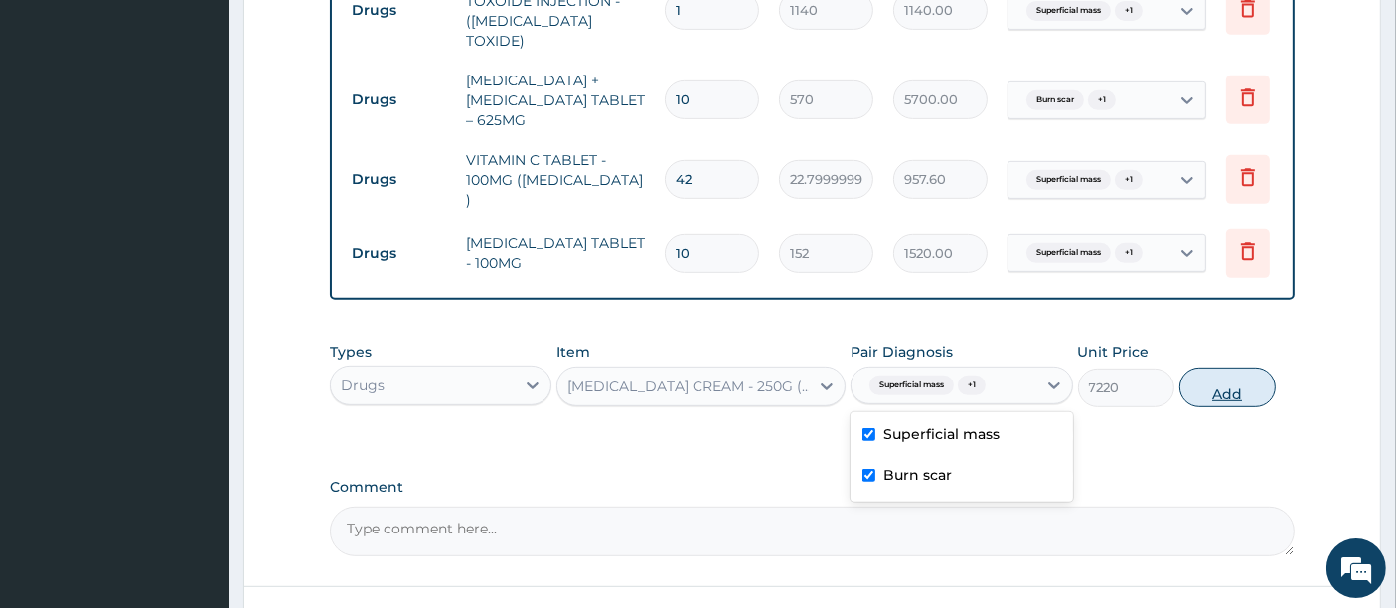
click at [1214, 379] on button "Add" at bounding box center [1228, 388] width 96 height 40
type input "0"
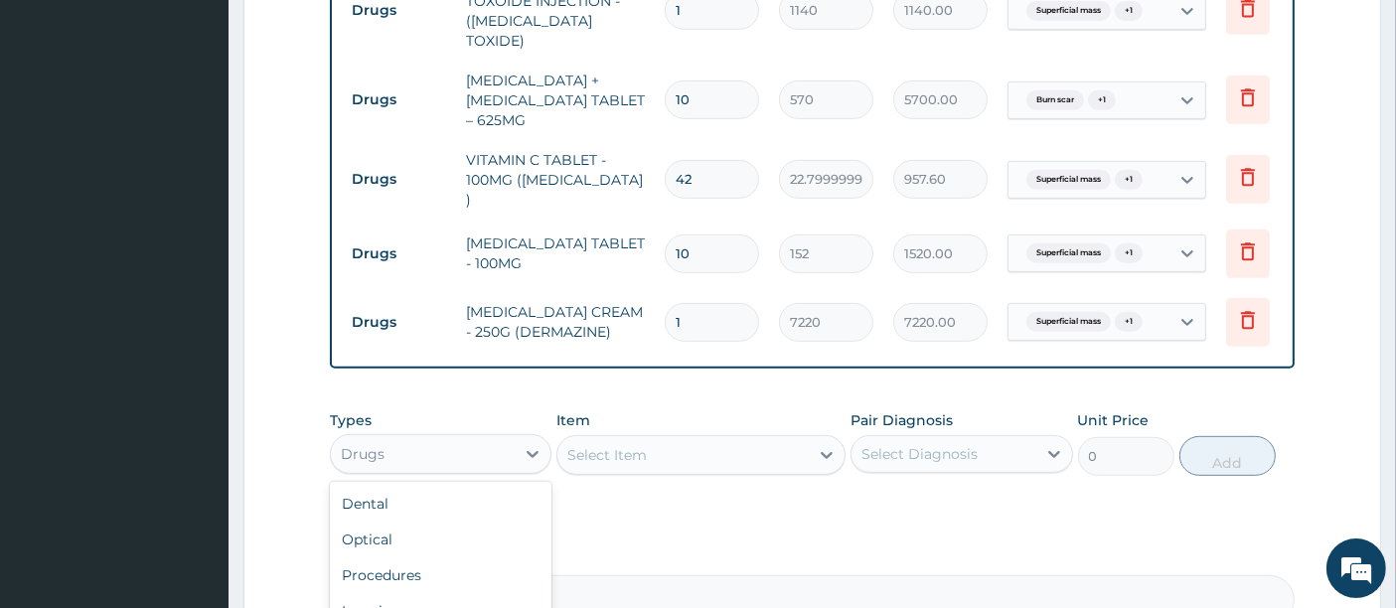
click at [483, 448] on div "Drugs" at bounding box center [423, 454] width 184 height 32
click at [391, 564] on div "Procedures" at bounding box center [441, 575] width 222 height 36
click at [657, 463] on div "Select Item" at bounding box center [700, 455] width 289 height 40
click at [663, 449] on div "Select Item" at bounding box center [700, 455] width 289 height 40
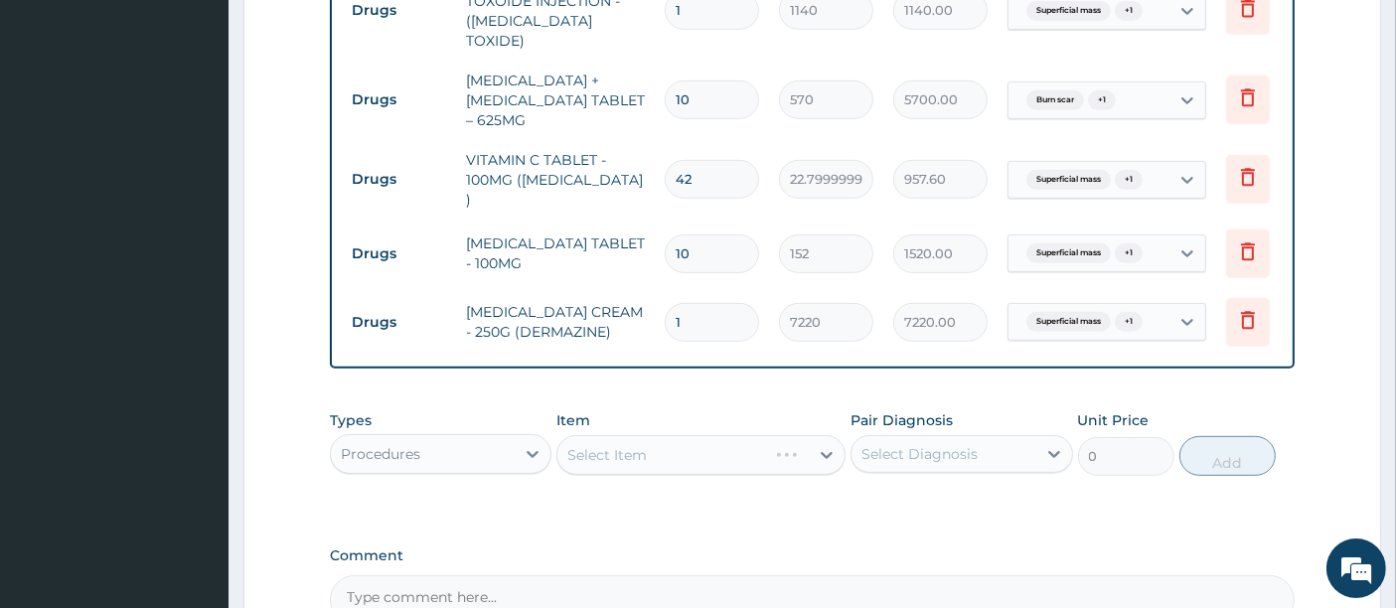
click at [663, 449] on div "Select Item" at bounding box center [700, 455] width 289 height 40
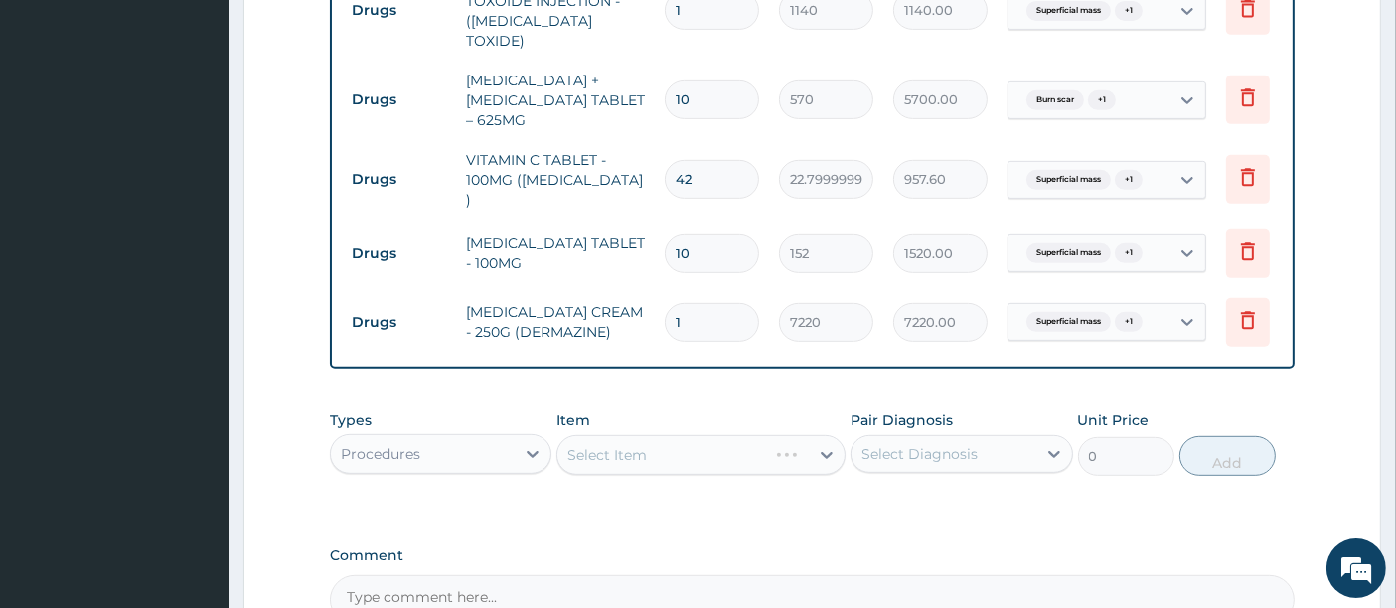
click at [663, 449] on div "Select Item" at bounding box center [700, 455] width 289 height 40
click at [662, 449] on div "Select Item" at bounding box center [700, 455] width 289 height 40
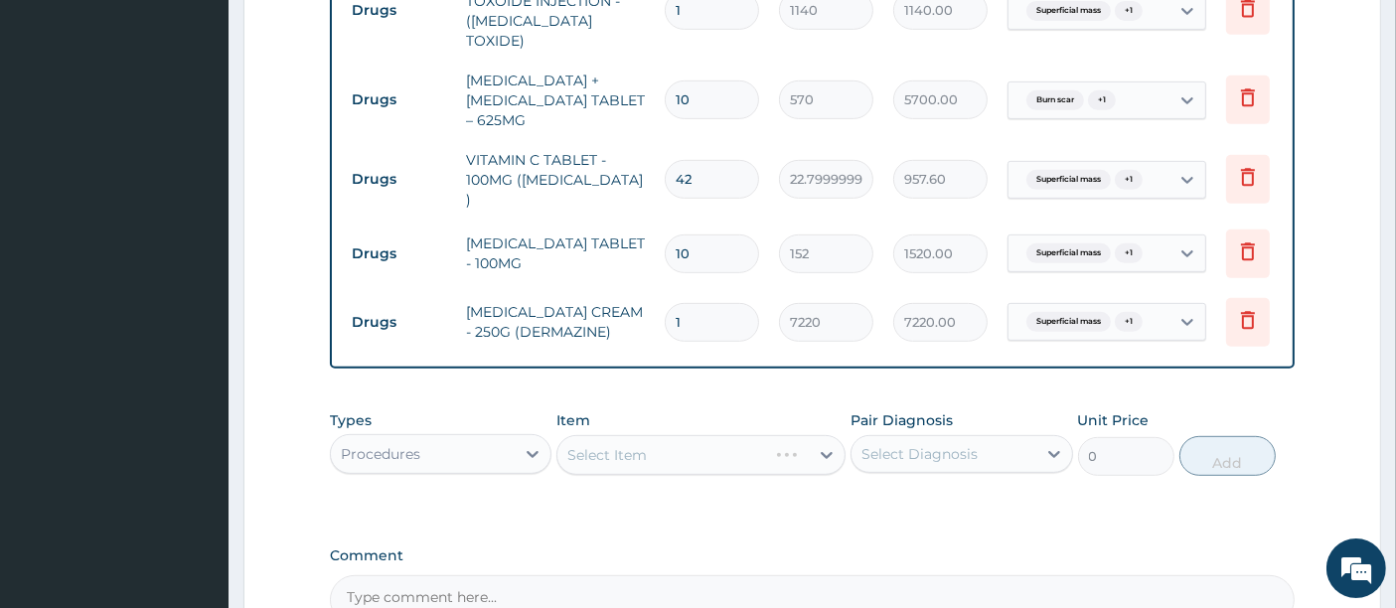
click at [662, 449] on div "Select Item" at bounding box center [700, 455] width 289 height 40
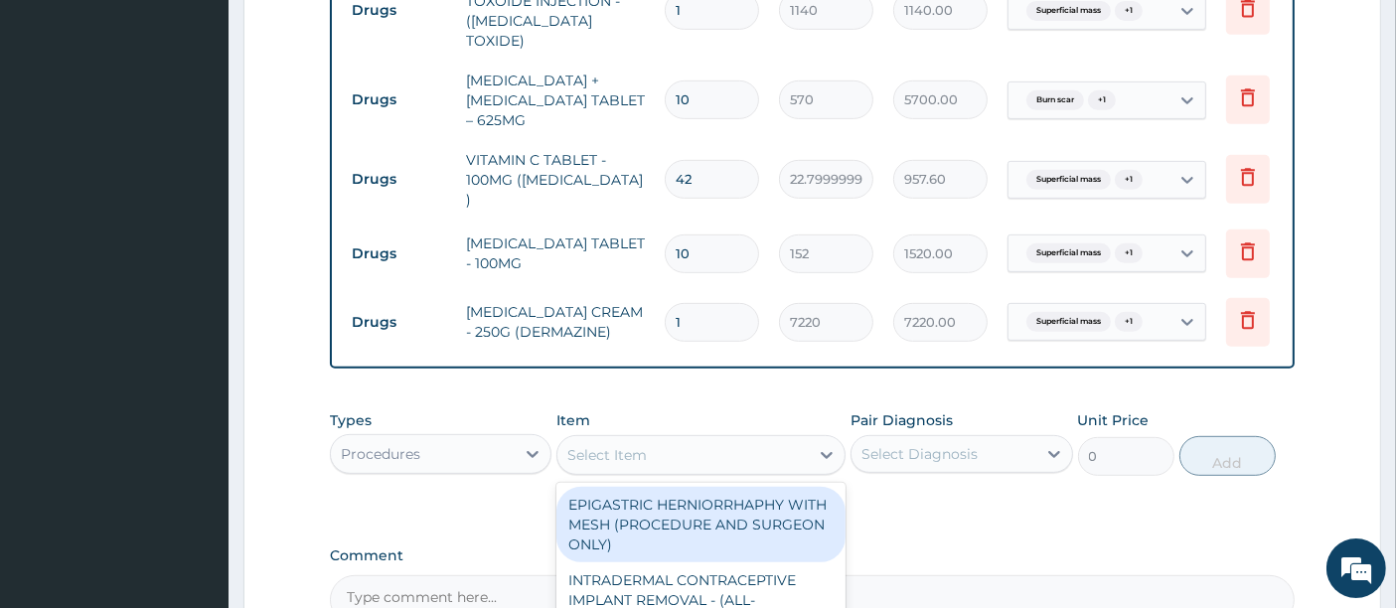
click at [662, 449] on div "Select Item" at bounding box center [682, 455] width 251 height 32
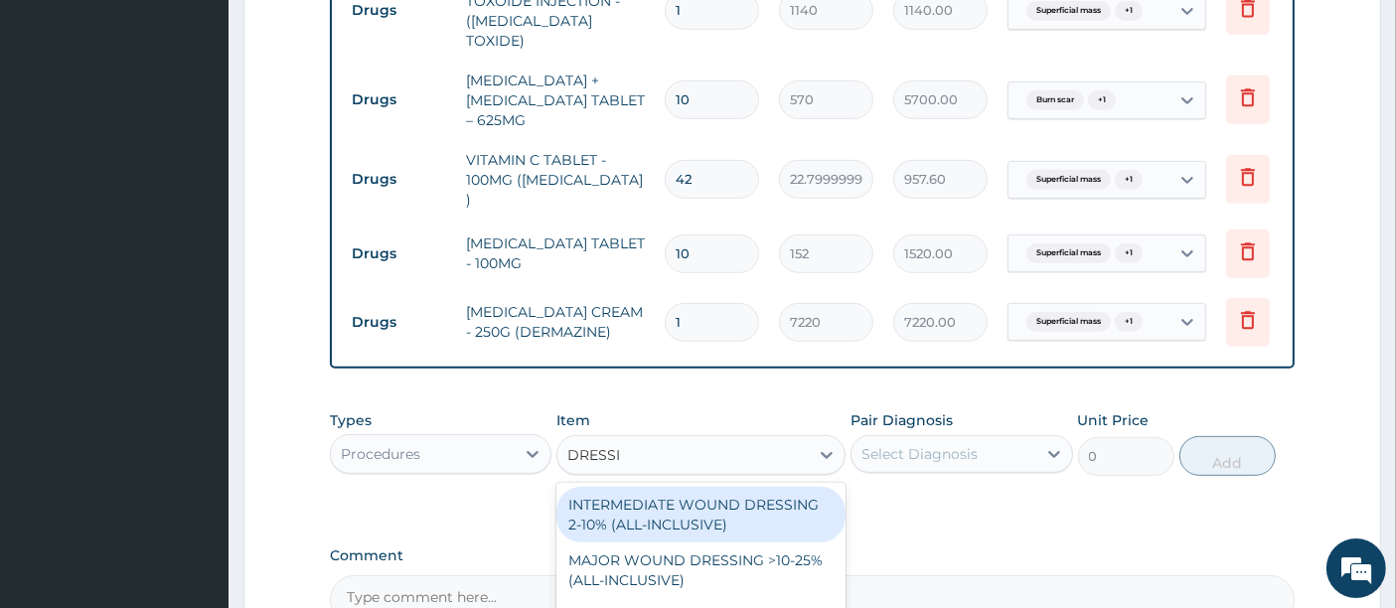
type input "DRESSIN"
click at [684, 524] on div "INTERMEDIATE WOUND DRESSING 2-10% (ALL-INCLUSIVE)" at bounding box center [700, 515] width 289 height 56
type input "5000"
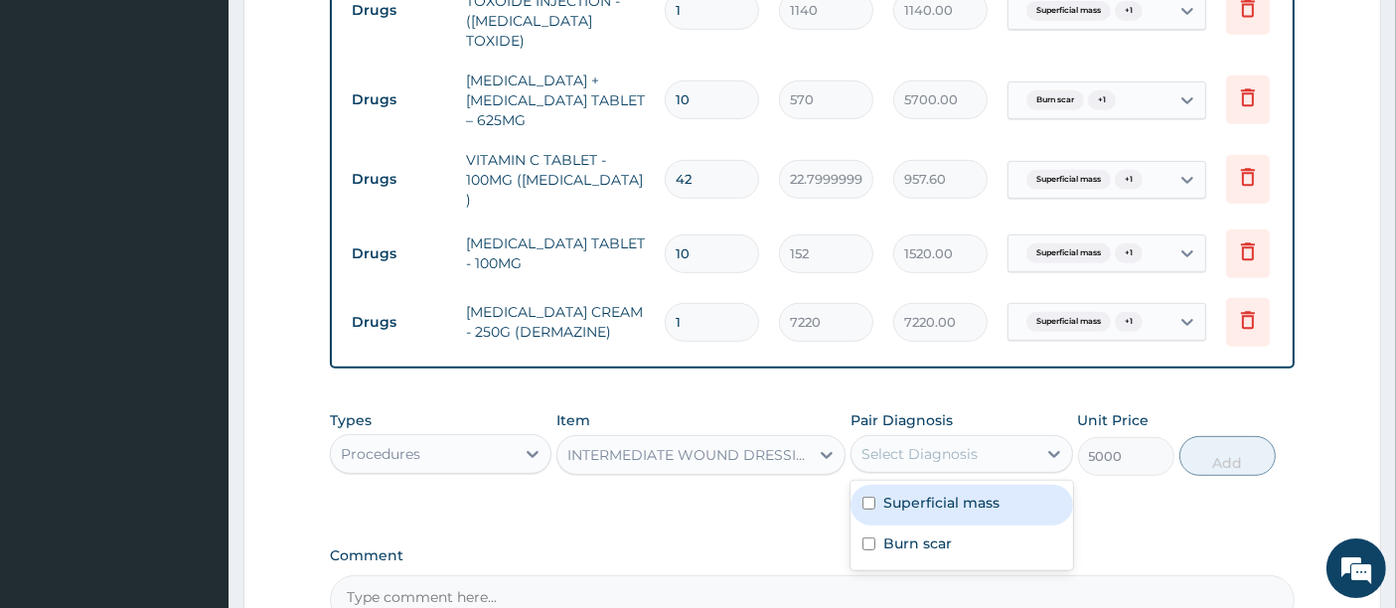
click at [945, 444] on div "Select Diagnosis" at bounding box center [920, 454] width 116 height 20
click at [891, 493] on label "Superficial mass" at bounding box center [941, 503] width 116 height 20
checkbox input "true"
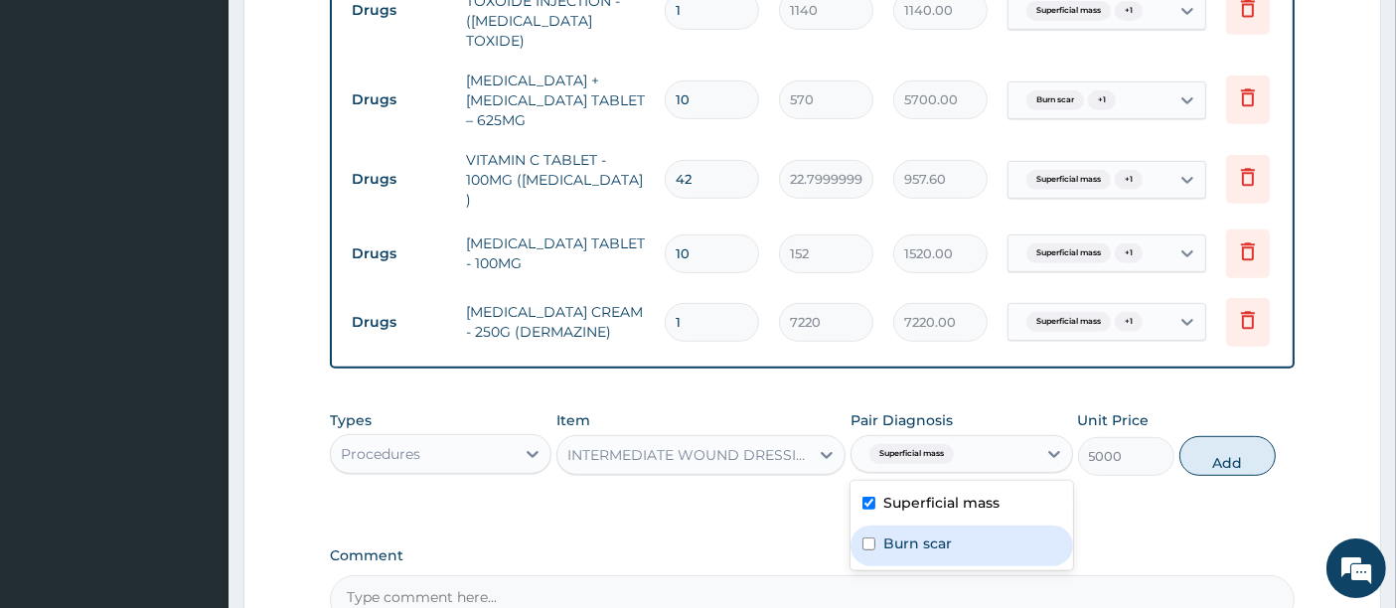
click at [891, 534] on label "Burn scar" at bounding box center [917, 544] width 69 height 20
checkbox input "true"
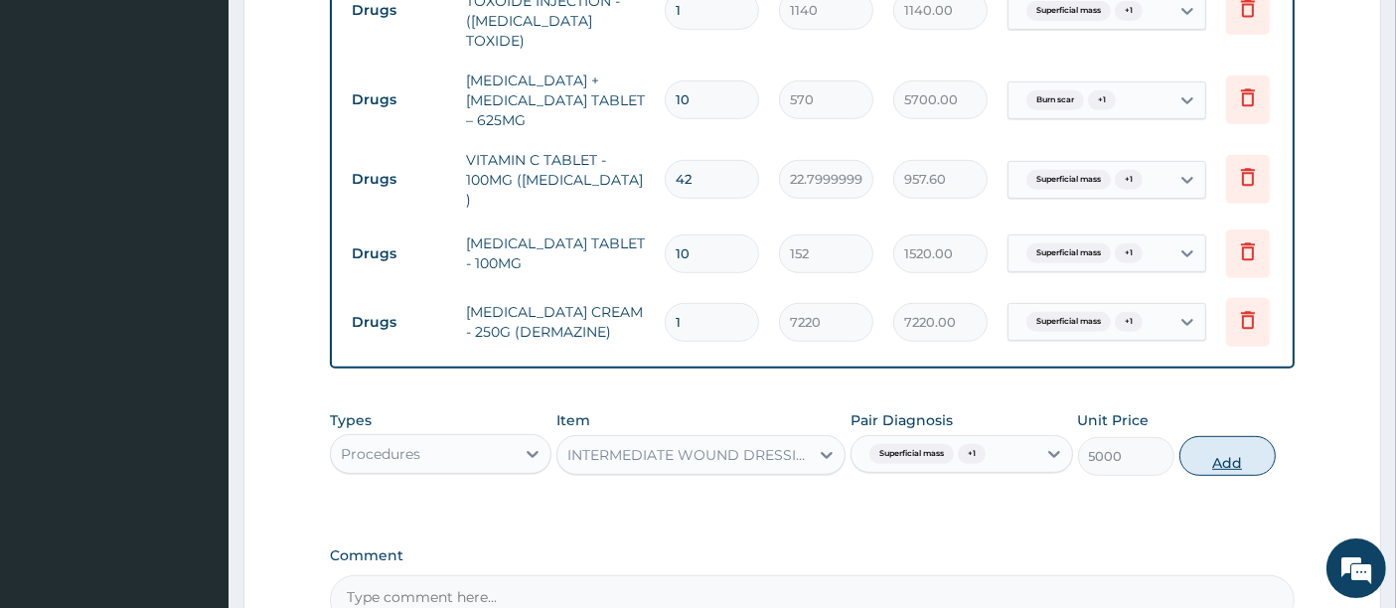
click at [1211, 458] on button "Add" at bounding box center [1228, 456] width 96 height 40
type input "0"
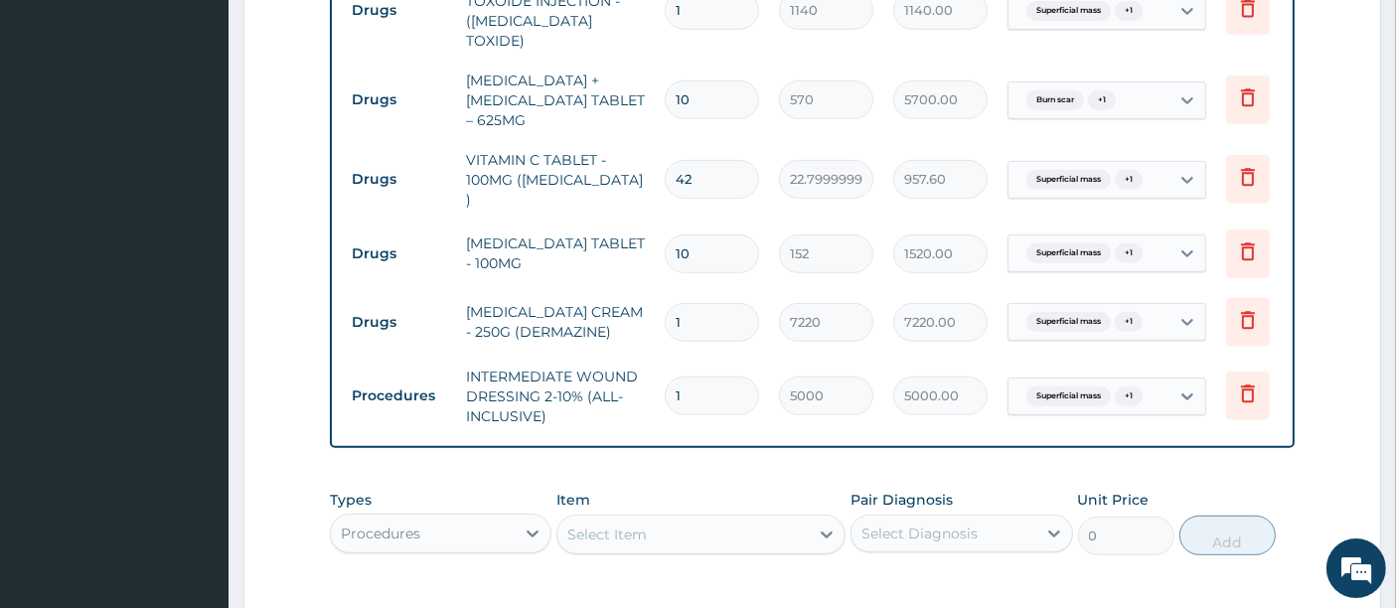
click at [898, 557] on div "Types Procedures Item Select Item Pair Diagnosis Select Diagnosis Unit Price 0 …" at bounding box center [813, 522] width 966 height 85
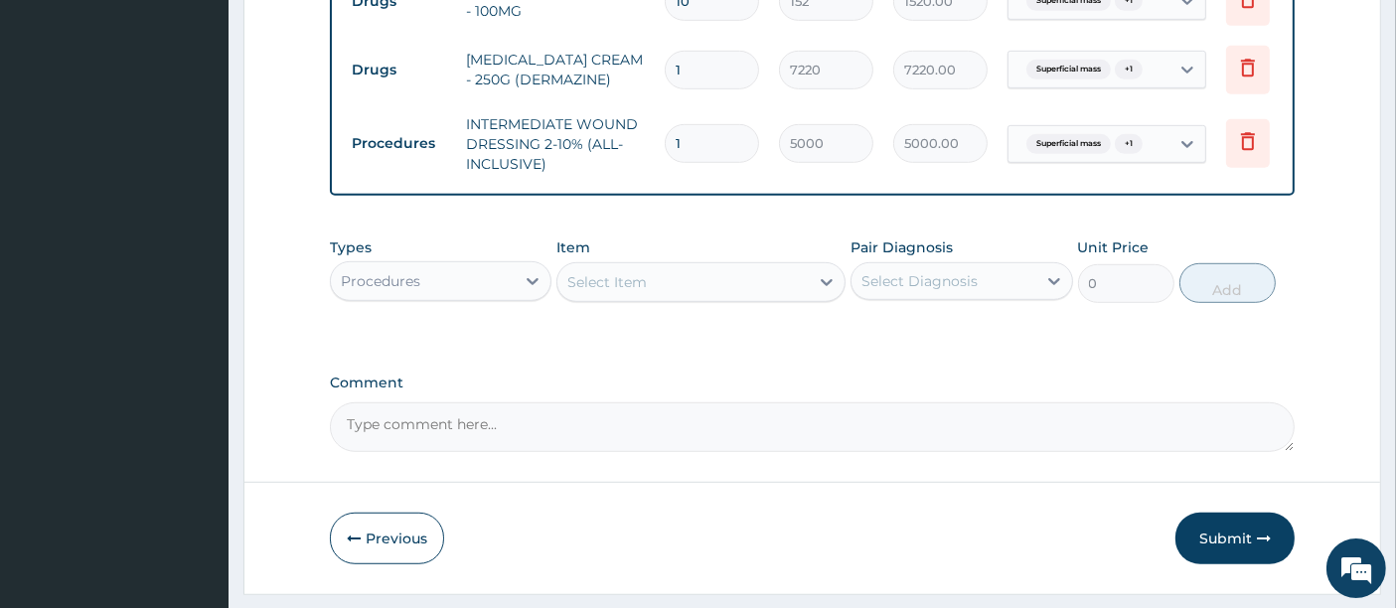
scroll to position [1208, 0]
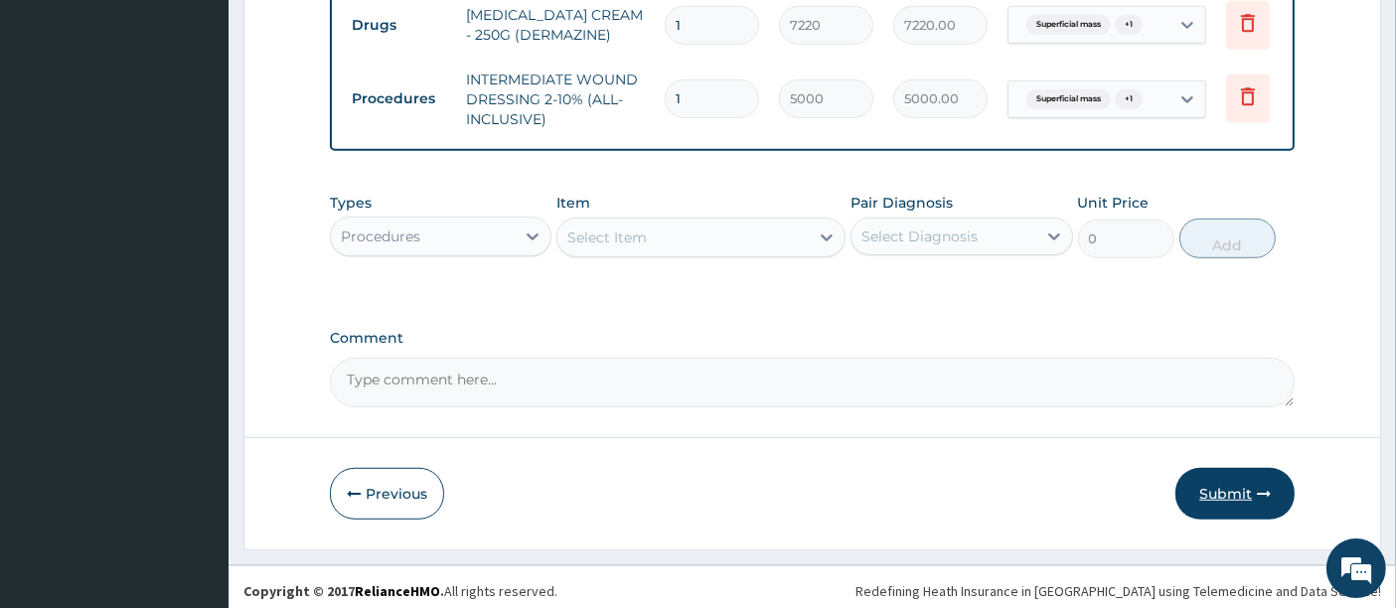
click at [1211, 493] on button "Submit" at bounding box center [1235, 494] width 119 height 52
click at [1229, 486] on button "Submit" at bounding box center [1235, 494] width 119 height 52
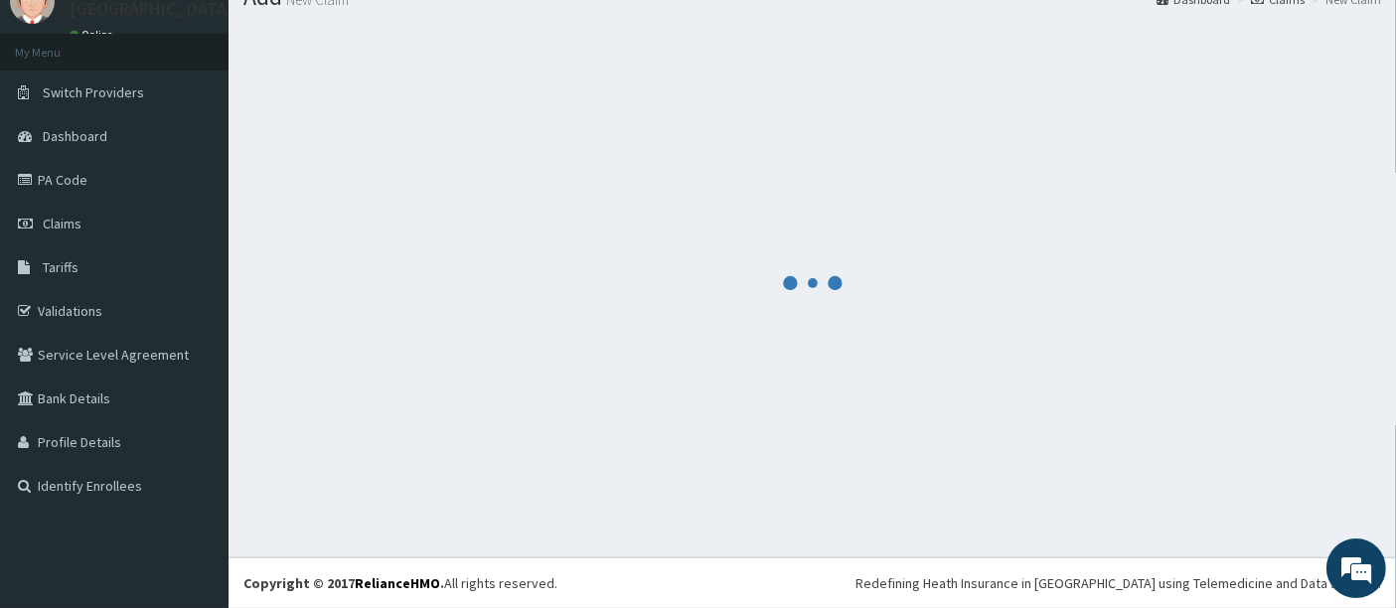
scroll to position [79, 0]
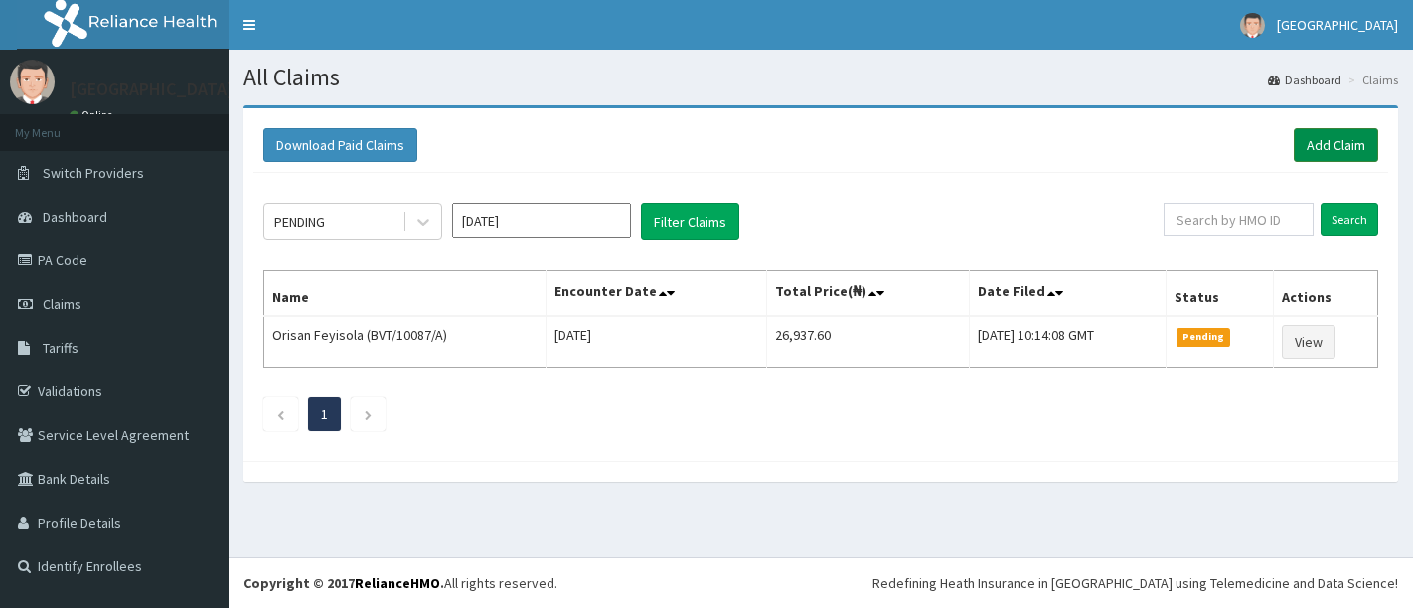
click at [1346, 145] on link "Add Claim" at bounding box center [1336, 145] width 84 height 34
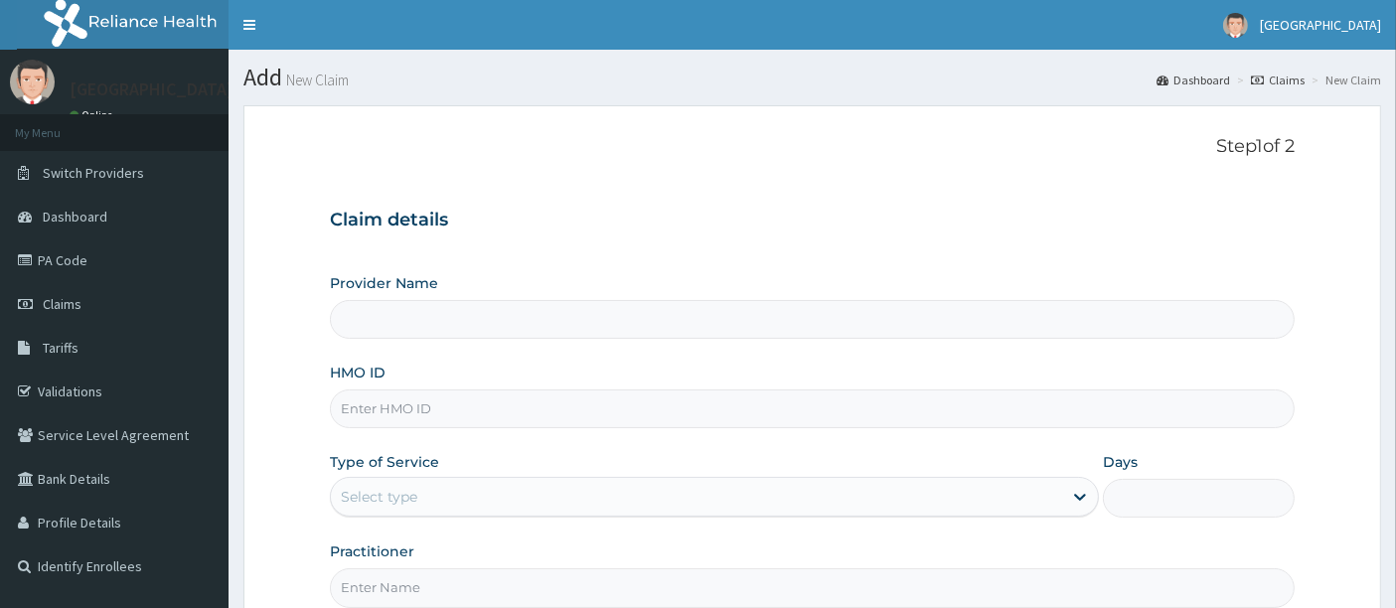
click at [478, 424] on input "HMO ID" at bounding box center [813, 409] width 966 height 39
type input "[GEOGRAPHIC_DATA]"
type input "D"
type input "FMG/10174/A"
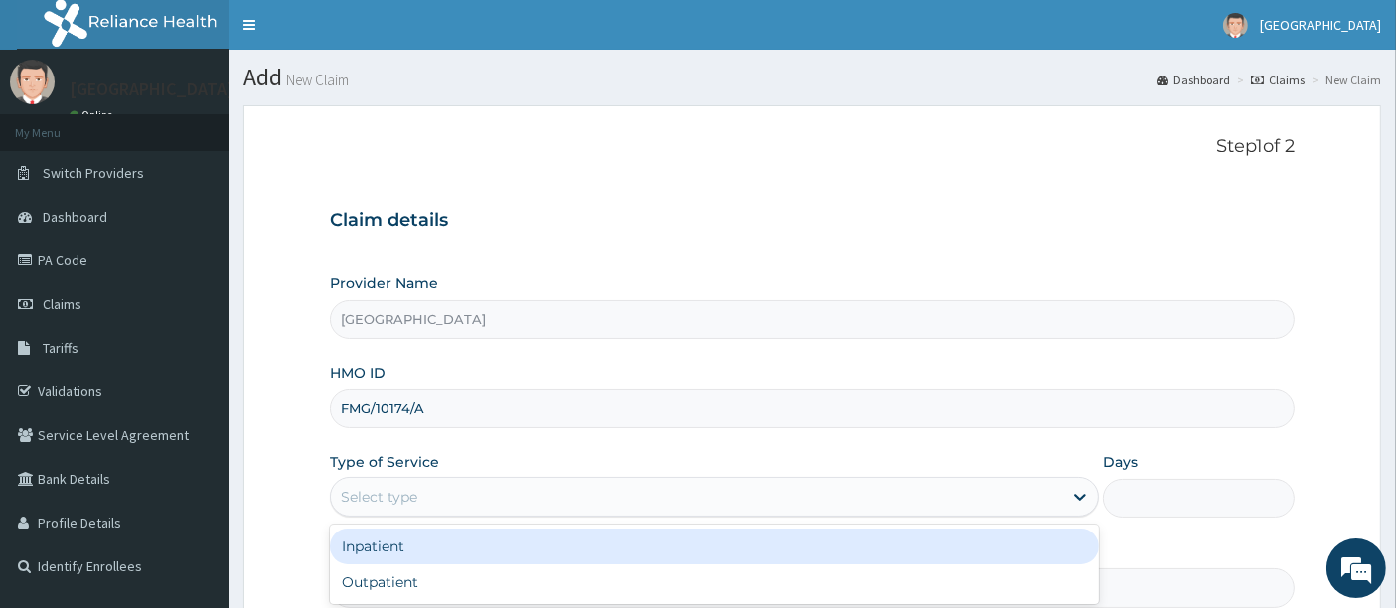
click at [431, 484] on div "Select type" at bounding box center [696, 497] width 731 height 32
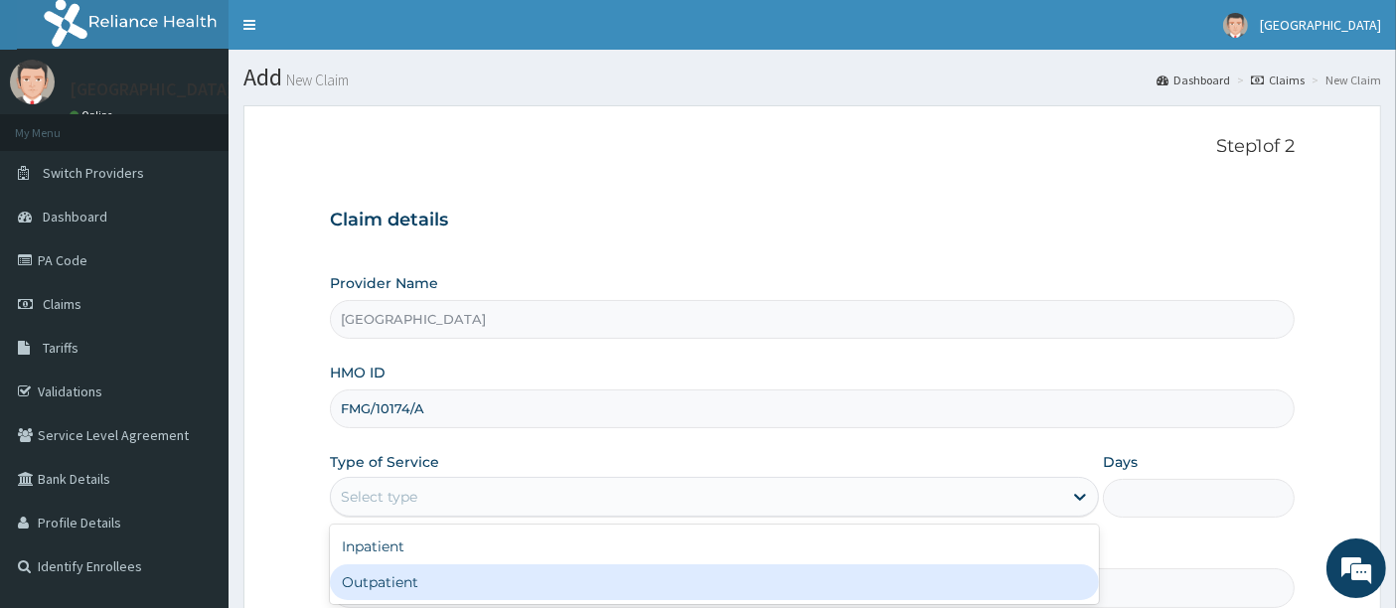
click at [407, 587] on div "Outpatient" at bounding box center [714, 582] width 769 height 36
type input "1"
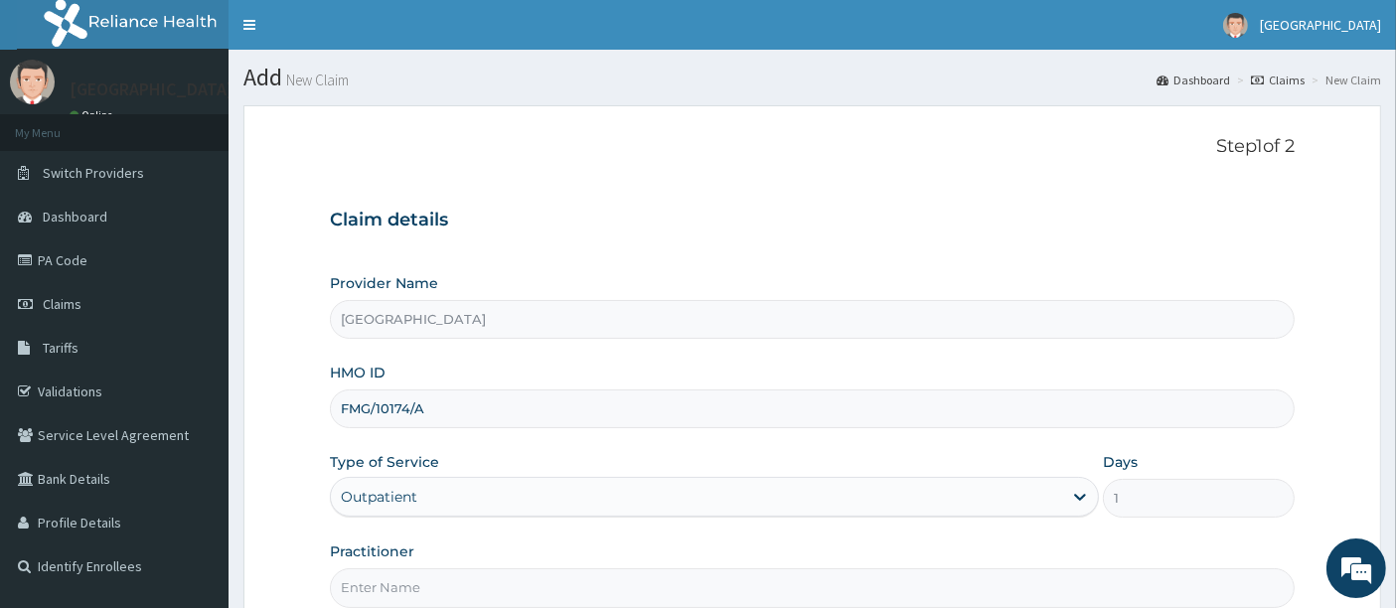
click at [289, 514] on form "Step 1 of 2 Claim details Provider Name Holyfill Hospital HMO ID FMG/10174/A Ty…" at bounding box center [812, 427] width 1138 height 645
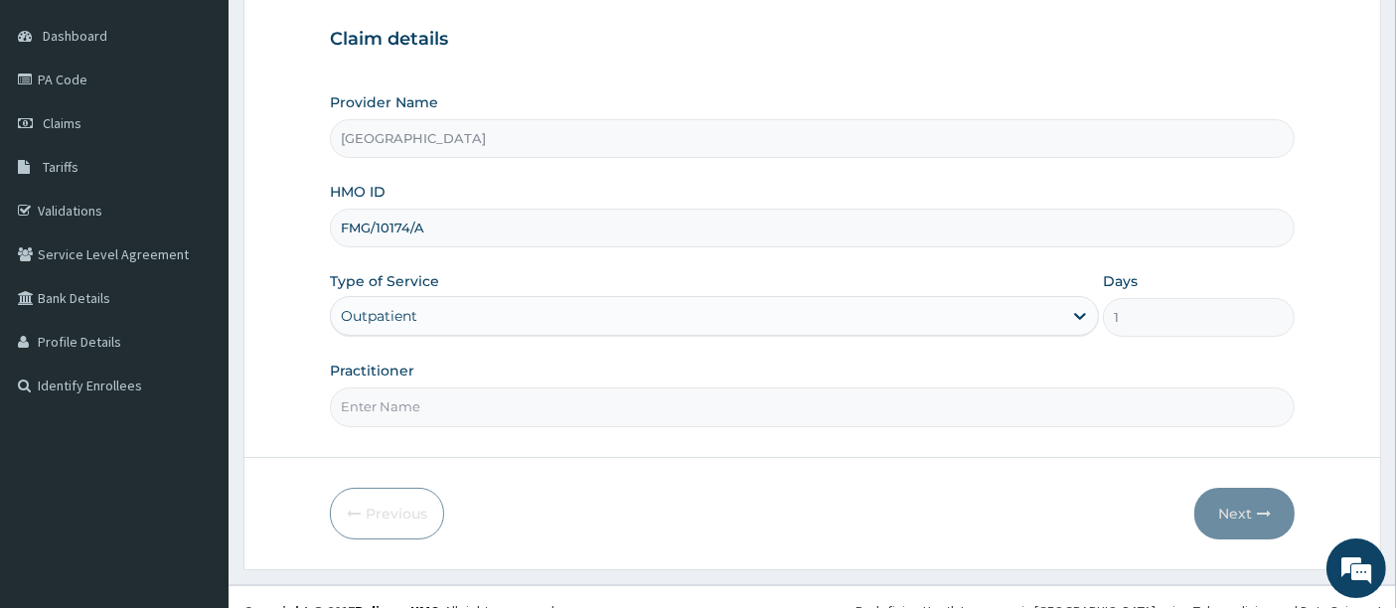
scroll to position [204, 0]
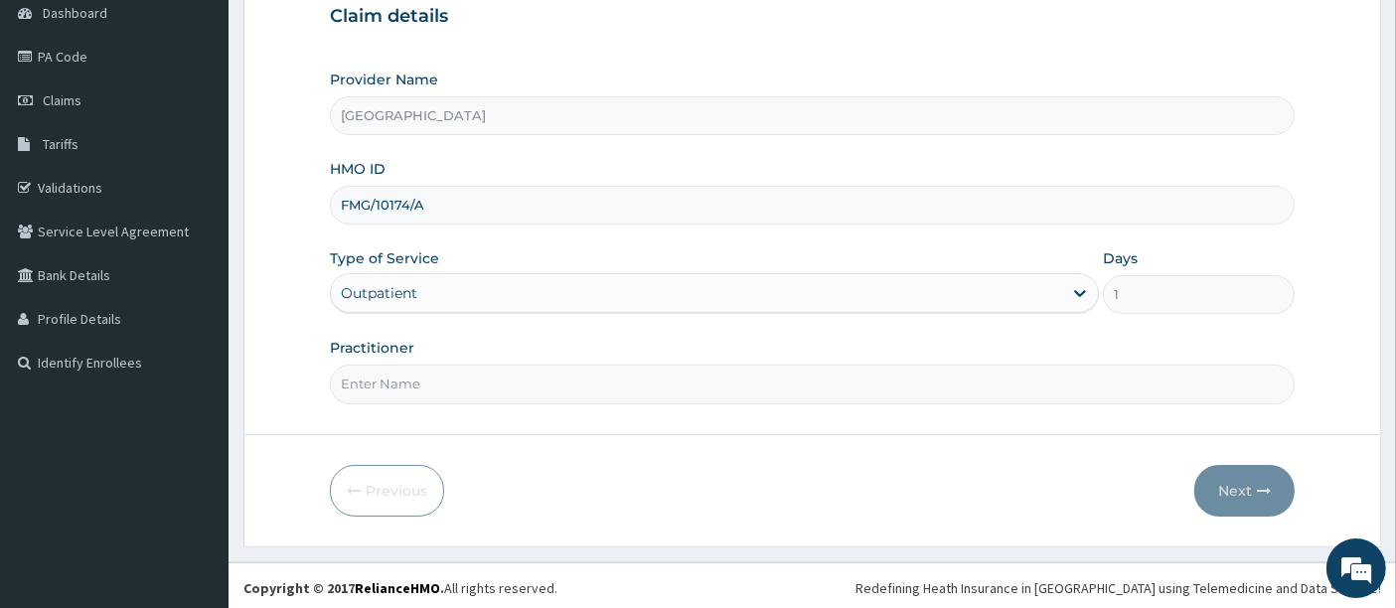
click at [449, 382] on input "Practitioner" at bounding box center [813, 384] width 966 height 39
type input "OMOLADE JOSEPH AYELAJE"
click at [1225, 475] on button "Next" at bounding box center [1244, 491] width 100 height 52
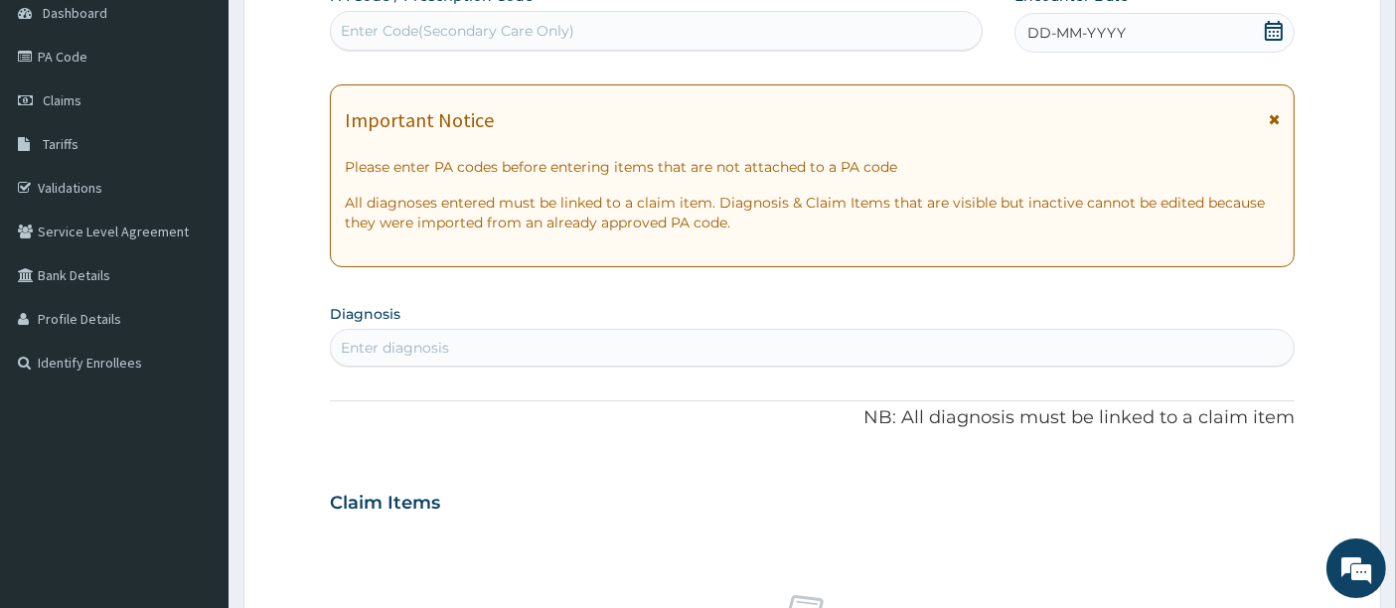
click at [1269, 35] on icon at bounding box center [1274, 31] width 20 height 20
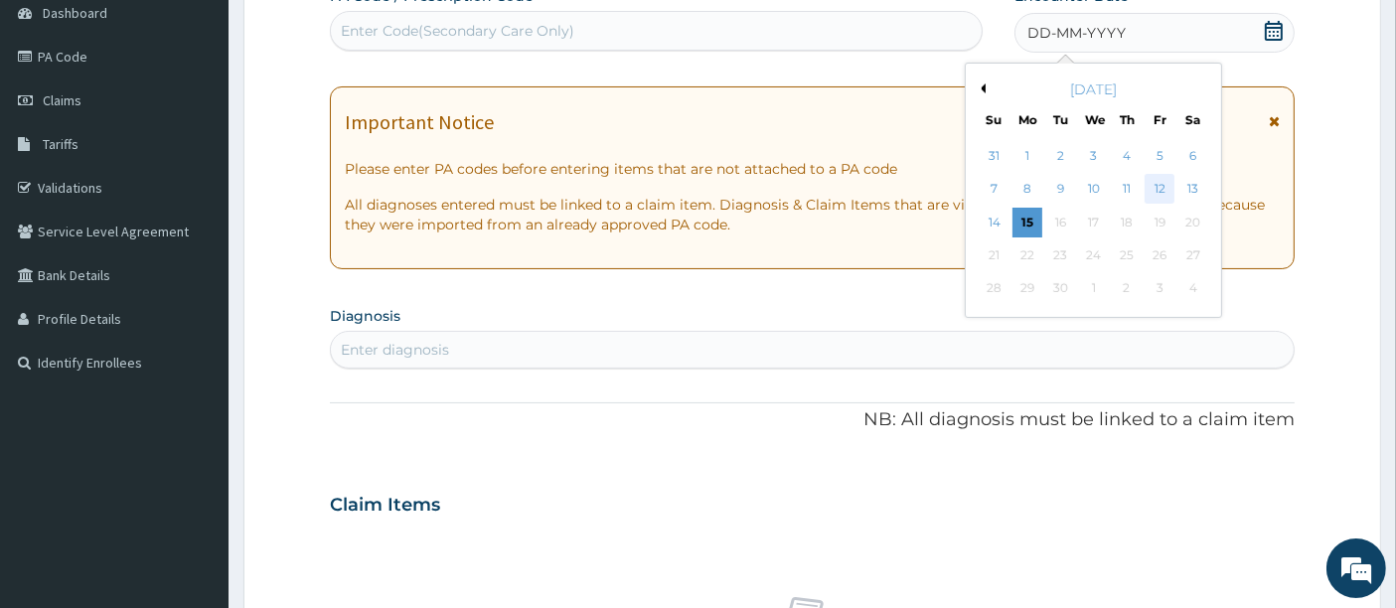
click at [1162, 182] on div "12" at bounding box center [1161, 190] width 30 height 30
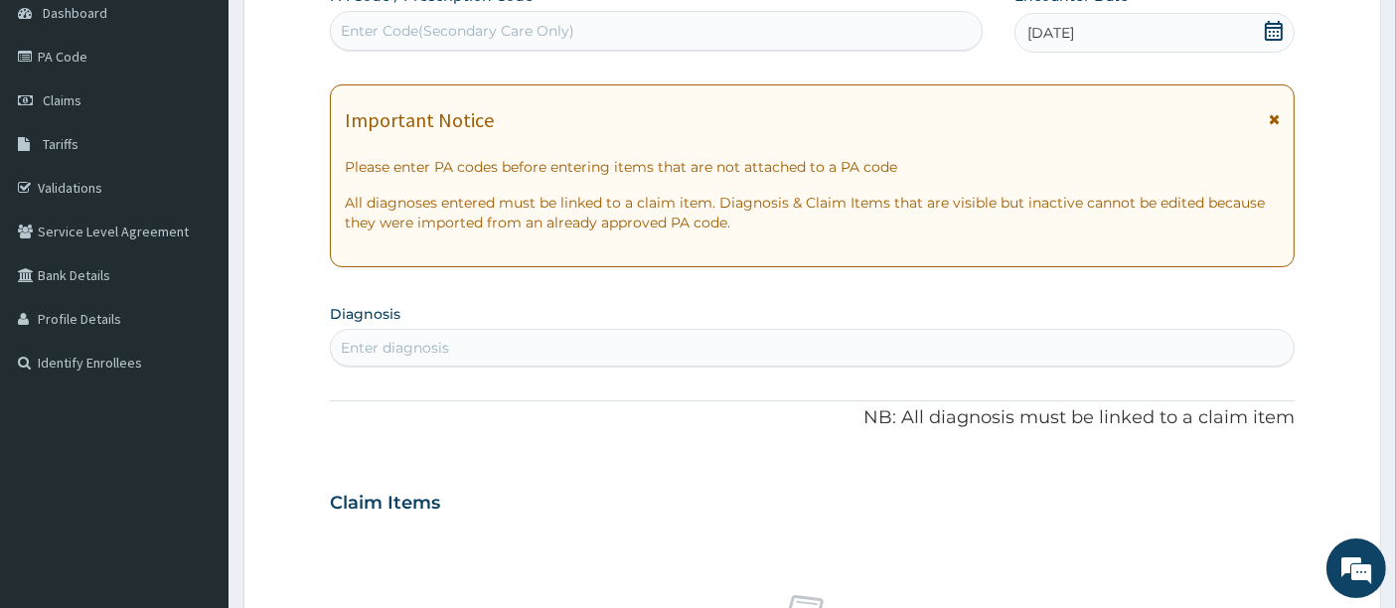
click at [667, 337] on div "Enter diagnosis" at bounding box center [813, 348] width 964 height 32
type input "PLASMO"
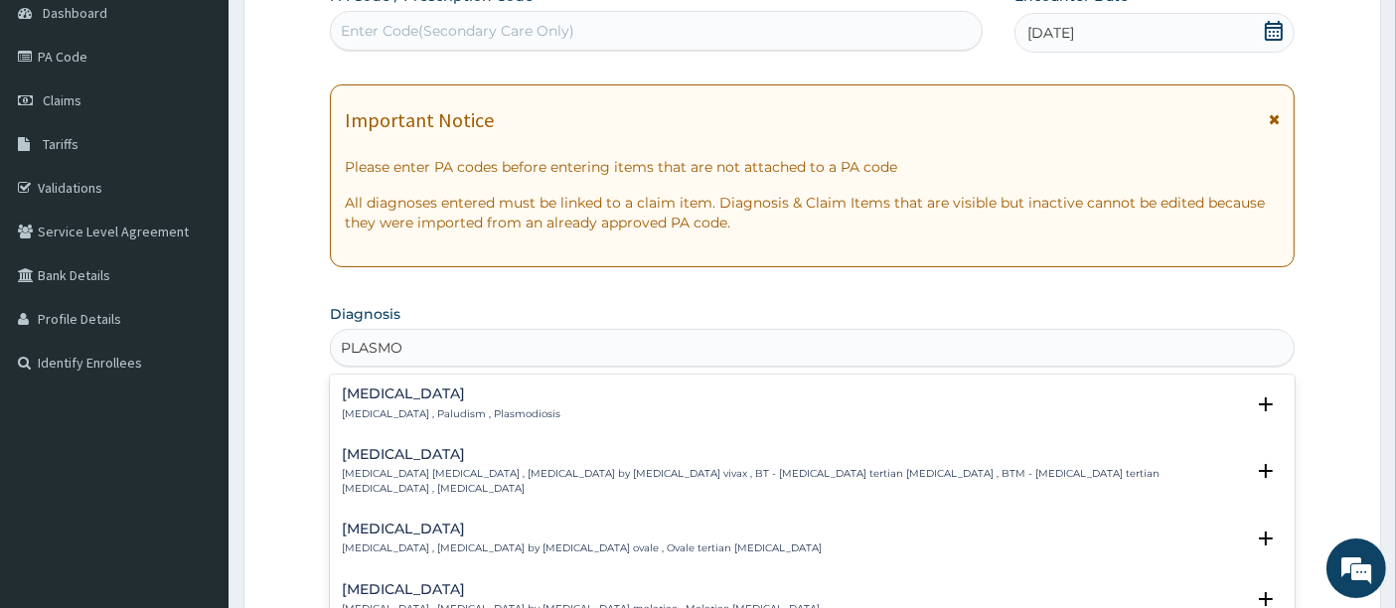
click at [373, 412] on p "Malaria , Paludism , Plasmodiosis" at bounding box center [451, 414] width 219 height 14
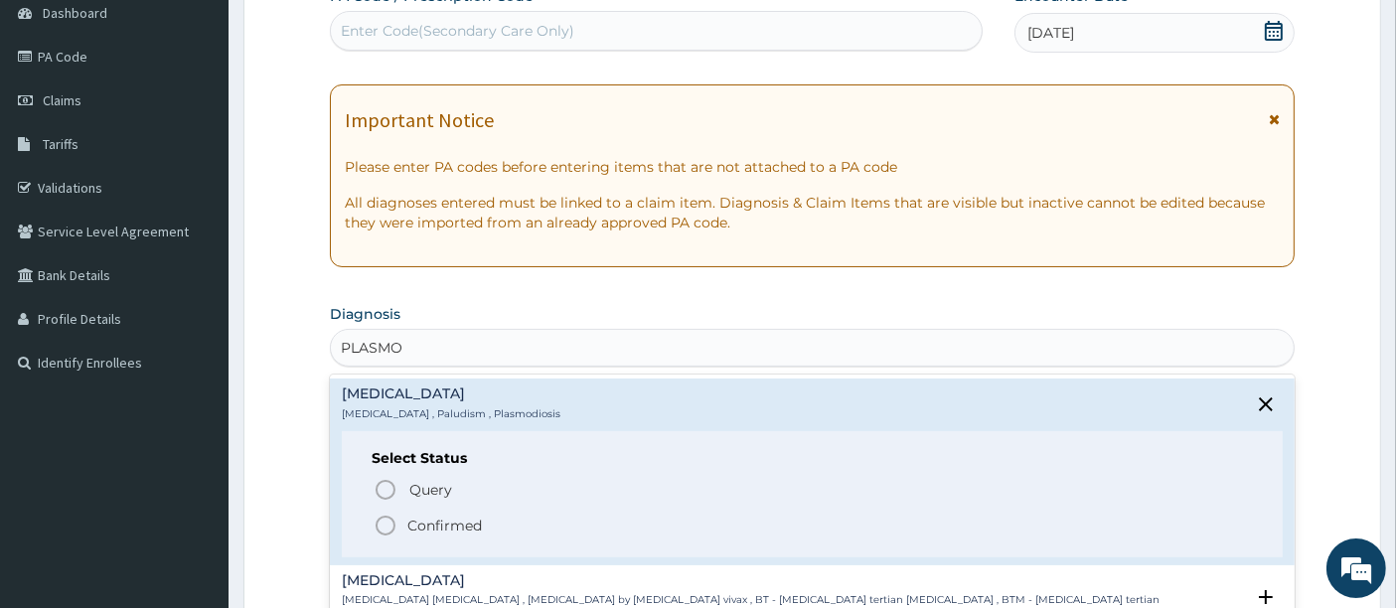
click at [386, 524] on icon "status option filled" at bounding box center [386, 526] width 24 height 24
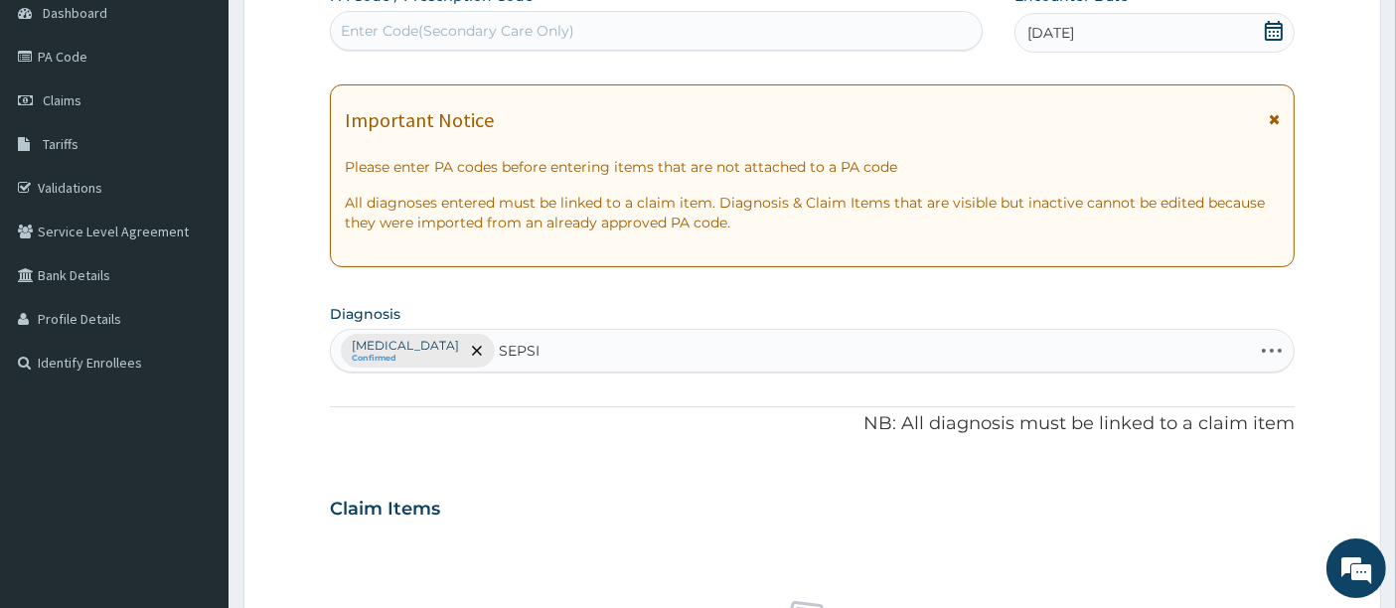
type input "SEPSIS"
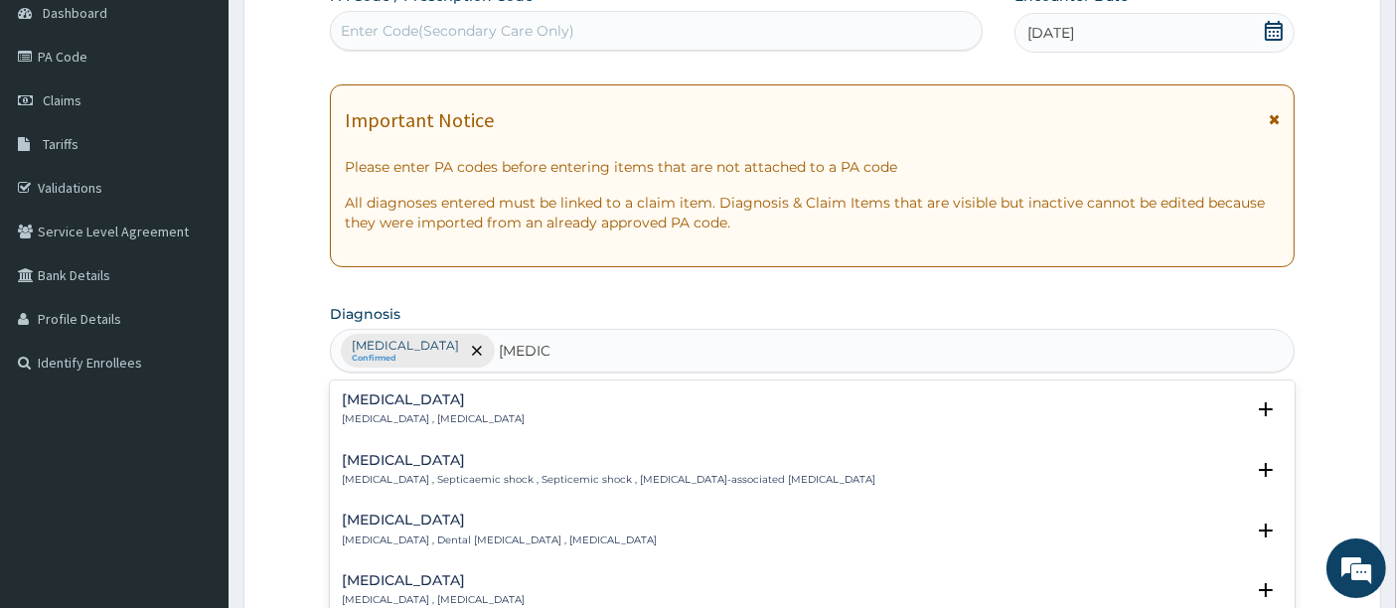
click at [383, 408] on div "Sepsis Systemic infection , Sepsis" at bounding box center [433, 410] width 183 height 35
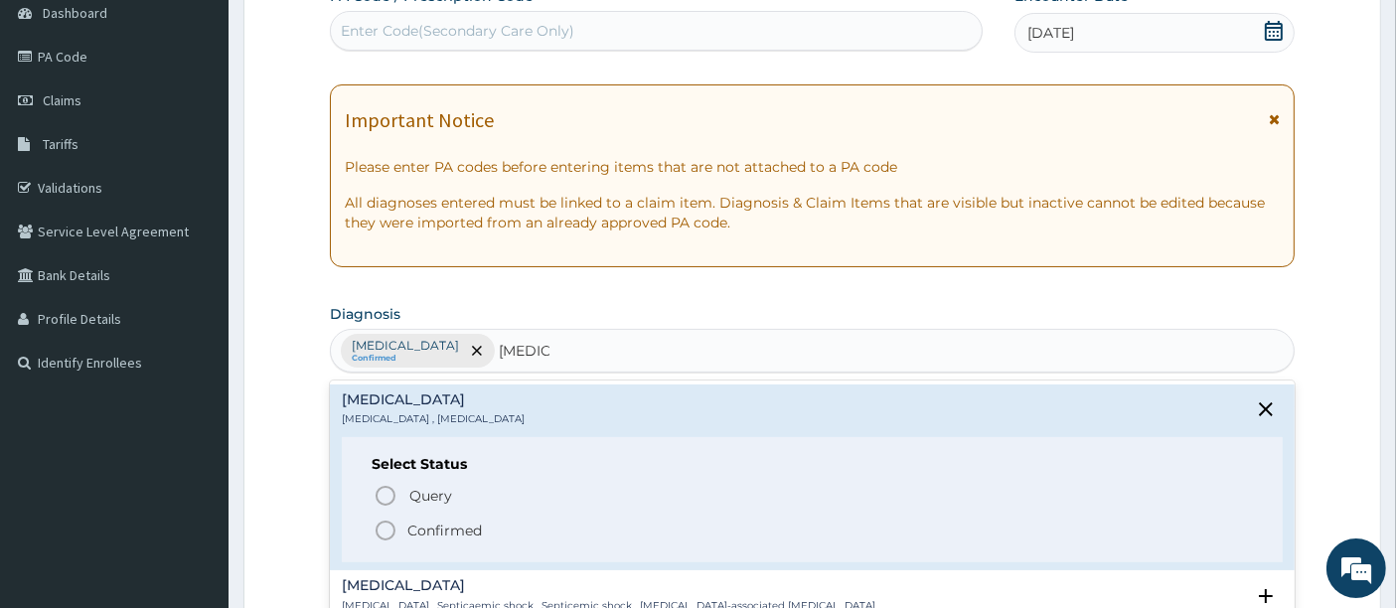
click at [383, 527] on icon "status option filled" at bounding box center [386, 531] width 24 height 24
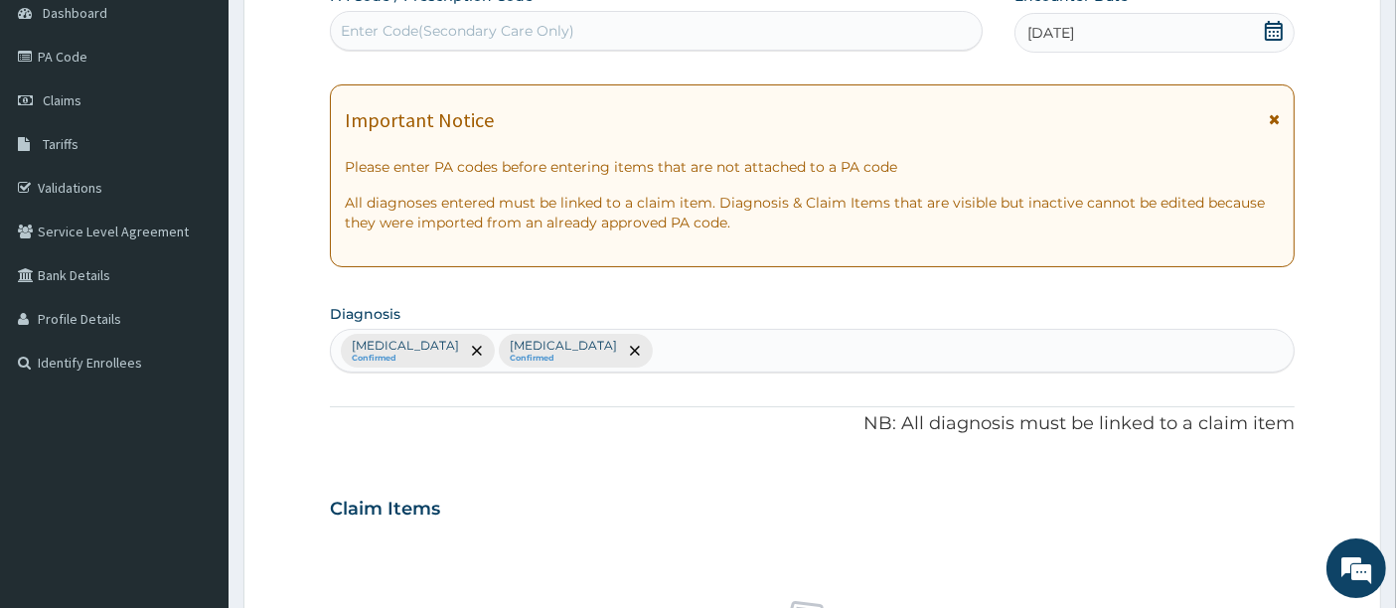
click at [320, 444] on form "Step 2 of 2 PA Code / Prescription Code Enter Code(Secondary Care Only) Encount…" at bounding box center [812, 532] width 1138 height 1261
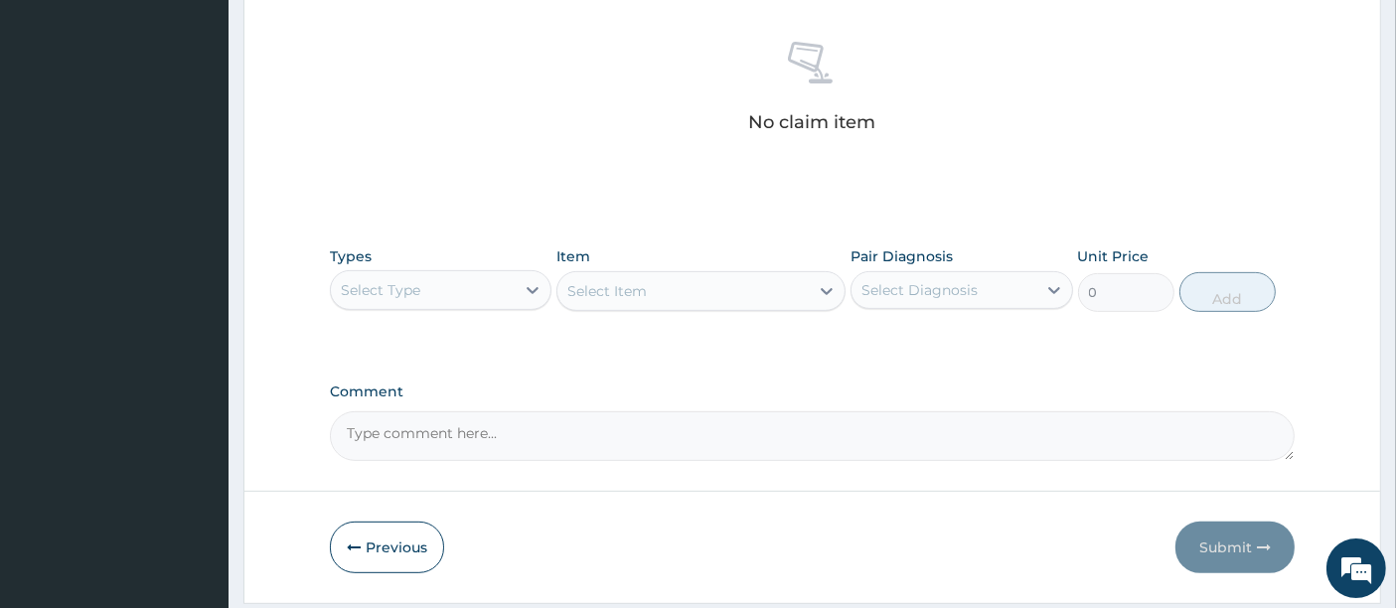
scroll to position [821, 0]
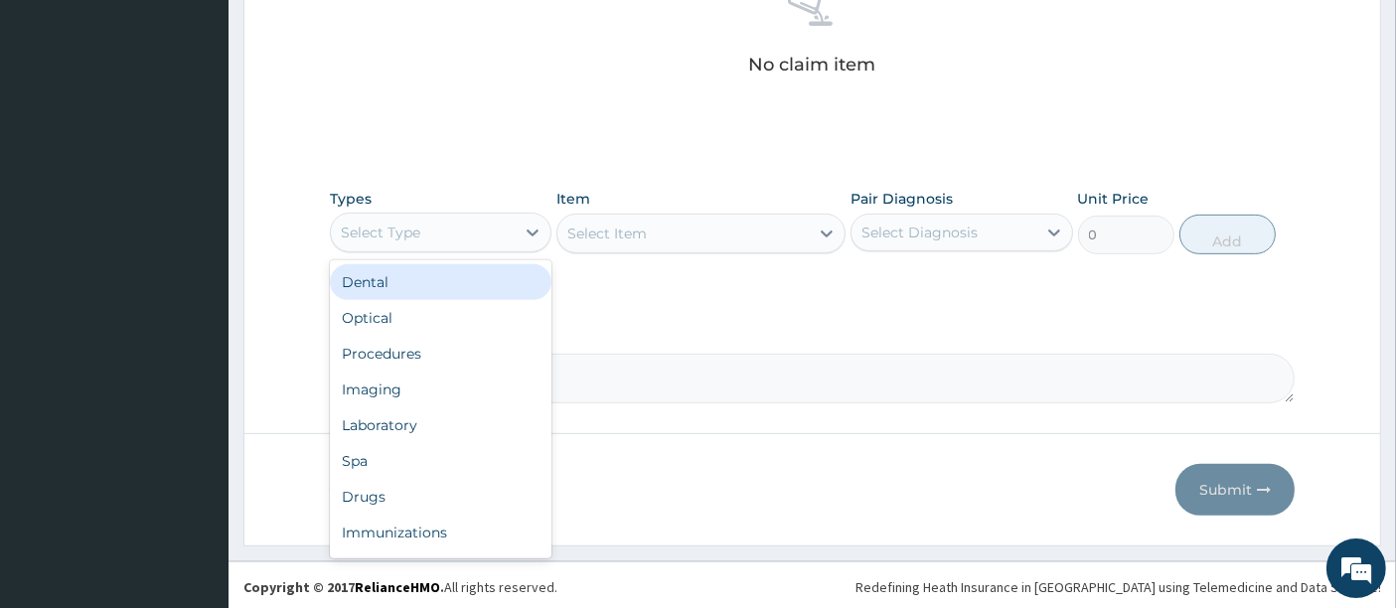
click at [378, 231] on div "Select Type" at bounding box center [380, 233] width 79 height 20
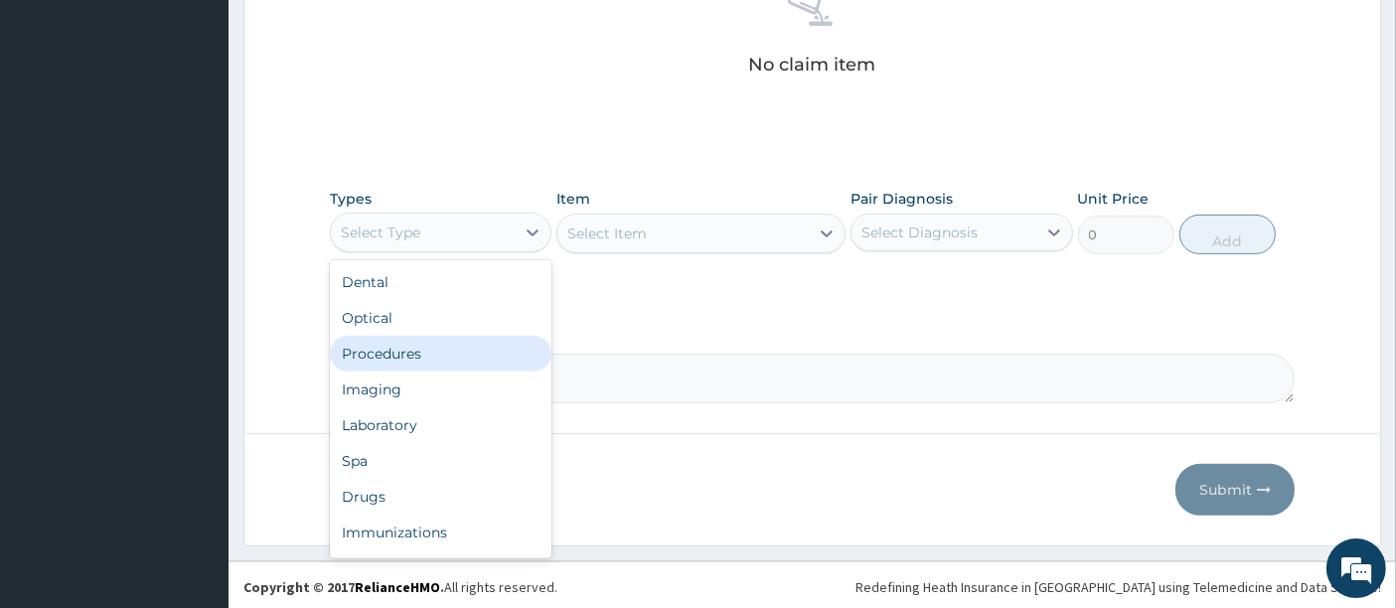
click at [363, 350] on div "Procedures" at bounding box center [441, 354] width 222 height 36
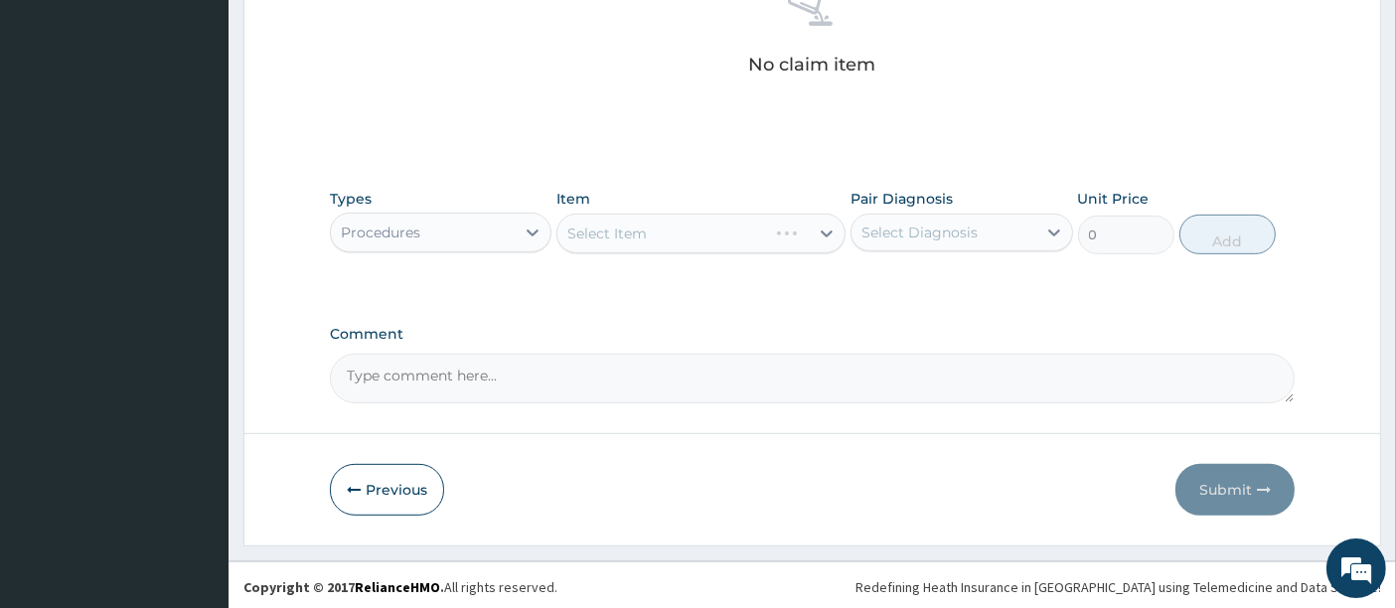
click at [610, 227] on div "Select Item" at bounding box center [700, 234] width 289 height 40
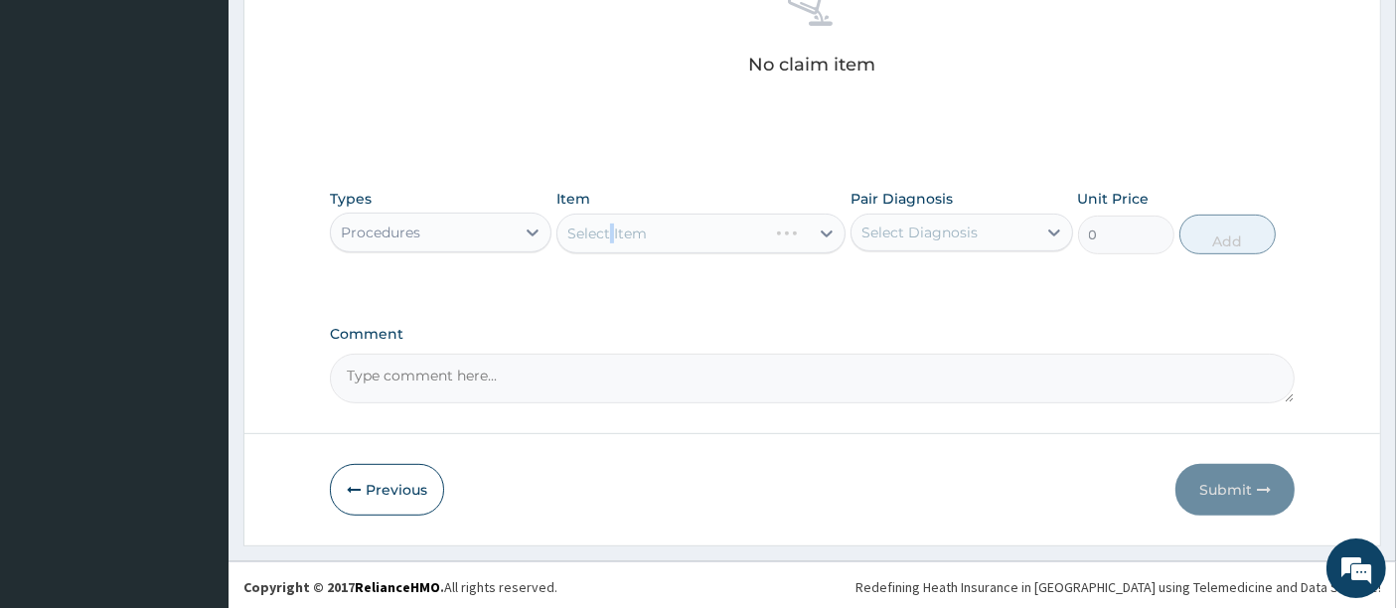
click at [610, 227] on div "Select Item" at bounding box center [700, 234] width 289 height 40
click at [696, 238] on div "Select Item" at bounding box center [700, 234] width 289 height 40
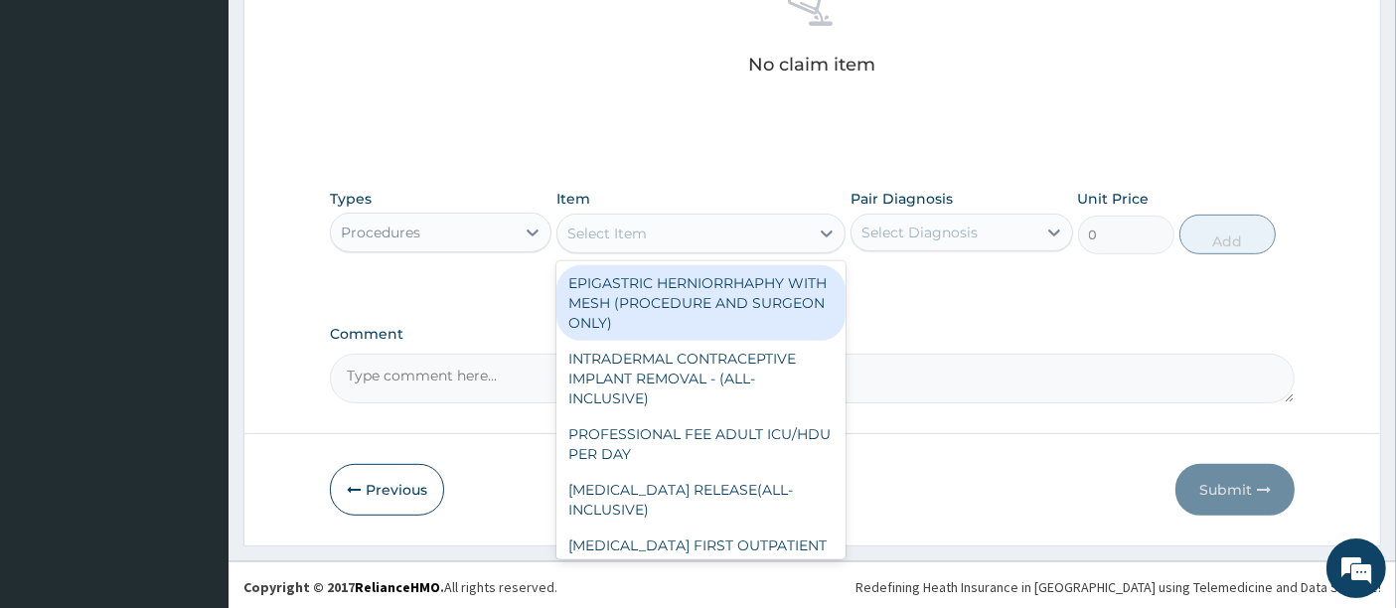
click at [696, 238] on div "Select Item" at bounding box center [682, 234] width 251 height 32
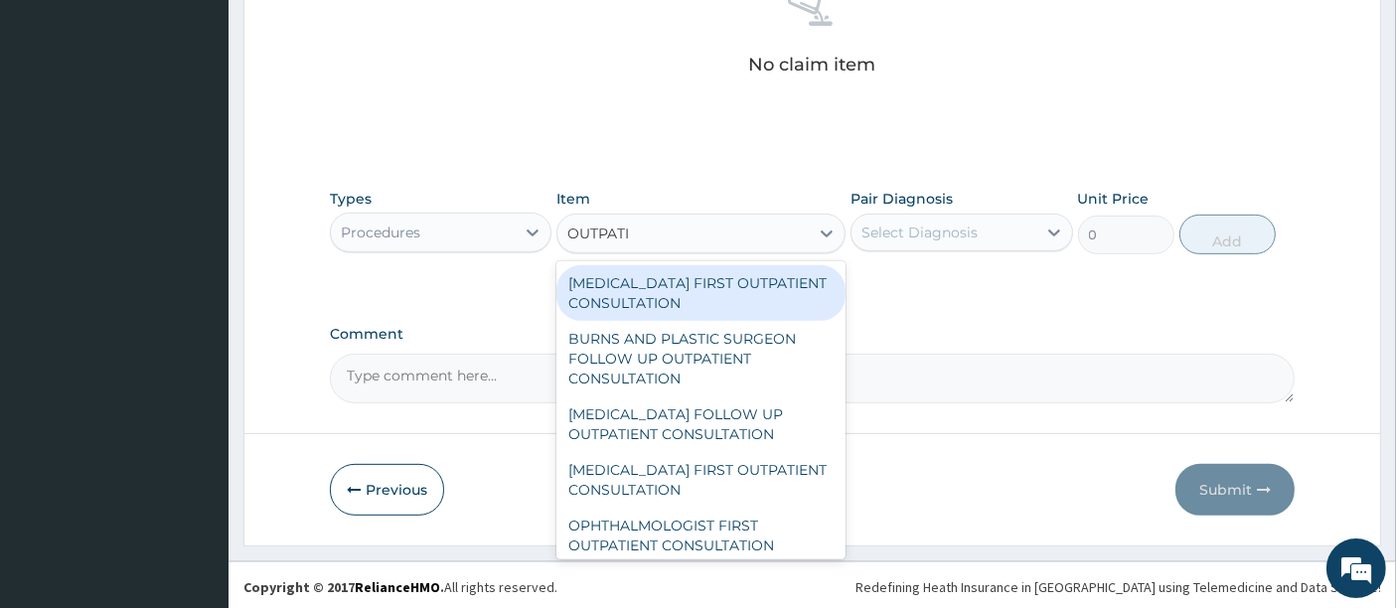
type input "OUTPATIE"
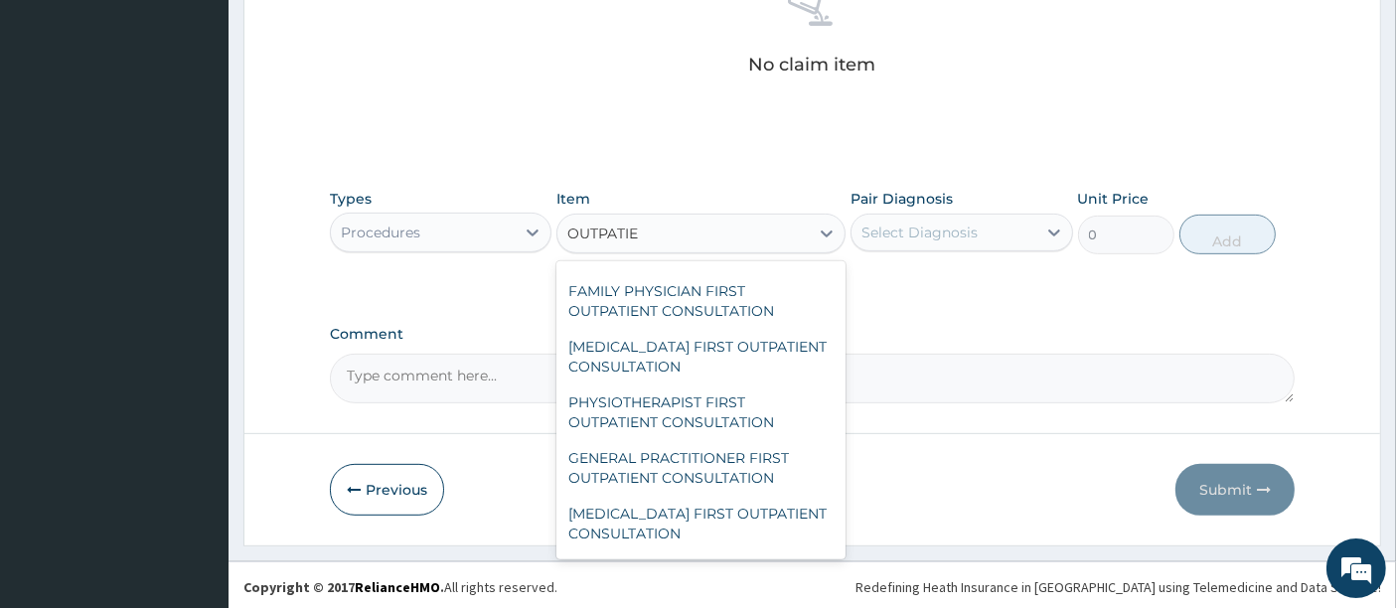
scroll to position [2768, 0]
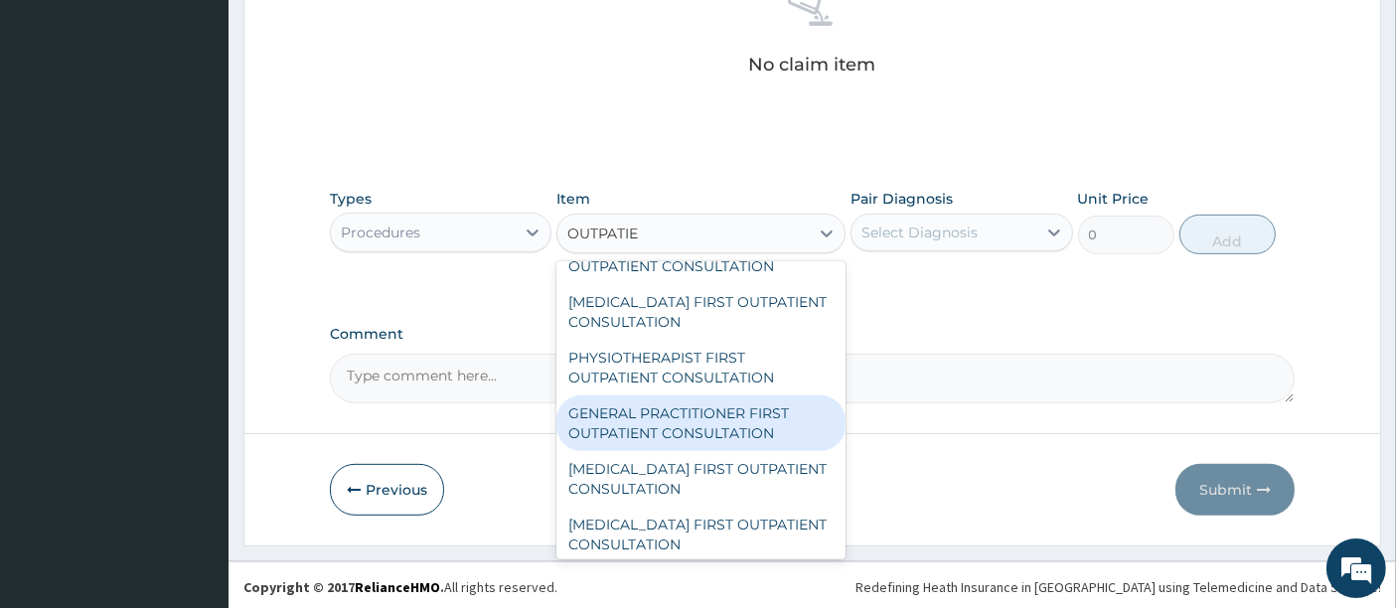
click at [666, 415] on div "GENERAL PRACTITIONER FIRST OUTPATIENT CONSULTATION" at bounding box center [700, 424] width 289 height 56
type input "5400"
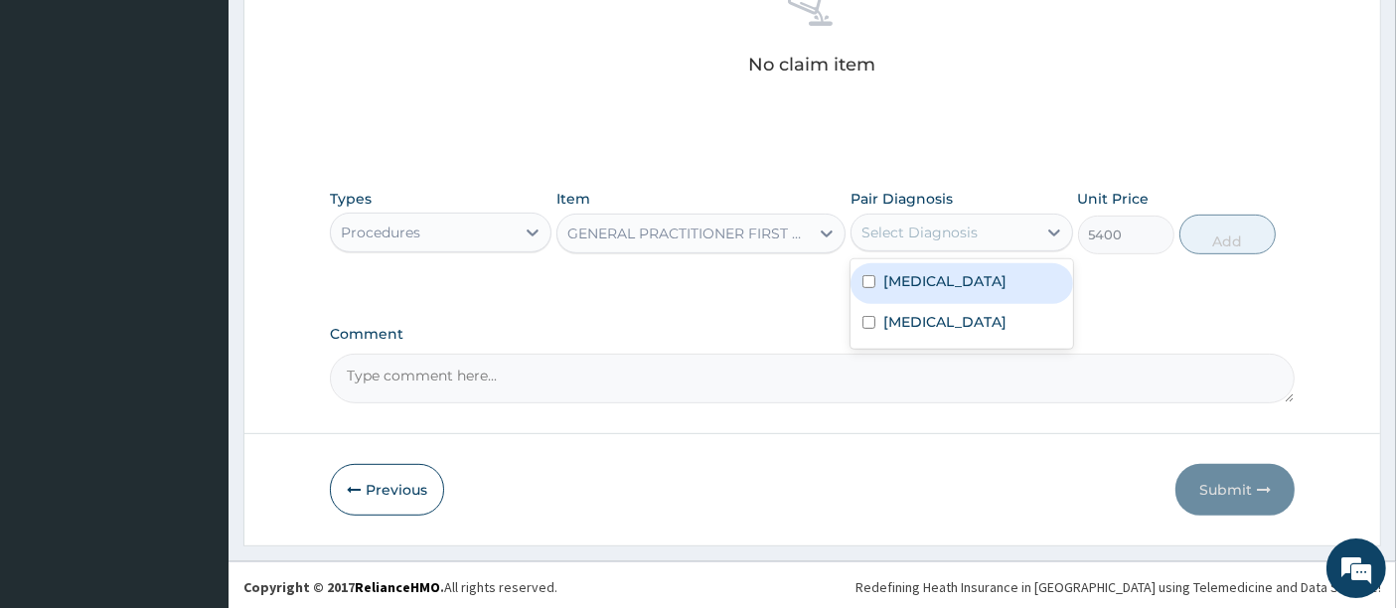
click at [879, 225] on div "Select Diagnosis" at bounding box center [920, 233] width 116 height 20
click at [912, 281] on label "Malaria" at bounding box center [944, 281] width 123 height 20
checkbox input "true"
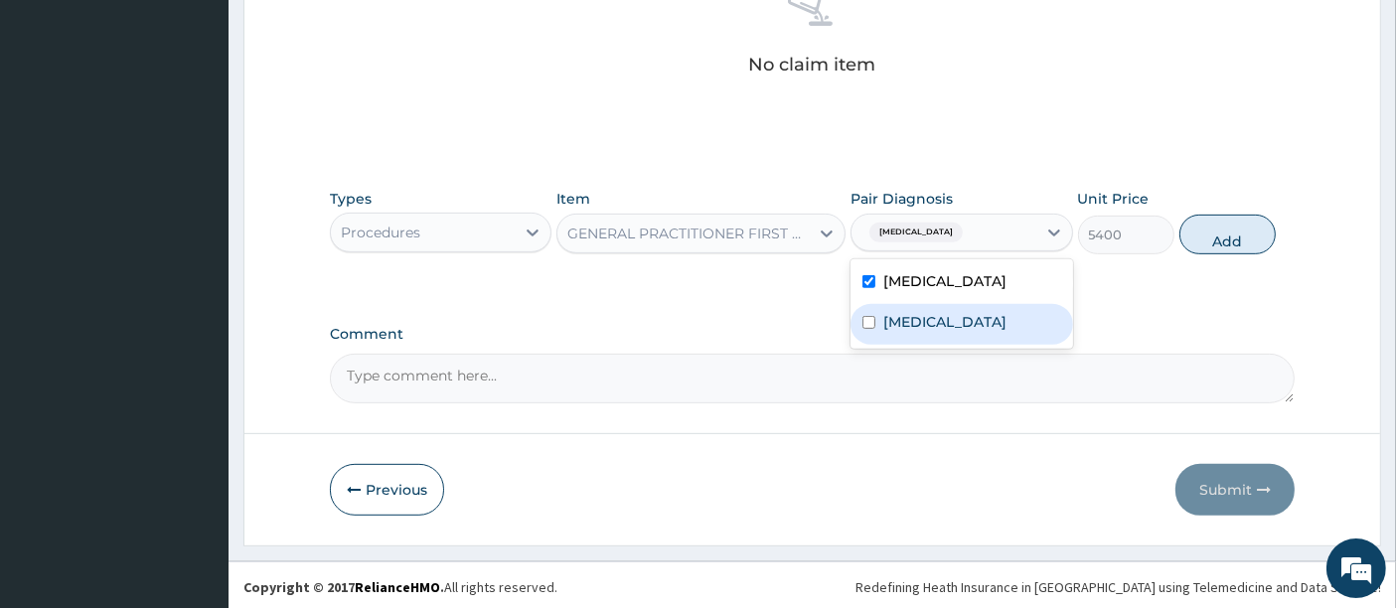
click at [909, 320] on label "Sepsis" at bounding box center [944, 322] width 123 height 20
checkbox input "true"
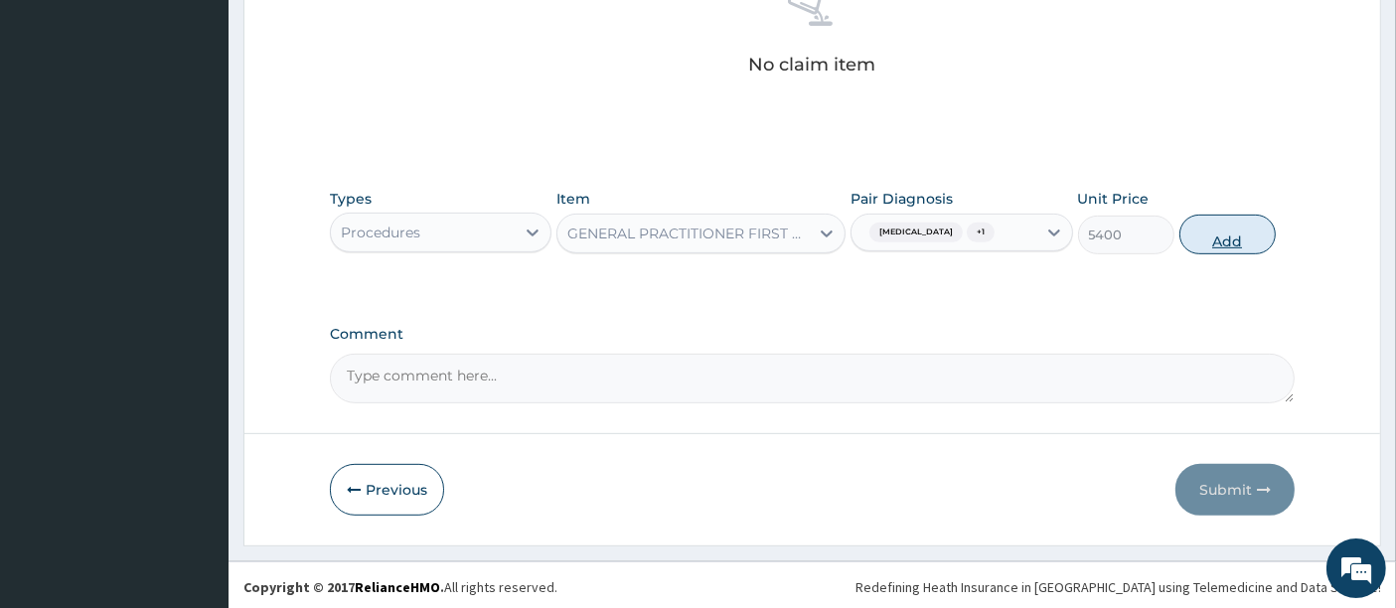
click at [1226, 238] on button "Add" at bounding box center [1228, 235] width 96 height 40
type input "0"
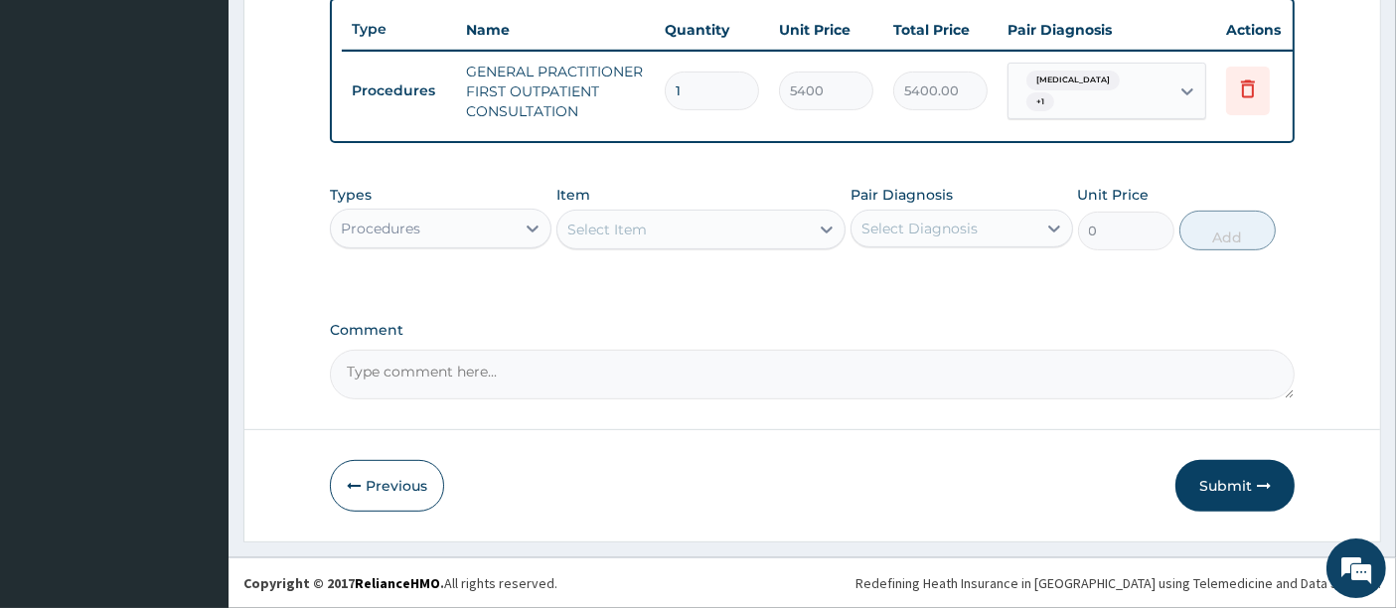
scroll to position [752, 0]
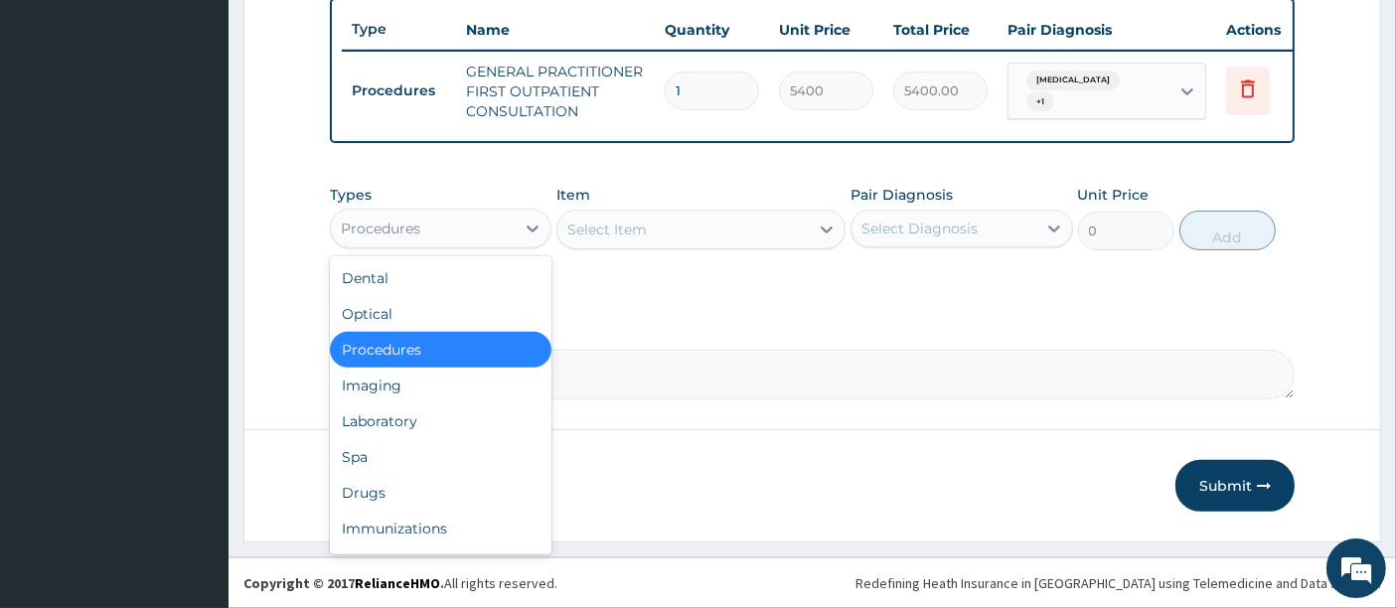
click at [495, 217] on div "Procedures" at bounding box center [423, 229] width 184 height 32
click at [381, 426] on div "Laboratory" at bounding box center [441, 421] width 222 height 36
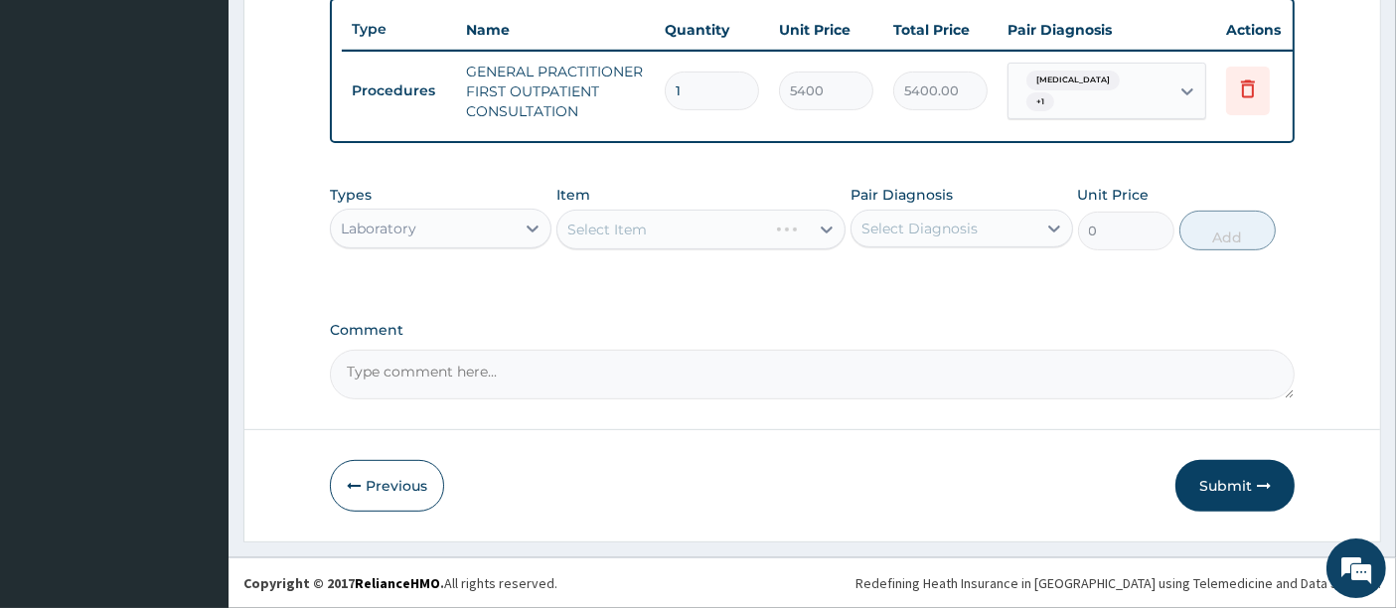
click at [673, 235] on div "Select Item" at bounding box center [700, 230] width 289 height 40
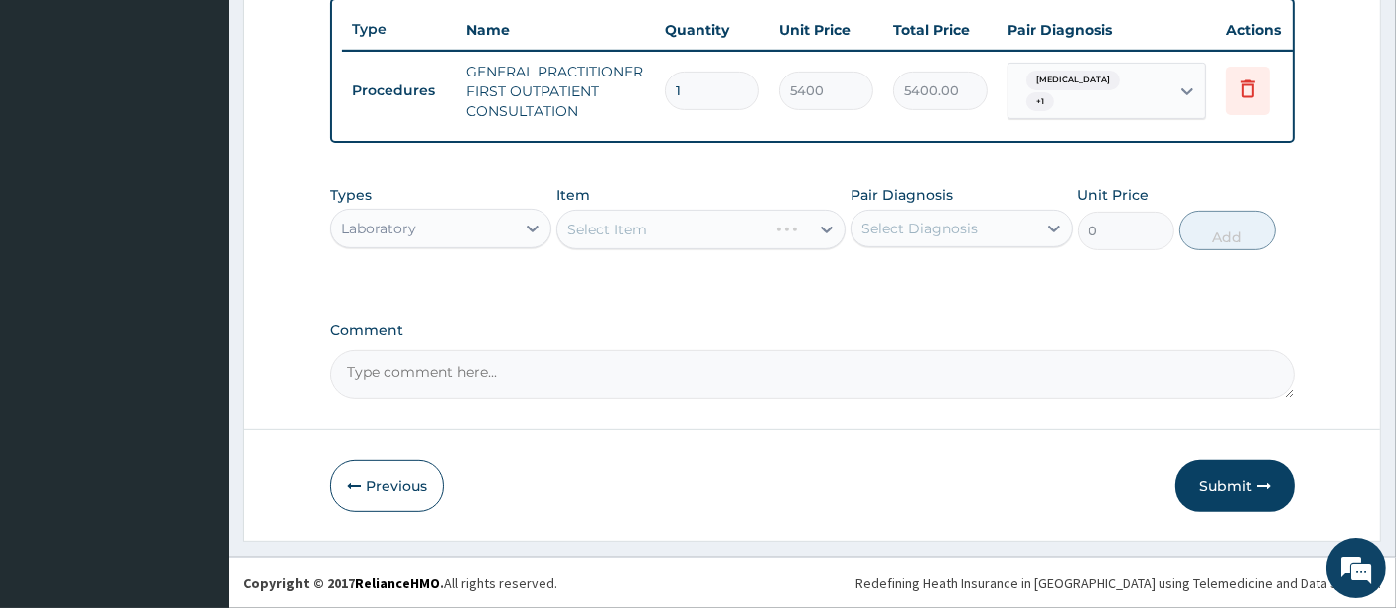
click at [673, 235] on div "Select Item" at bounding box center [700, 230] width 289 height 40
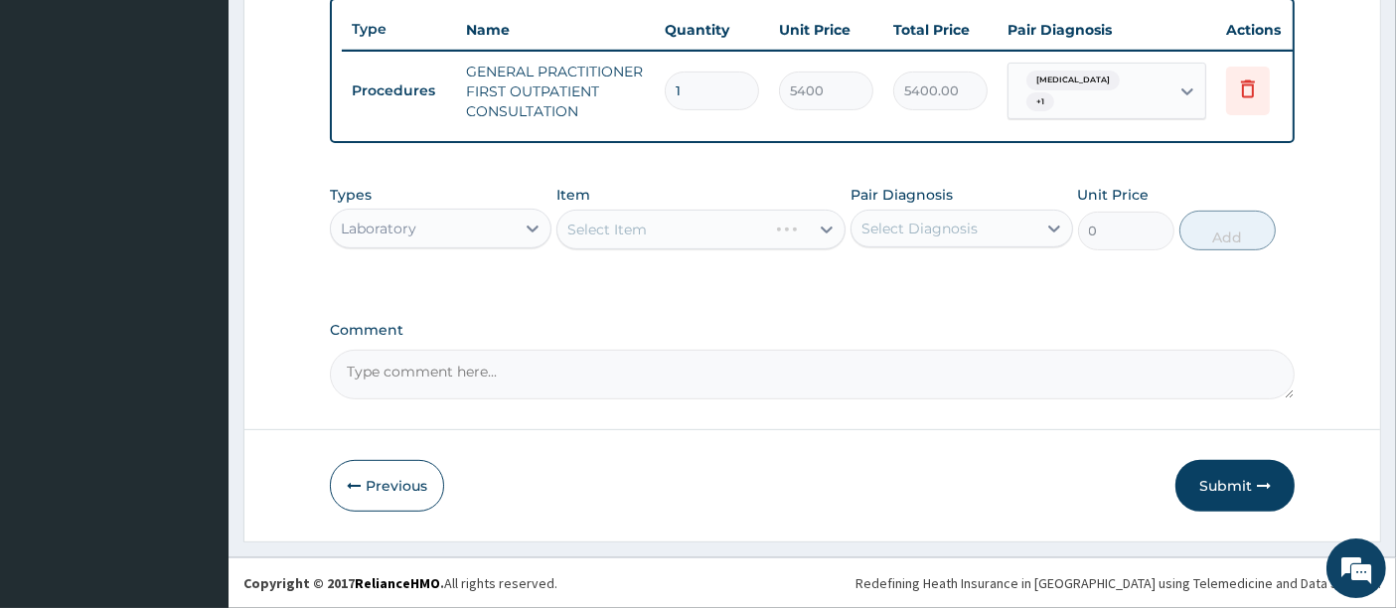
click at [673, 235] on div "Select Item" at bounding box center [700, 230] width 289 height 40
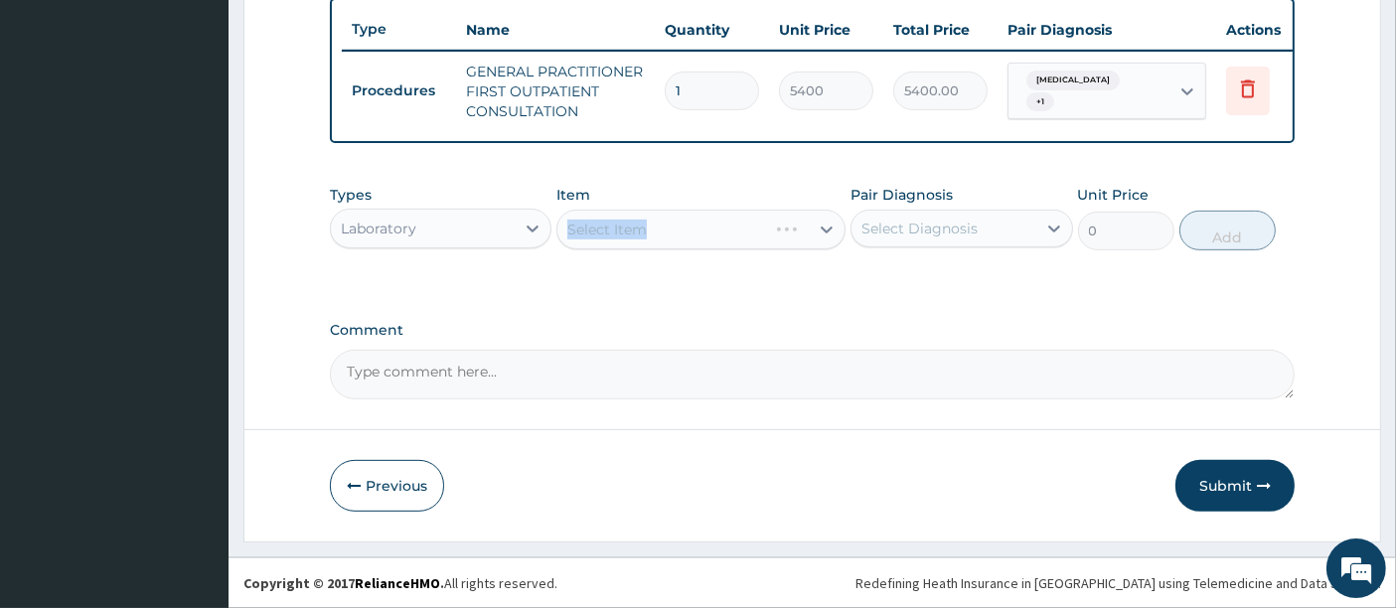
click at [673, 235] on div "Select Item" at bounding box center [700, 230] width 289 height 40
click at [681, 246] on div "Select Item" at bounding box center [700, 230] width 289 height 40
click at [696, 238] on div "Select Item" at bounding box center [700, 230] width 289 height 40
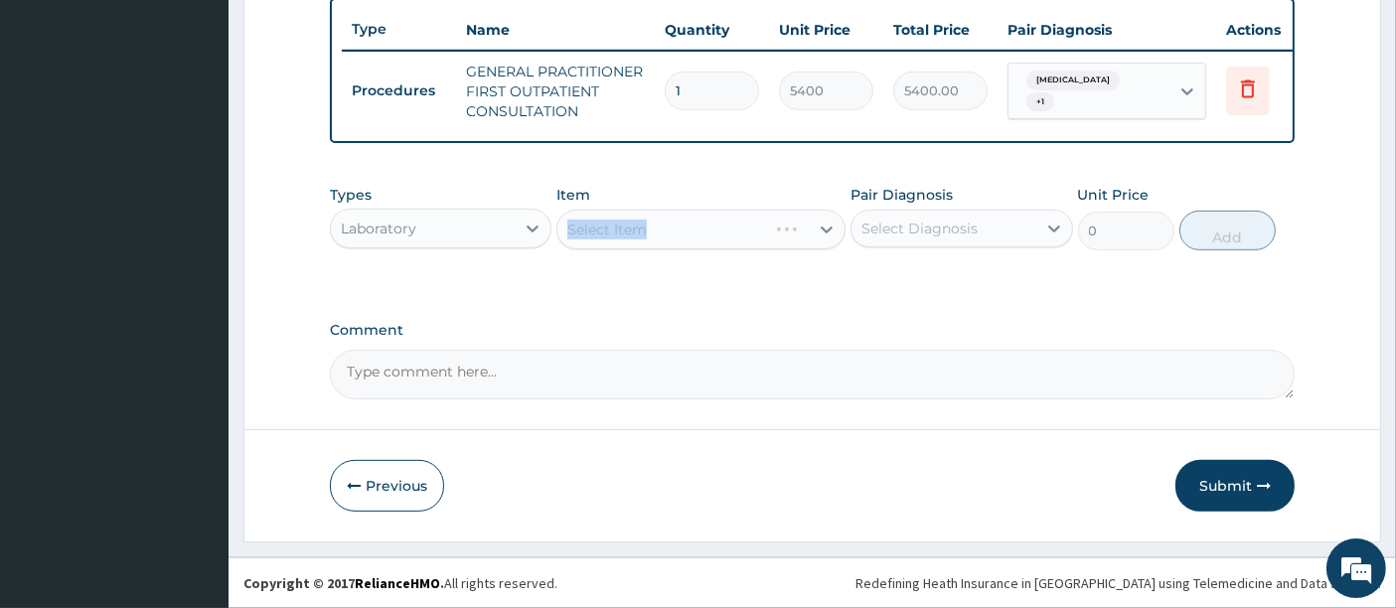
click at [696, 238] on div "Select Item" at bounding box center [700, 230] width 289 height 40
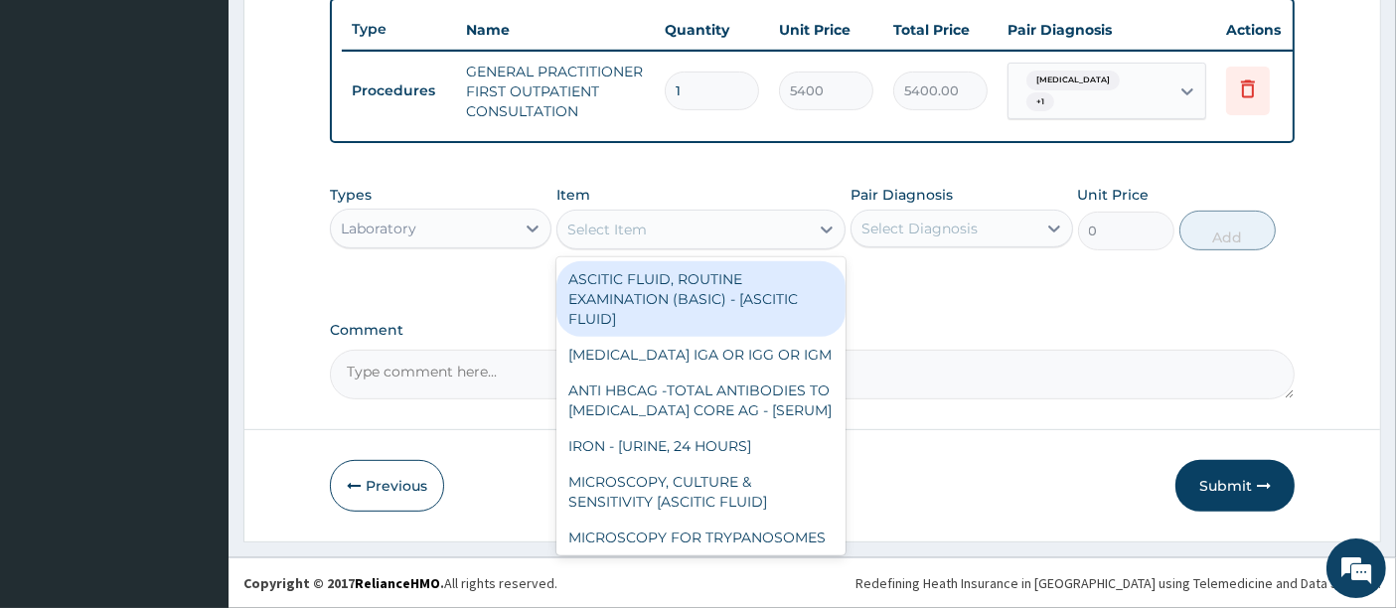
click at [696, 238] on div "Select Item" at bounding box center [682, 230] width 251 height 32
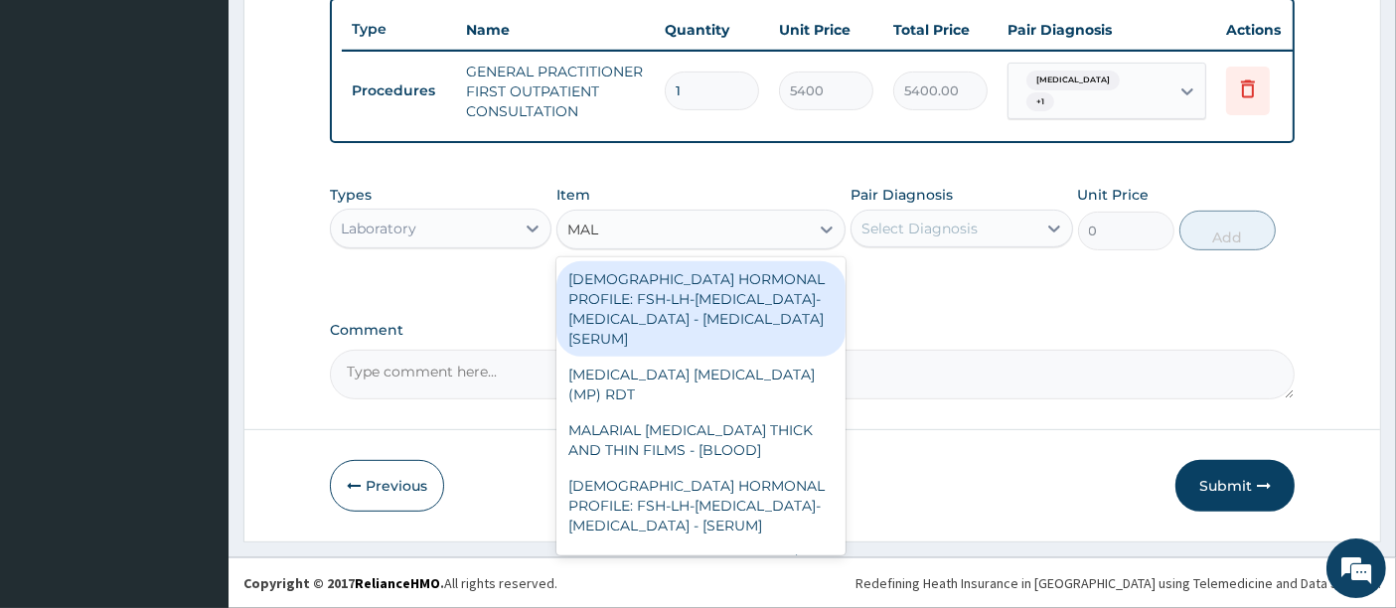
type input "MALA"
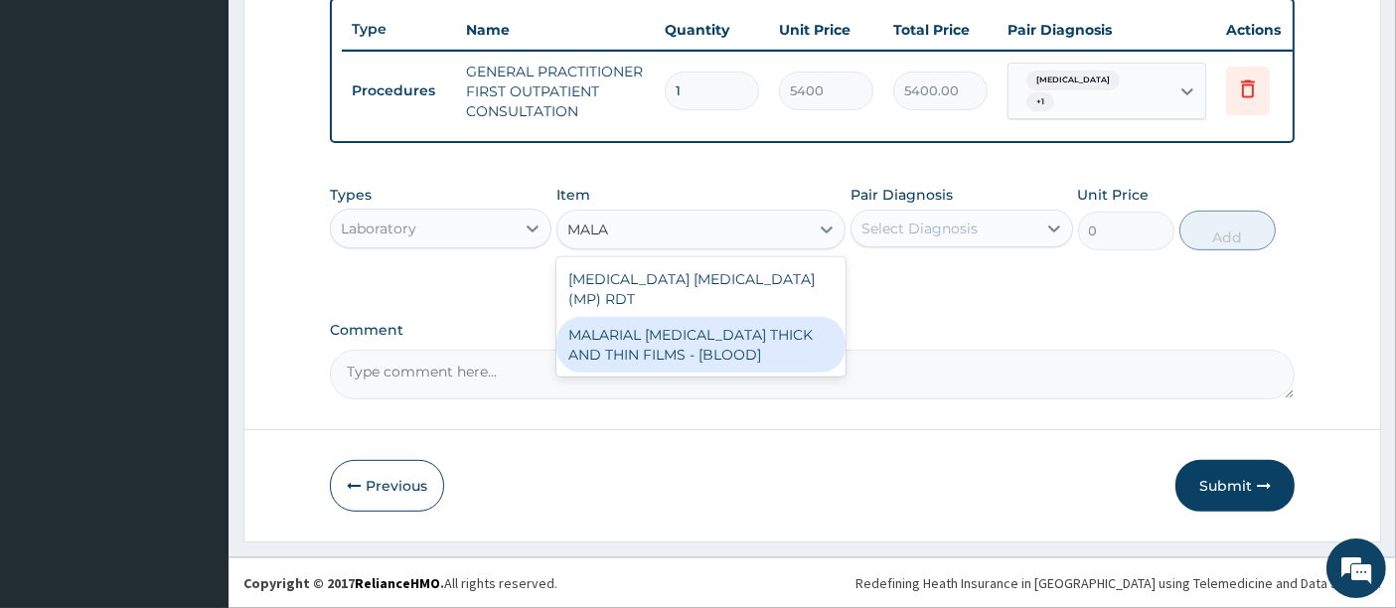
click at [667, 343] on div "MALARIAL PARASITE THICK AND THIN FILMS - [BLOOD]" at bounding box center [700, 345] width 289 height 56
type input "3150"
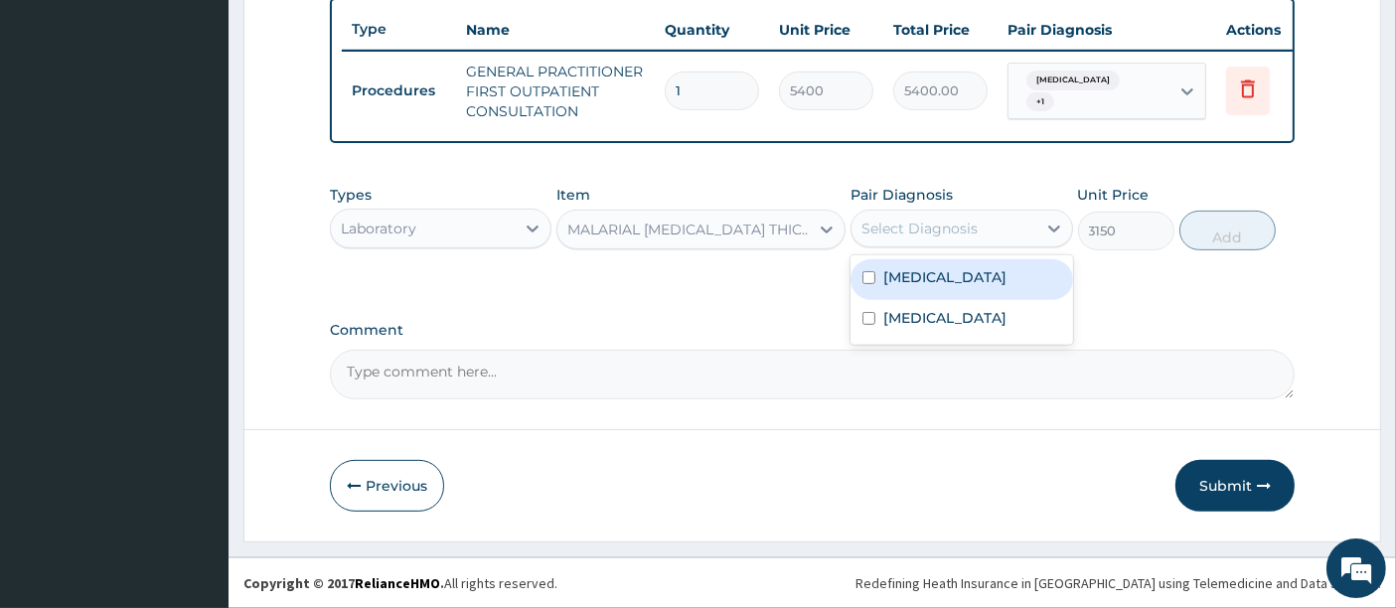
click at [970, 211] on div "Select Diagnosis" at bounding box center [962, 229] width 222 height 38
click at [905, 290] on div "Malaria" at bounding box center [962, 279] width 222 height 41
checkbox input "true"
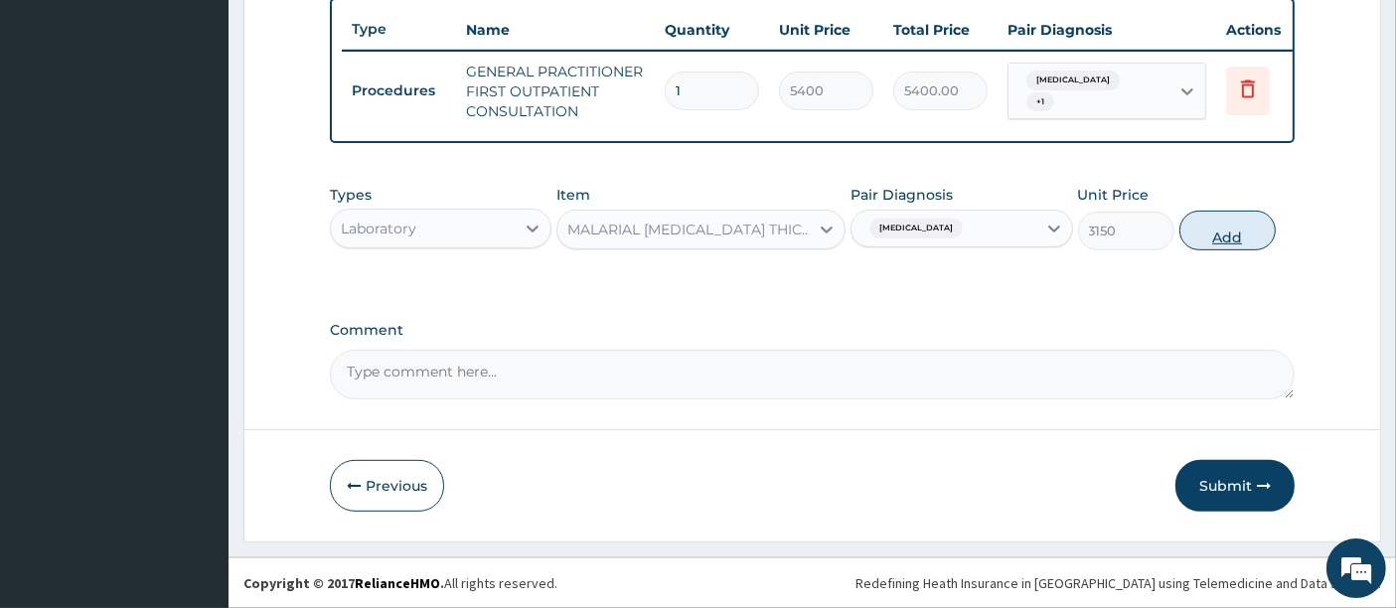
click at [1212, 239] on button "Add" at bounding box center [1228, 231] width 96 height 40
type input "0"
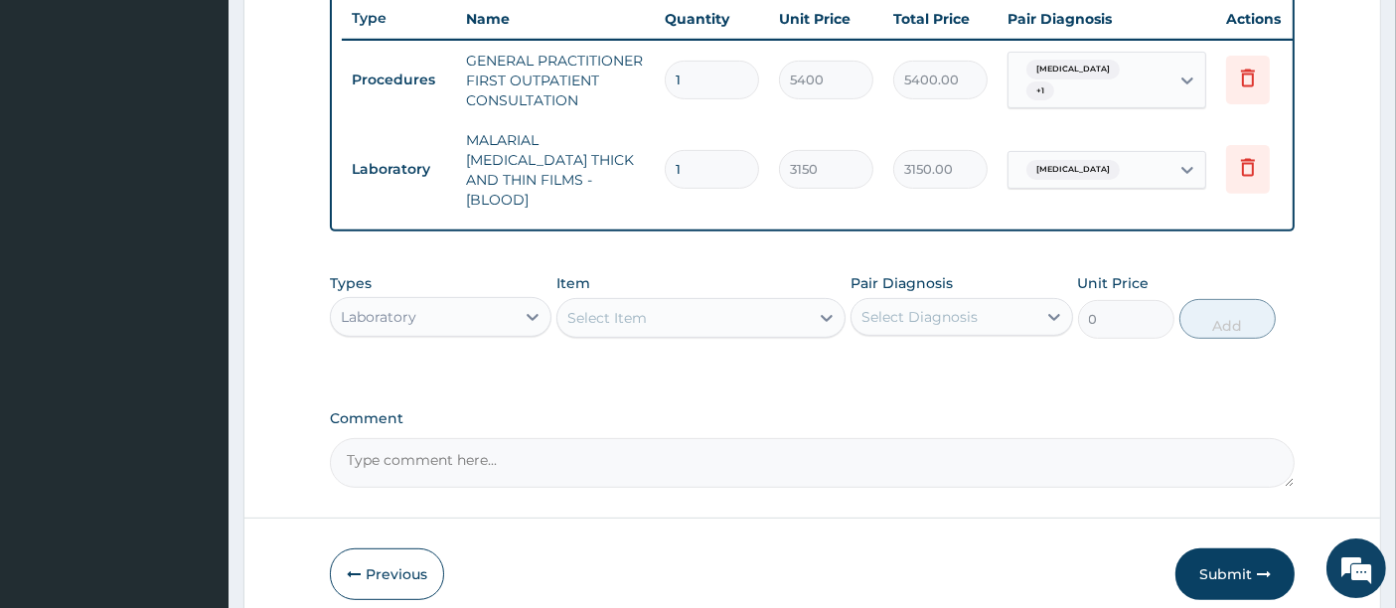
click at [678, 319] on div "Select Item" at bounding box center [682, 318] width 251 height 32
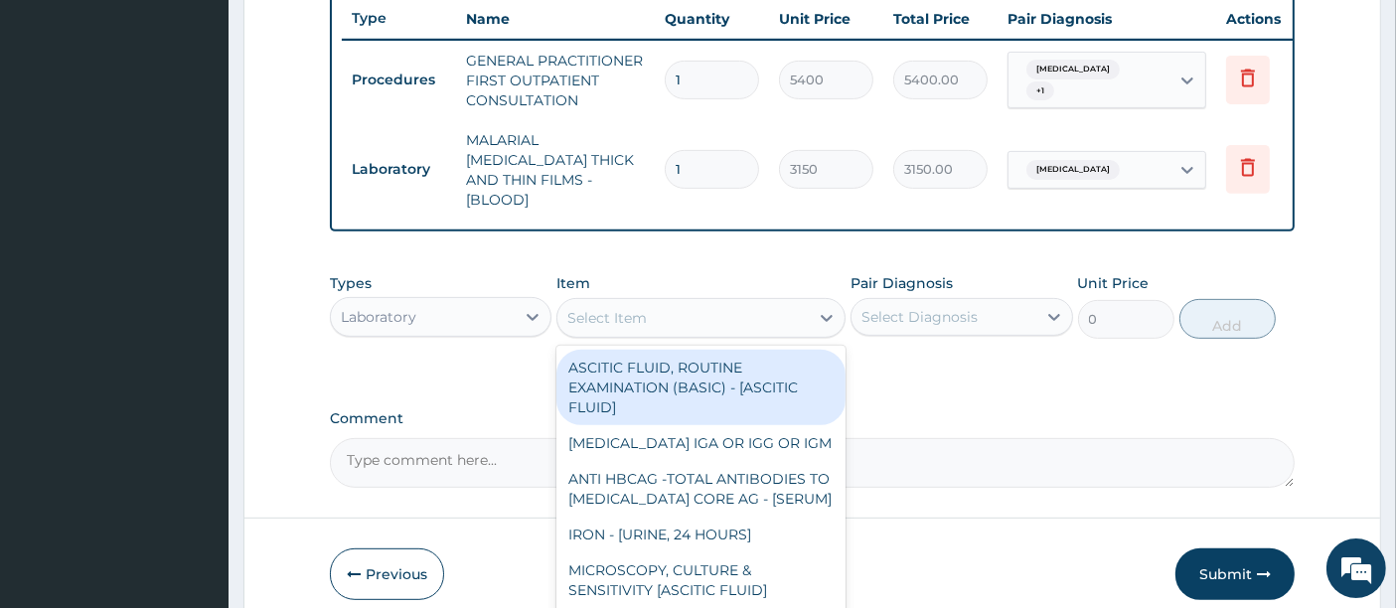
type input "G"
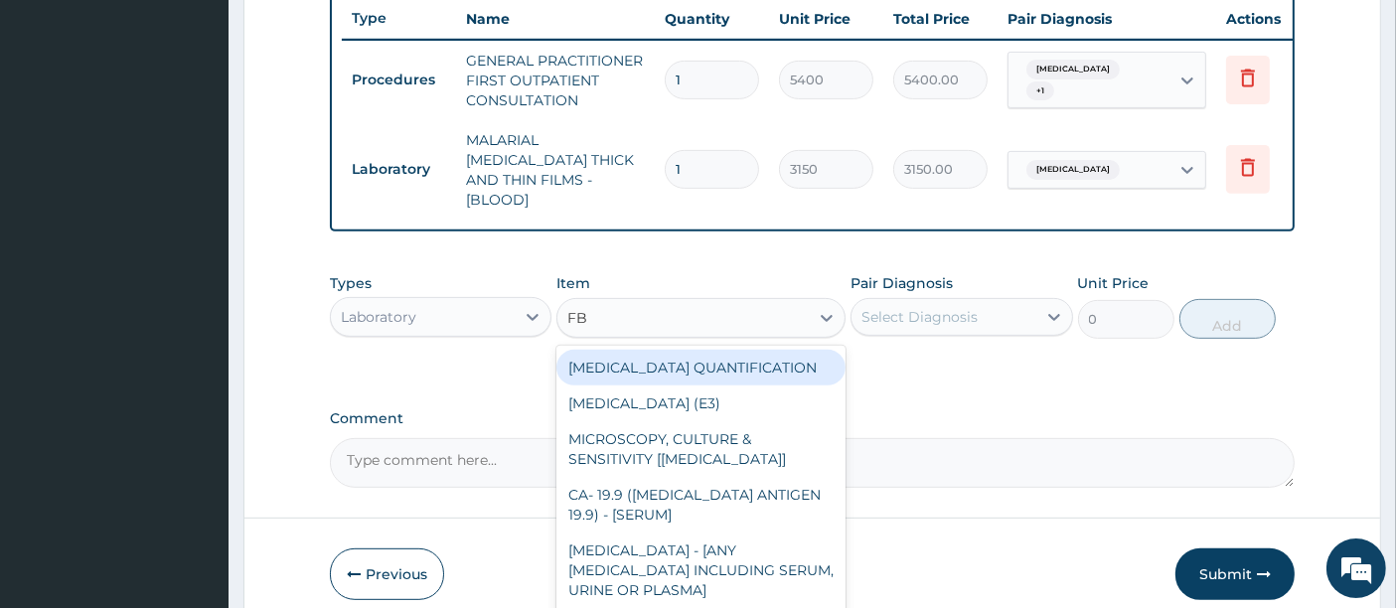
type input "FBC"
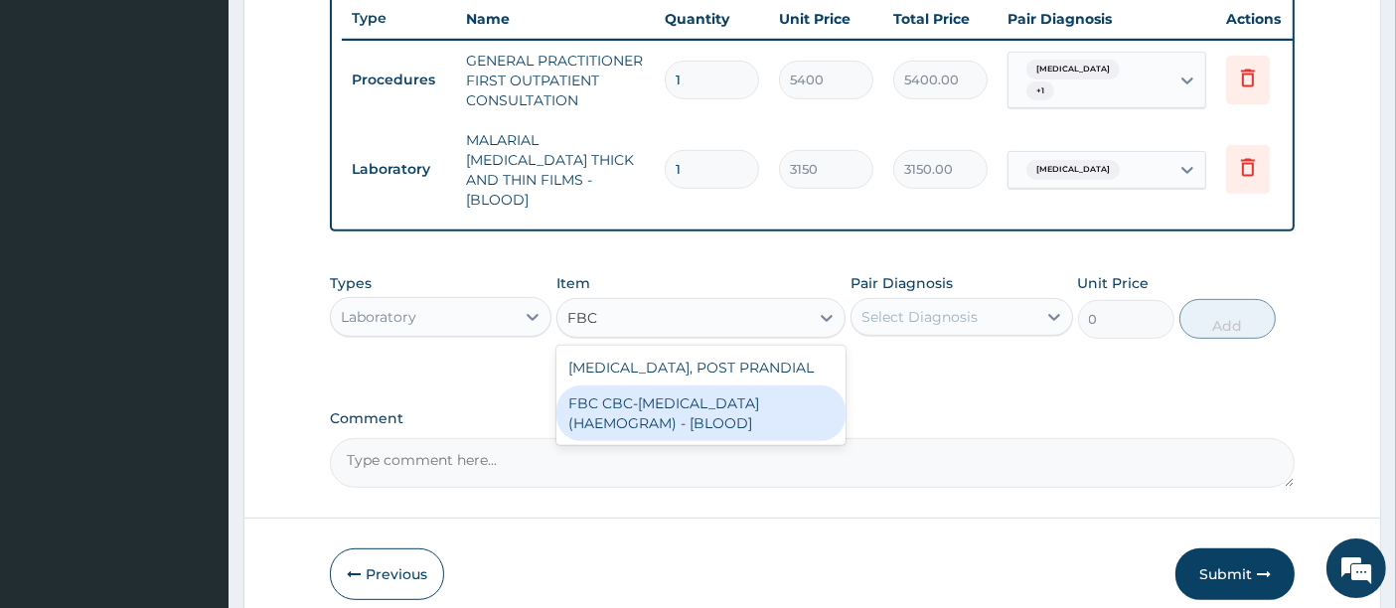
click at [641, 395] on div "FBC CBC-COMPLETE BLOOD COUNT (HAEMOGRAM) - [BLOOD]" at bounding box center [700, 414] width 289 height 56
type input "7200"
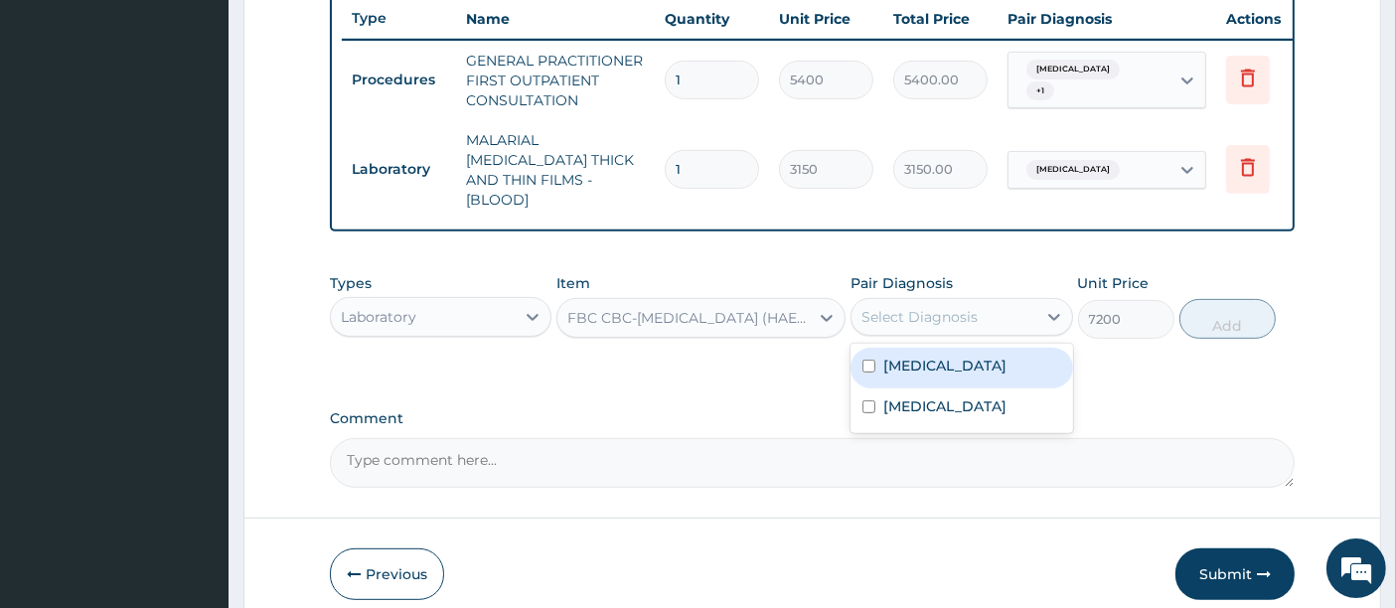
click at [900, 316] on div "Select Diagnosis" at bounding box center [920, 317] width 116 height 20
click at [894, 361] on label "Malaria" at bounding box center [944, 366] width 123 height 20
checkbox input "true"
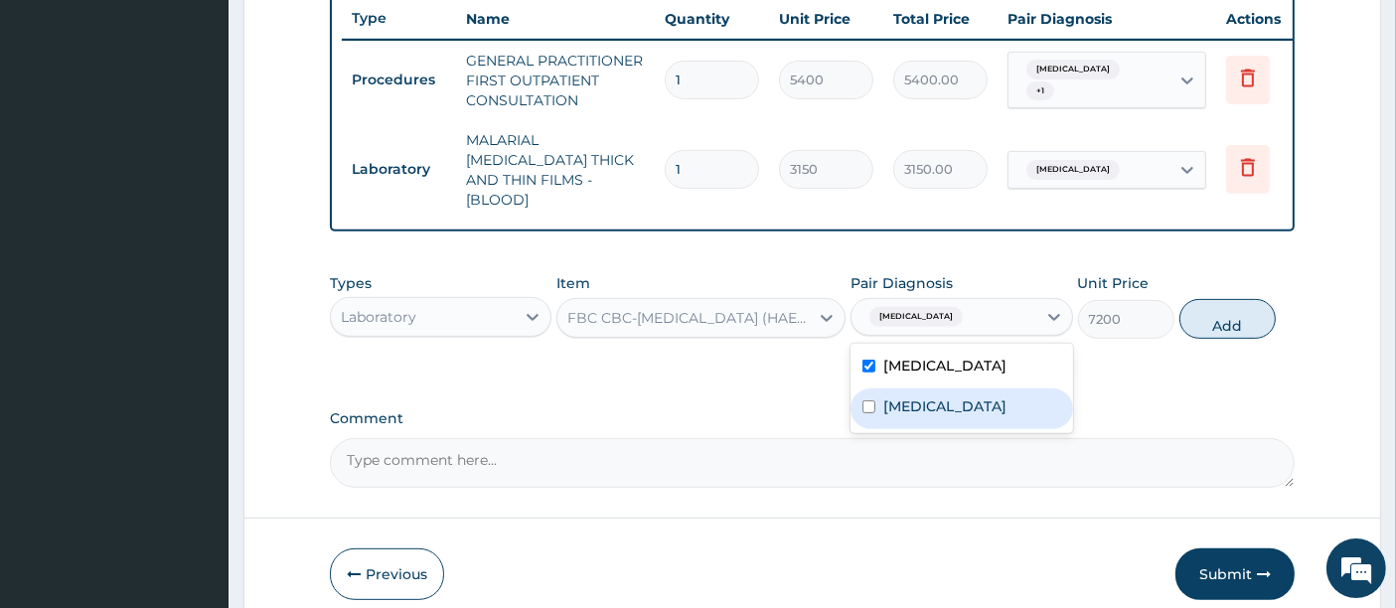
click at [885, 389] on div "Sepsis" at bounding box center [962, 409] width 222 height 41
checkbox input "true"
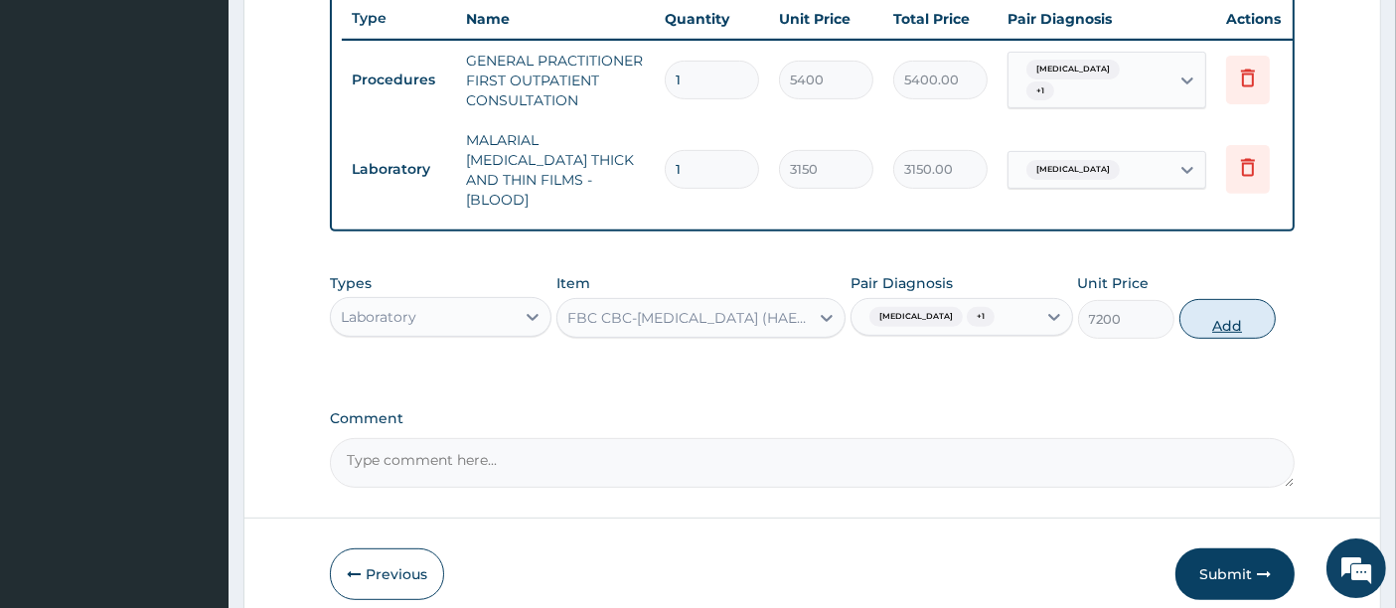
click at [1221, 308] on button "Add" at bounding box center [1228, 319] width 96 height 40
type input "0"
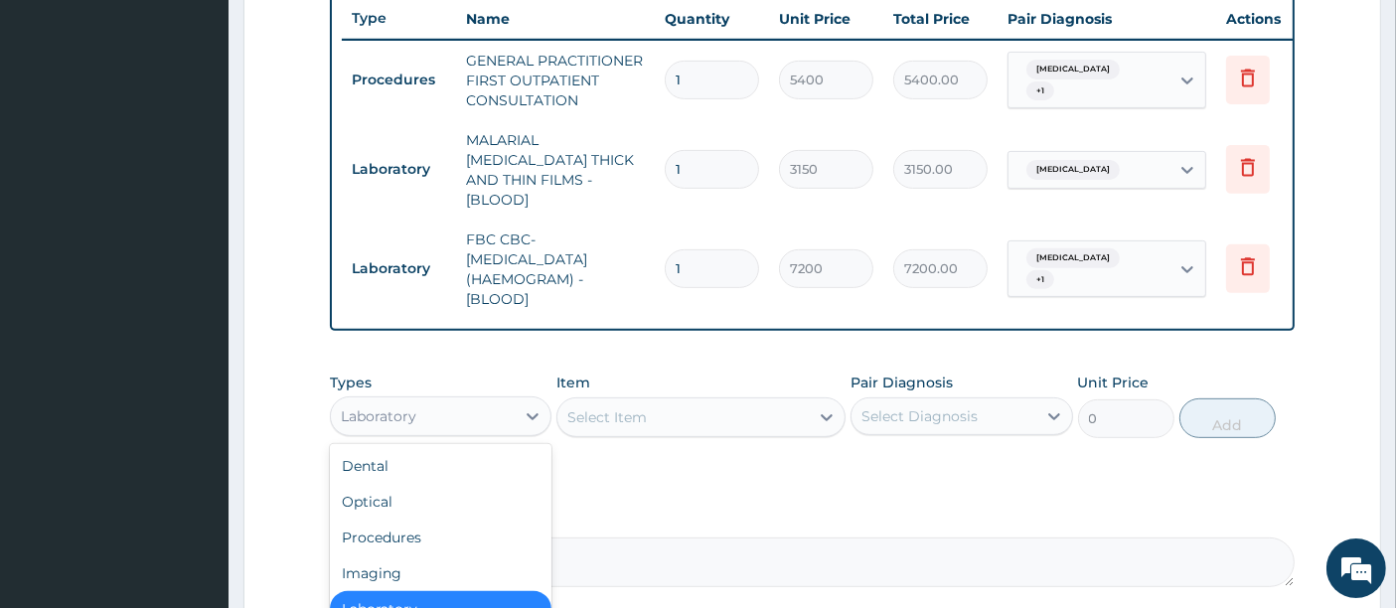
click at [447, 407] on div "Laboratory" at bounding box center [423, 416] width 184 height 32
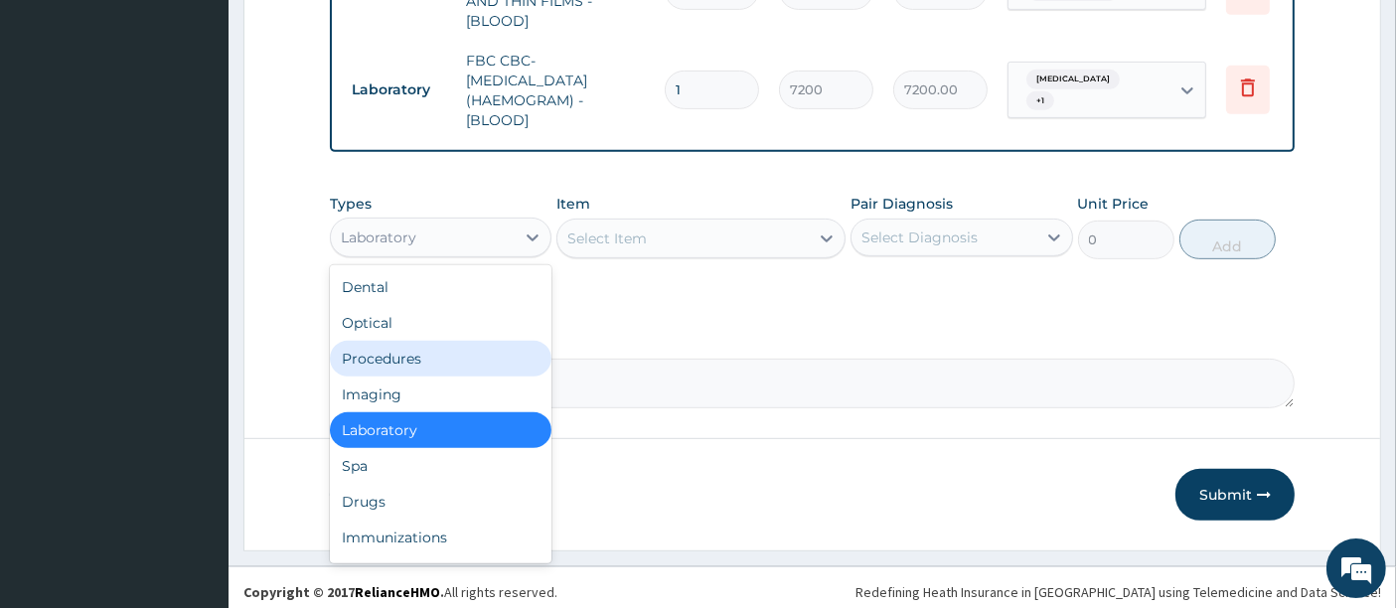
scroll to position [931, 0]
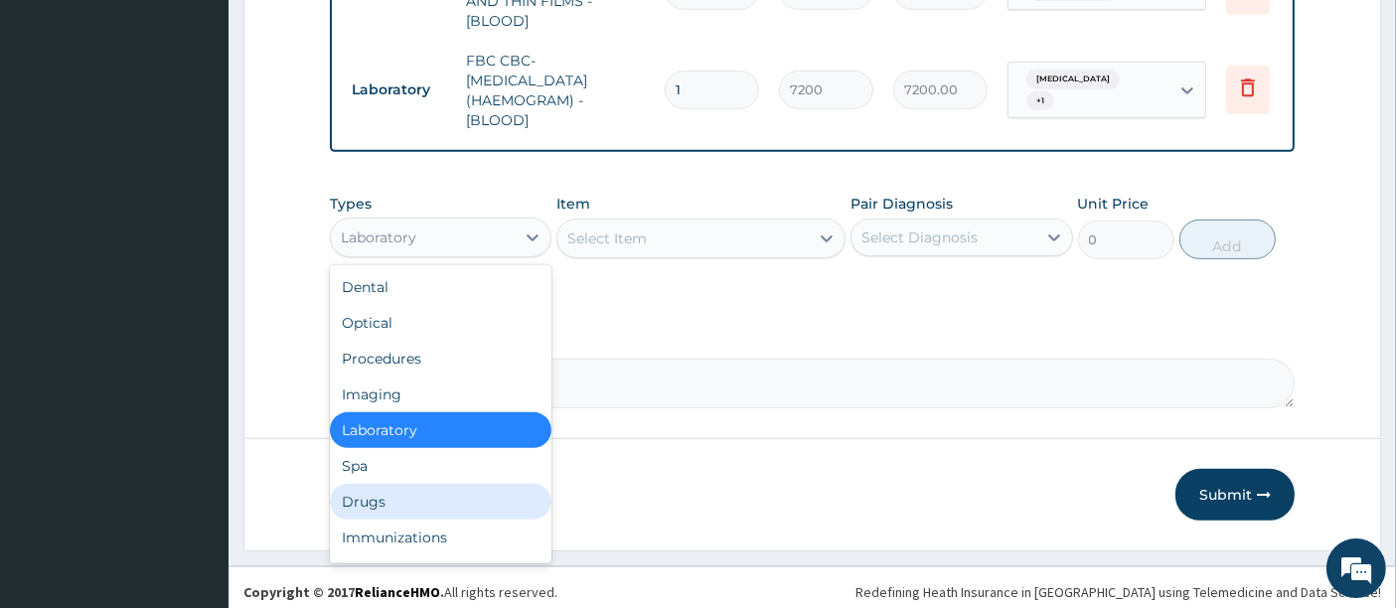
click at [358, 491] on div "Drugs" at bounding box center [441, 502] width 222 height 36
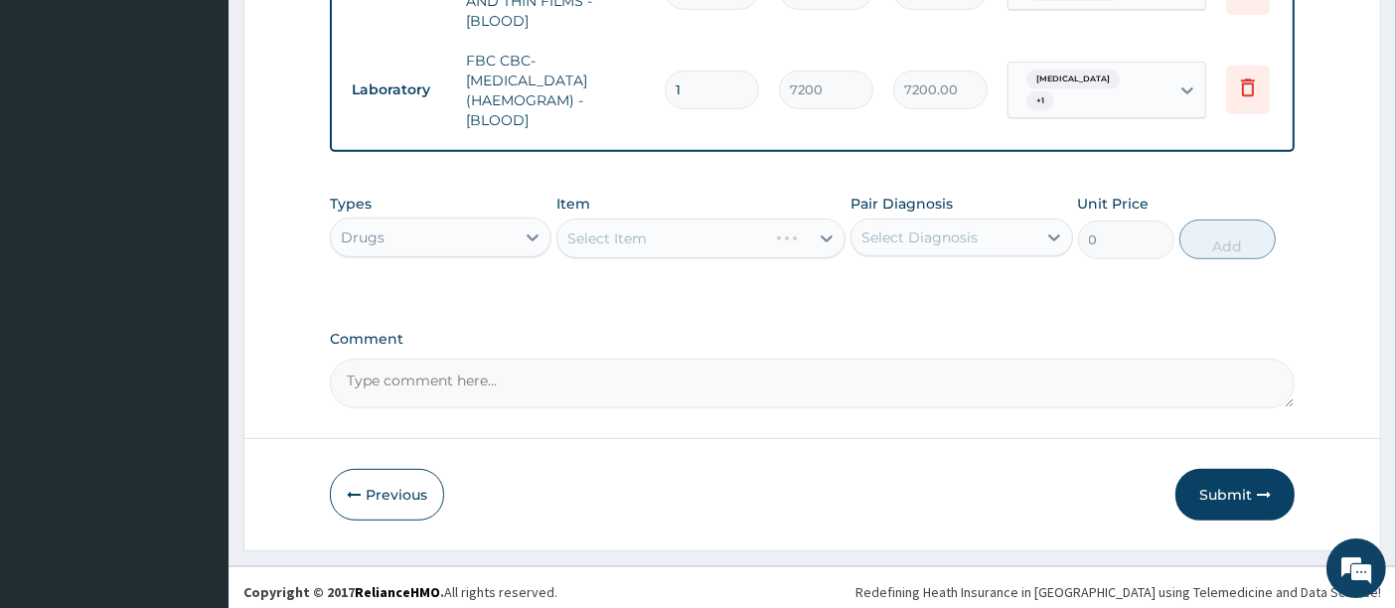
click at [641, 233] on div "Select Item" at bounding box center [700, 239] width 289 height 40
click at [694, 233] on div "Select Item" at bounding box center [700, 239] width 289 height 40
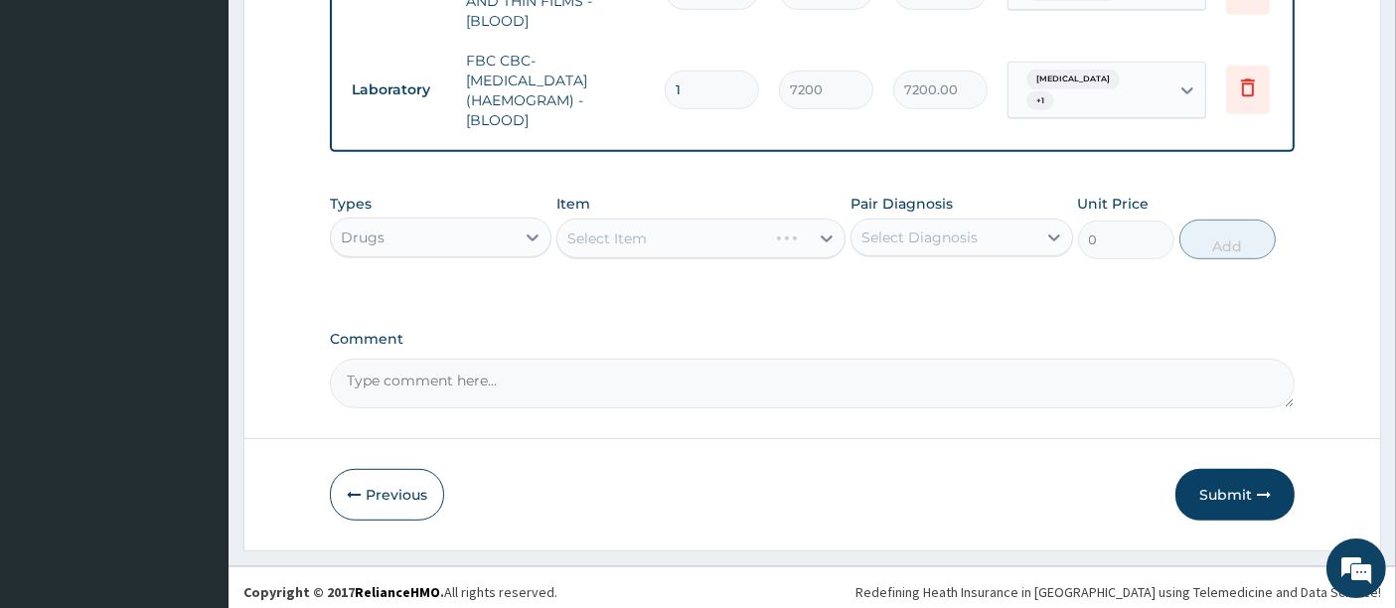
click at [694, 233] on div "Select Item" at bounding box center [700, 239] width 289 height 40
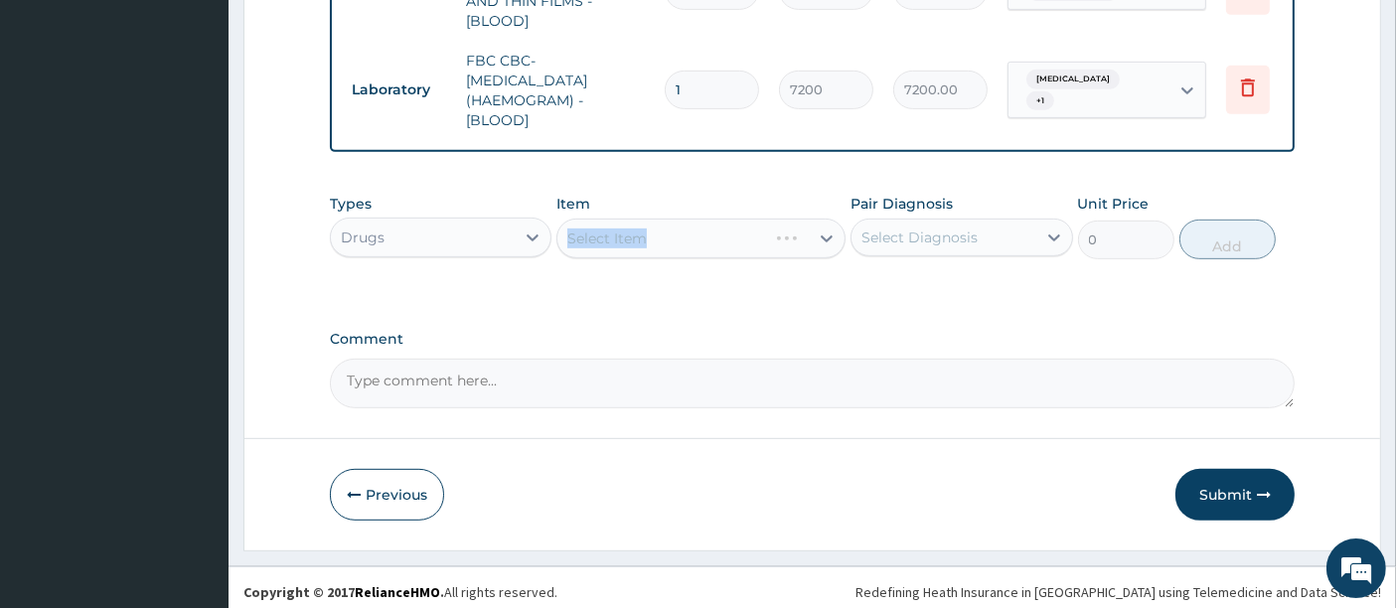
click at [694, 233] on div "Select Item" at bounding box center [700, 239] width 289 height 40
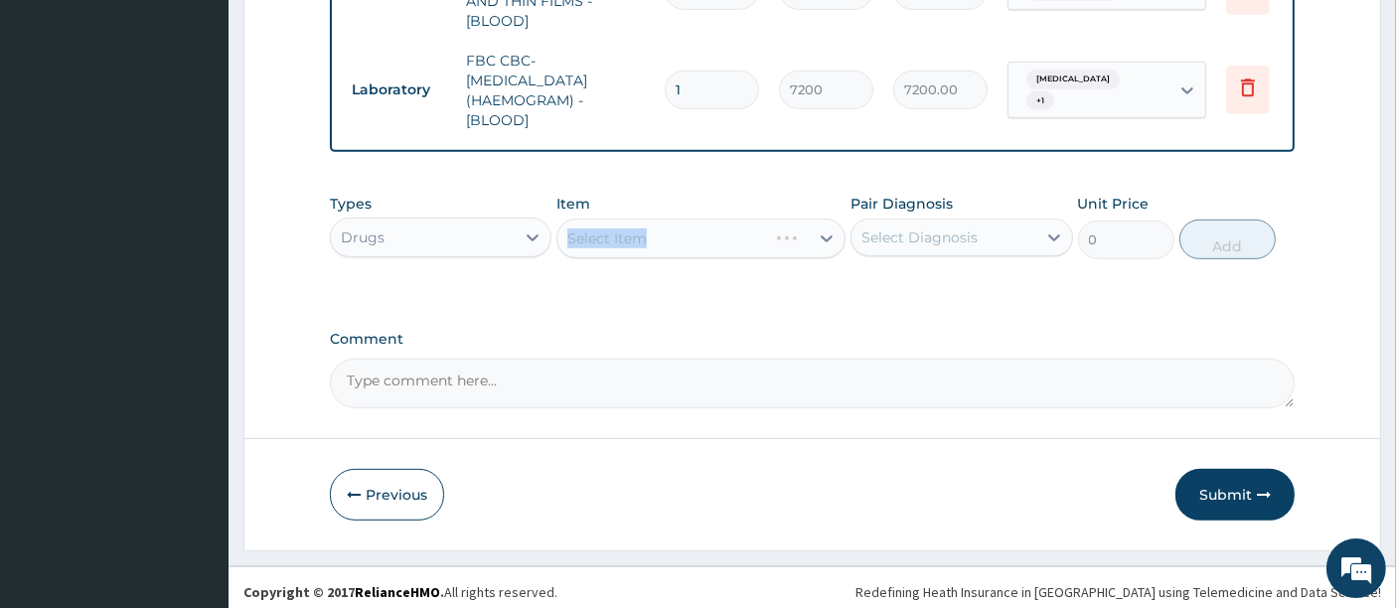
click at [694, 233] on div "Select Item" at bounding box center [700, 239] width 289 height 40
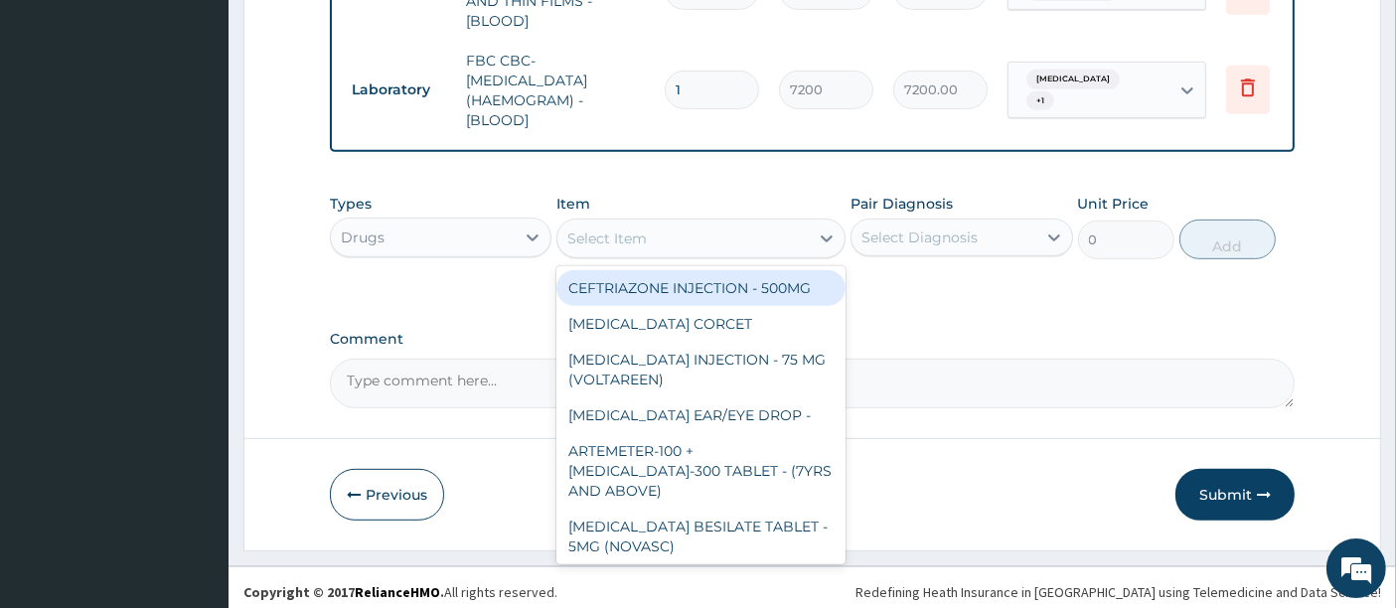
click at [694, 233] on div "Select Item" at bounding box center [682, 239] width 251 height 32
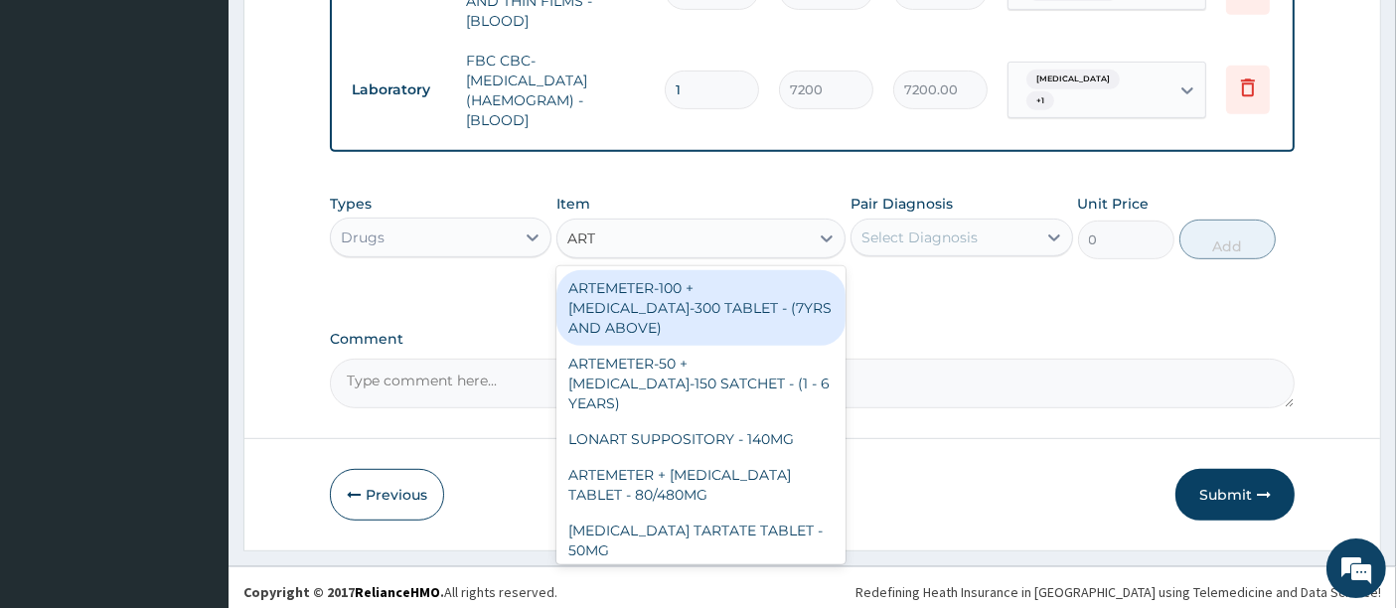
type input "ARTE"
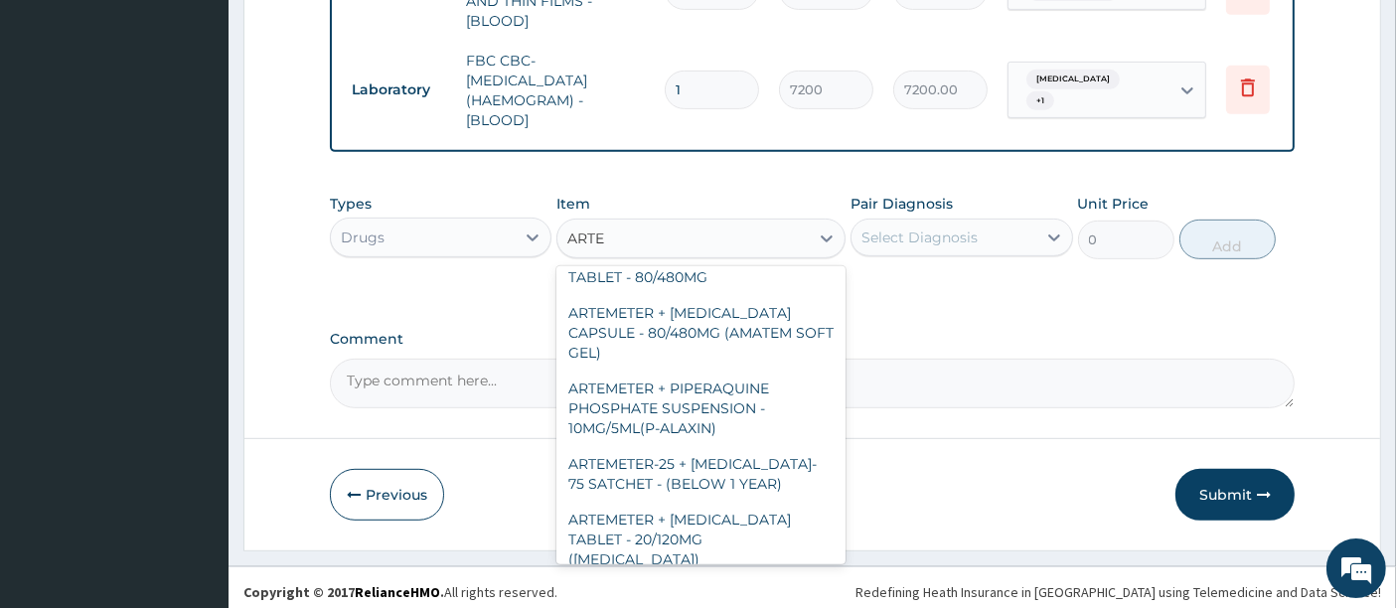
scroll to position [244, 0]
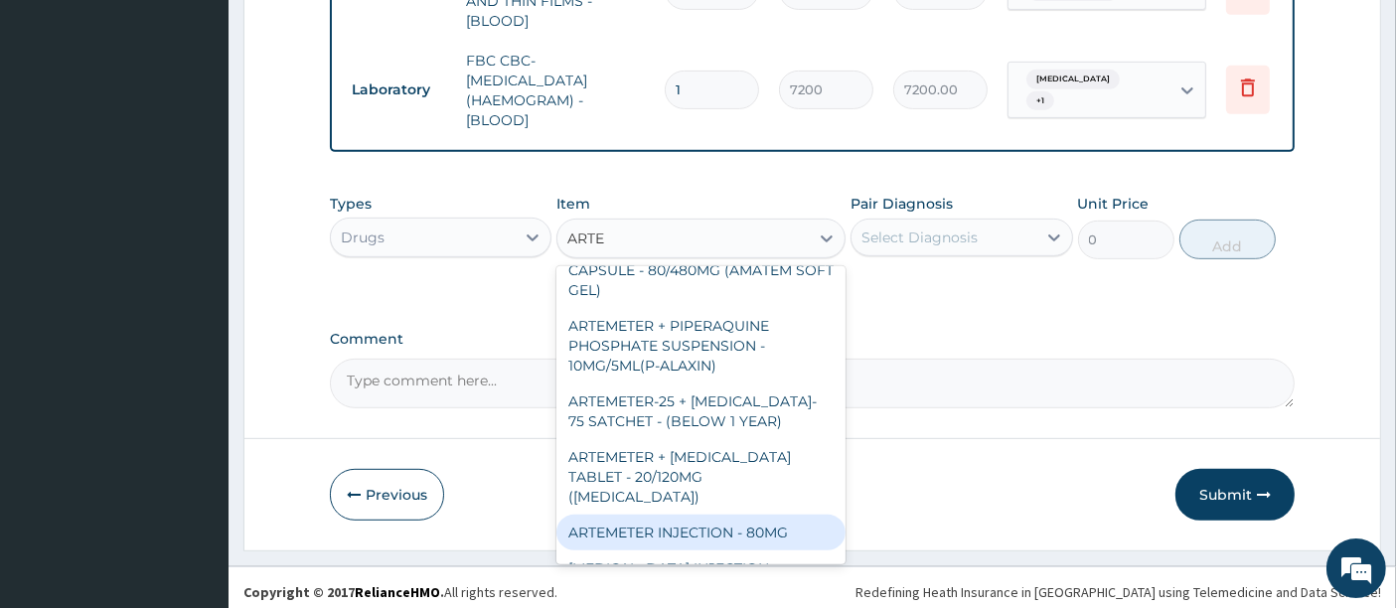
click at [648, 515] on div "ARTEMETER INJECTION - 80MG" at bounding box center [700, 533] width 289 height 36
type input "646"
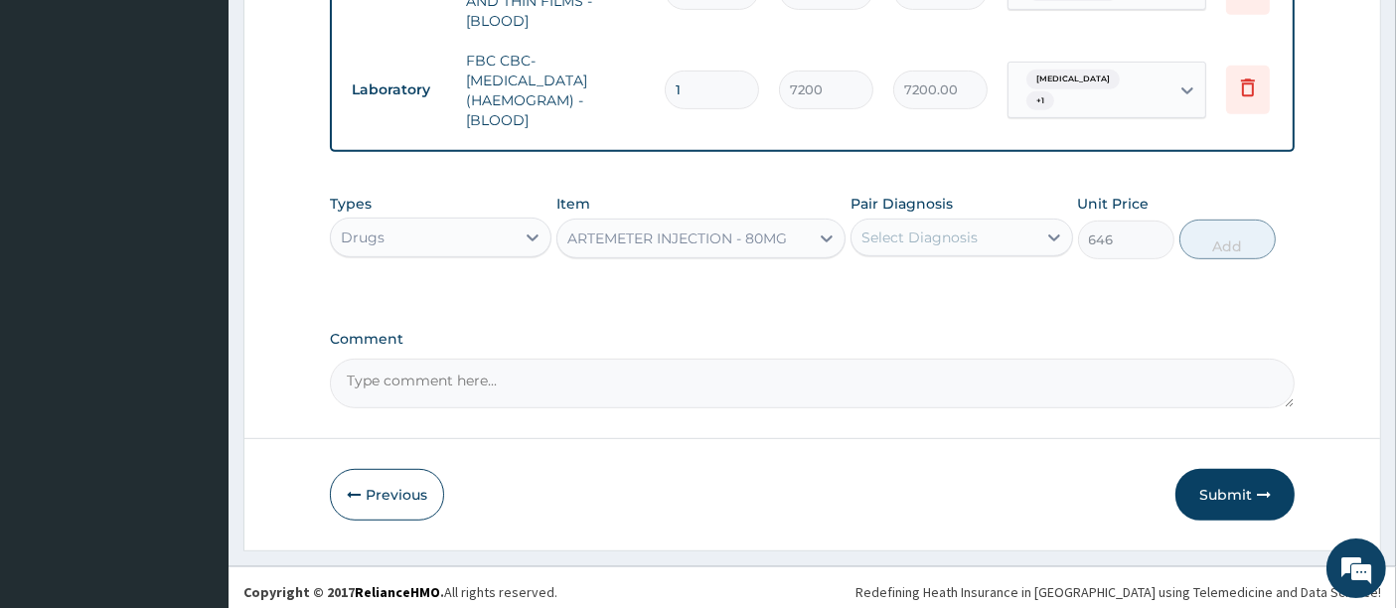
click at [902, 236] on div "Select Diagnosis" at bounding box center [920, 238] width 116 height 20
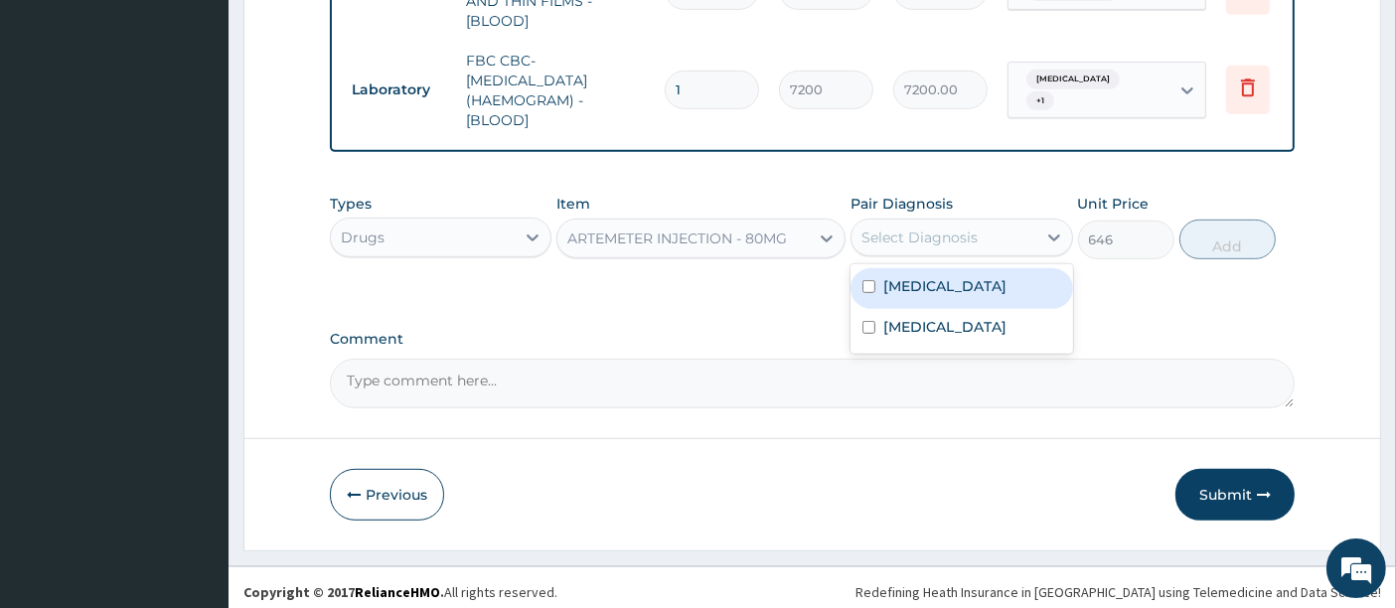
click at [876, 278] on div "Malaria" at bounding box center [962, 288] width 222 height 41
checkbox input "true"
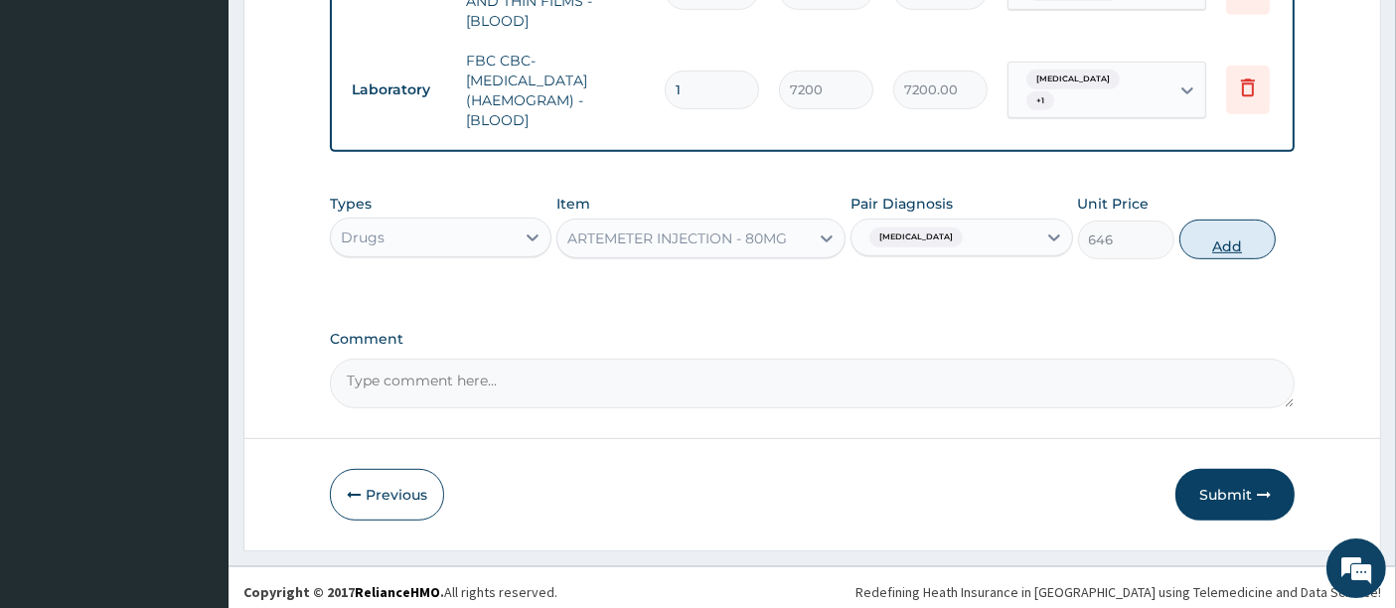
click at [1226, 235] on button "Add" at bounding box center [1228, 240] width 96 height 40
type input "0"
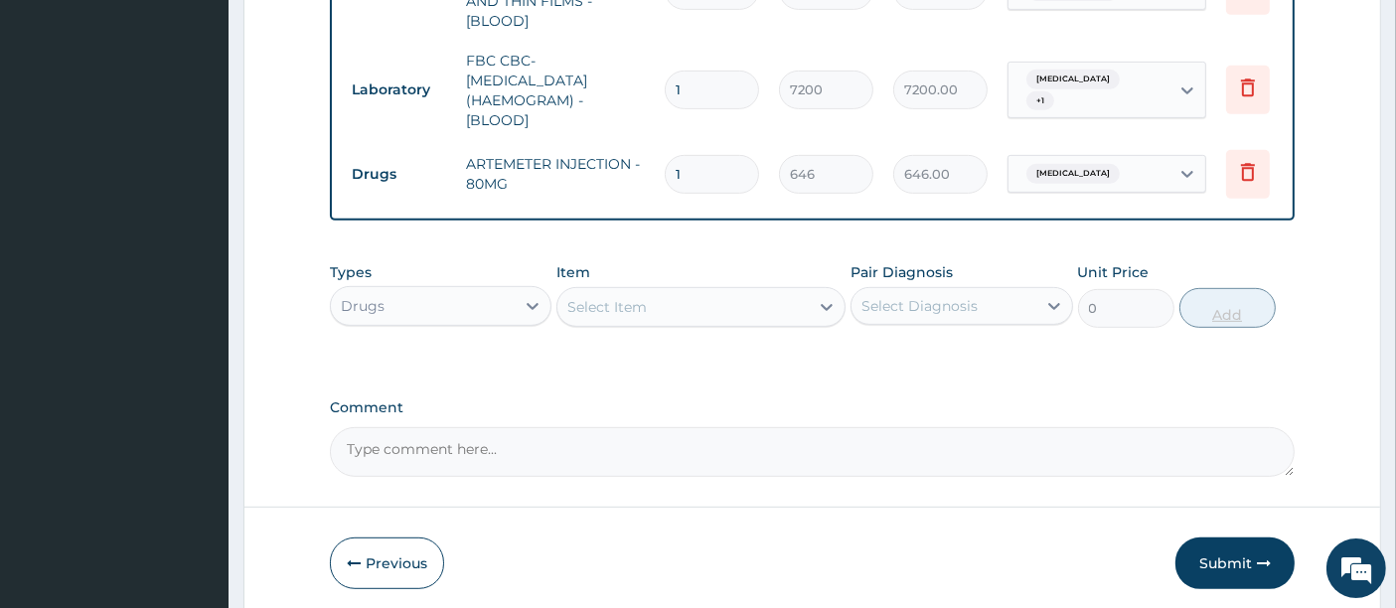
type input "0.00"
type input "6"
type input "3876.00"
type input "6"
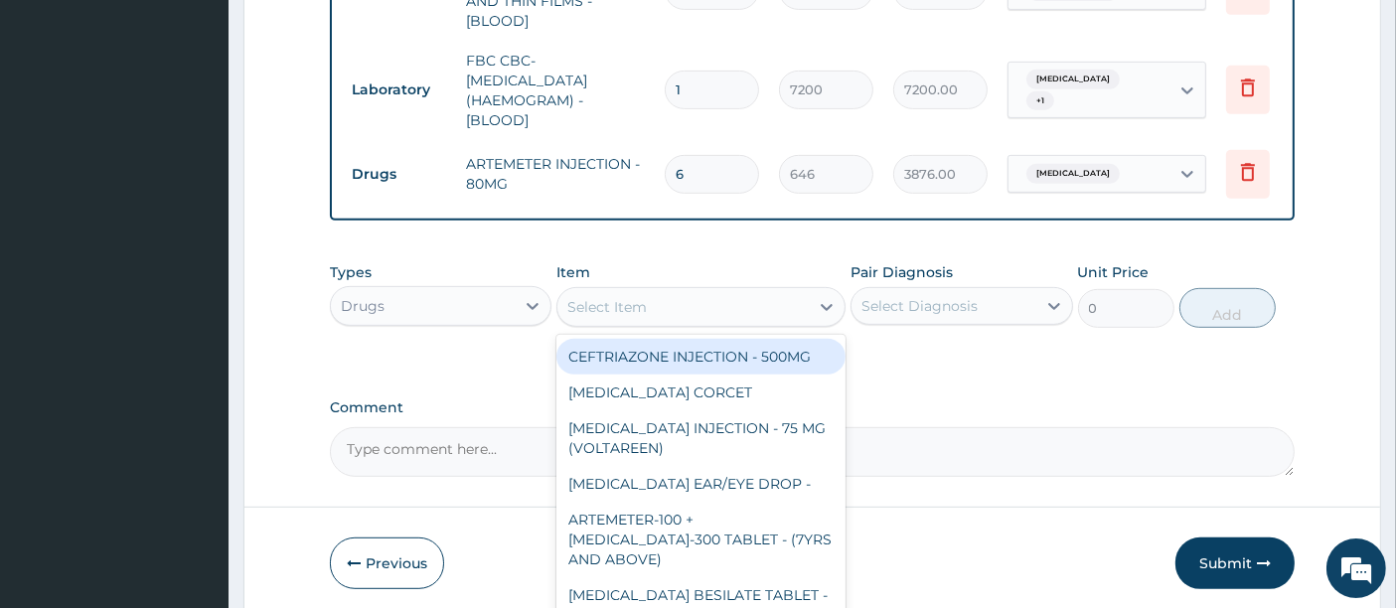
click at [731, 292] on div "Select Item" at bounding box center [682, 307] width 251 height 32
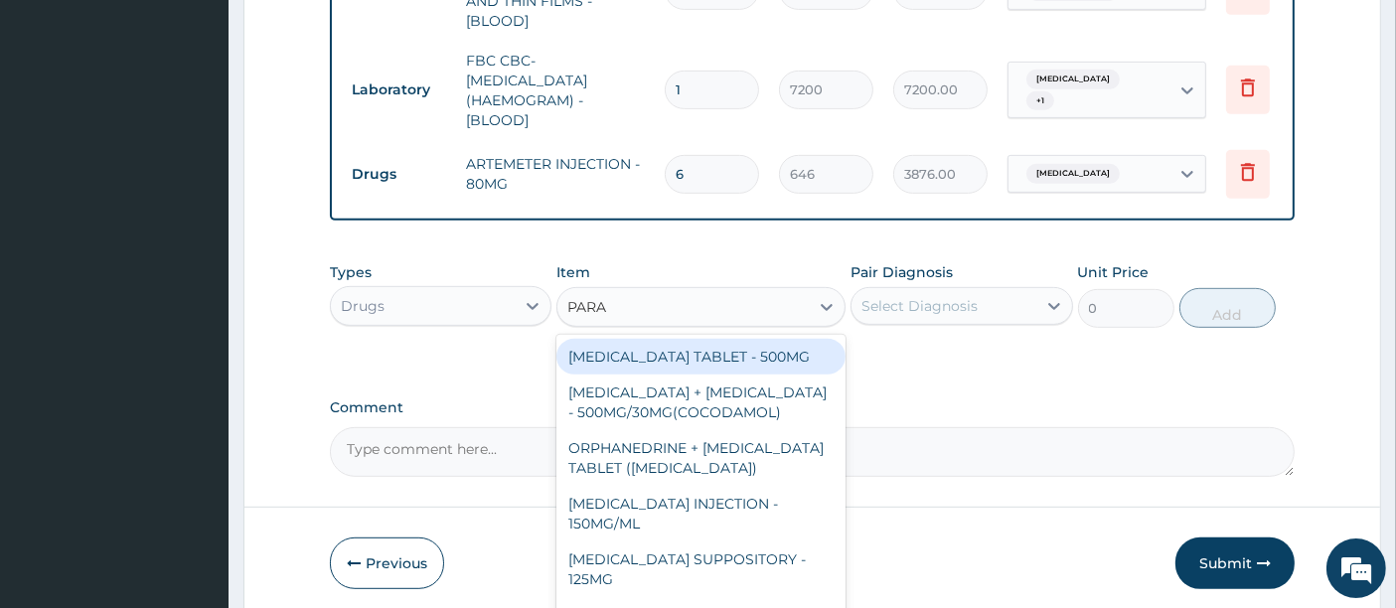
type input "PARAC"
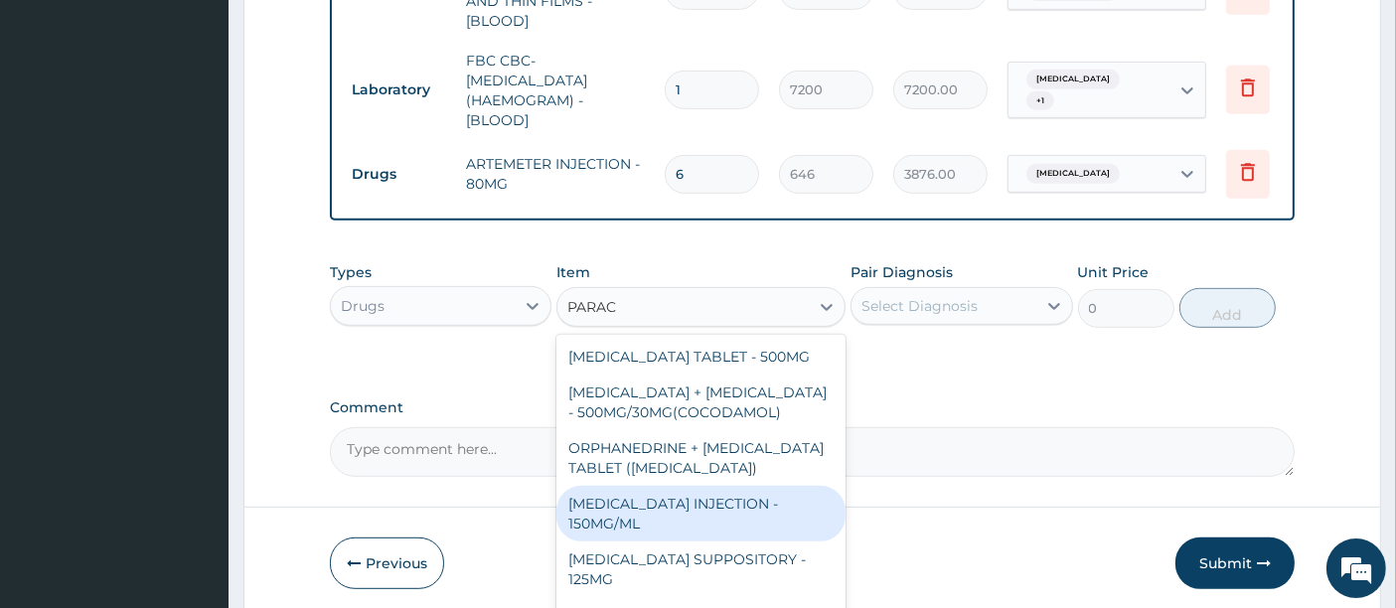
click at [641, 486] on div "PARACETAMOL INJECTION - 150MG/ML" at bounding box center [700, 514] width 289 height 56
type input "760"
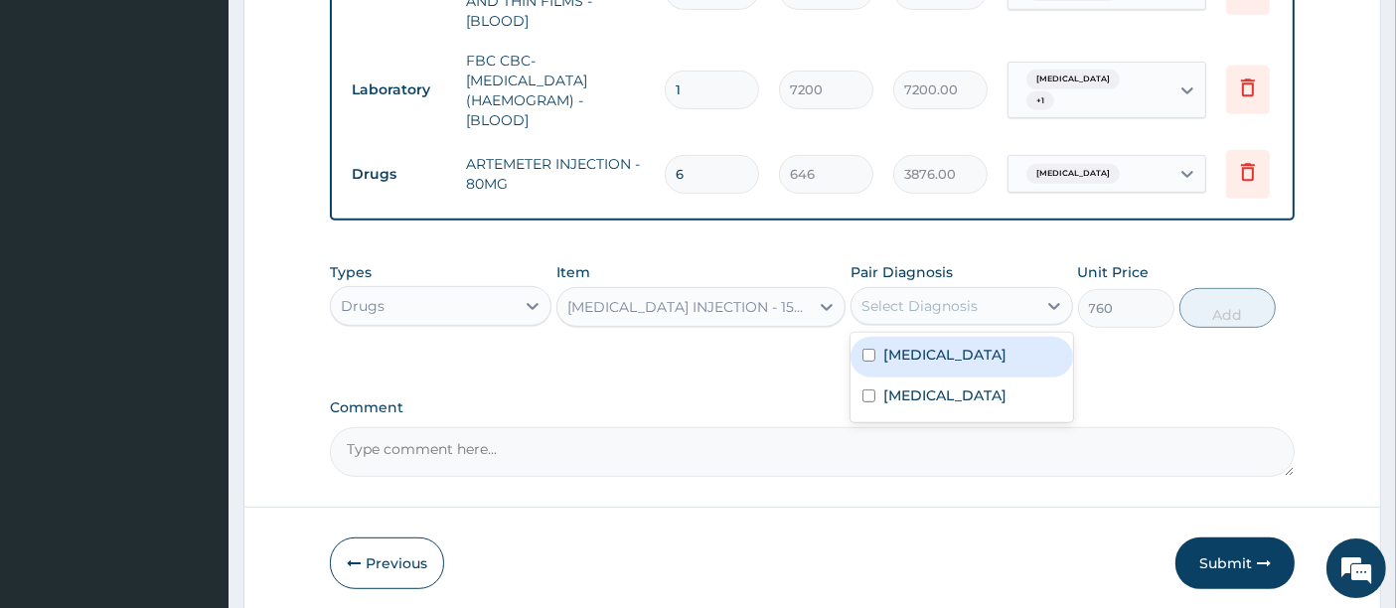
click at [919, 299] on div "Select Diagnosis" at bounding box center [920, 306] width 116 height 20
click at [885, 357] on label "Malaria" at bounding box center [944, 355] width 123 height 20
checkbox input "true"
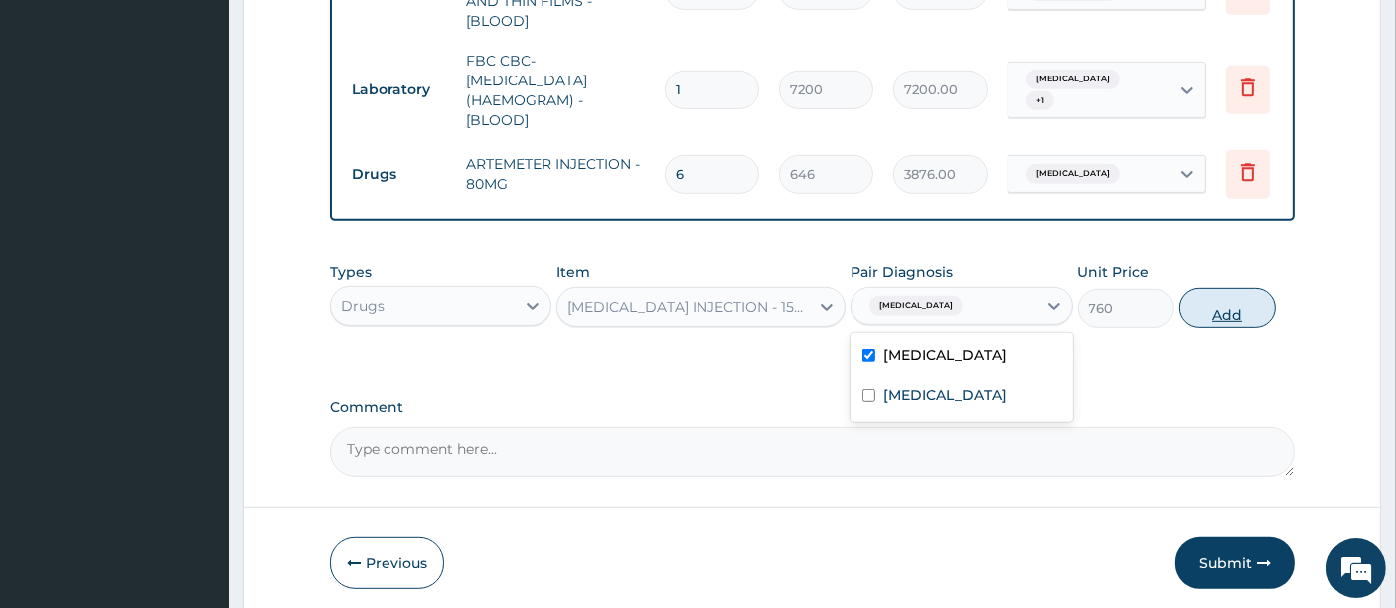
click at [1217, 312] on button "Add" at bounding box center [1228, 308] width 96 height 40
type input "0"
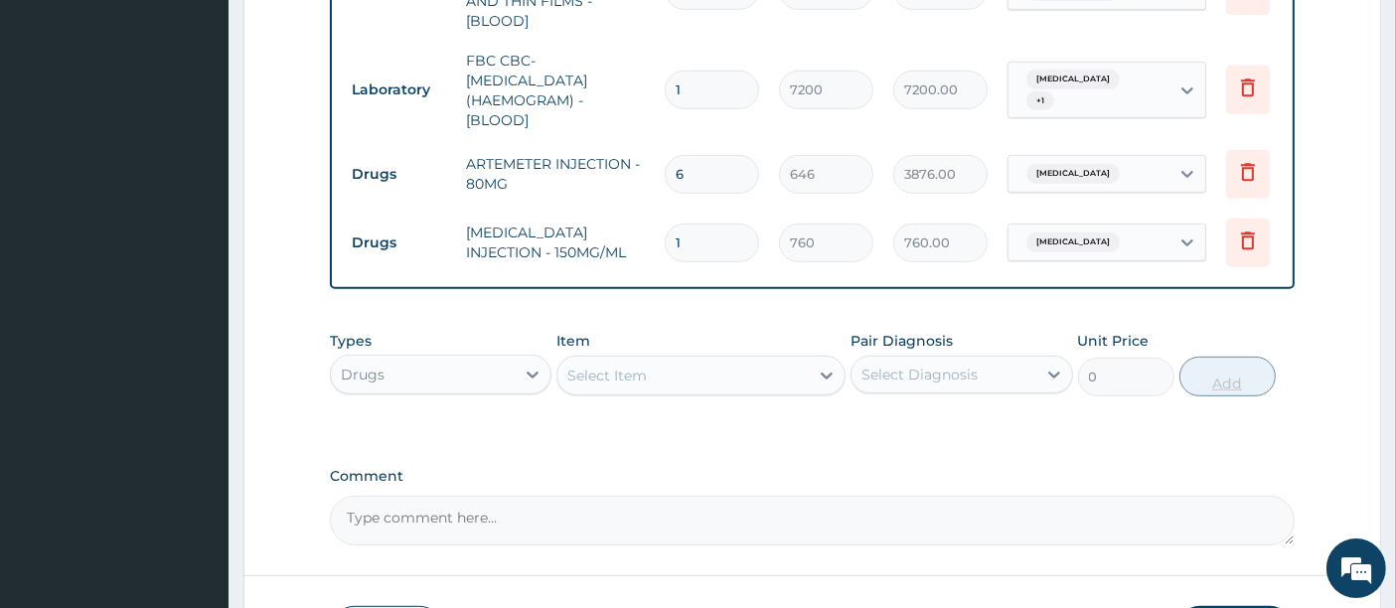
type input "0.00"
type input "6"
type input "4560.00"
type input "6"
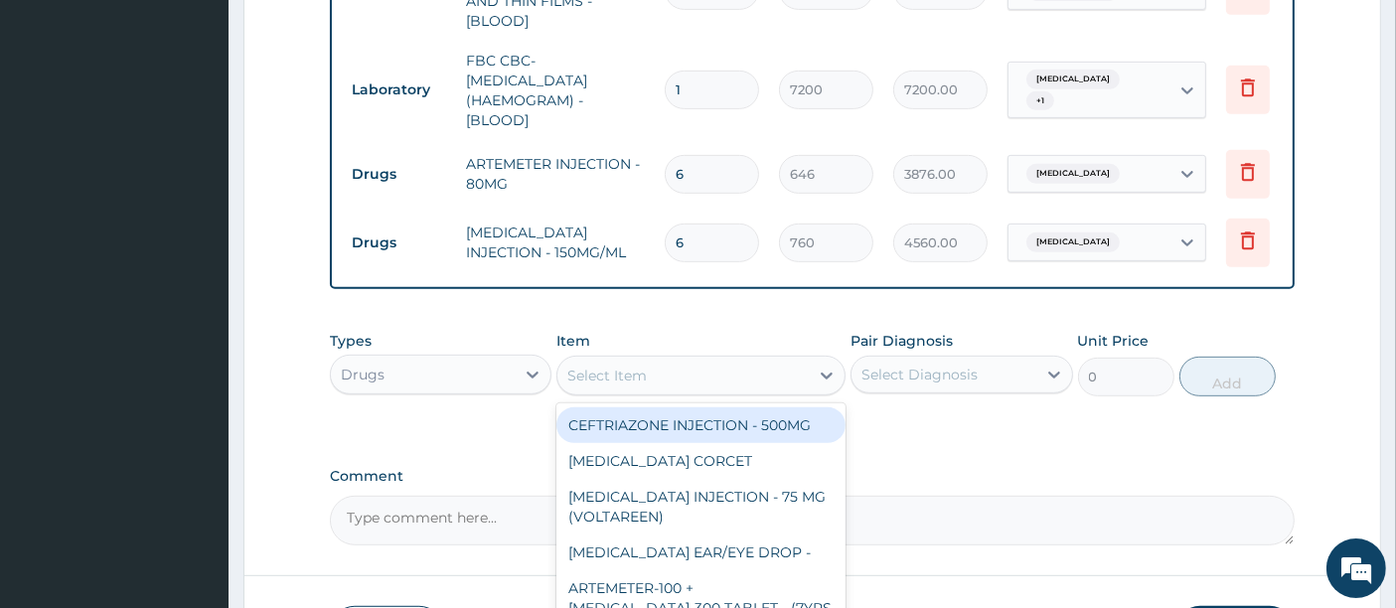
click at [690, 365] on div "Select Item" at bounding box center [682, 376] width 251 height 32
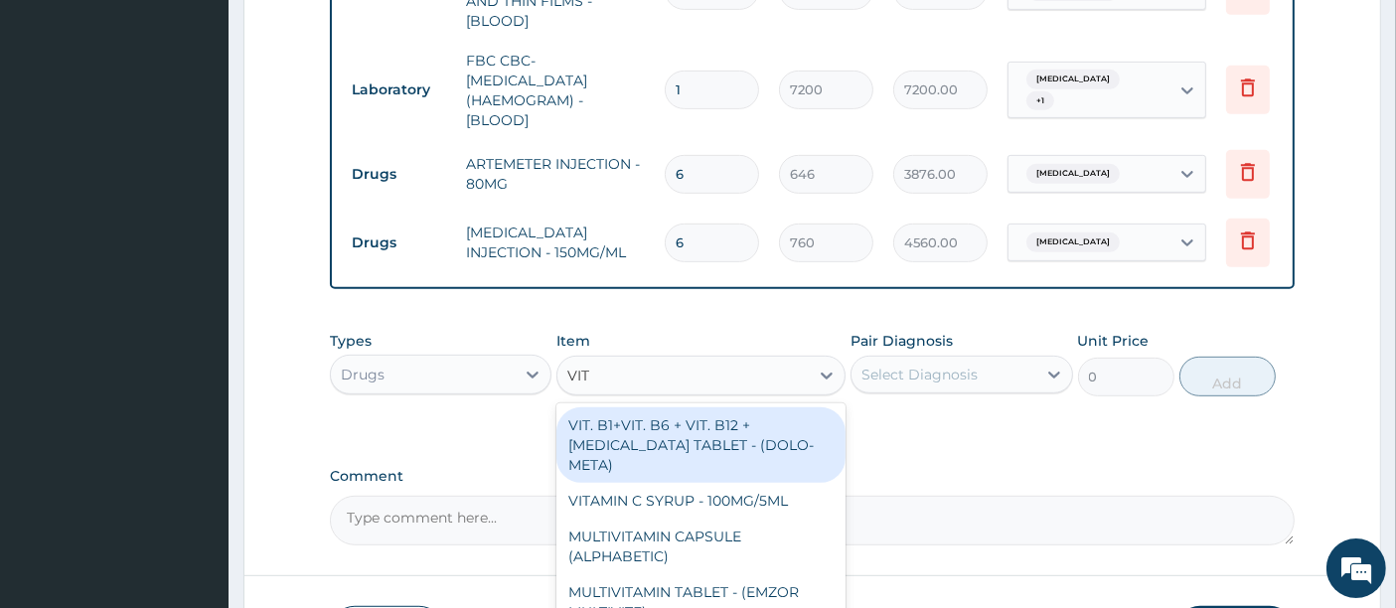
type input "VIT B"
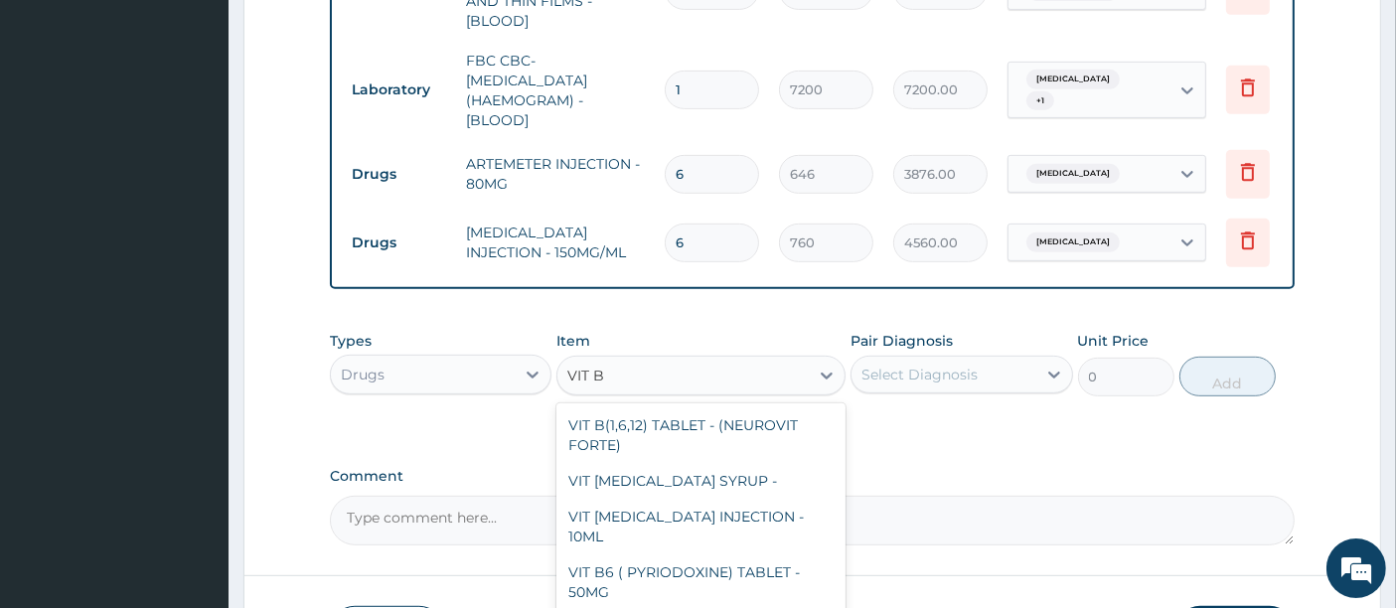
type input "22.799999999999997"
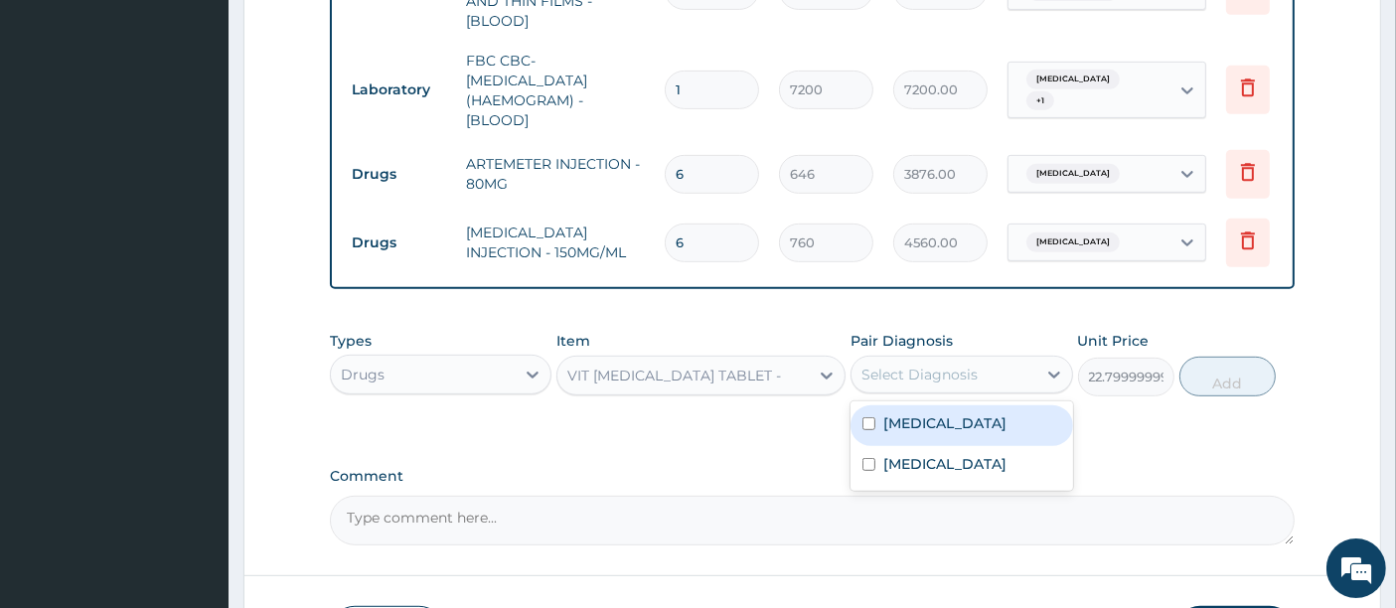
drag, startPoint x: 939, startPoint y: 370, endPoint x: 948, endPoint y: 405, distance: 36.9
click at [948, 394] on div "option Malaria, selected. option Malaria focused, 1 of 2. 2 results available. …" at bounding box center [962, 375] width 222 height 38
click at [948, 405] on div "Malaria" at bounding box center [962, 425] width 222 height 41
checkbox input "true"
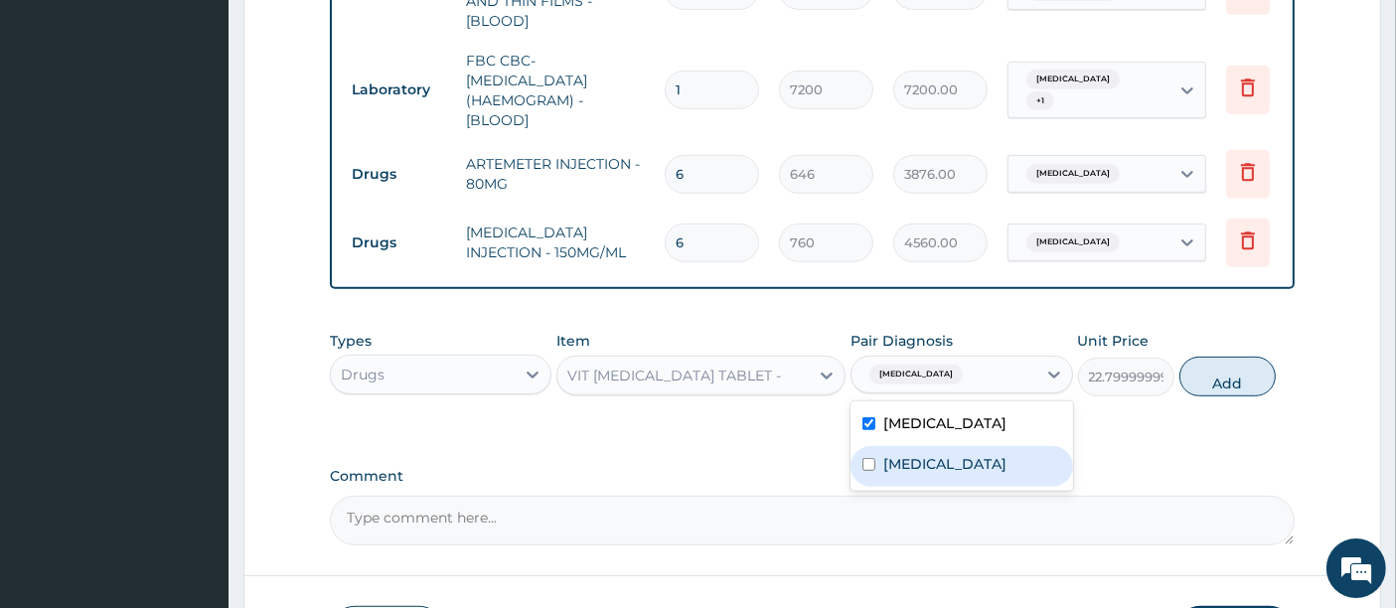
click at [939, 453] on div "Sepsis" at bounding box center [962, 466] width 222 height 41
checkbox input "true"
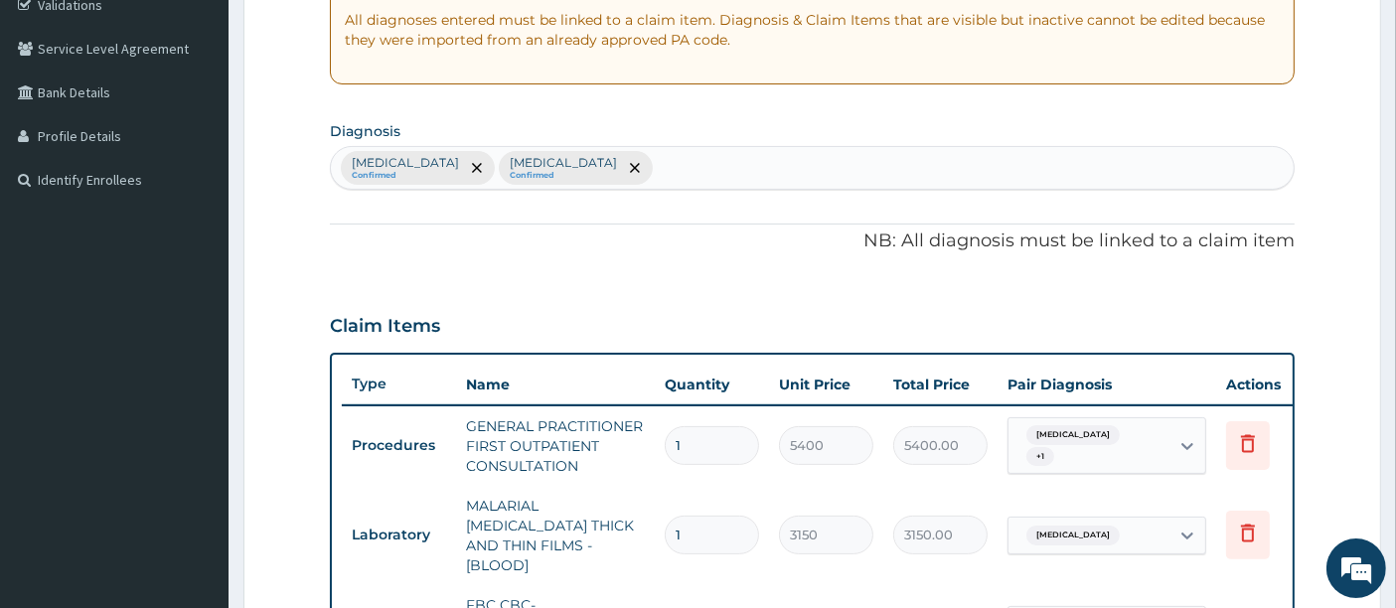
scroll to position [358, 0]
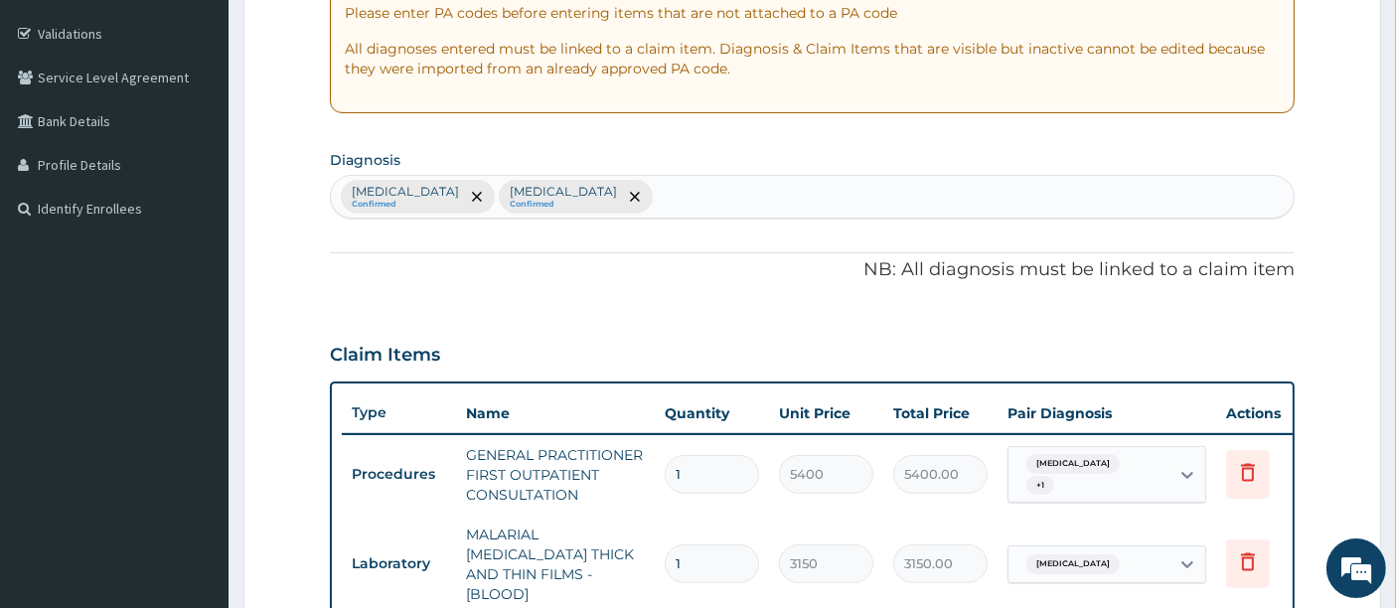
click at [567, 201] on div "Malaria Confirmed Sepsis Confirmed" at bounding box center [813, 197] width 964 height 42
type input "LOSS OF AP"
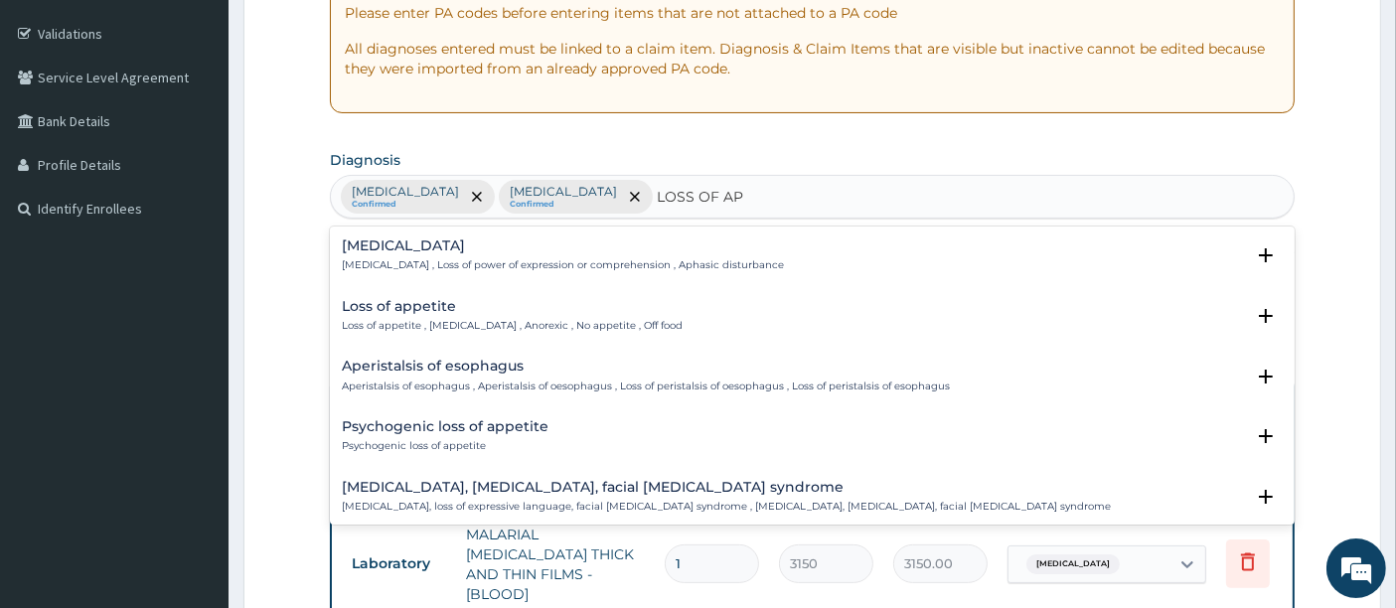
click at [408, 303] on h4 "Loss of appetite" at bounding box center [512, 306] width 341 height 15
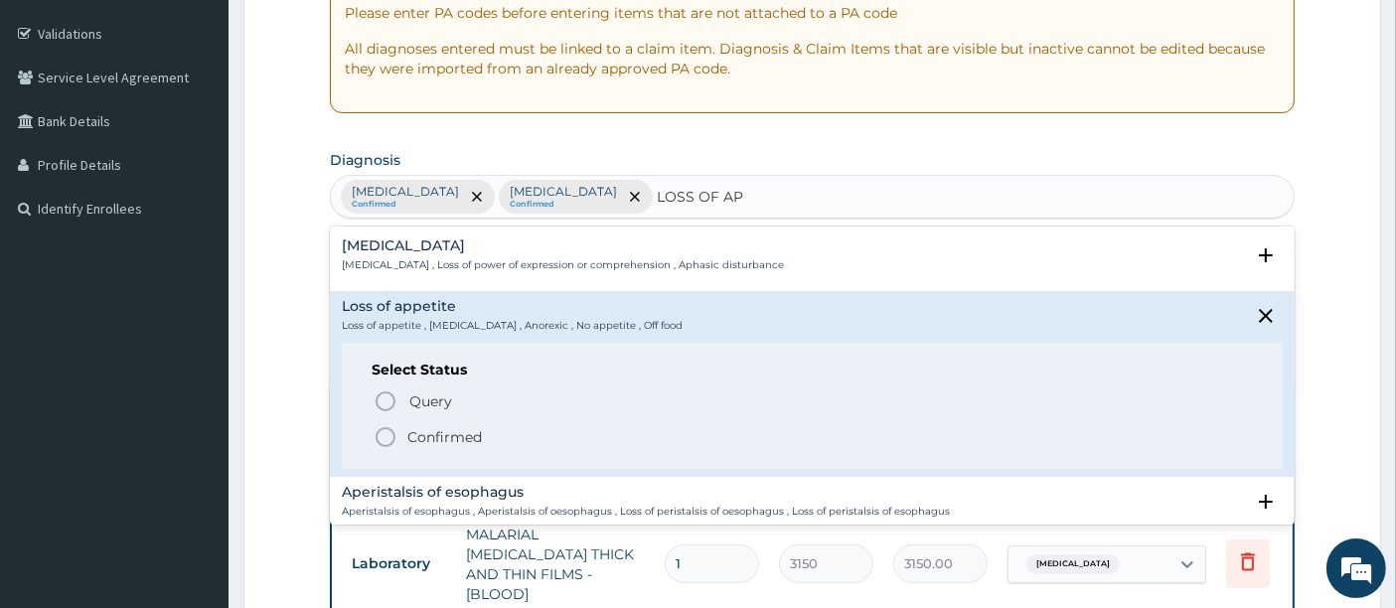
click at [375, 438] on icon "status option filled" at bounding box center [386, 437] width 24 height 24
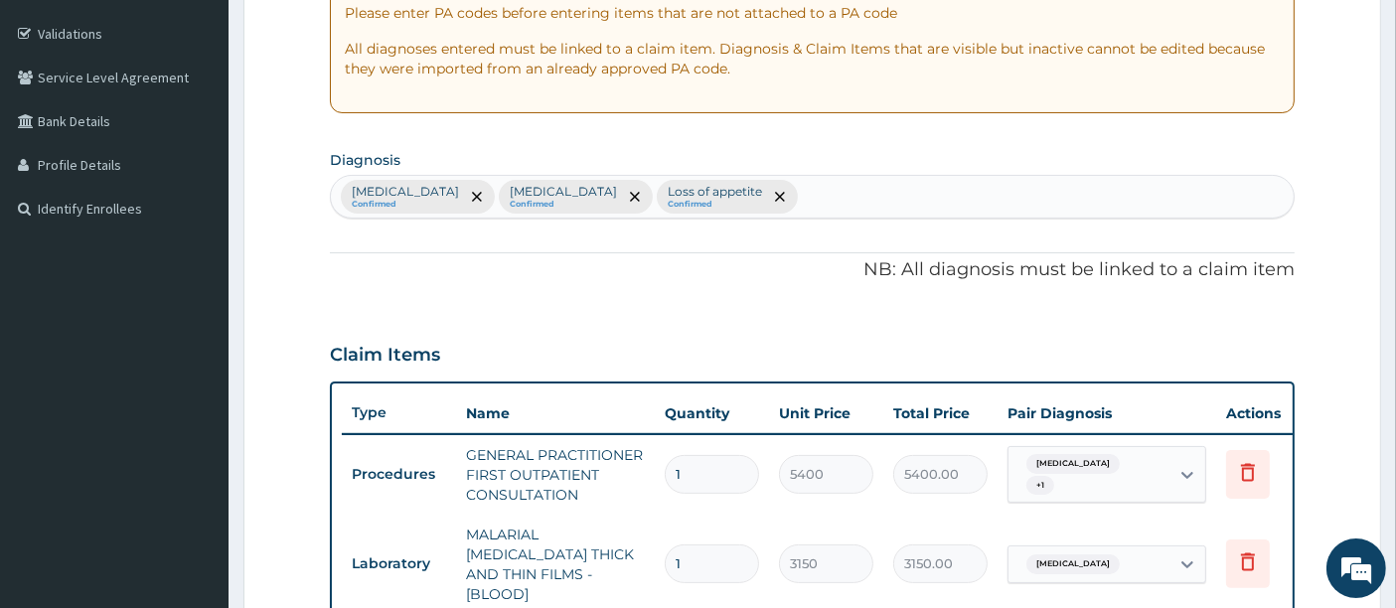
click at [377, 321] on div "PA Code / Prescription Code Enter Code(Secondary Care Only) Encounter Date 12-0…" at bounding box center [813, 475] width 966 height 1287
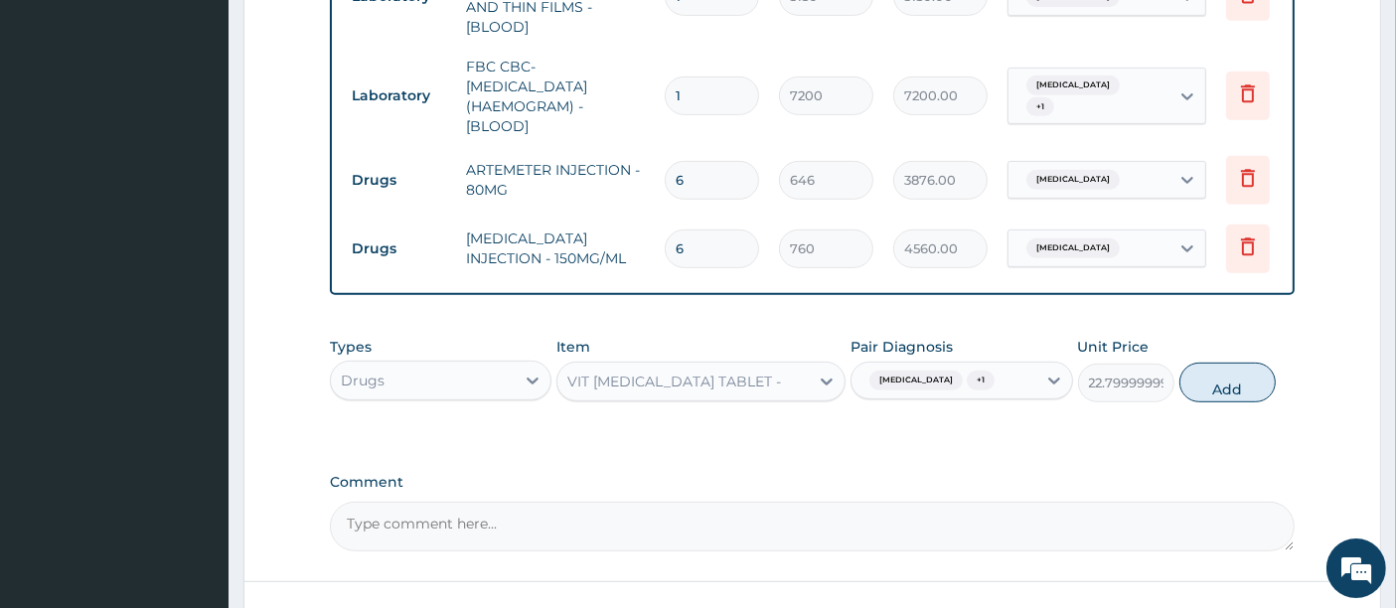
scroll to position [931, 0]
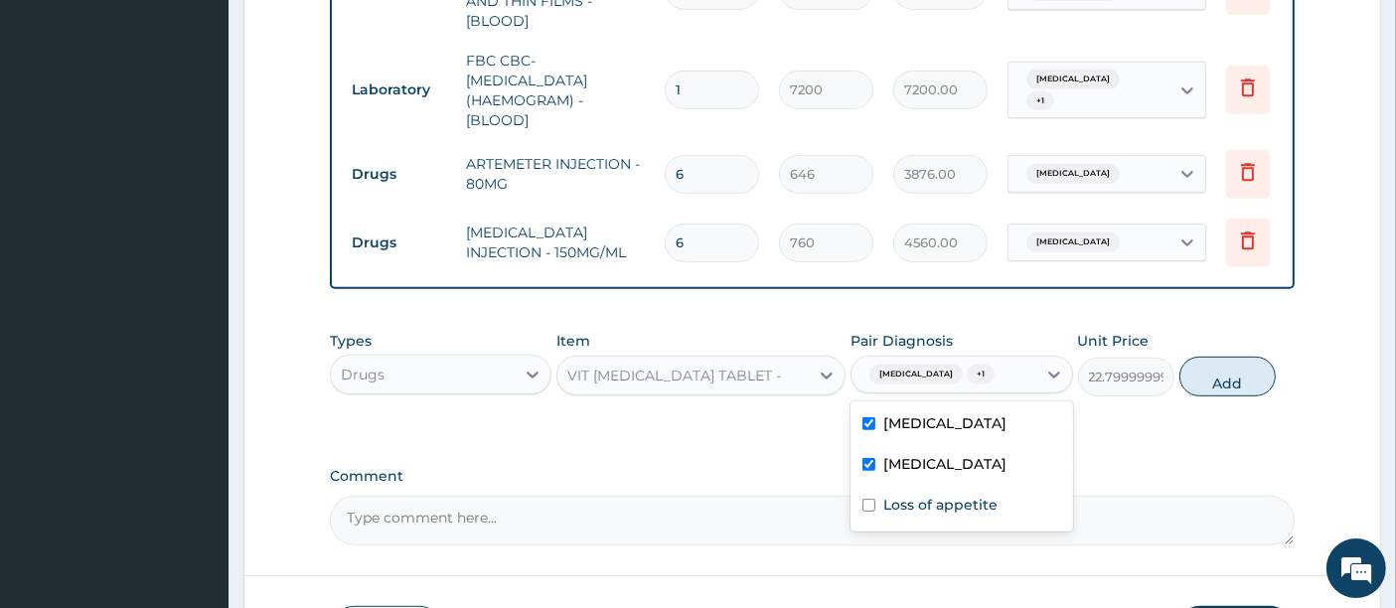
click at [980, 372] on div "Malaria + 1" at bounding box center [944, 375] width 184 height 34
click at [904, 501] on label "Loss of appetite" at bounding box center [940, 505] width 114 height 20
checkbox input "true"
click at [1223, 369] on button "Add" at bounding box center [1228, 377] width 96 height 40
type input "0"
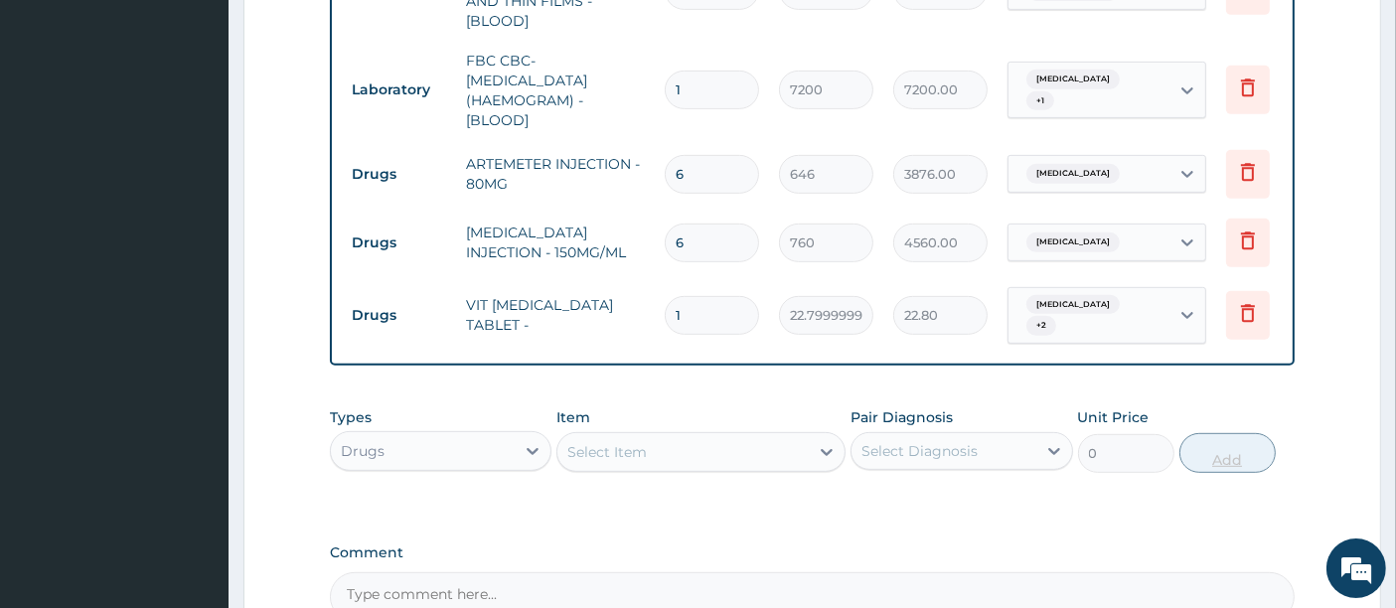
type input "10"
type input "228.00"
type input "10"
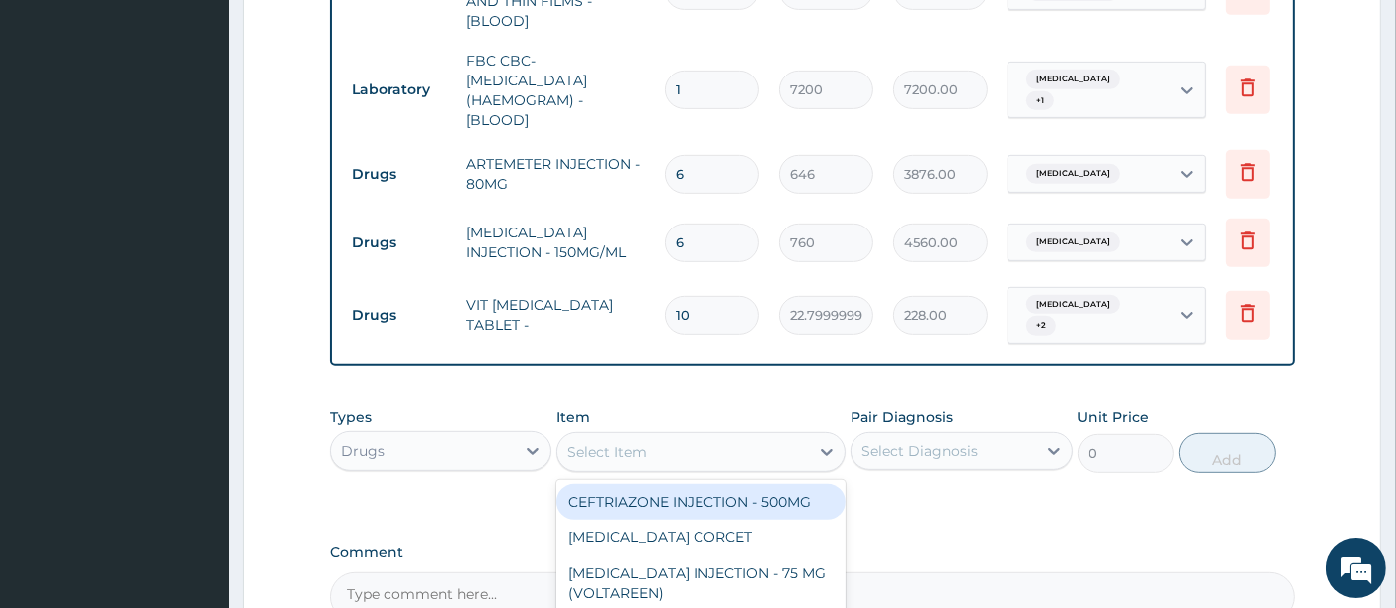
click at [644, 442] on div "Select Item" at bounding box center [606, 452] width 79 height 20
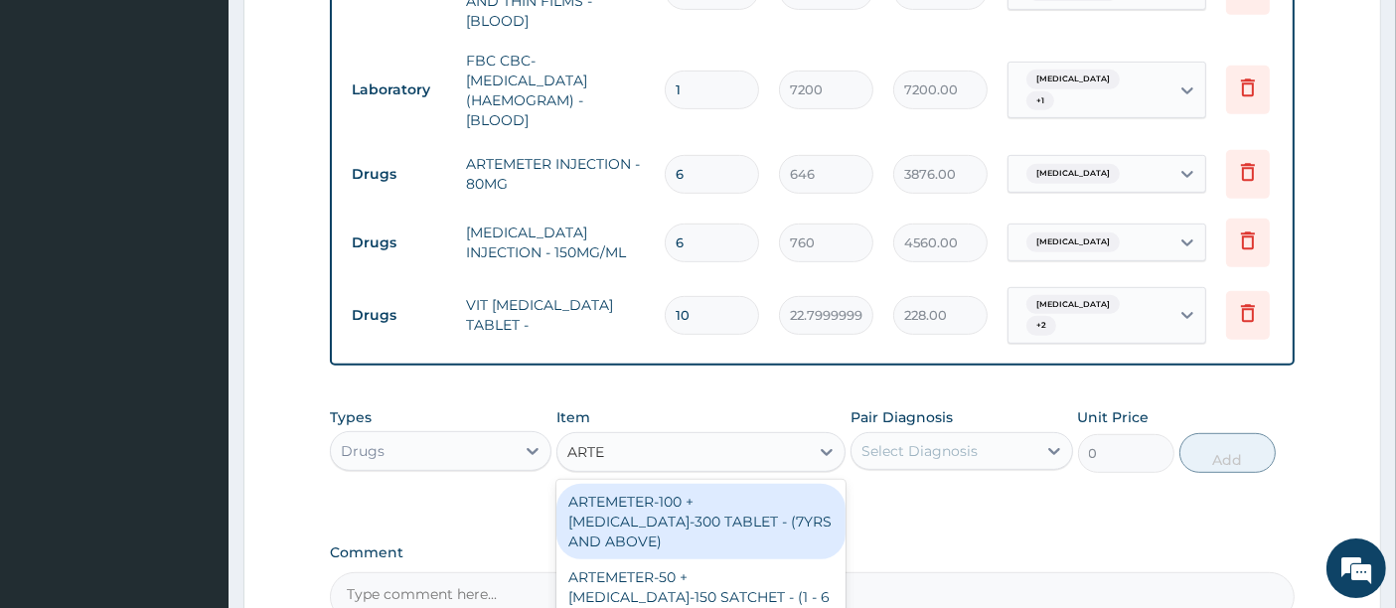
type input "ARTE"
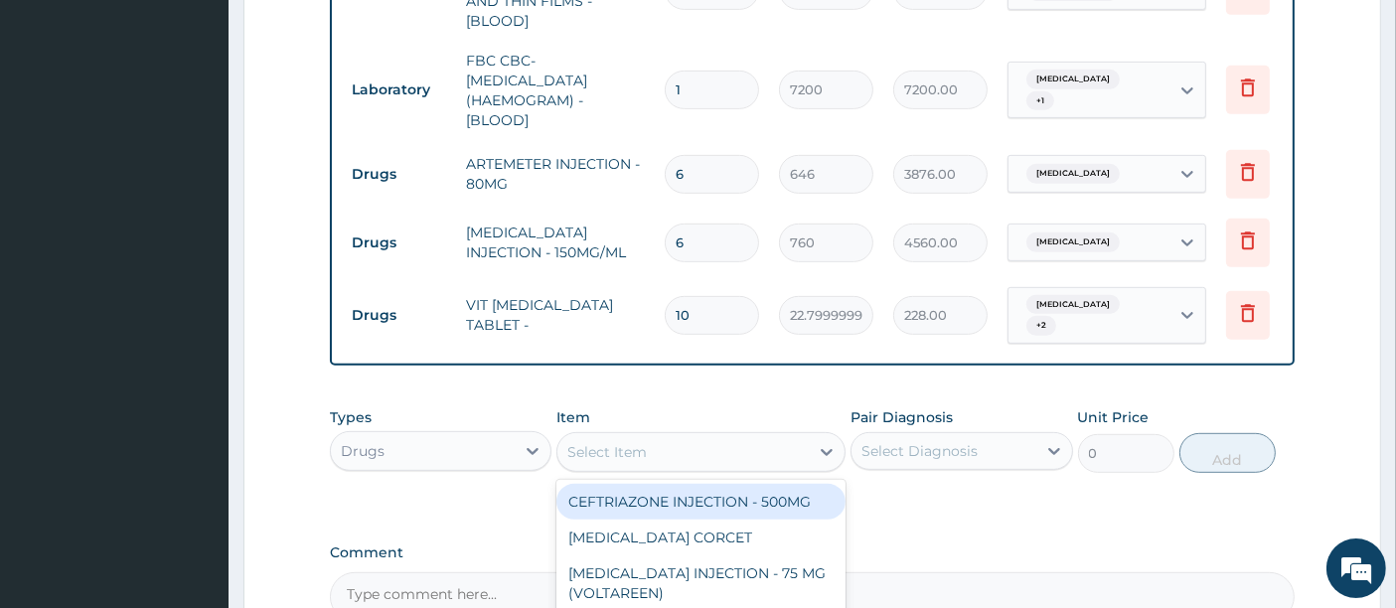
click at [796, 438] on div "Select Item" at bounding box center [682, 452] width 251 height 32
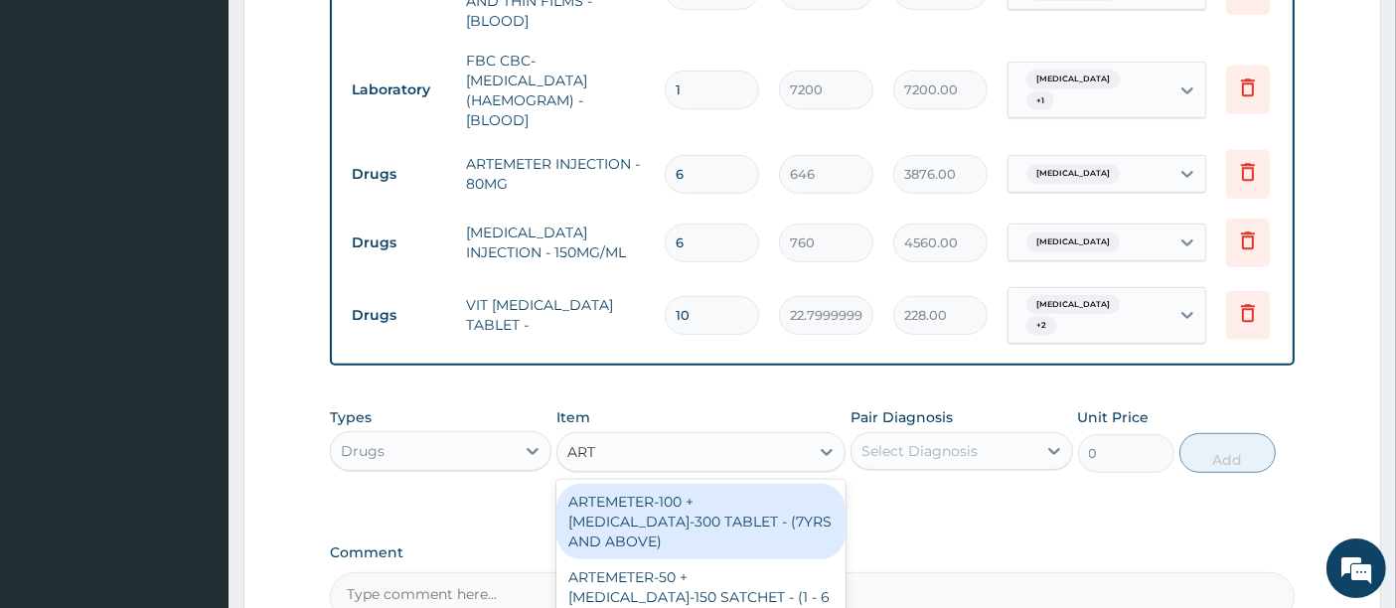
type input "ARTE"
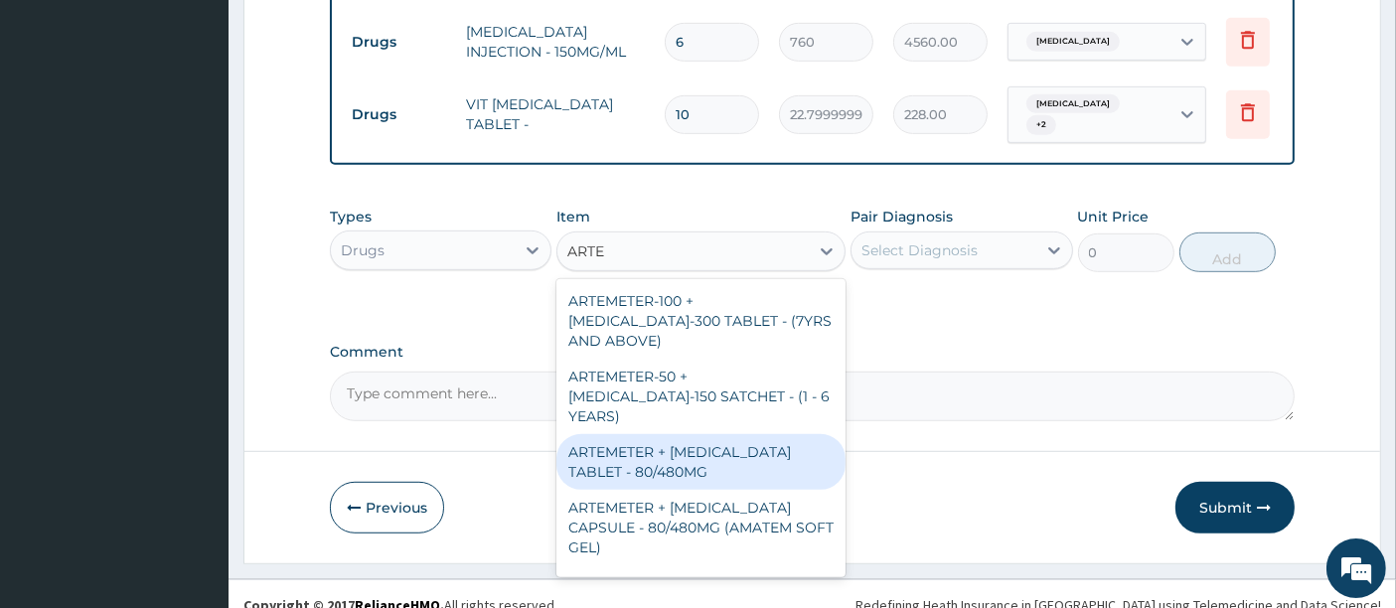
scroll to position [1138, 0]
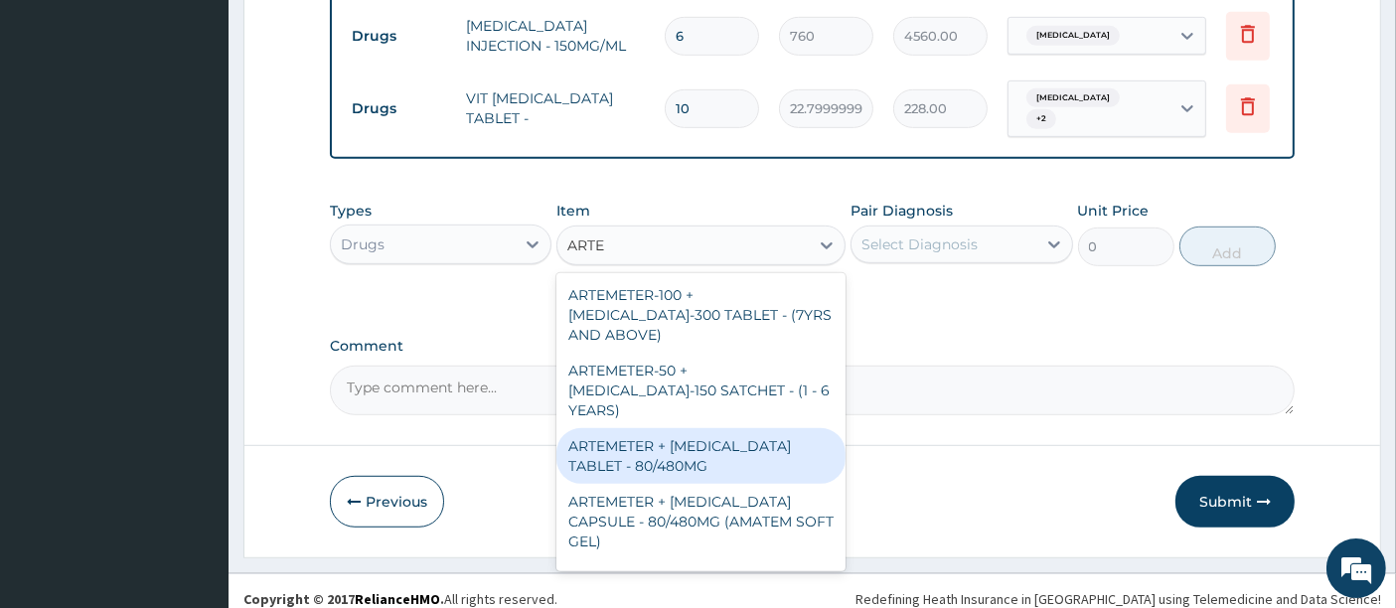
click at [623, 428] on div "ARTEMETER + LUMEFANTRINE TABLET - 80/480MG" at bounding box center [700, 456] width 289 height 56
type input "494"
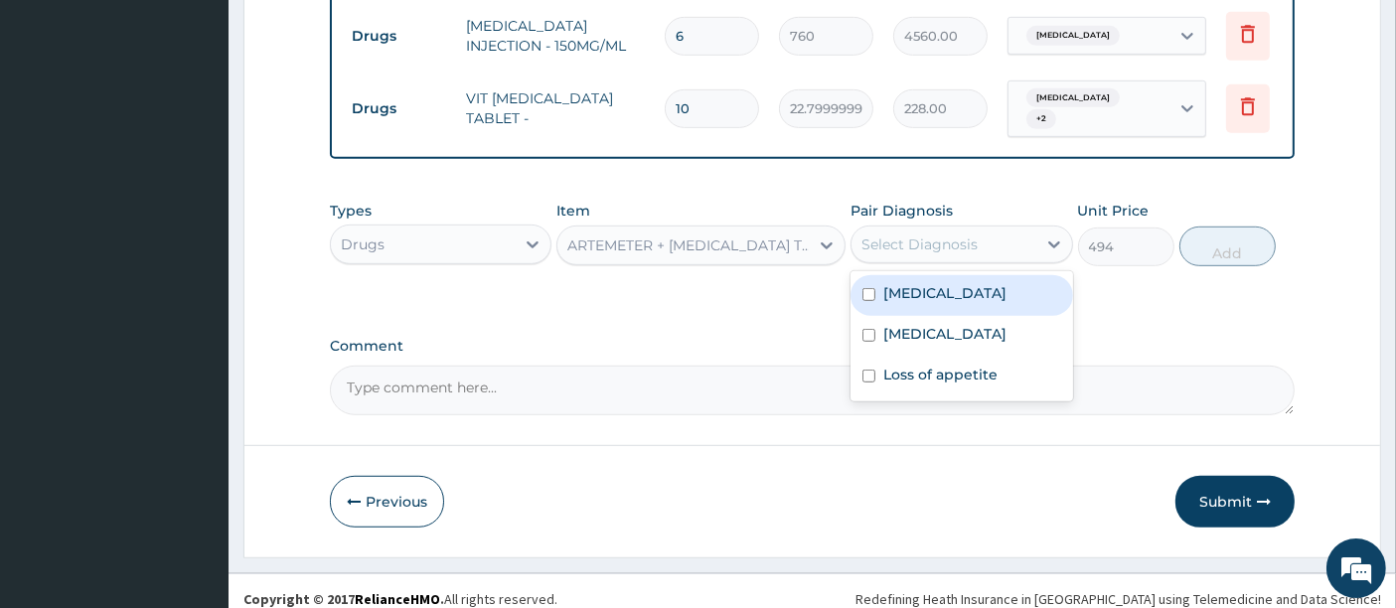
click at [971, 226] on div "Select Diagnosis" at bounding box center [962, 245] width 222 height 38
click at [903, 283] on label "Malaria" at bounding box center [944, 293] width 123 height 20
checkbox input "true"
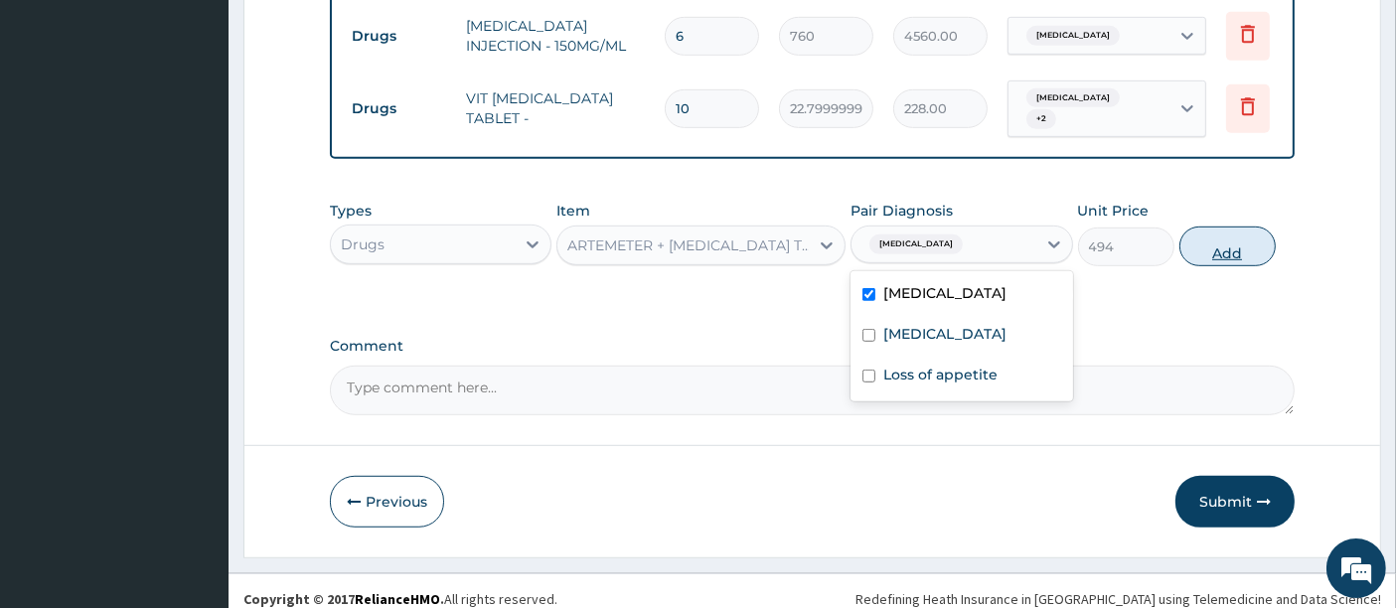
click at [1239, 237] on button "Add" at bounding box center [1228, 247] width 96 height 40
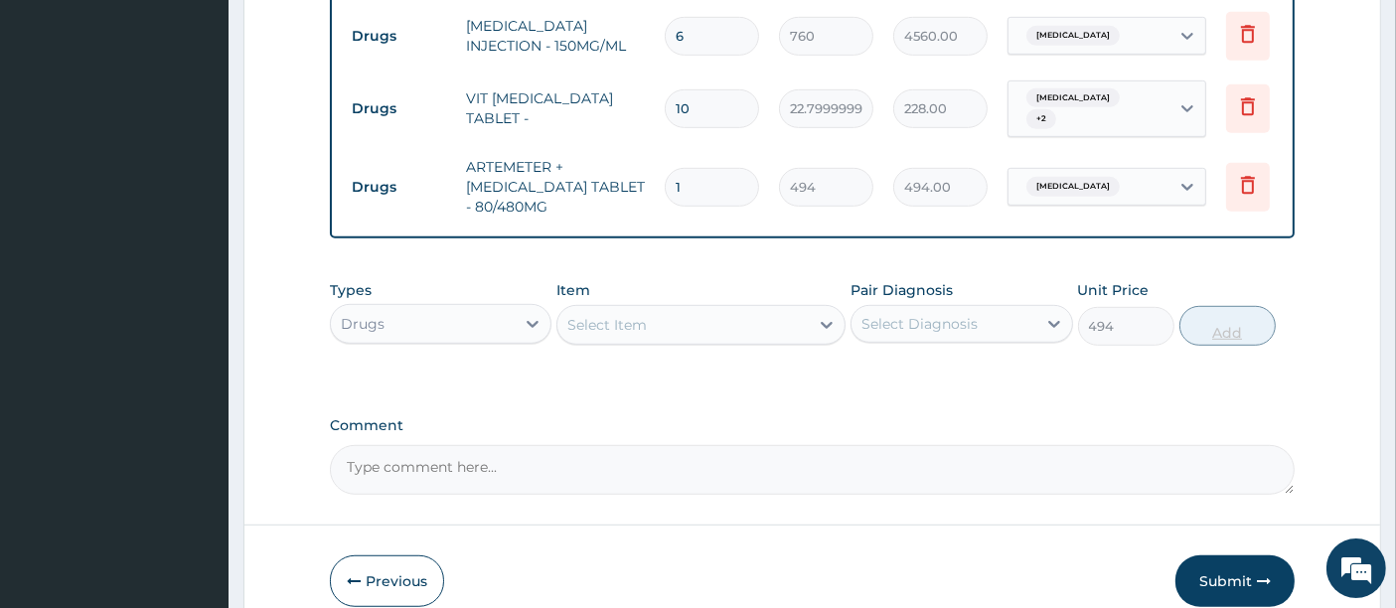
type input "0"
type input "0.00"
type input "6"
type input "2964.00"
type input "6"
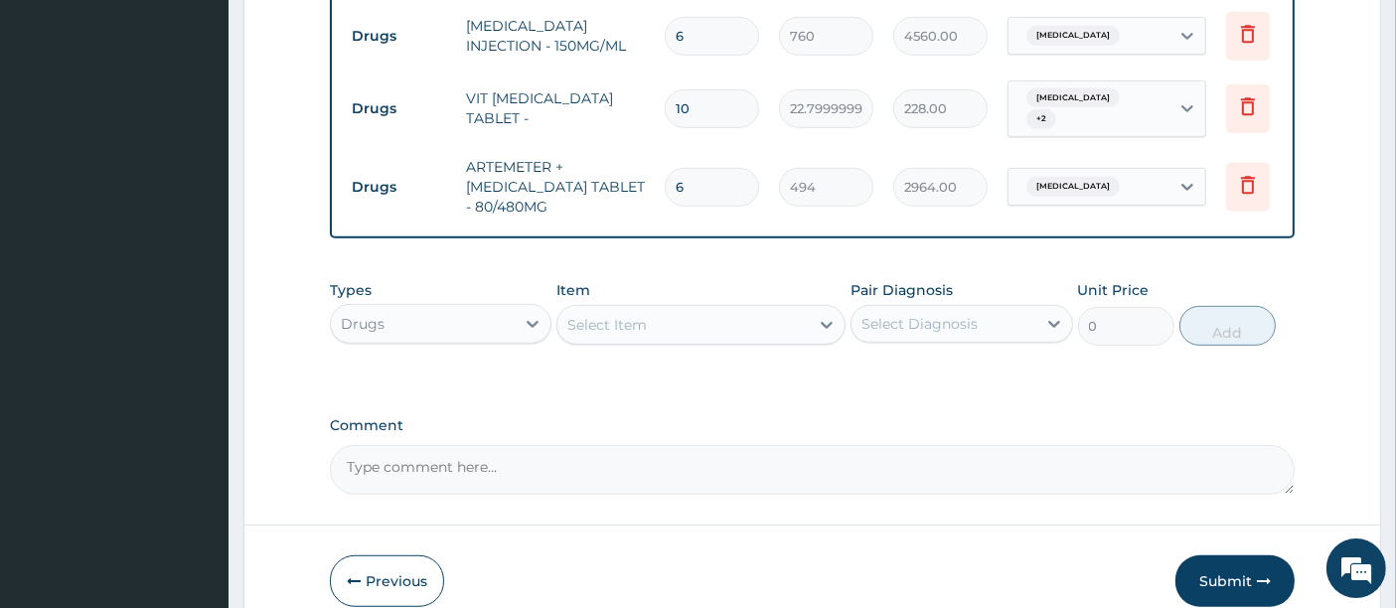
click at [647, 309] on div "Select Item" at bounding box center [682, 325] width 251 height 32
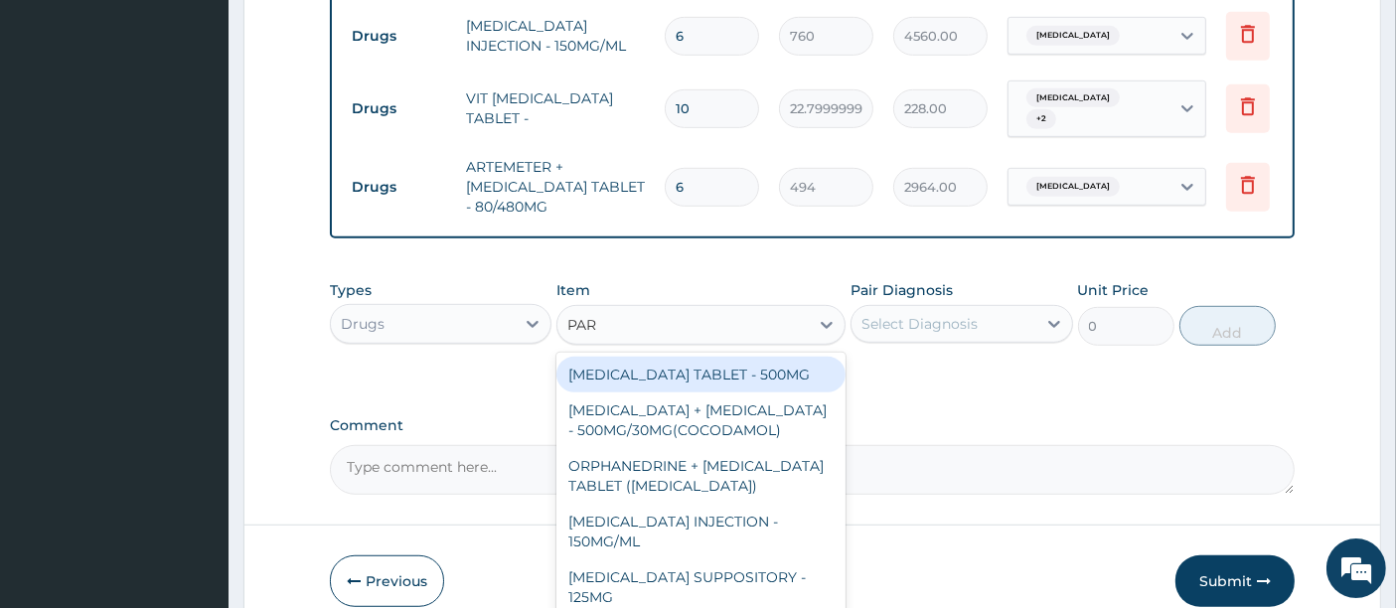
type input "PARA"
click at [675, 357] on div "PARACETAMOL TABLET - 500MG" at bounding box center [700, 375] width 289 height 36
type input "45.599999999999994"
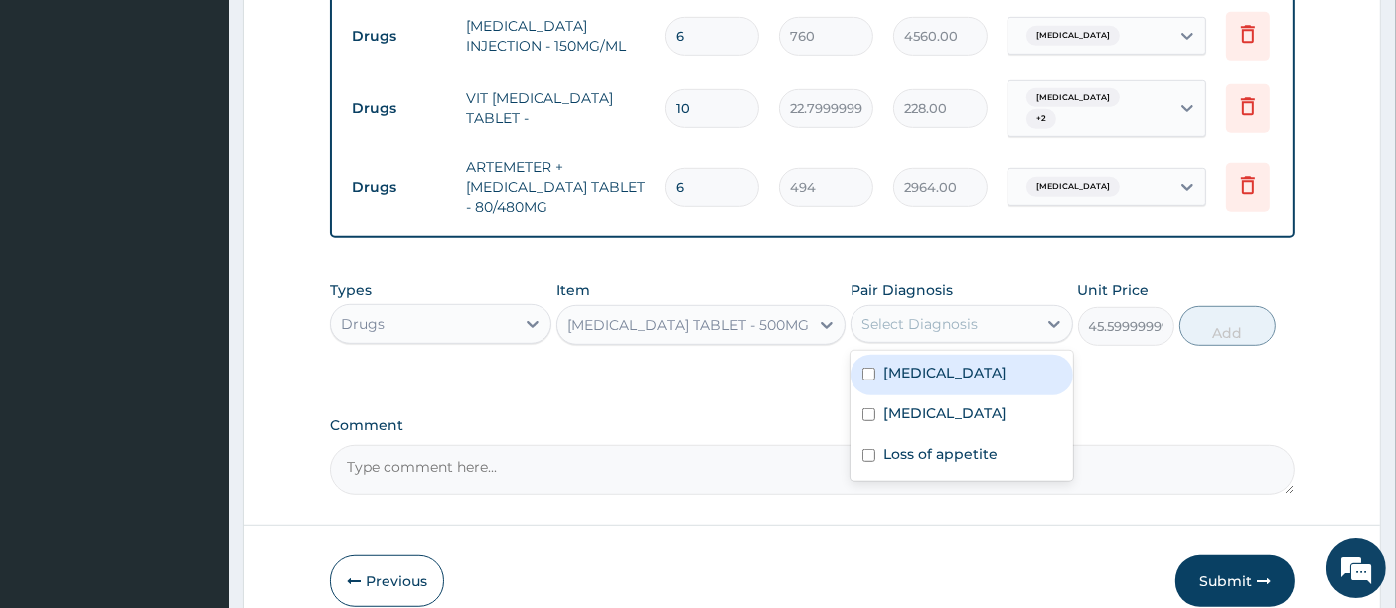
click at [916, 319] on div "Select Diagnosis" at bounding box center [944, 324] width 184 height 32
click at [888, 365] on label "Malaria" at bounding box center [944, 373] width 123 height 20
checkbox input "true"
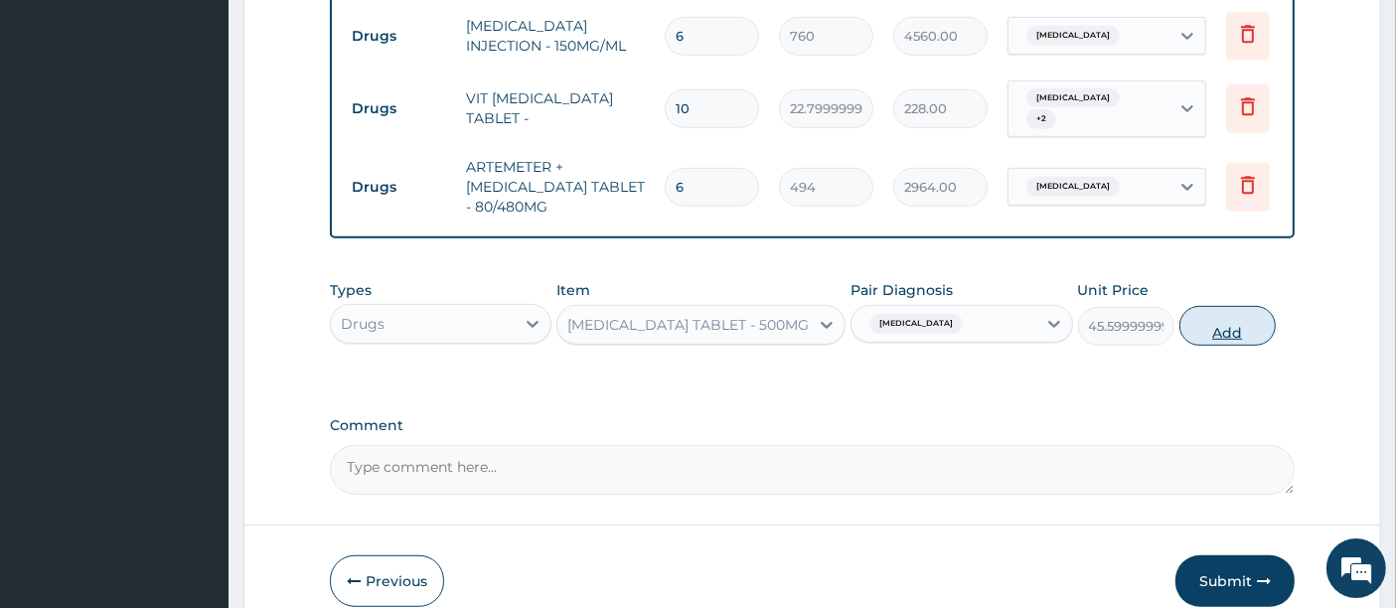
click at [1234, 306] on button "Add" at bounding box center [1228, 326] width 96 height 40
type input "0"
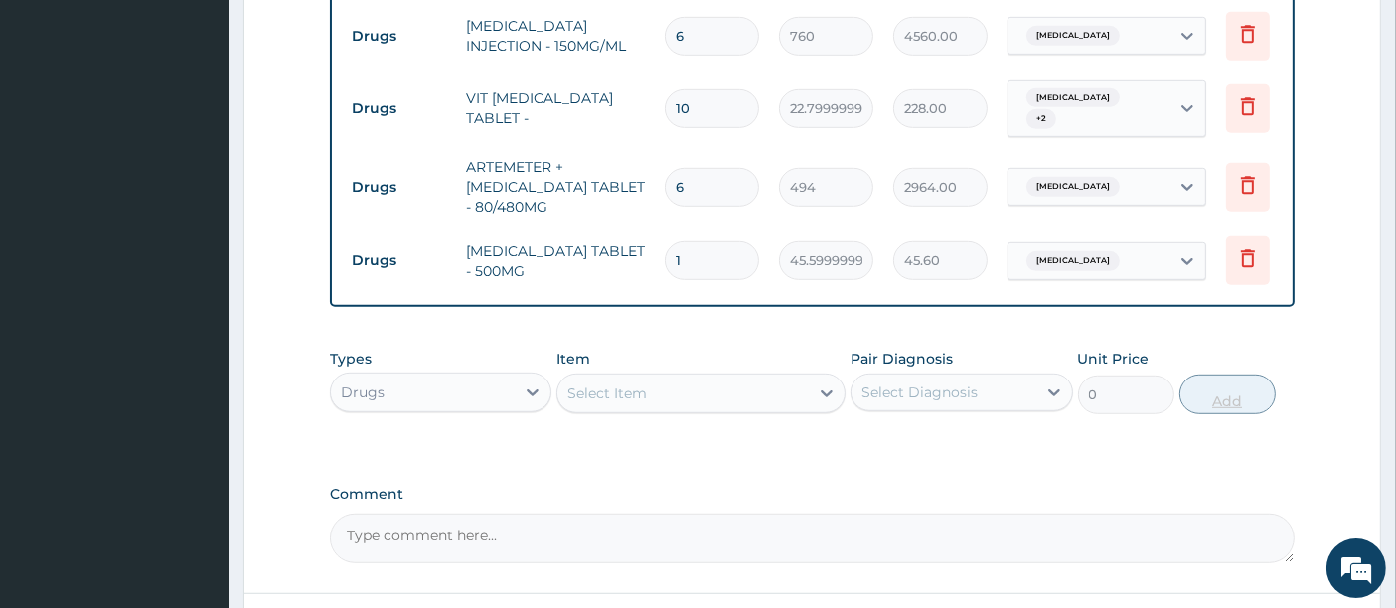
type input "18"
type input "820.80"
type input "18"
click at [866, 486] on label "Comment" at bounding box center [813, 494] width 966 height 17
click at [866, 514] on textarea "Comment" at bounding box center [813, 539] width 966 height 50
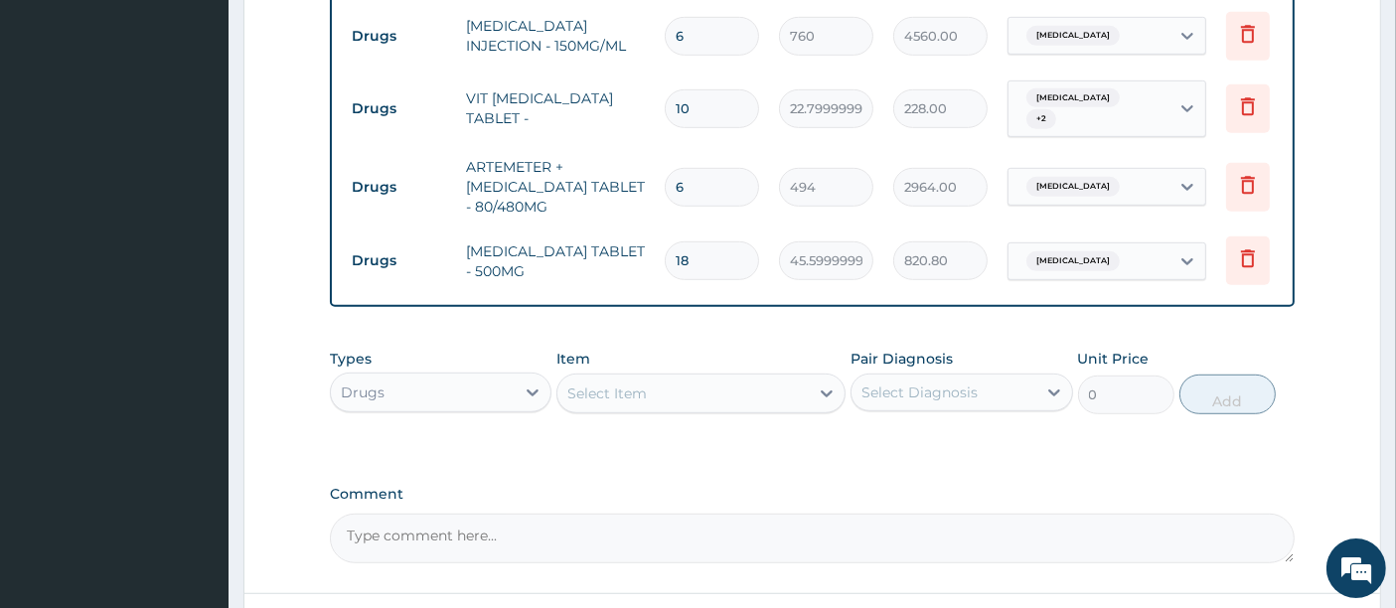
click at [841, 436] on div "Types Drugs Item Select Item Pair Diagnosis Select Diagnosis Unit Price 0 Add" at bounding box center [813, 396] width 966 height 115
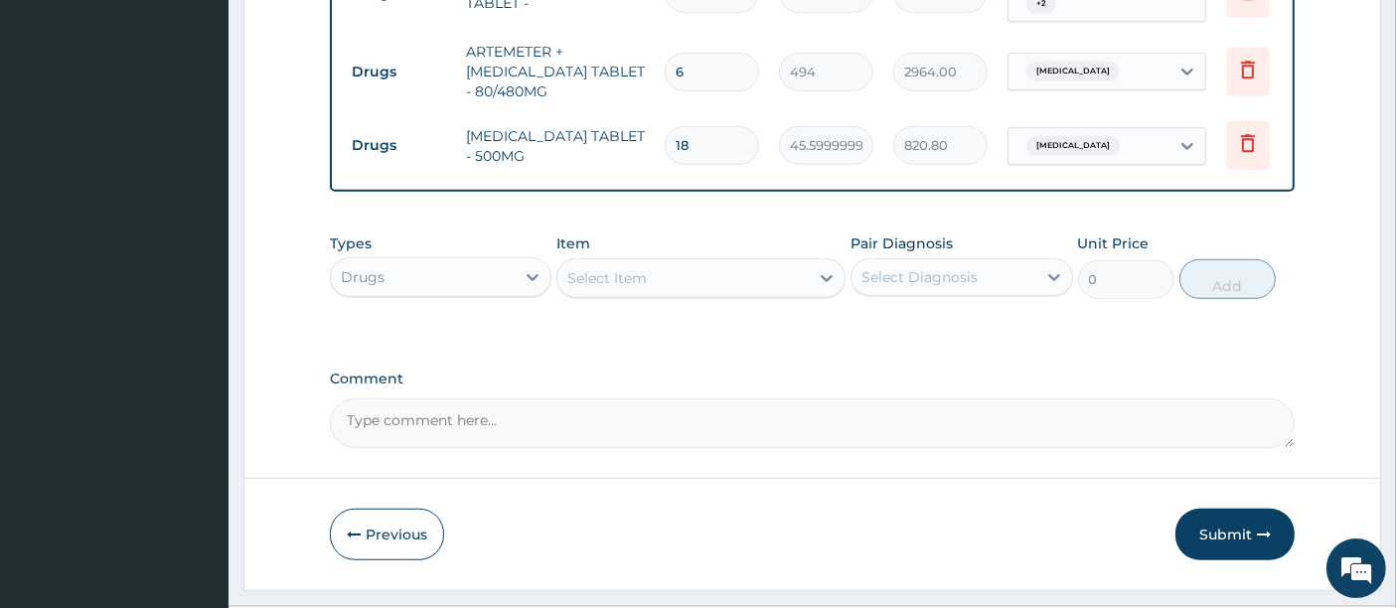
scroll to position [1286, 0]
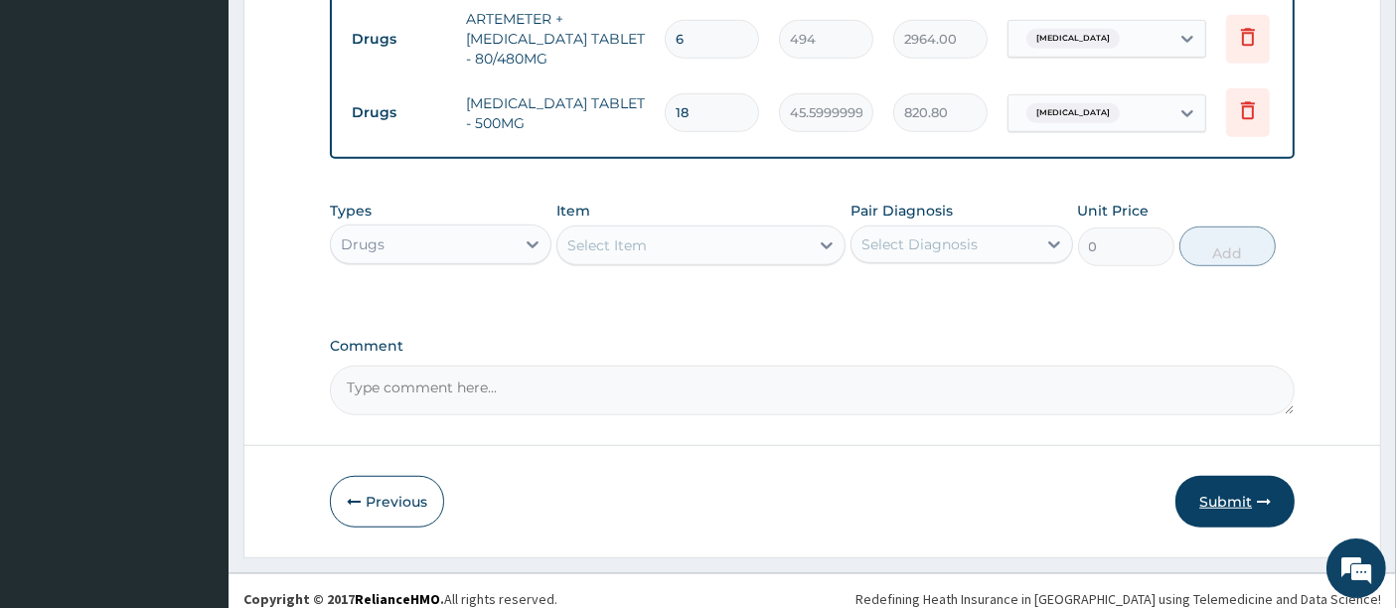
click at [1229, 487] on button "Submit" at bounding box center [1235, 502] width 119 height 52
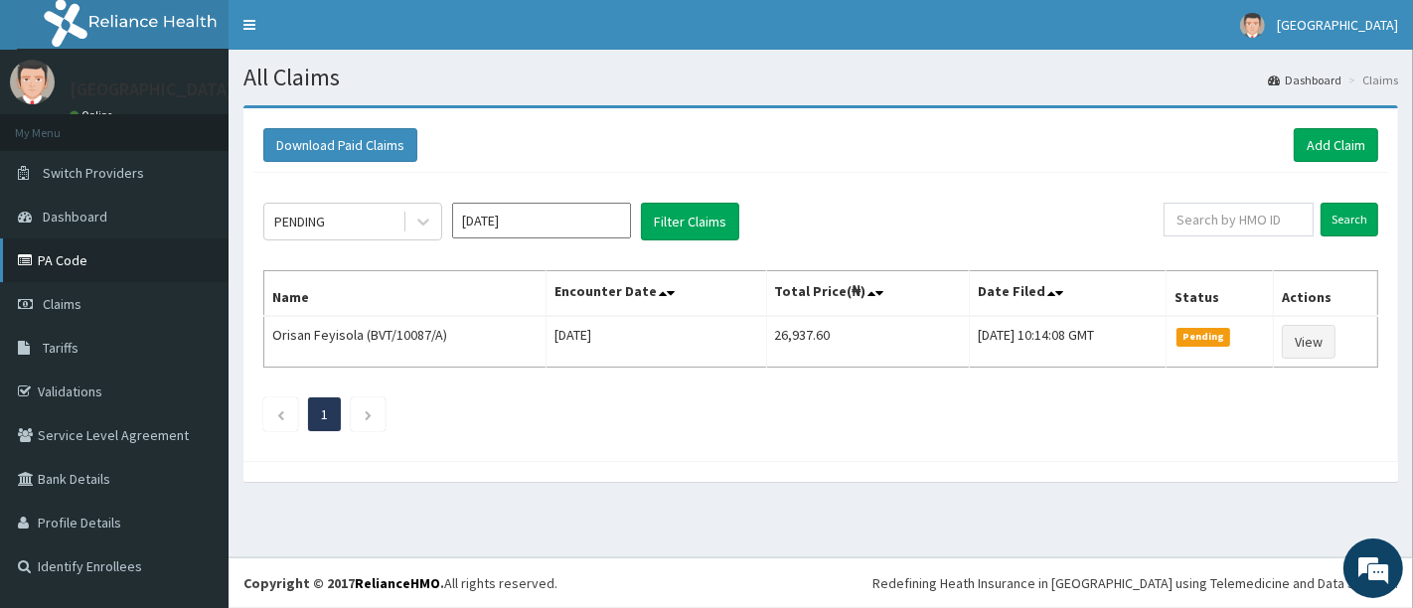
click at [90, 259] on link "PA Code" at bounding box center [114, 260] width 229 height 44
